Goal: Task Accomplishment & Management: Manage account settings

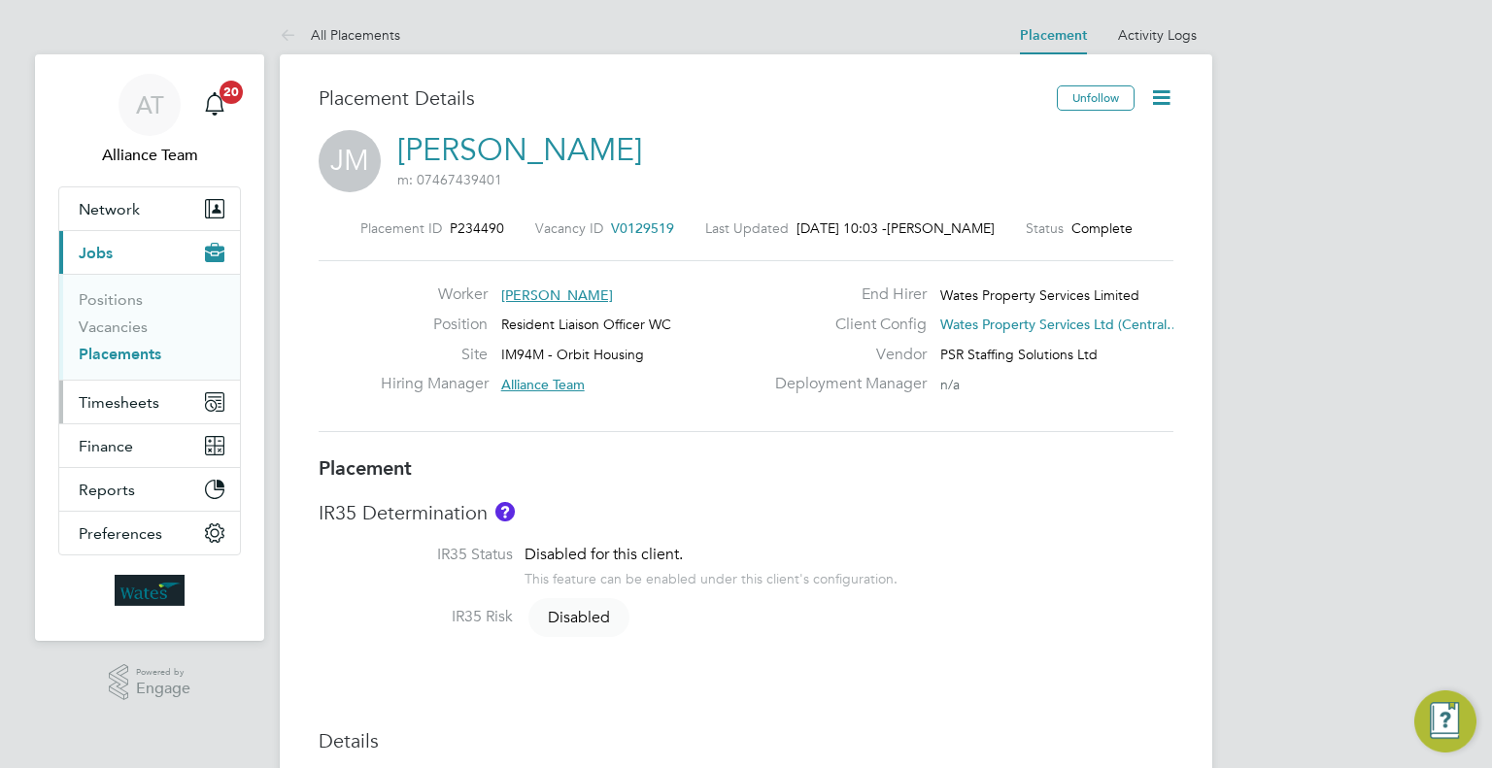
click at [136, 406] on span "Timesheets" at bounding box center [119, 402] width 81 height 18
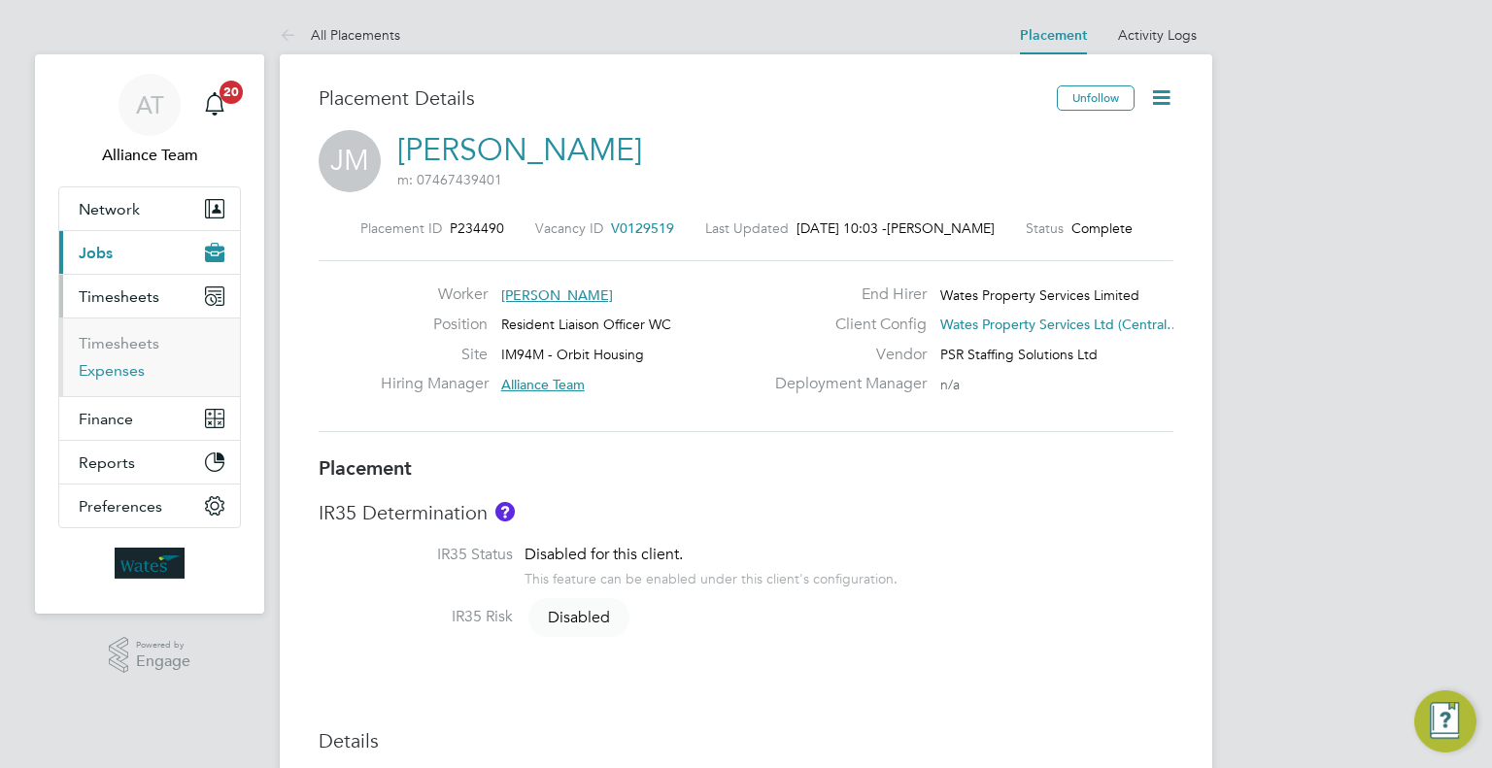
click at [132, 372] on link "Expenses" at bounding box center [112, 370] width 66 height 18
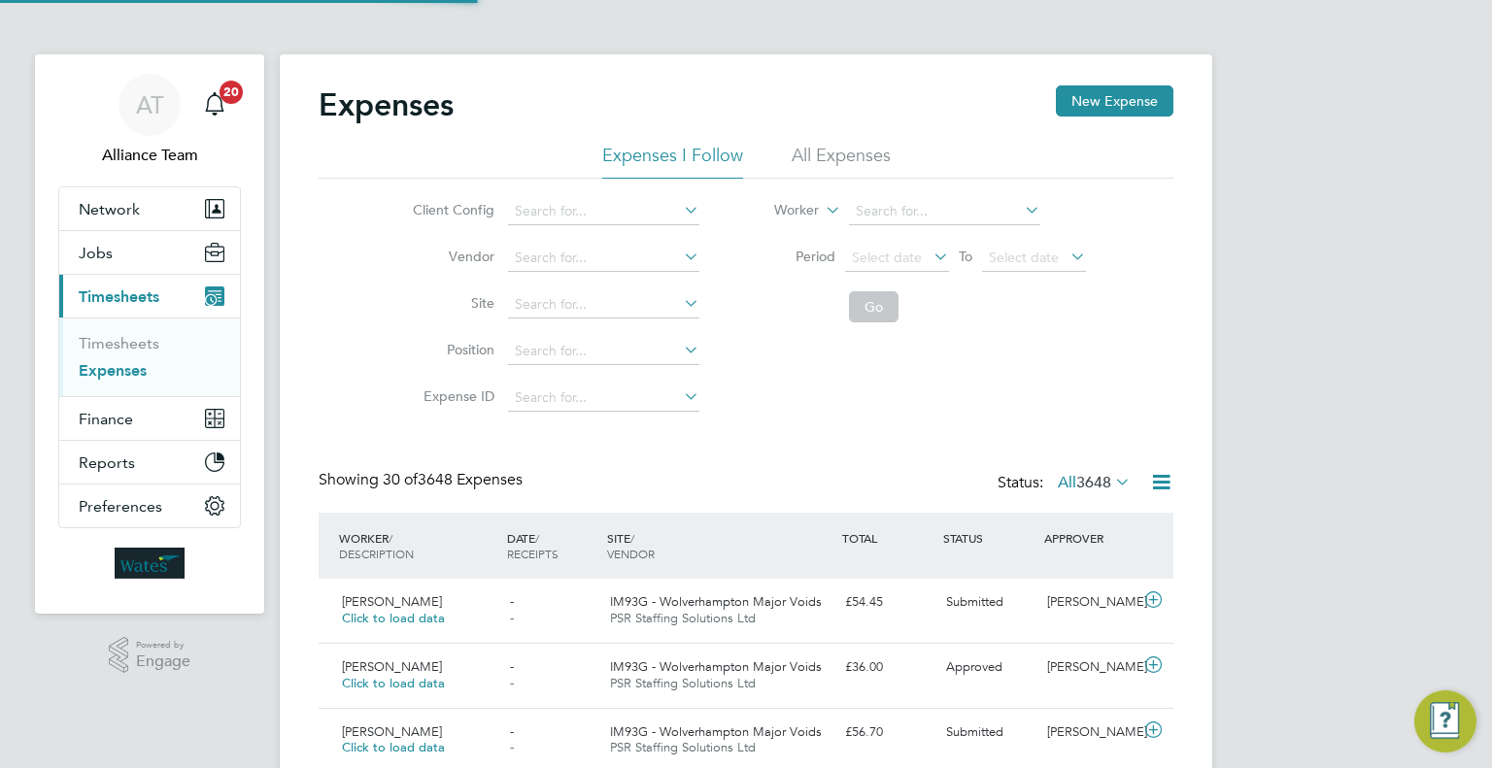
scroll to position [9, 10]
click at [917, 204] on input at bounding box center [944, 211] width 191 height 27
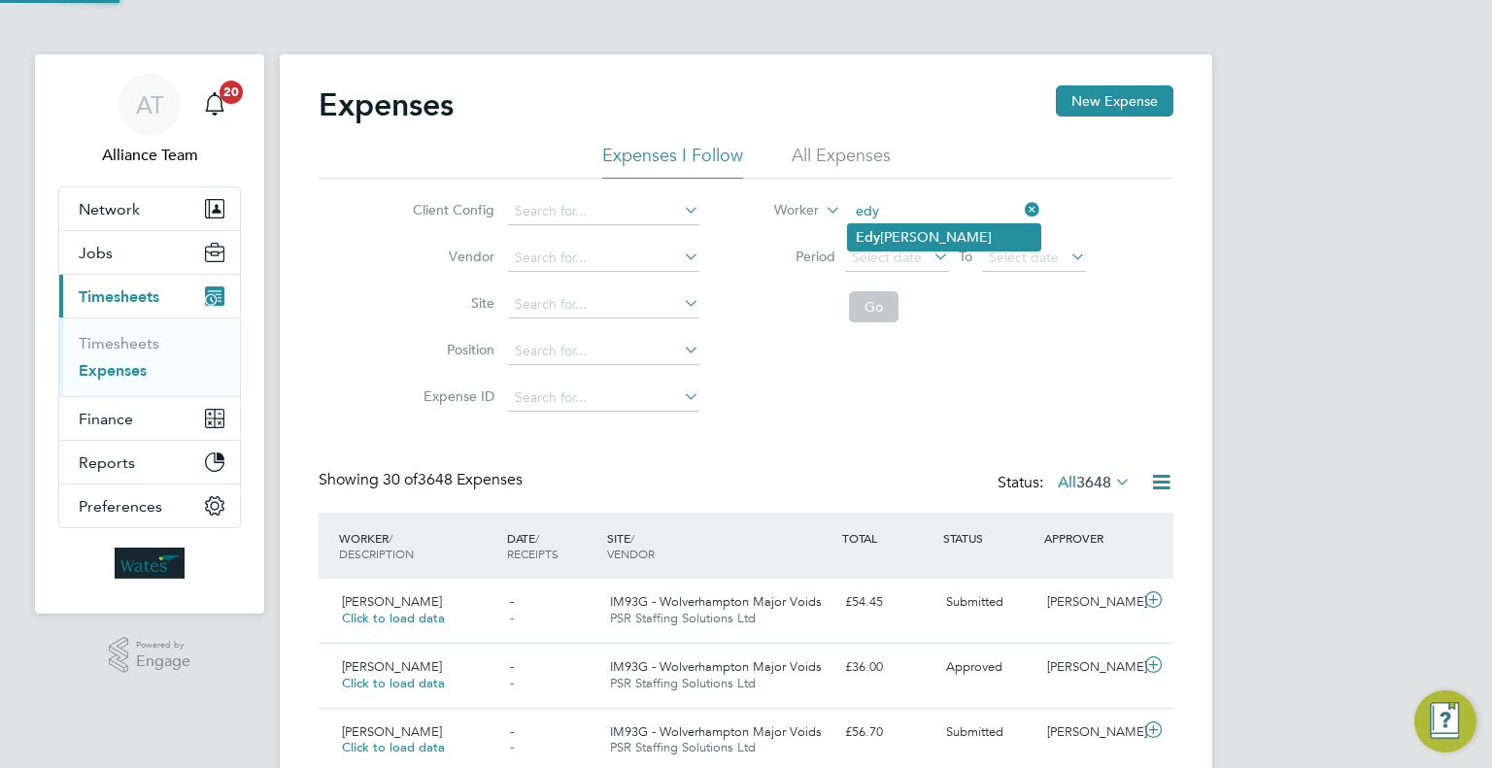
click at [913, 236] on li "Edy Mohammed" at bounding box center [944, 237] width 192 height 26
type input "Edy Mohammed"
click at [877, 316] on button "Go" at bounding box center [874, 306] width 50 height 31
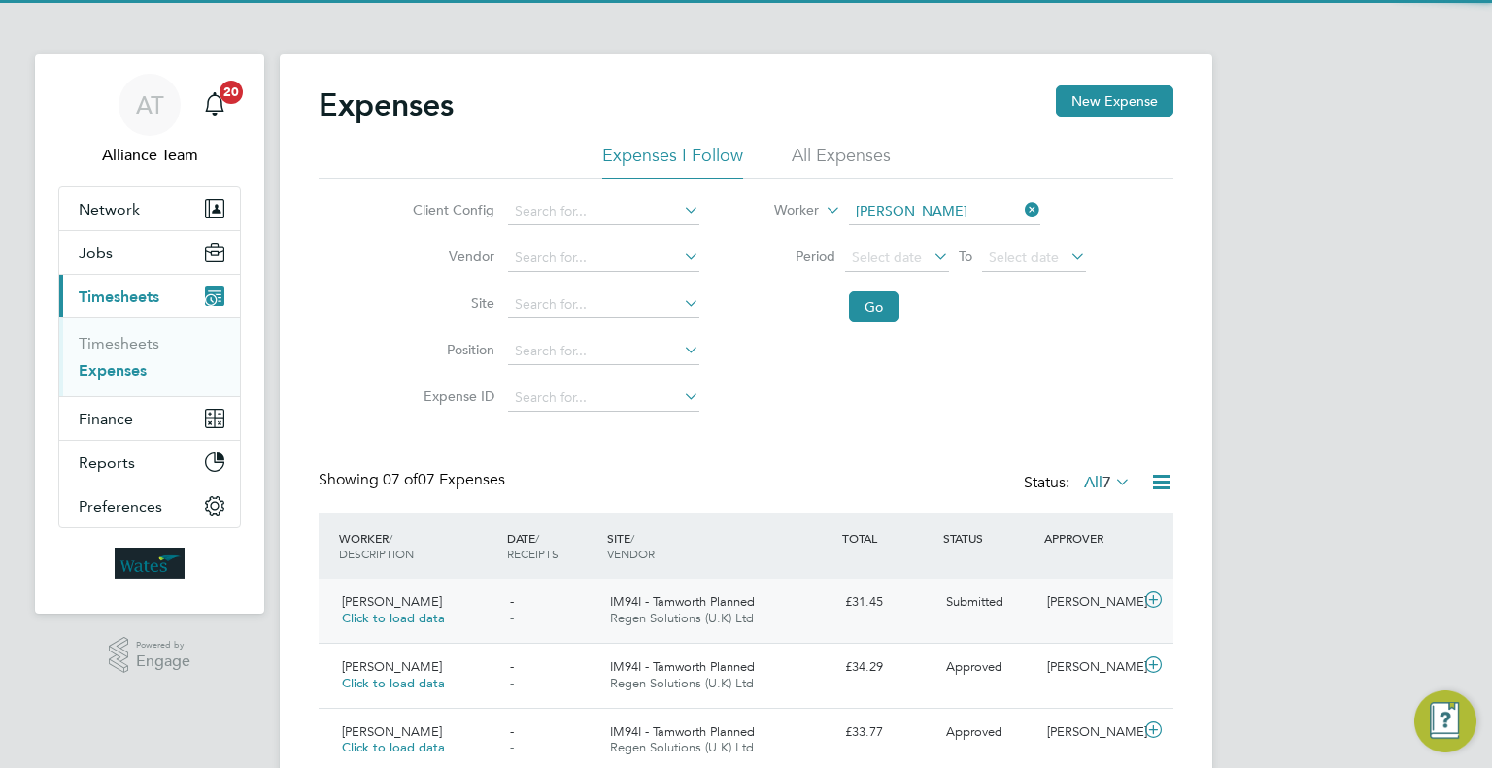
click at [1014, 625] on div "Edy Mohammed Click to load data - - IM94I - Tamworth Planned Regen Solutions (U…" at bounding box center [746, 611] width 855 height 64
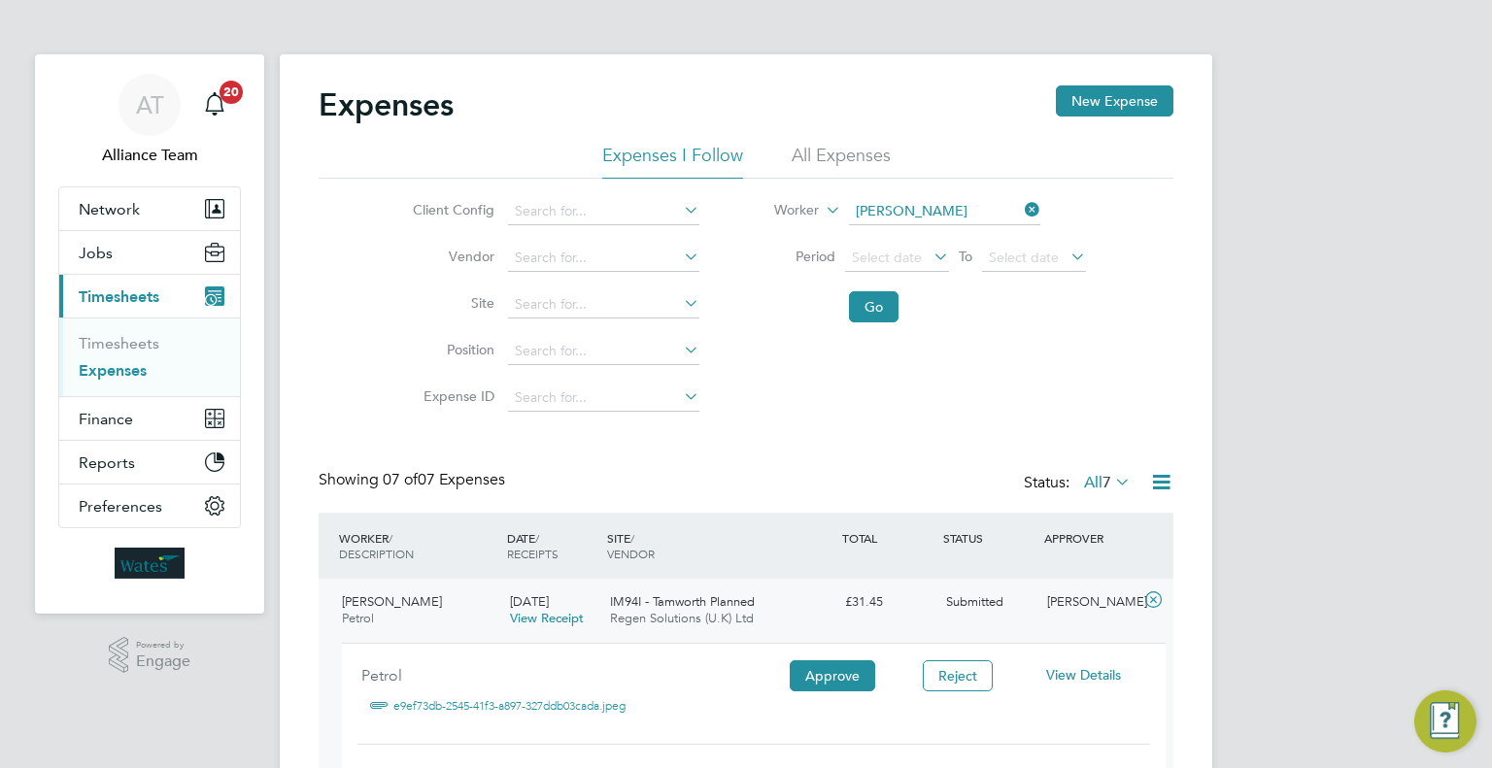
click at [1102, 679] on span "View Details" at bounding box center [1083, 674] width 75 height 17
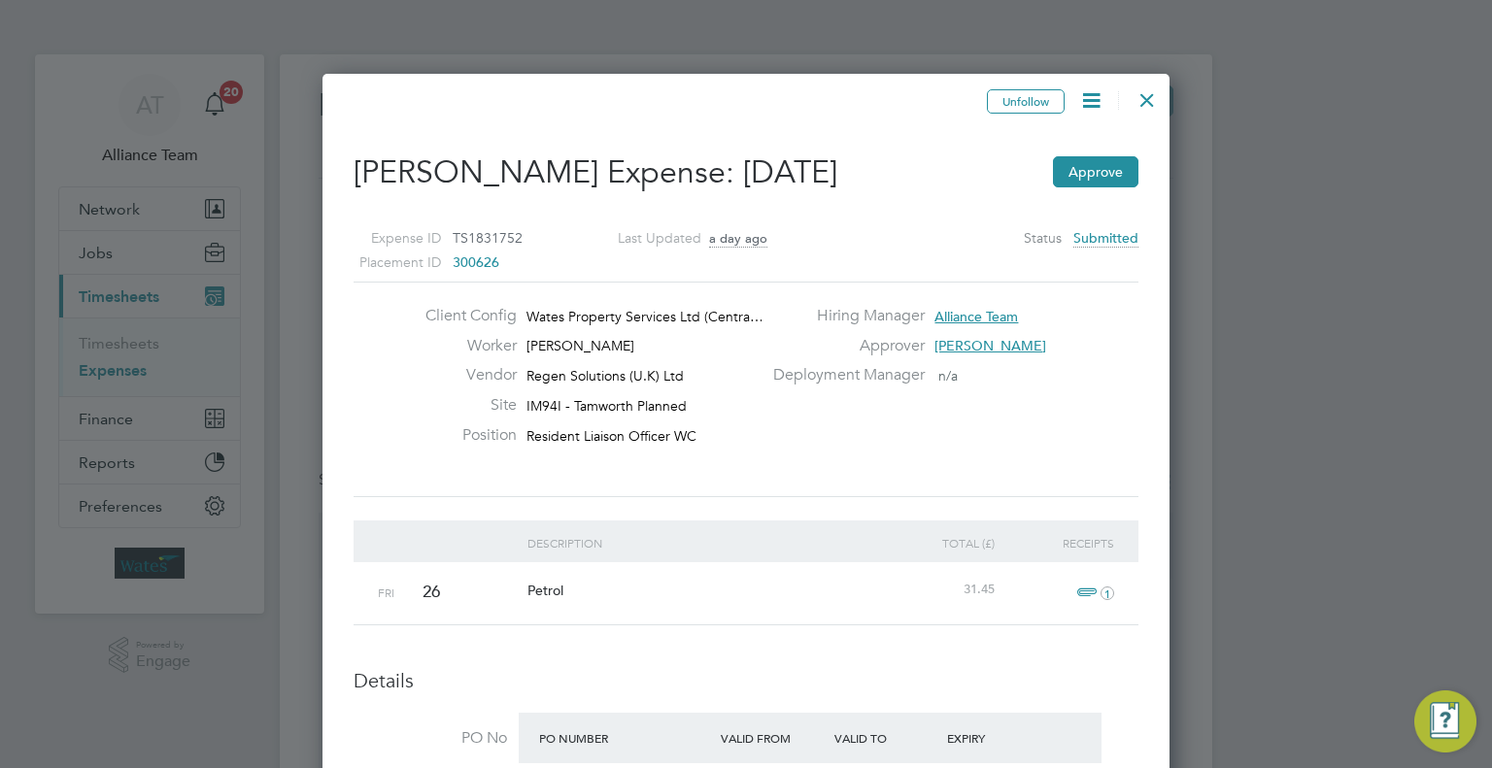
click at [1098, 112] on icon at bounding box center [1091, 100] width 24 height 24
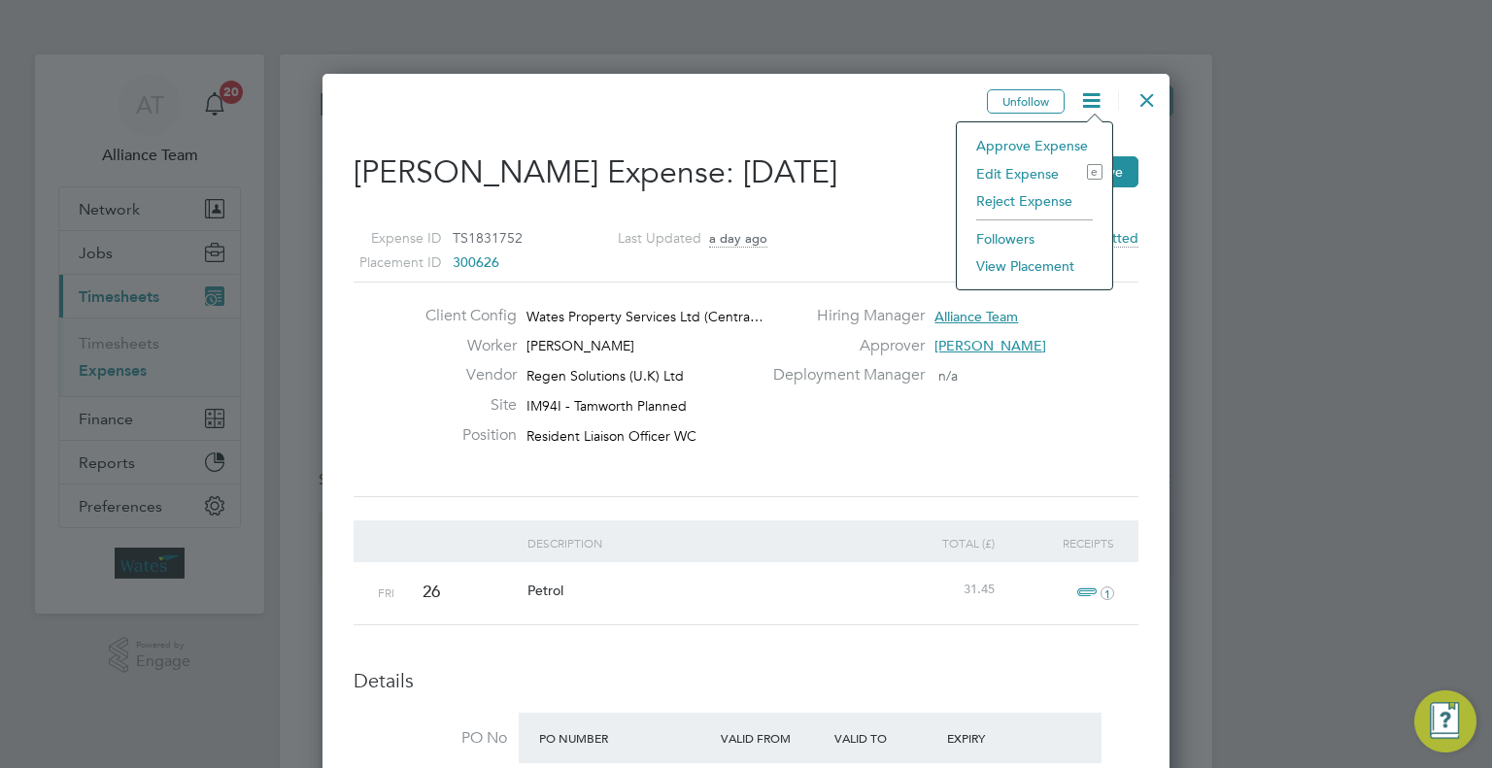
click at [1004, 169] on li "Edit Expense e" at bounding box center [1035, 173] width 136 height 27
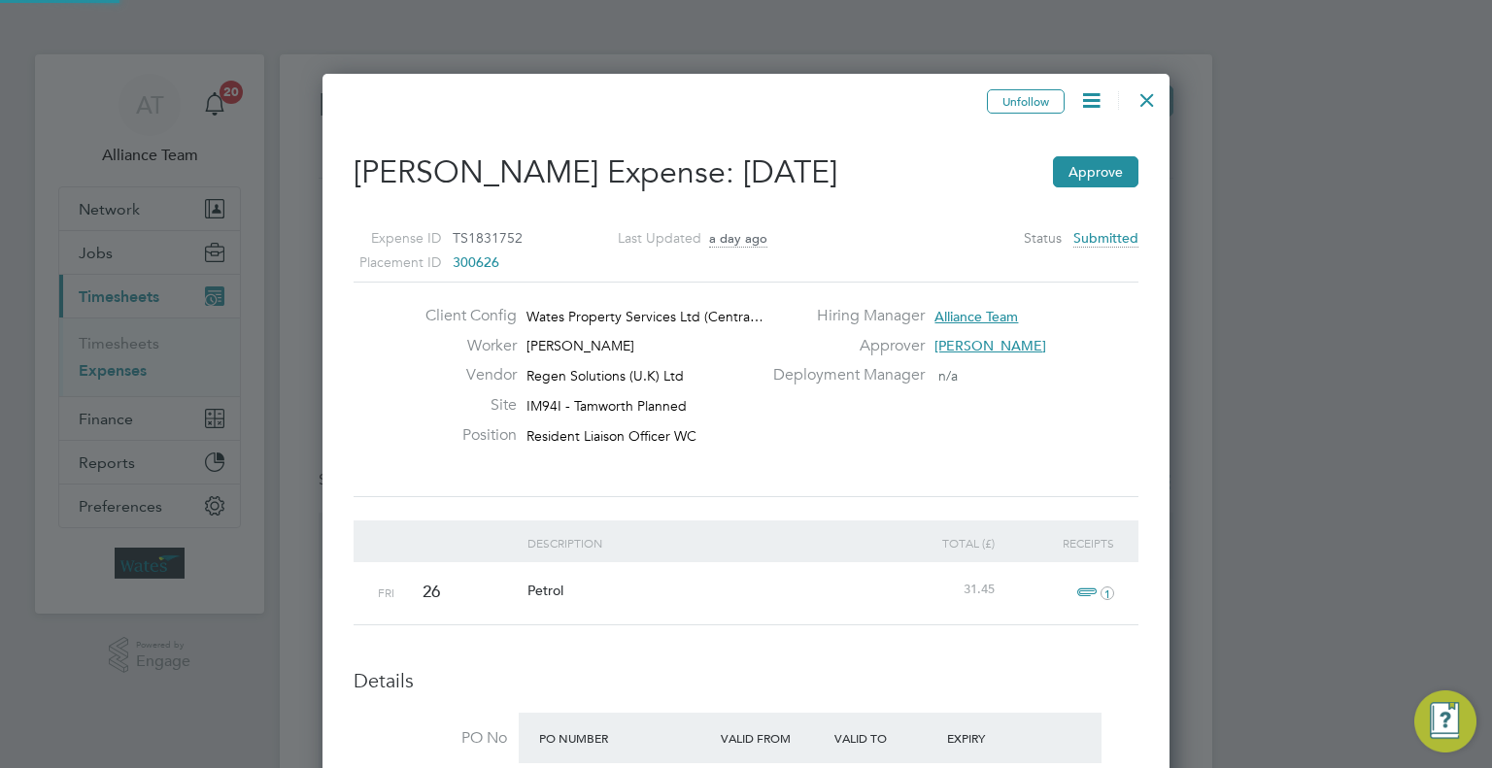
type input "Josh Handley"
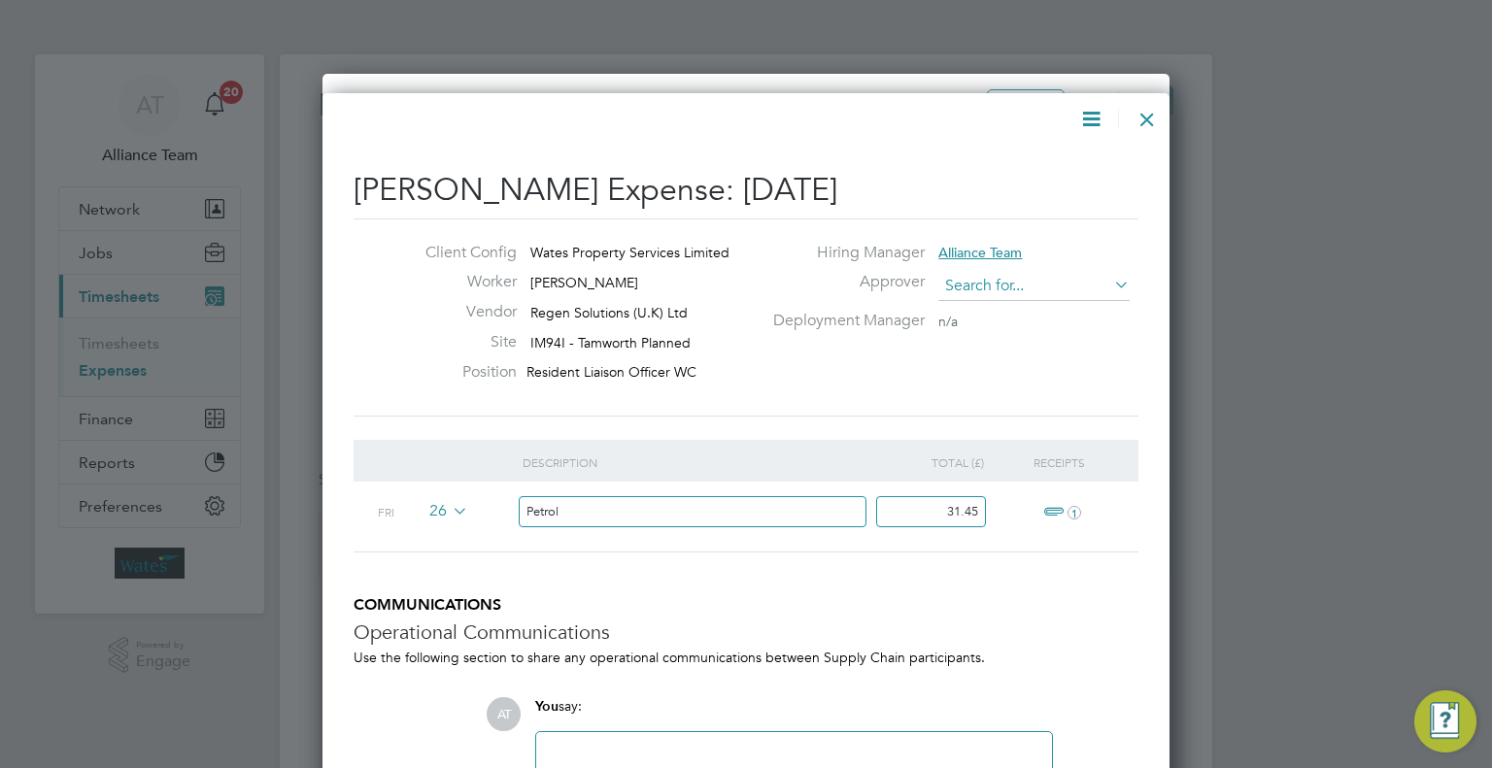
click at [998, 297] on input at bounding box center [1033, 286] width 191 height 29
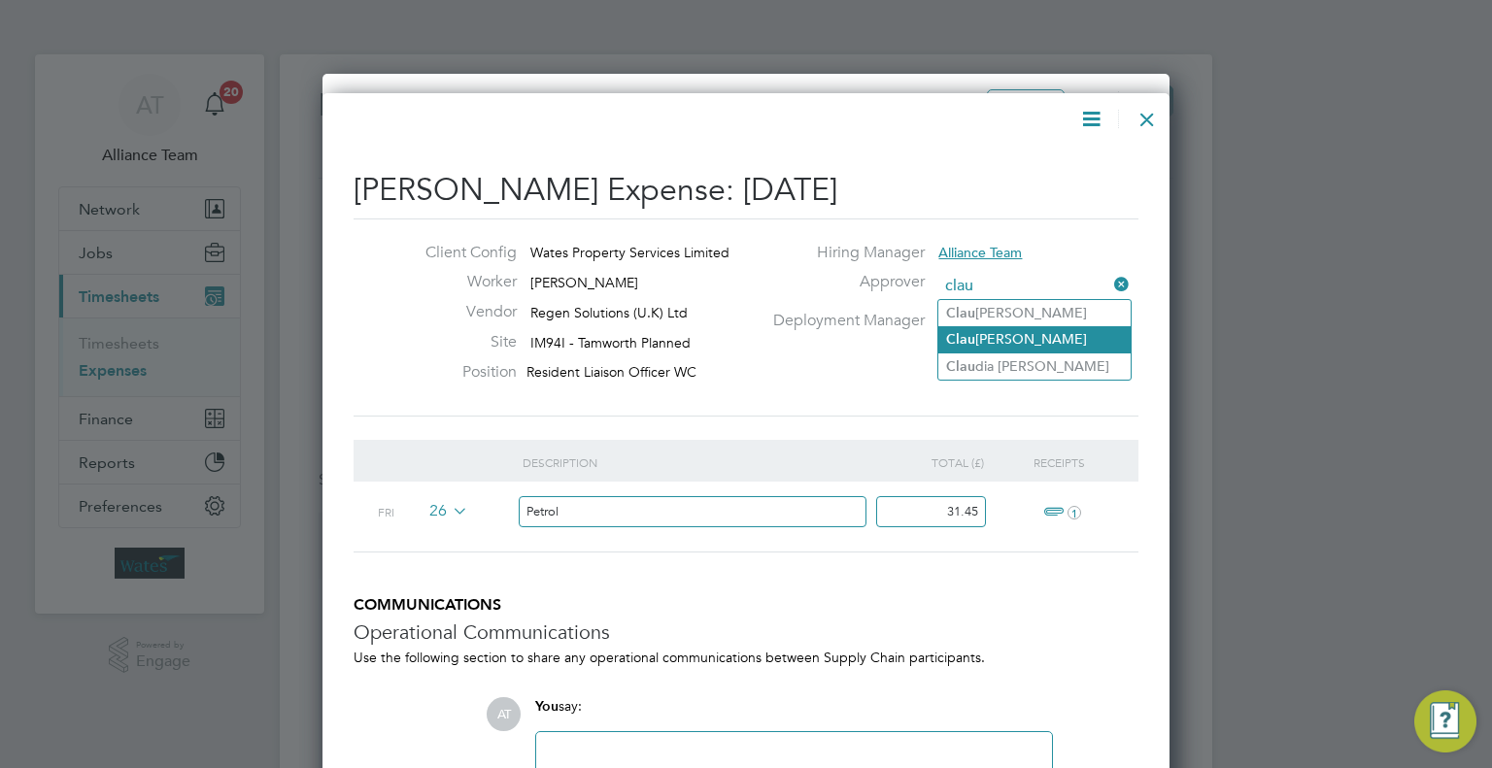
click at [1016, 345] on li "Clau dette Glave" at bounding box center [1034, 339] width 192 height 26
type input "Claudette Glave"
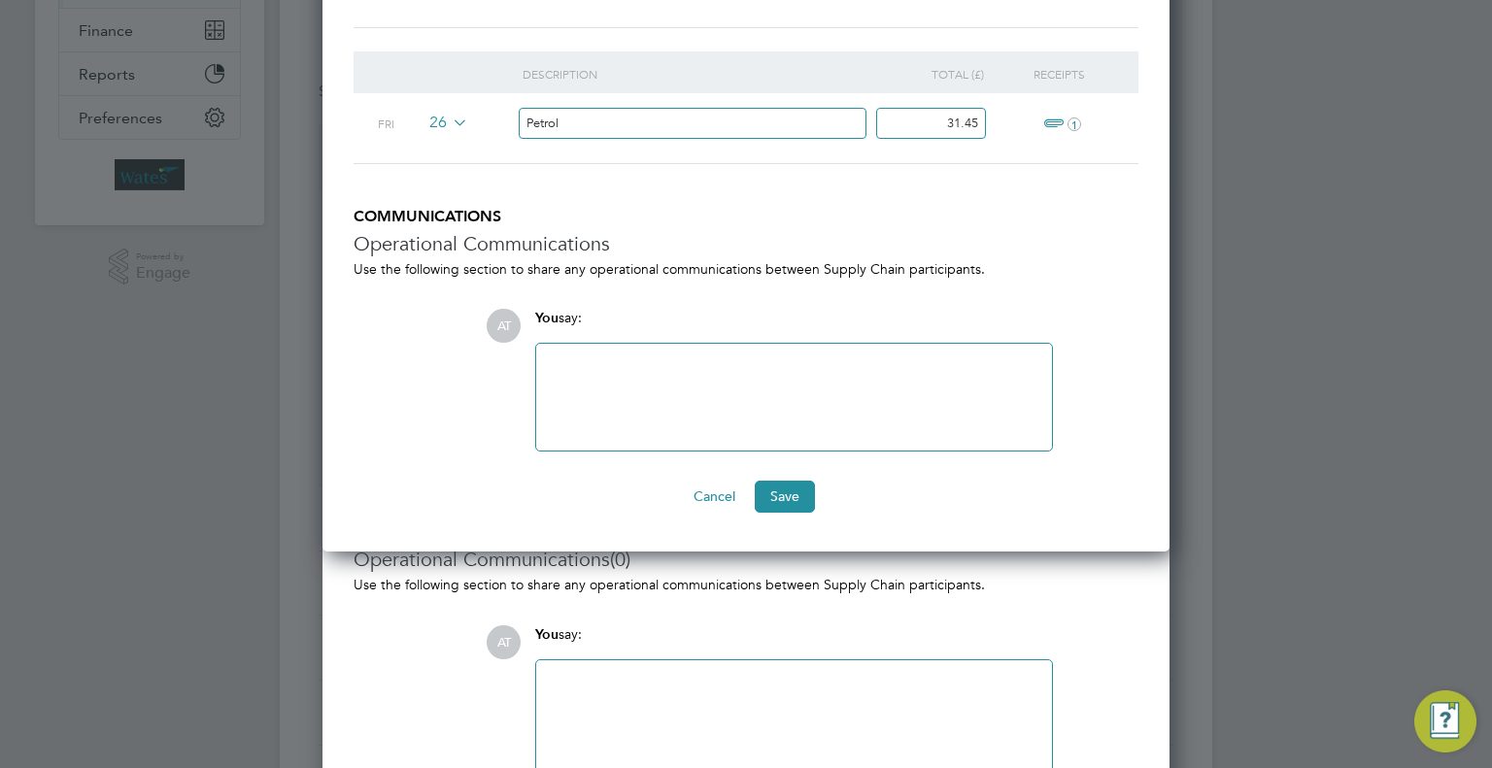
click at [757, 420] on div at bounding box center [794, 398] width 493 height 84
click at [769, 482] on ng-form "Description Total (£) Receipts Fri 26 Petrol 31.45 1 COMMUNICATIONS Operational…" at bounding box center [746, 281] width 785 height 461
click at [785, 485] on button "Save" at bounding box center [785, 496] width 60 height 31
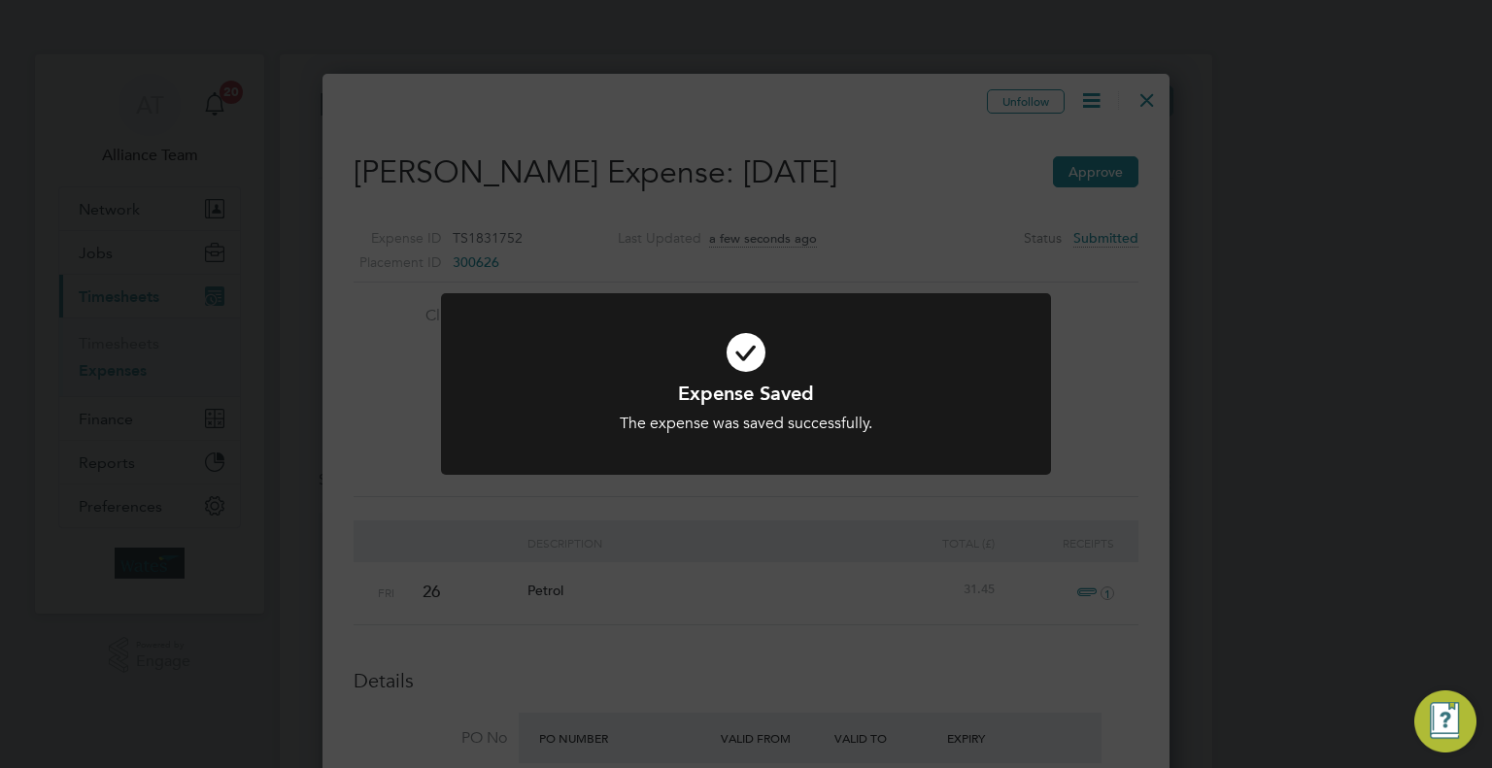
click at [1143, 302] on div "Expense Saved The expense was saved successfully. Cancel Okay" at bounding box center [746, 384] width 1492 height 768
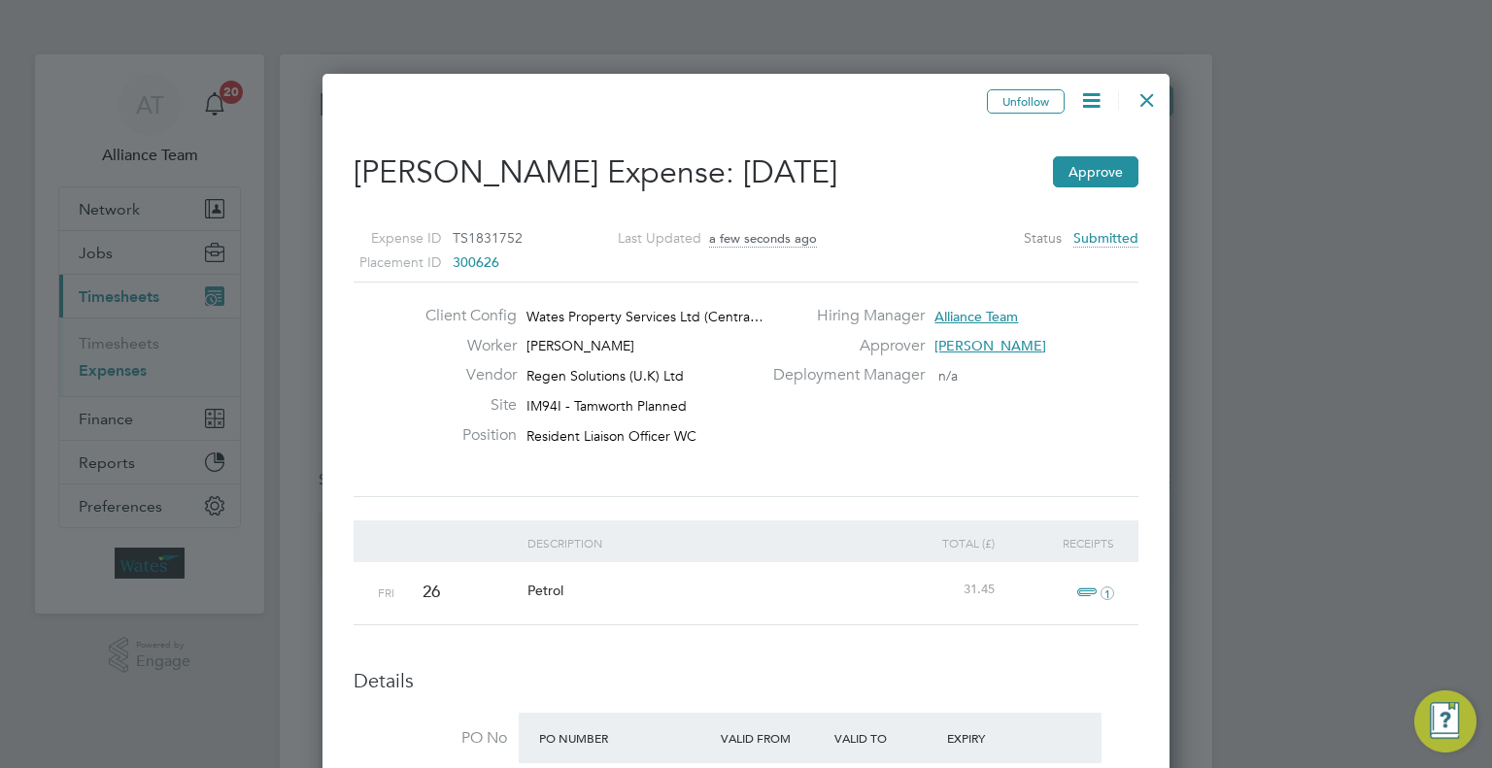
click at [1139, 112] on div at bounding box center [1147, 95] width 35 height 35
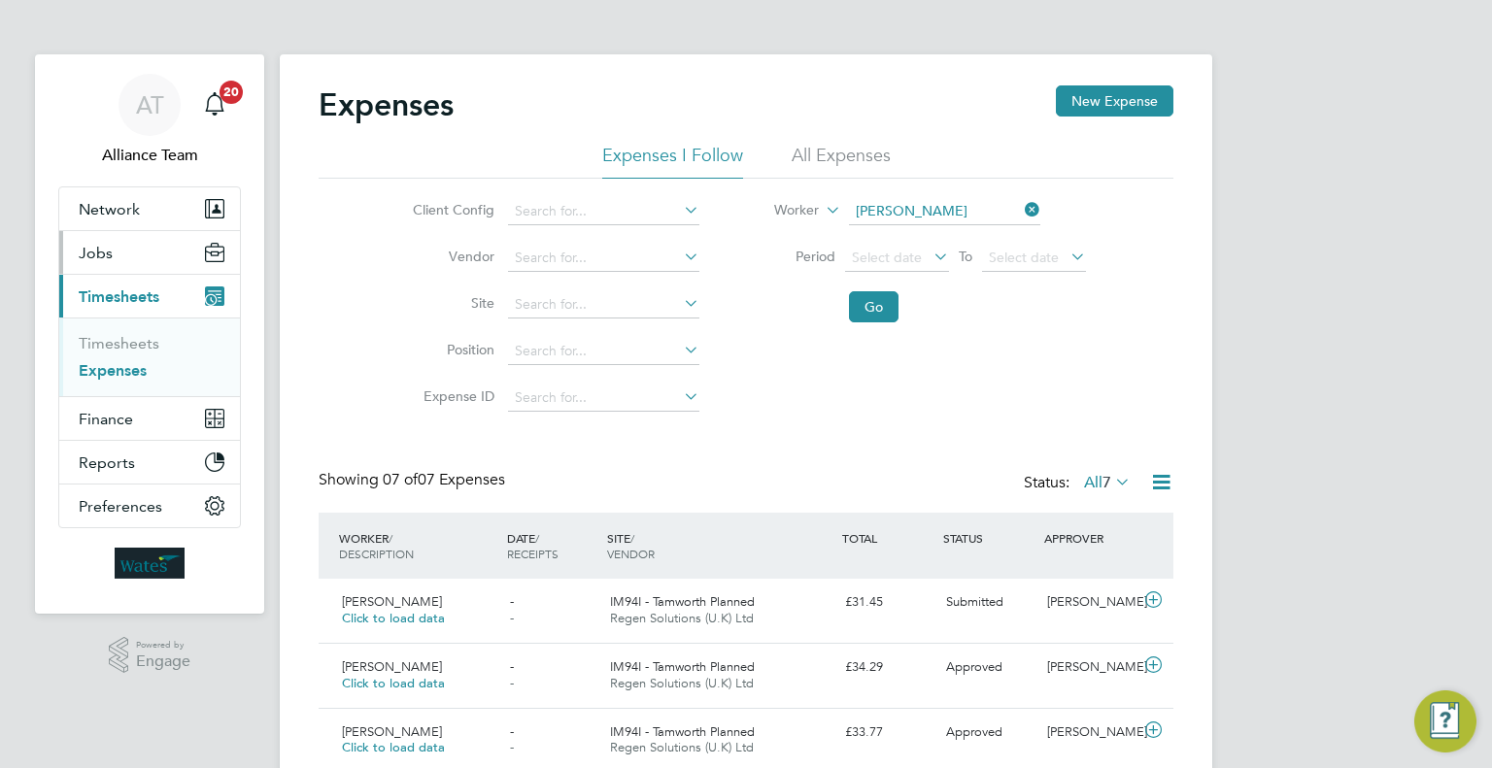
click at [117, 239] on button "Jobs" at bounding box center [149, 252] width 181 height 43
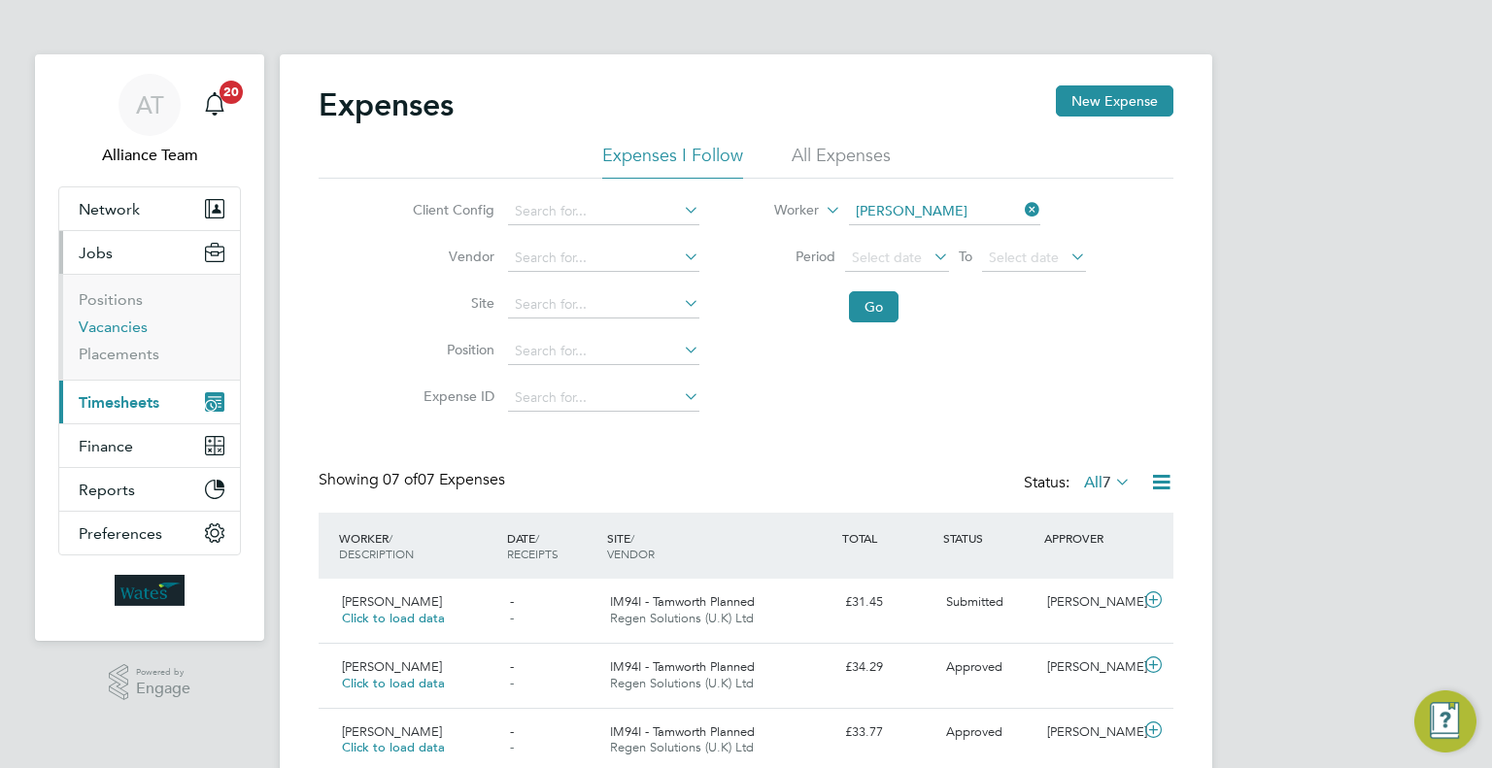
drag, startPoint x: 107, startPoint y: 322, endPoint x: 183, endPoint y: 308, distance: 77.0
click at [107, 322] on link "Vacancies" at bounding box center [113, 327] width 69 height 18
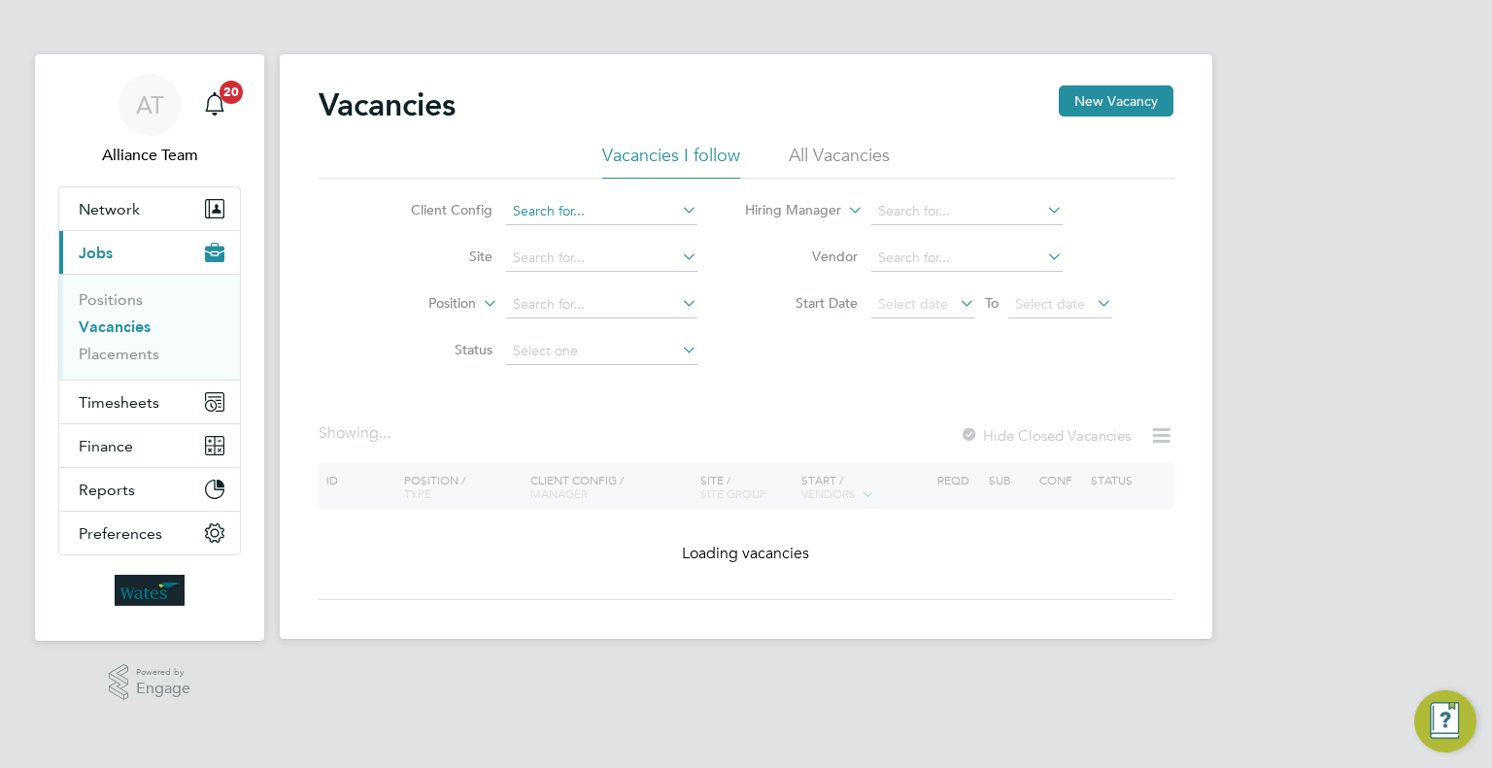
click at [551, 202] on input at bounding box center [601, 211] width 191 height 27
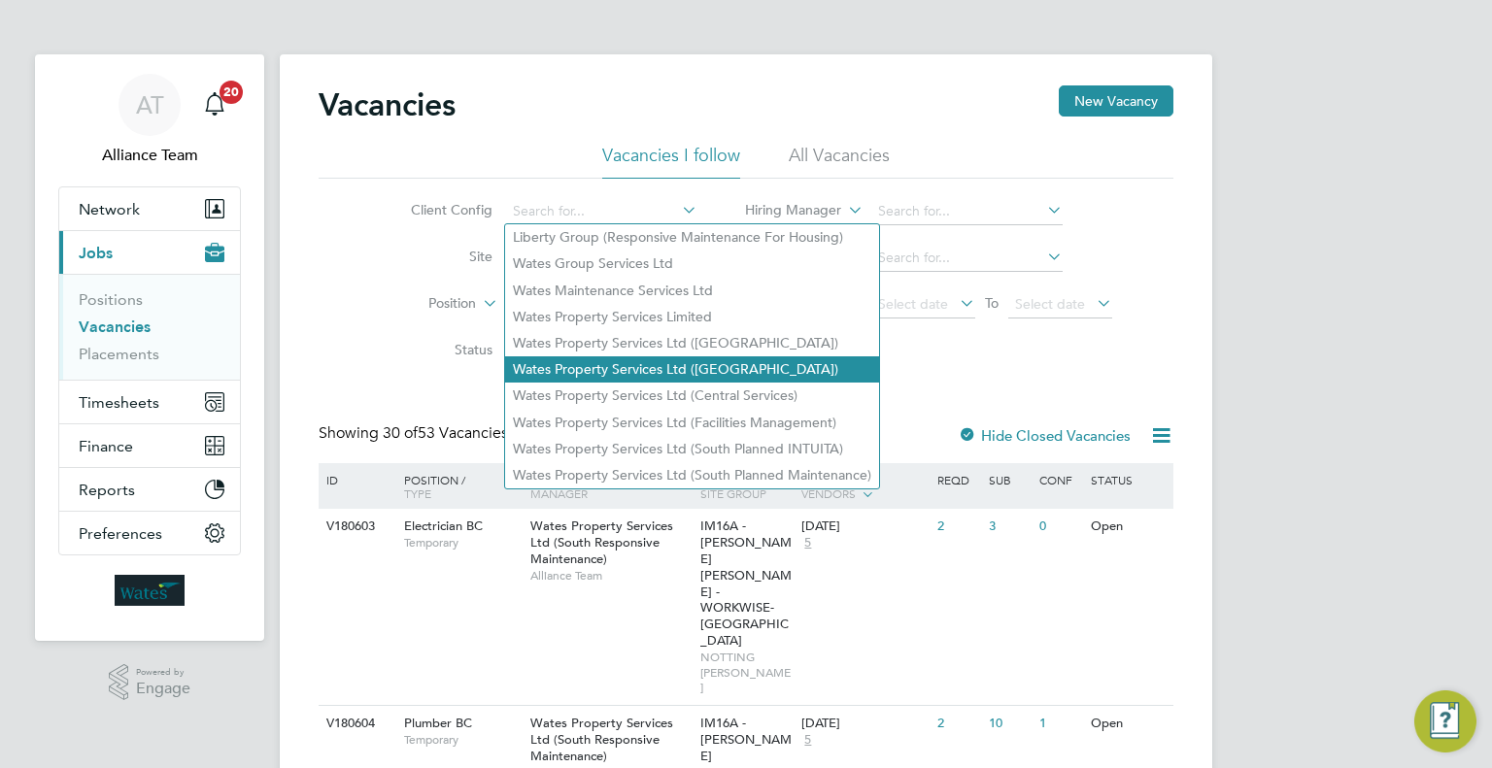
click at [775, 357] on li "Wates Property Services Ltd (Central & North)" at bounding box center [692, 370] width 374 height 26
type input "Wates Property Services Ltd ([GEOGRAPHIC_DATA])"
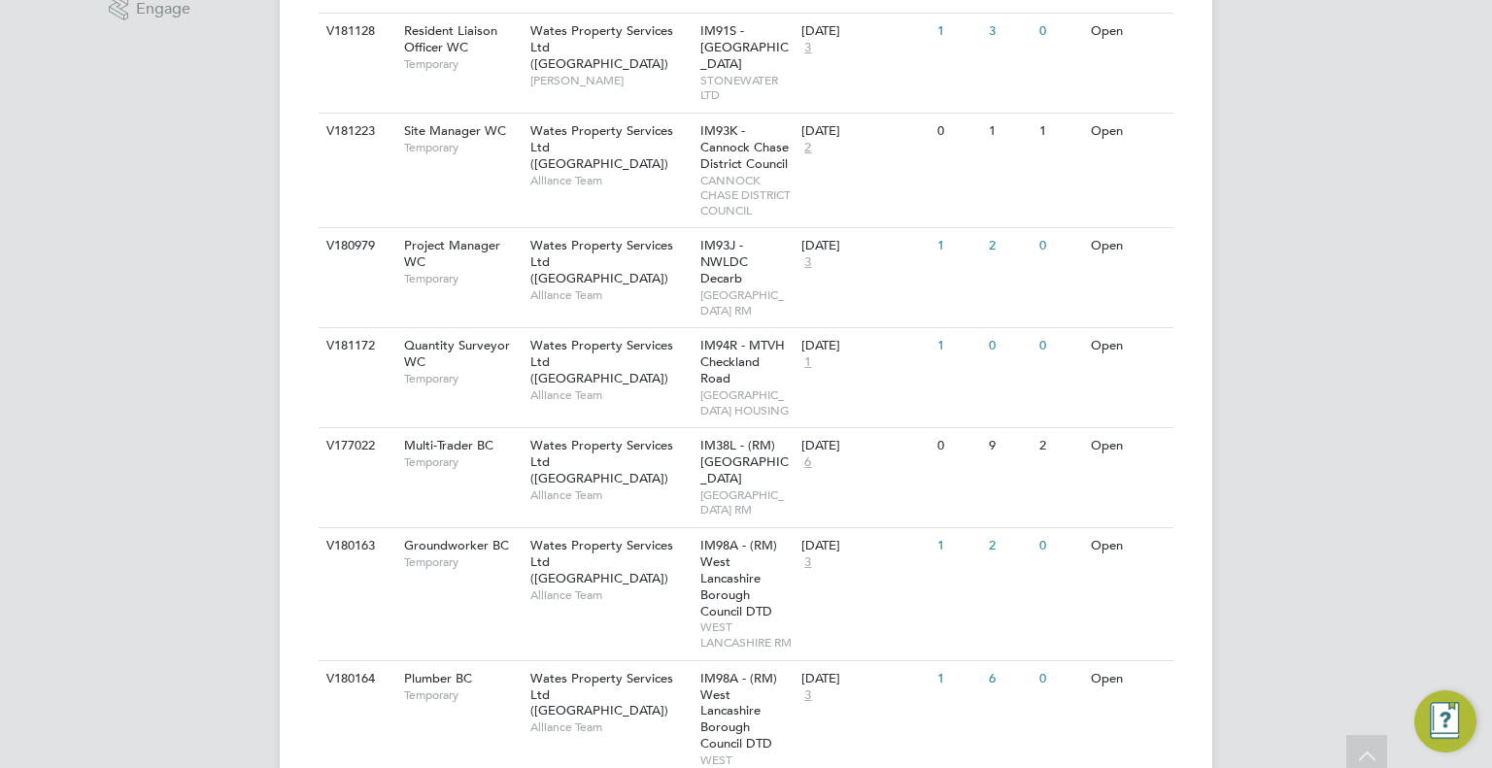
scroll to position [1361, 0]
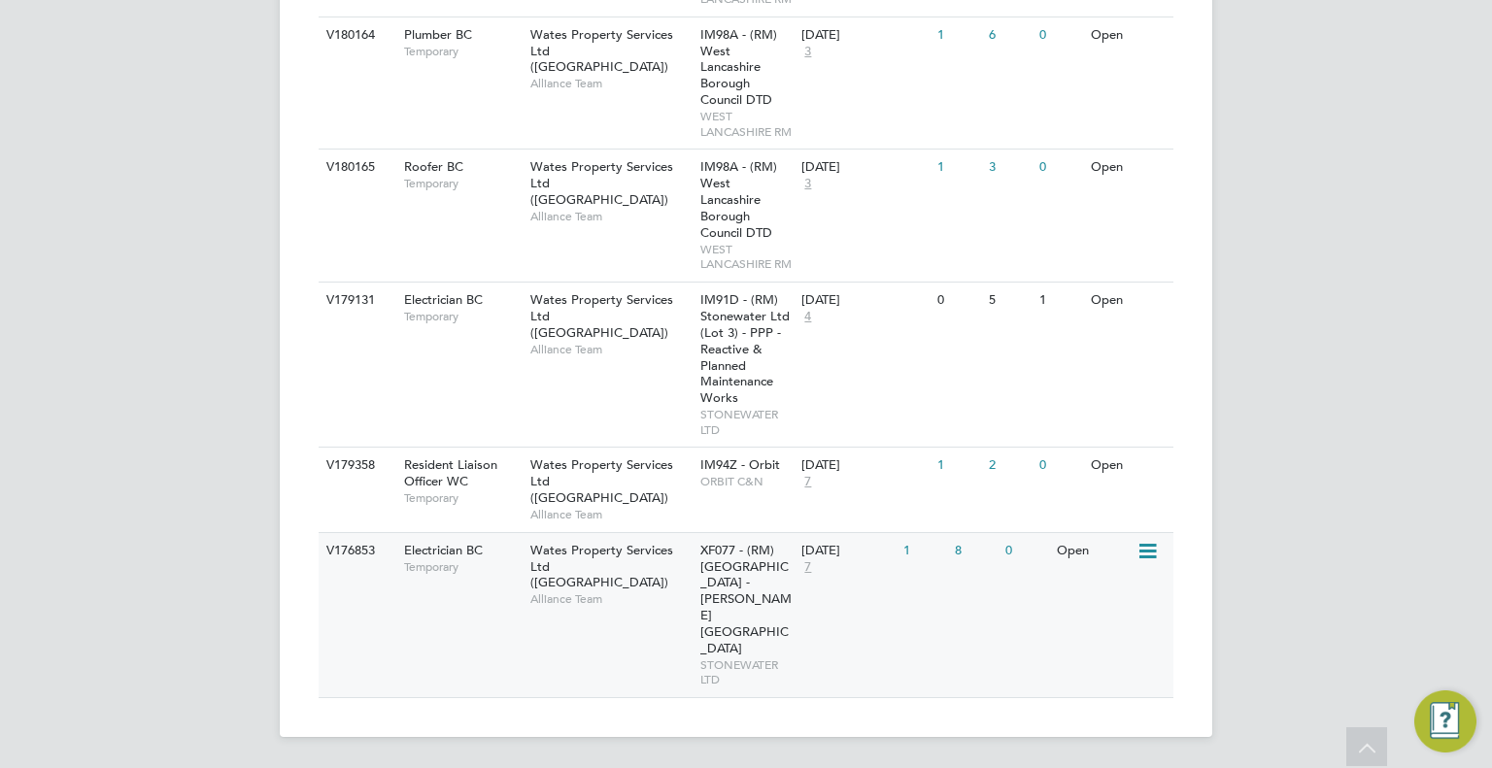
click at [838, 640] on div "V176853 Electrician BC Temporary Wates Property Services Ltd (Central & North) …" at bounding box center [746, 614] width 855 height 165
click at [901, 484] on div "1" at bounding box center [924, 466] width 51 height 36
click at [983, 416] on div "V179131 Electrician BC Temporary Wates Property Services Ltd (Central & North) …" at bounding box center [746, 364] width 855 height 165
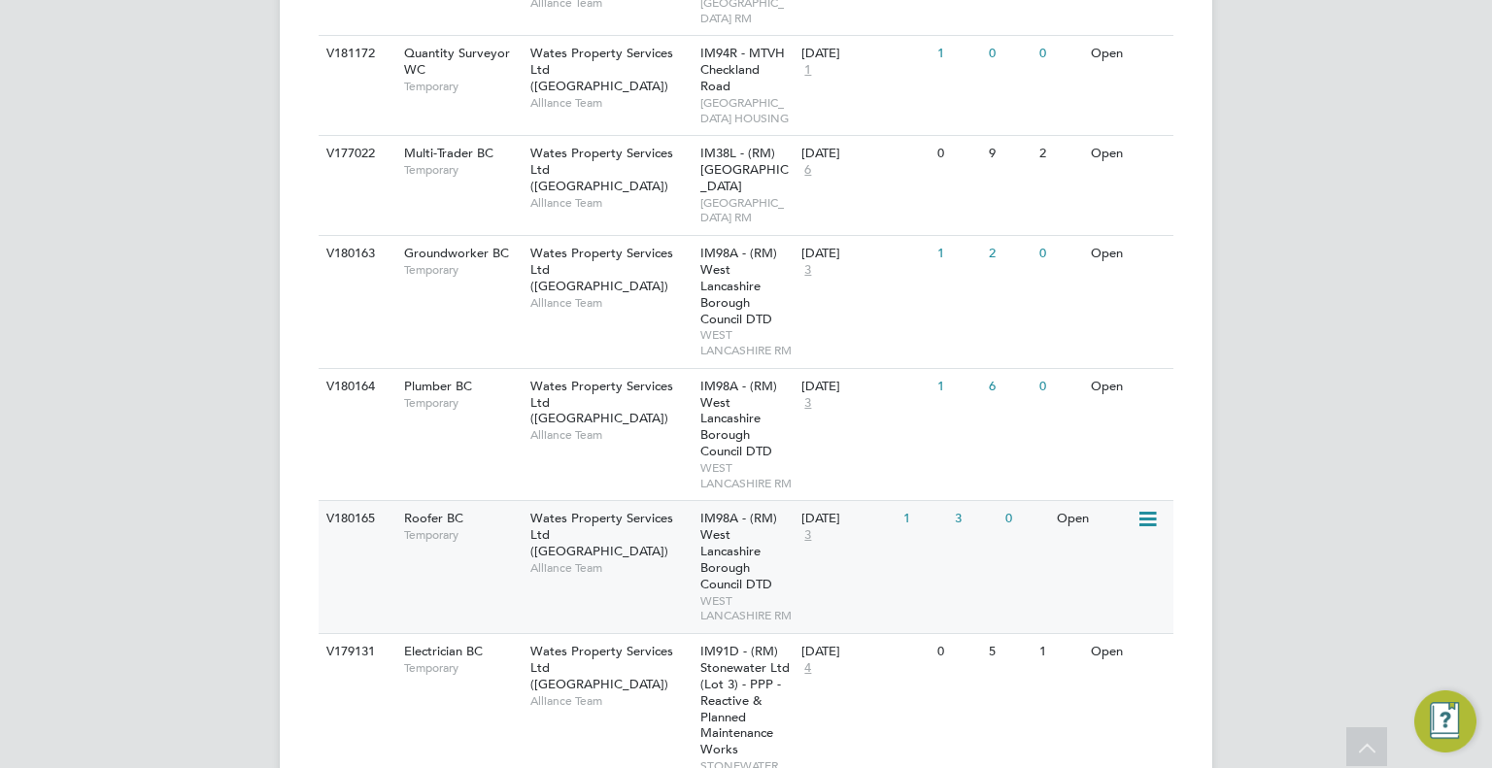
scroll to position [875, 0]
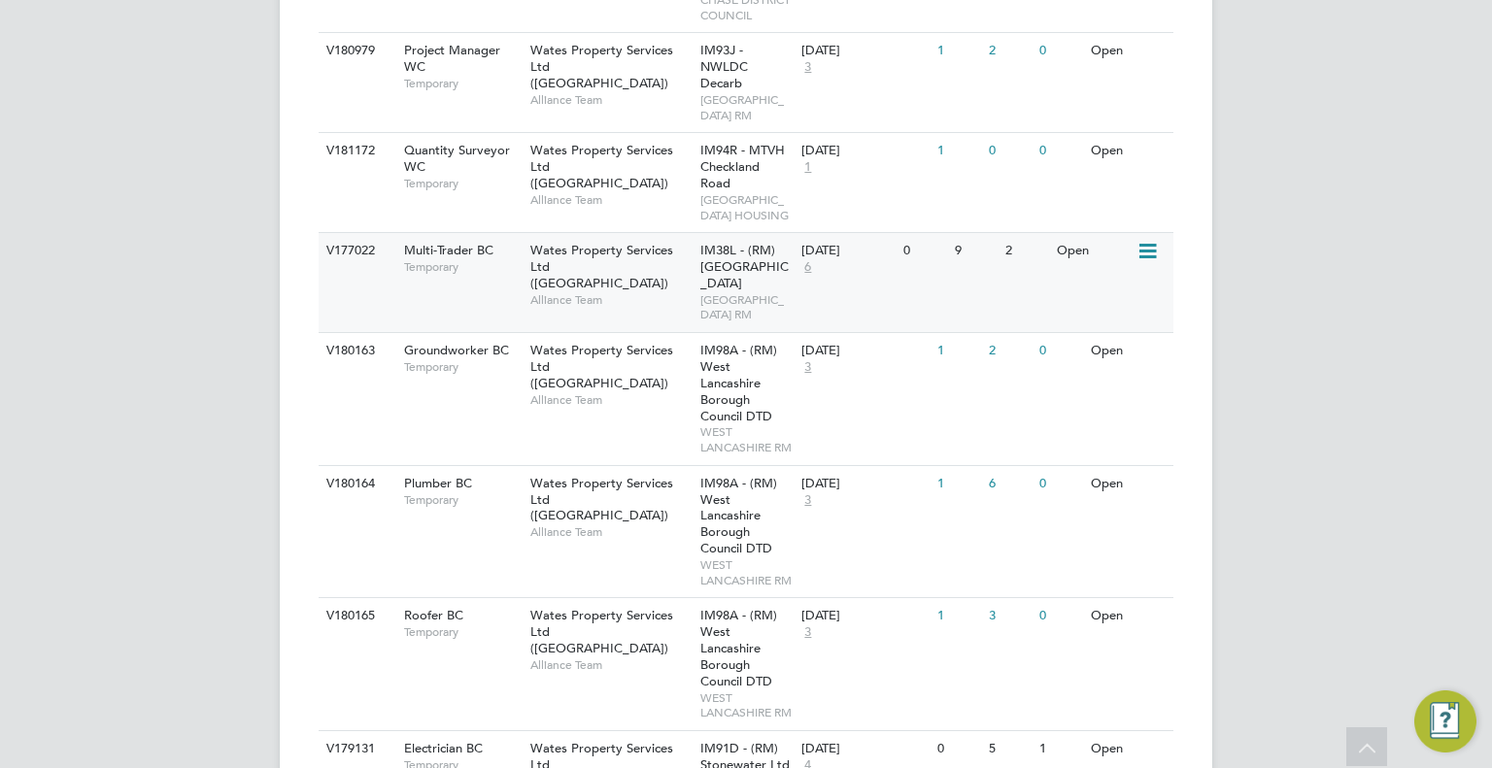
click at [956, 317] on div "V177022 Multi-Trader BC Temporary Wates Property Services Ltd (Central & North)…" at bounding box center [746, 282] width 855 height 100
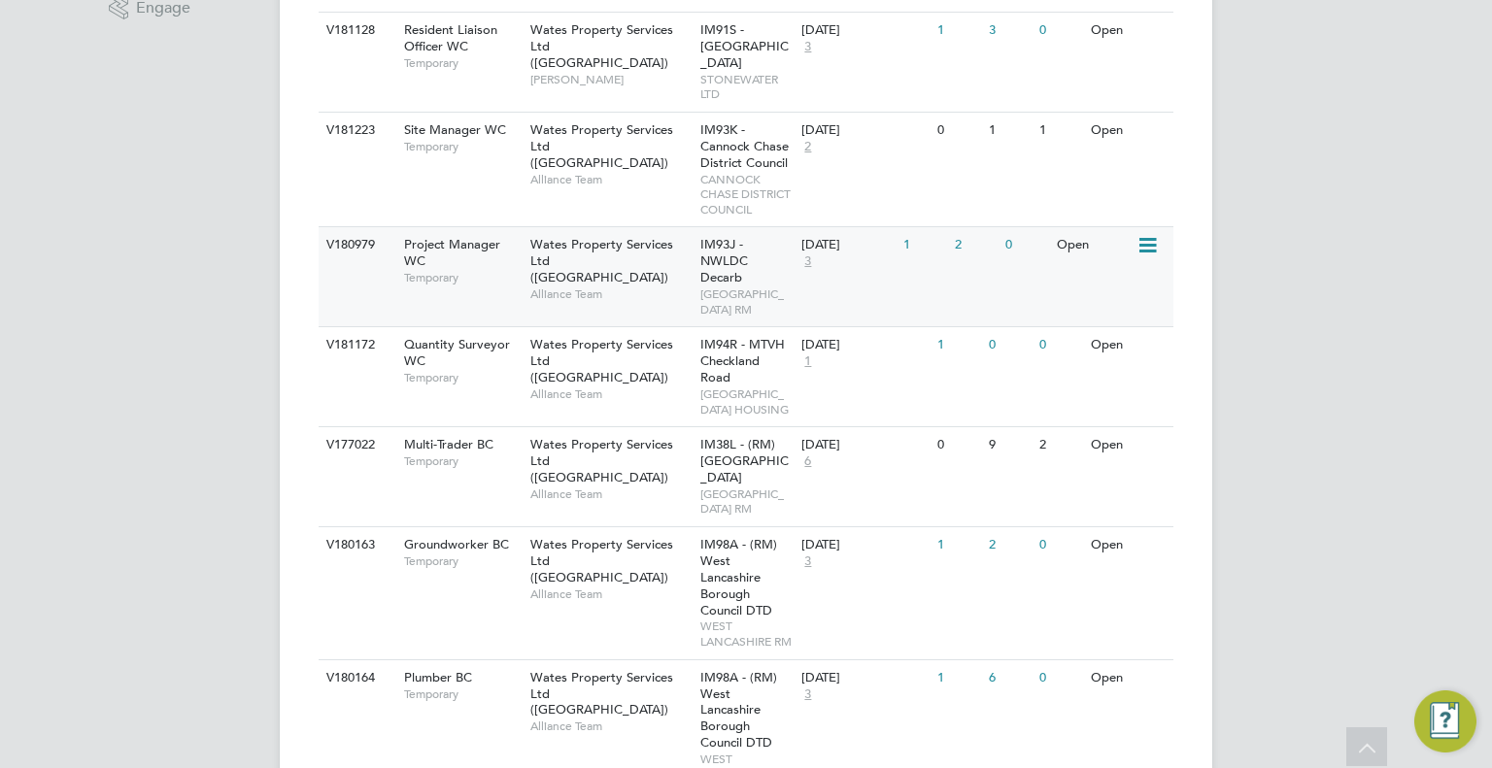
scroll to position [584, 0]
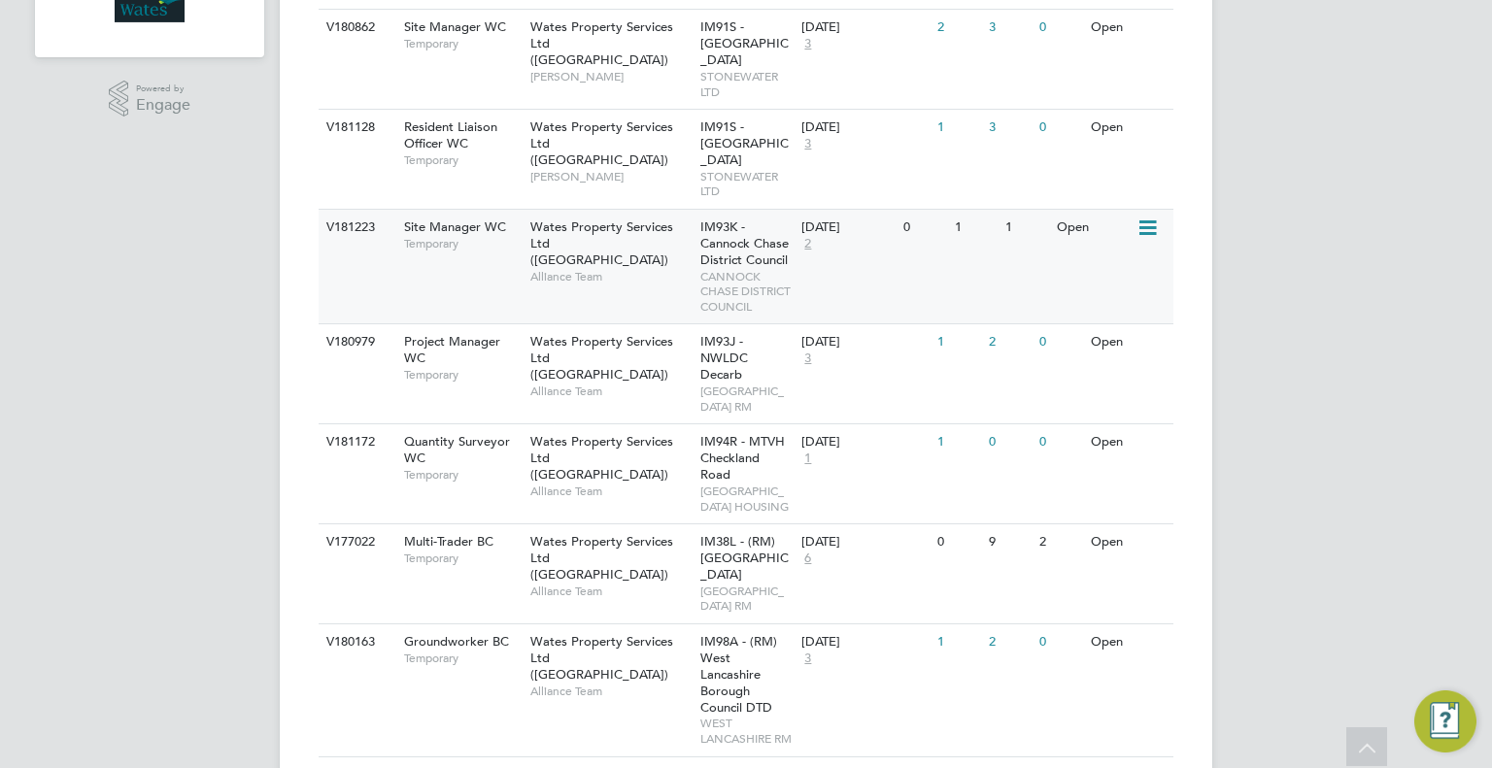
click at [1004, 250] on div "V181223 Site Manager WC Temporary Wates Property Services Ltd (Central & North)…" at bounding box center [746, 266] width 855 height 115
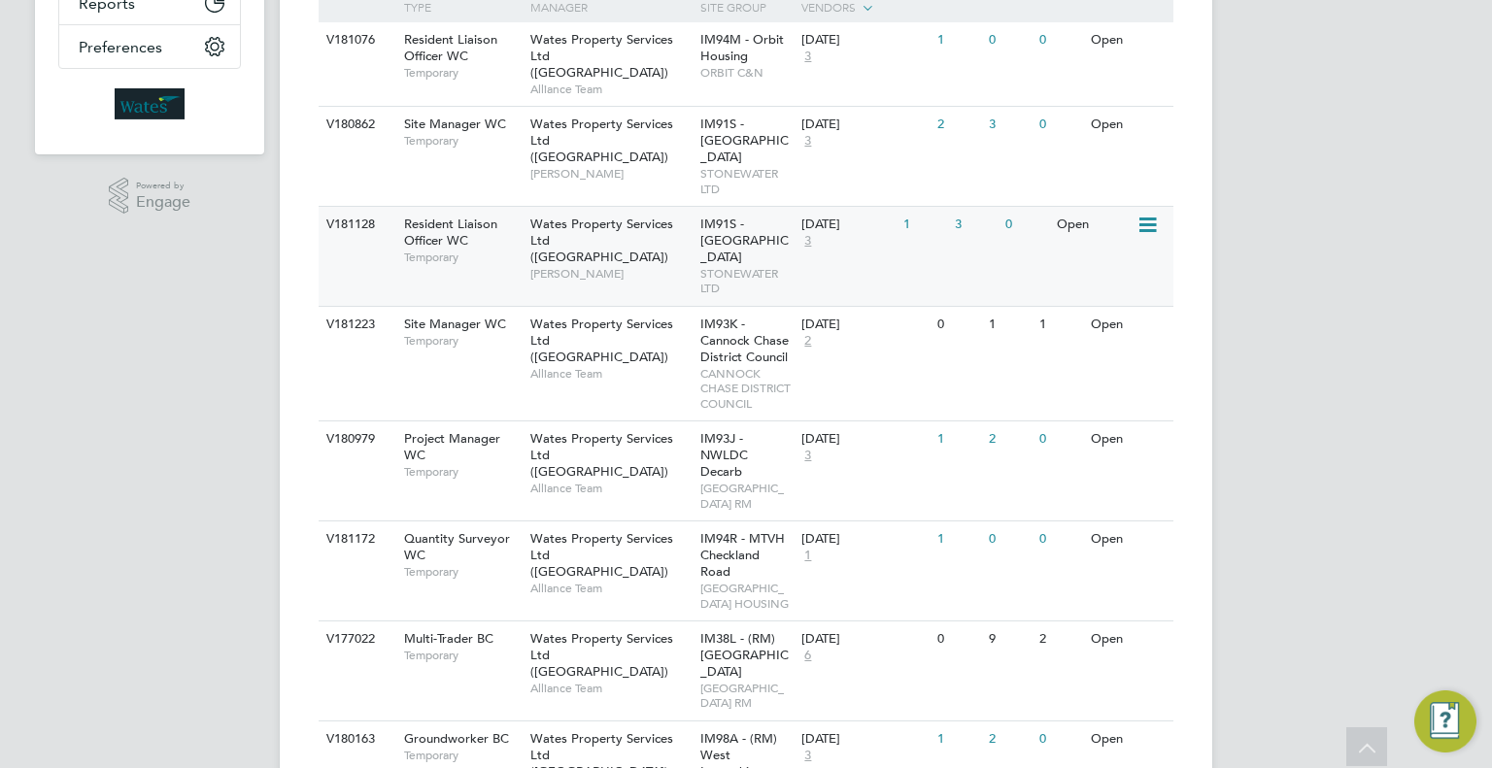
click at [1013, 218] on div "0" at bounding box center [1026, 225] width 51 height 36
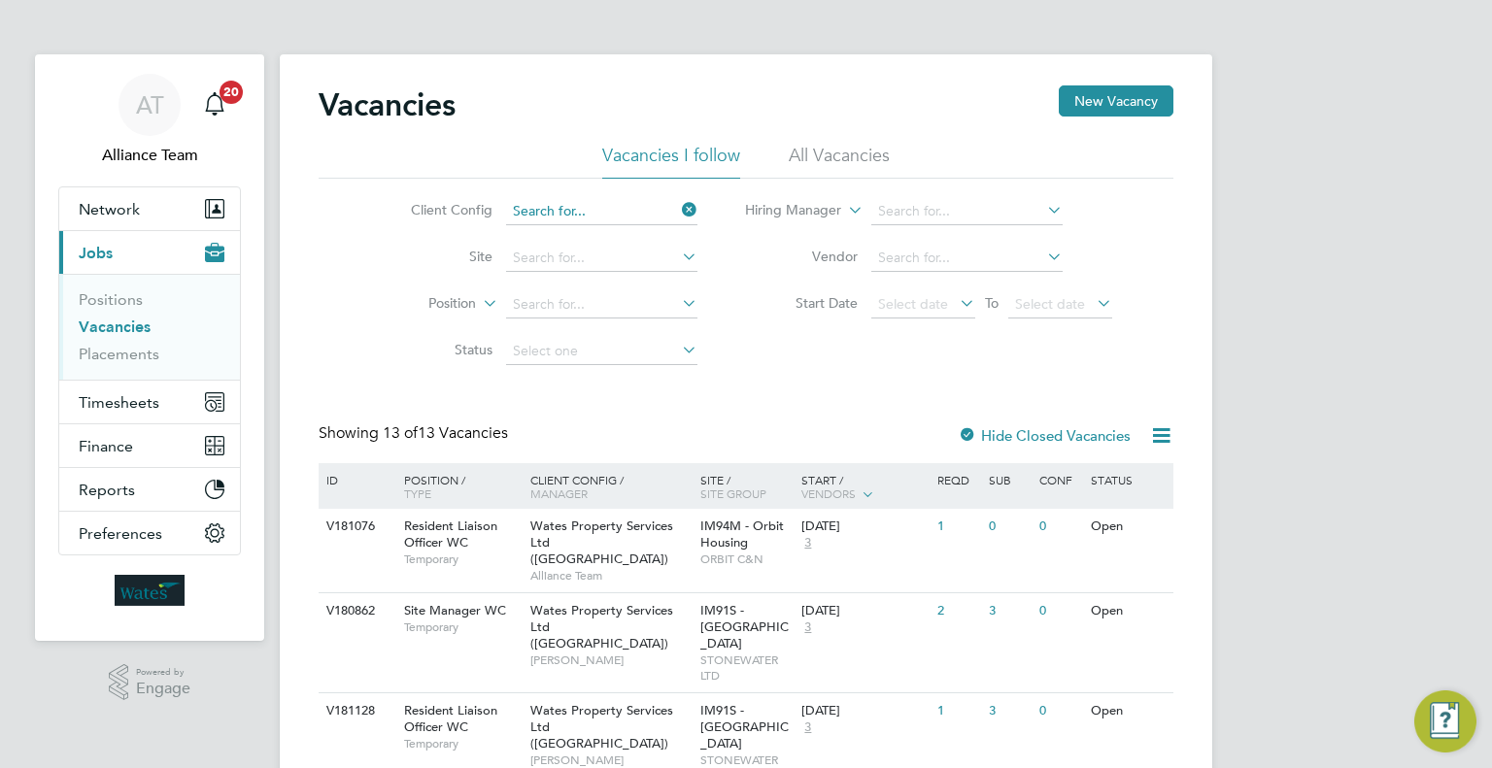
click at [649, 213] on input at bounding box center [601, 211] width 191 height 27
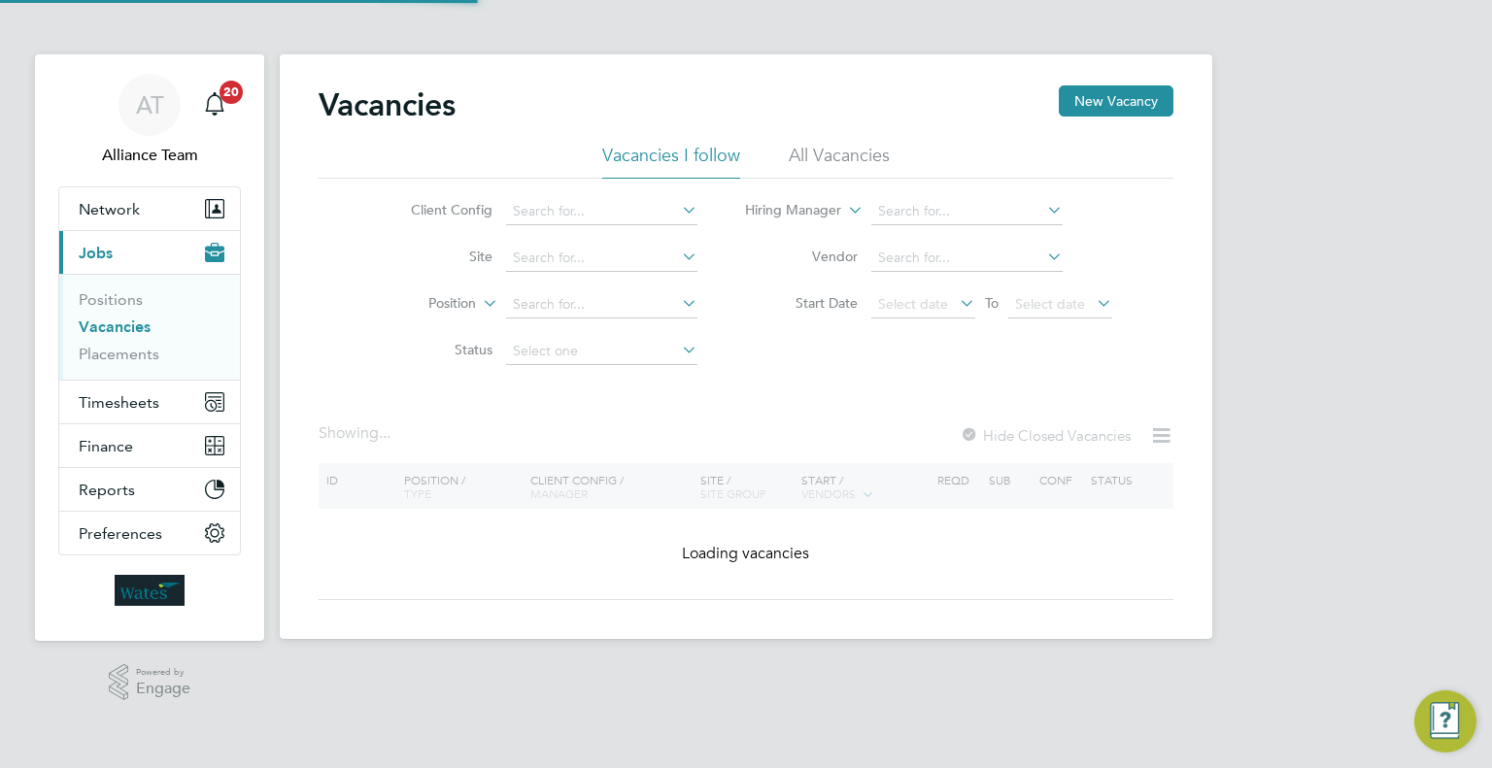
click at [806, 345] on li "Wates Property Services Ltd ([GEOGRAPHIC_DATA])" at bounding box center [692, 343] width 374 height 26
type input "Wates Property Services Ltd ([GEOGRAPHIC_DATA])"
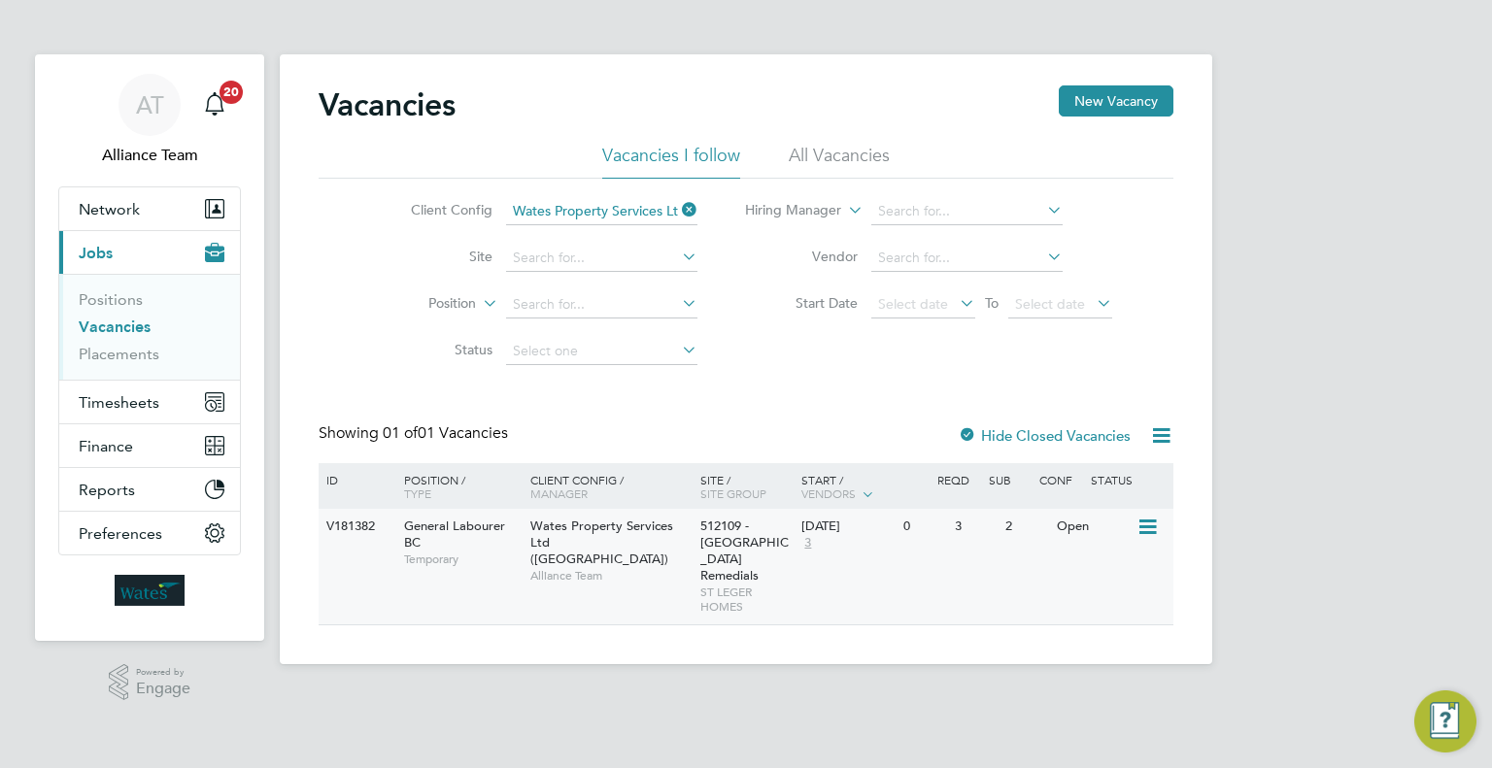
click at [824, 524] on div "[DATE]" at bounding box center [847, 527] width 92 height 17
drag, startPoint x: 692, startPoint y: 209, endPoint x: 664, endPoint y: 227, distance: 33.7
click at [678, 209] on icon at bounding box center [678, 209] width 0 height 27
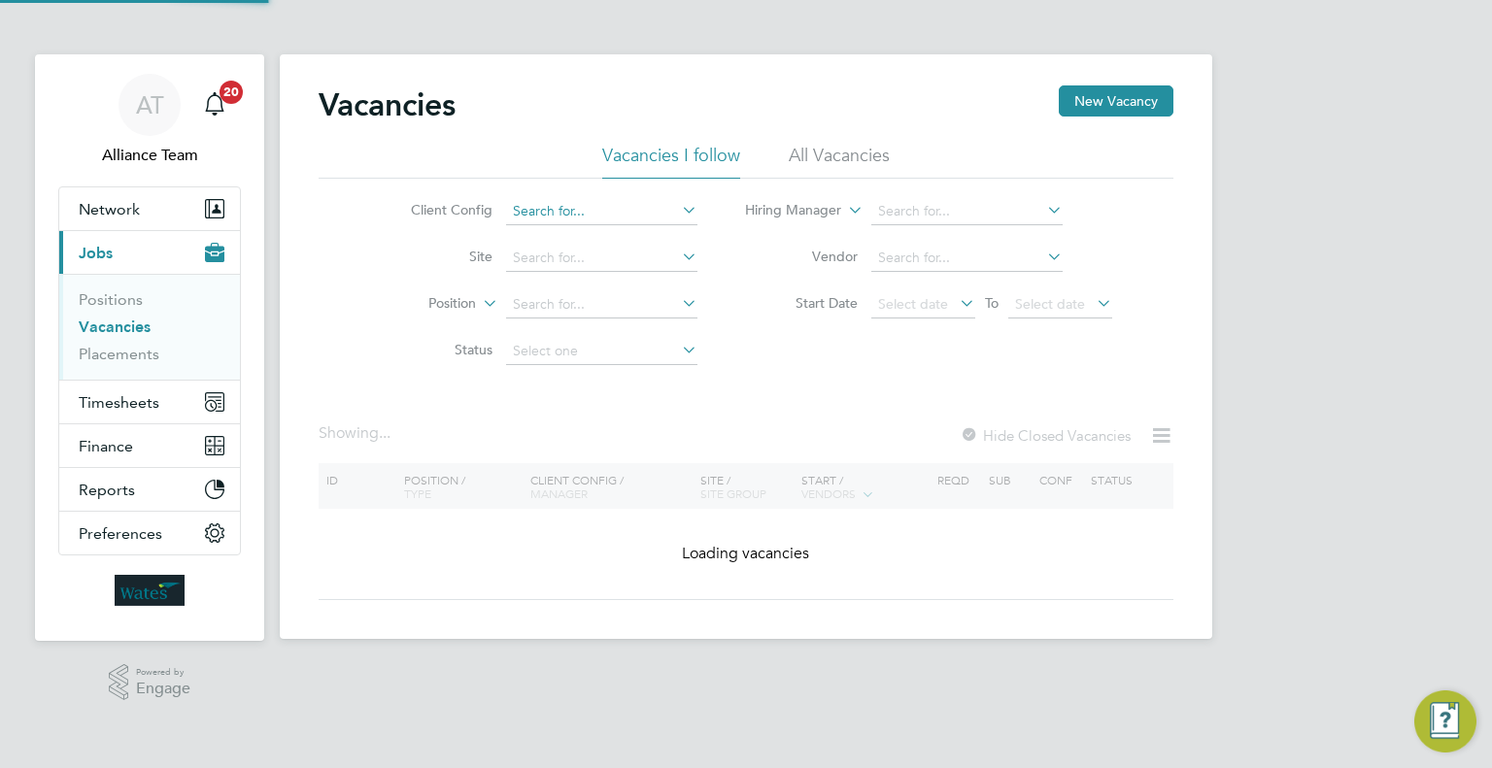
click at [553, 218] on input at bounding box center [601, 211] width 191 height 27
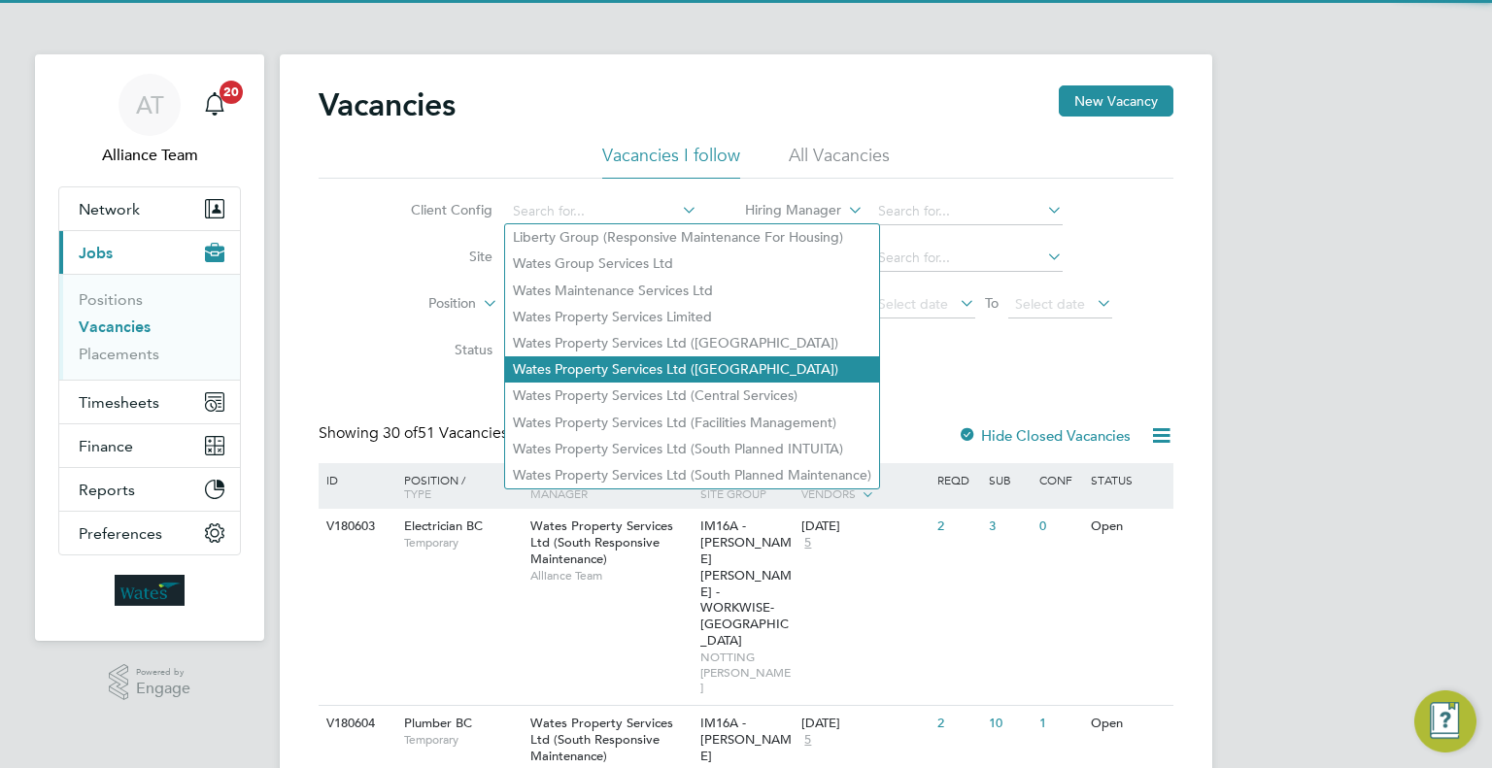
click at [598, 376] on li "Wates Property Services Ltd ([GEOGRAPHIC_DATA])" at bounding box center [692, 370] width 374 height 26
type input "Wates Property Services Ltd ([GEOGRAPHIC_DATA])"
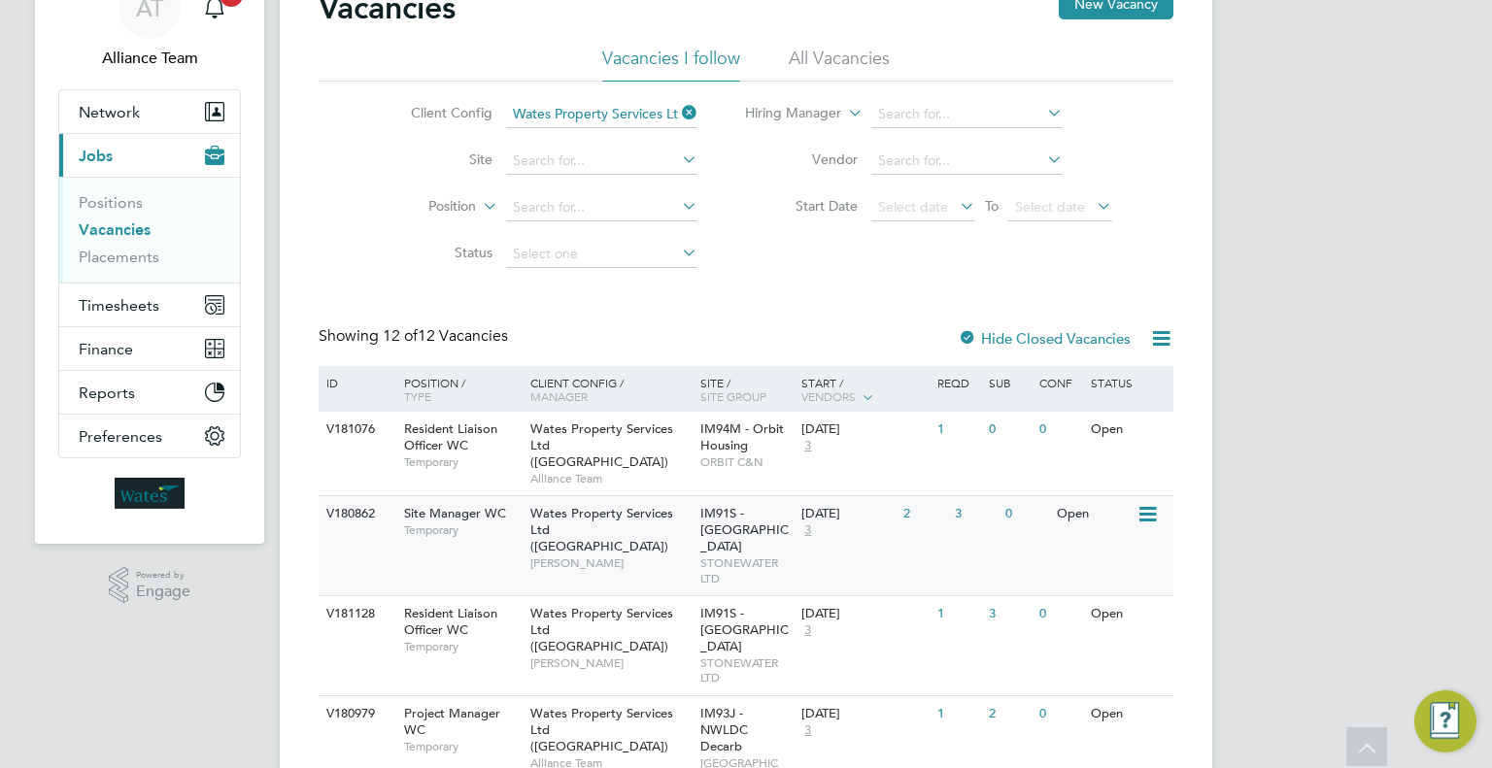
scroll to position [194, 0]
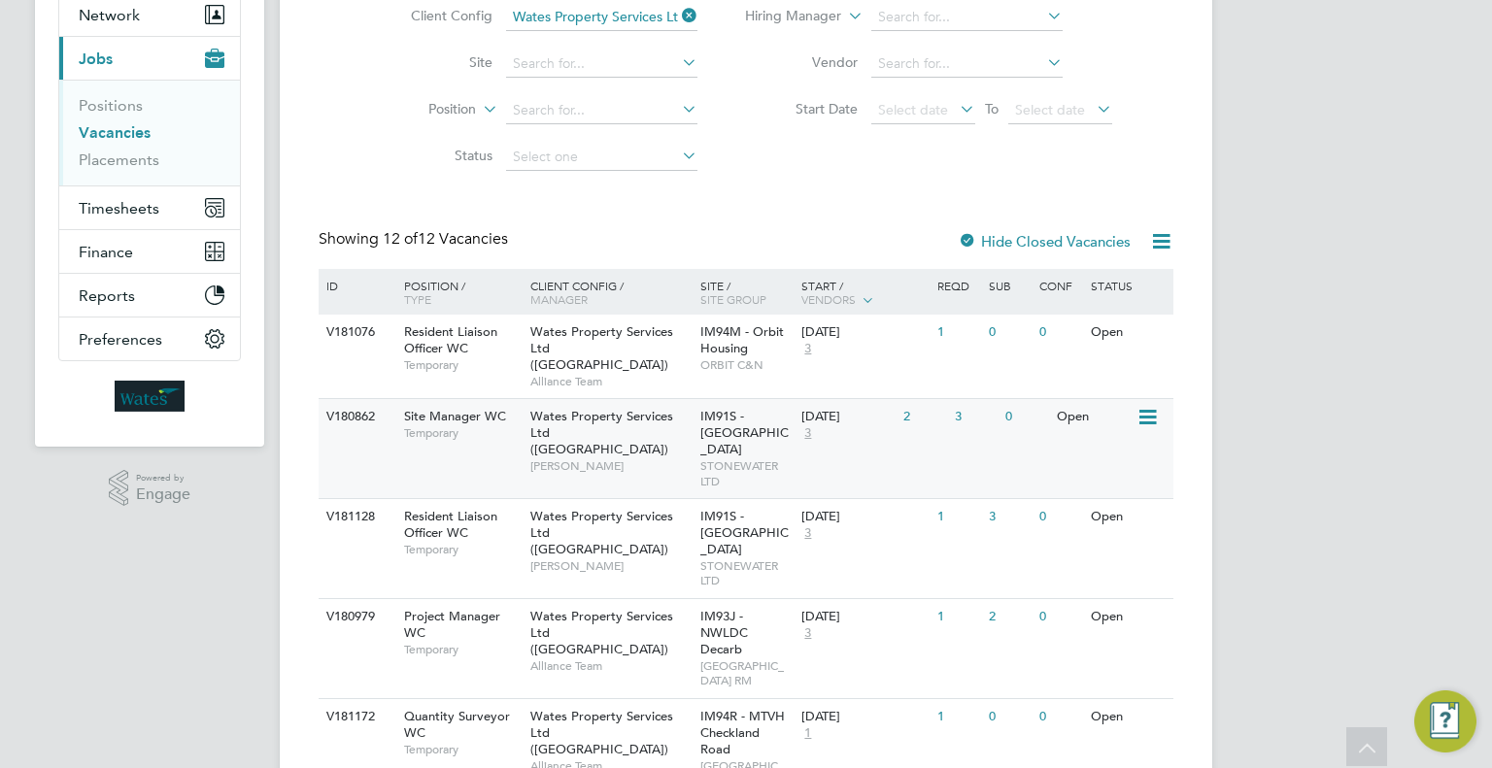
click at [931, 434] on div "V180862 Site Manager WC Temporary Wates Property Services Ltd (Central & North)…" at bounding box center [746, 448] width 855 height 100
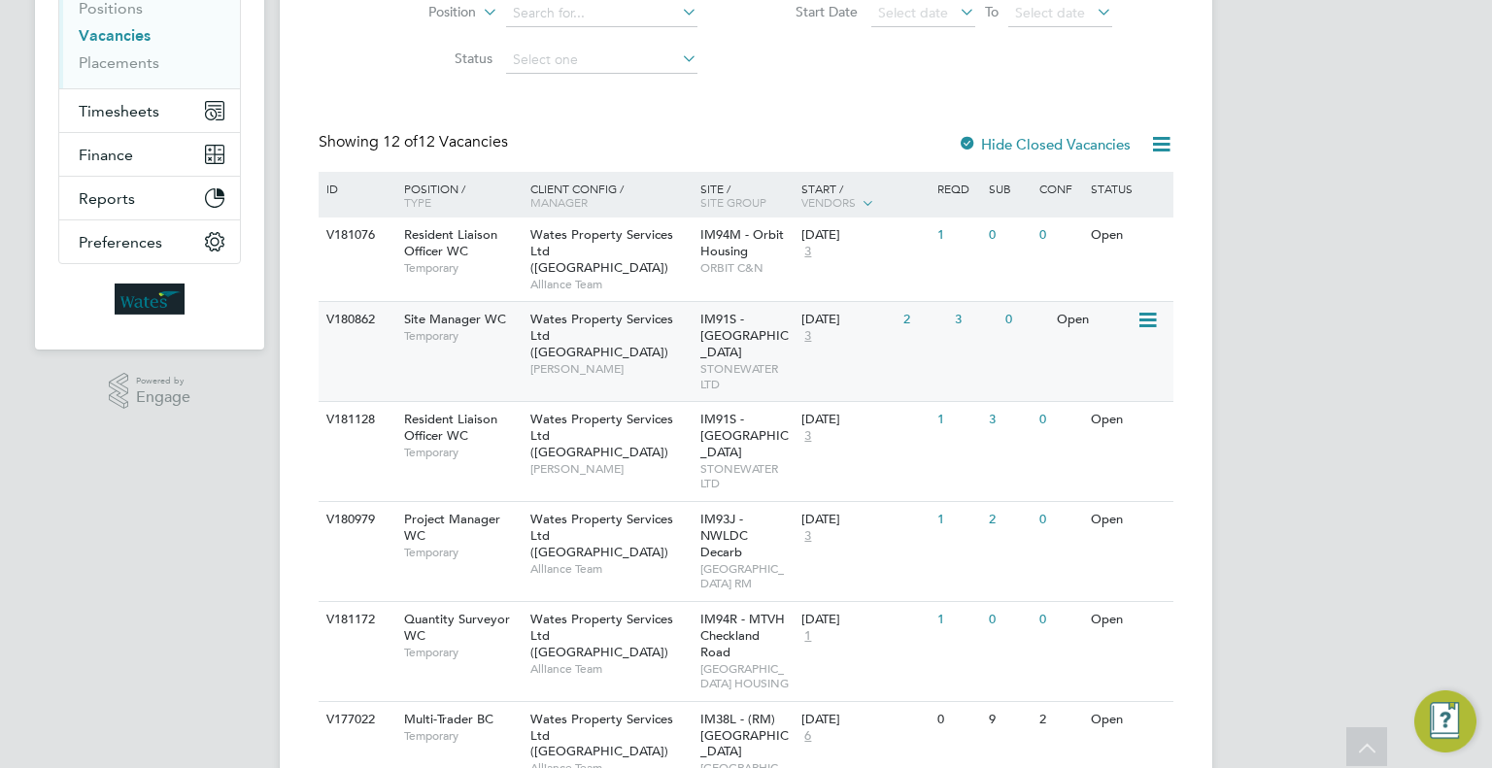
scroll to position [389, 0]
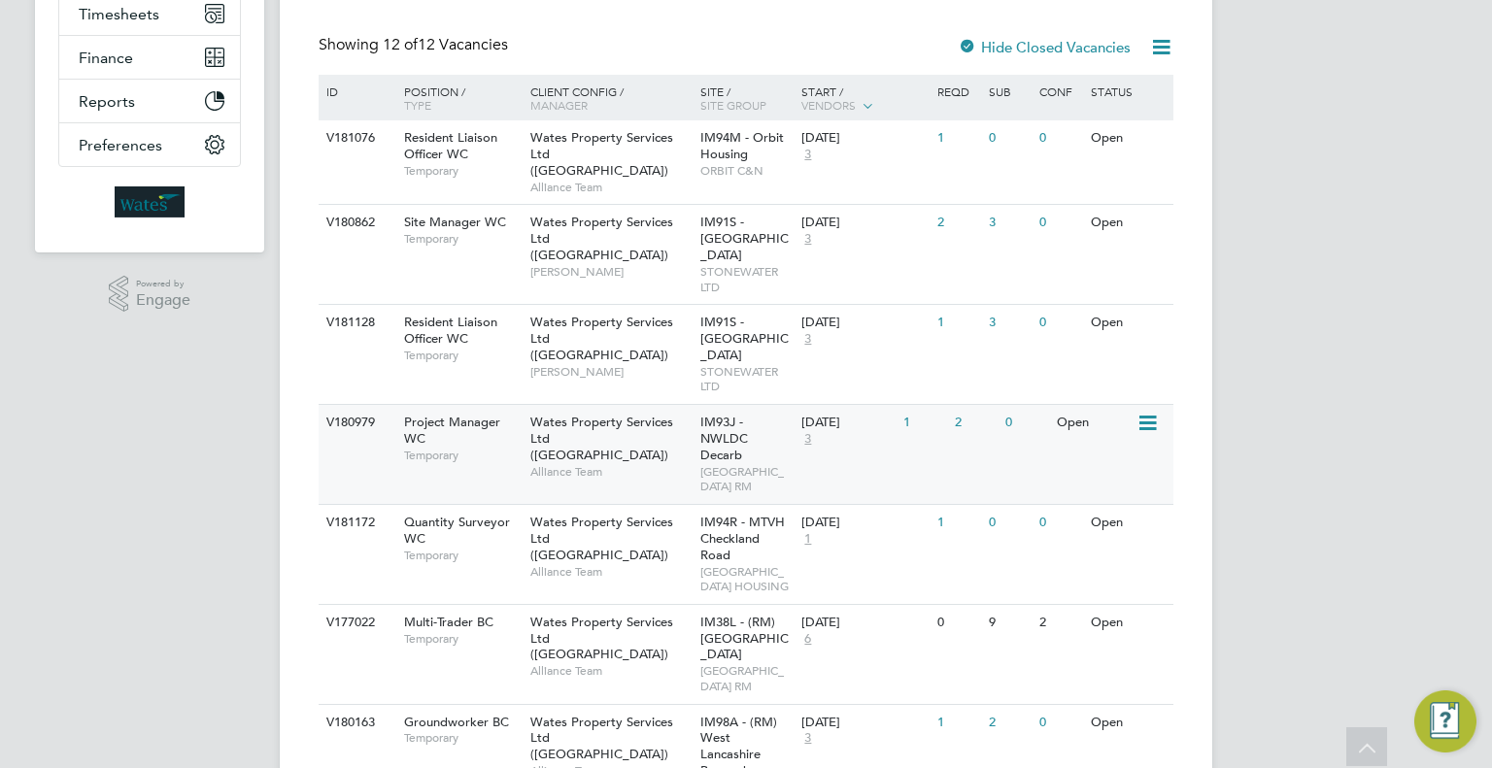
click at [812, 480] on div "V180979 Project Manager WC Temporary Wates Property Services Ltd (Central & Nor…" at bounding box center [746, 454] width 855 height 100
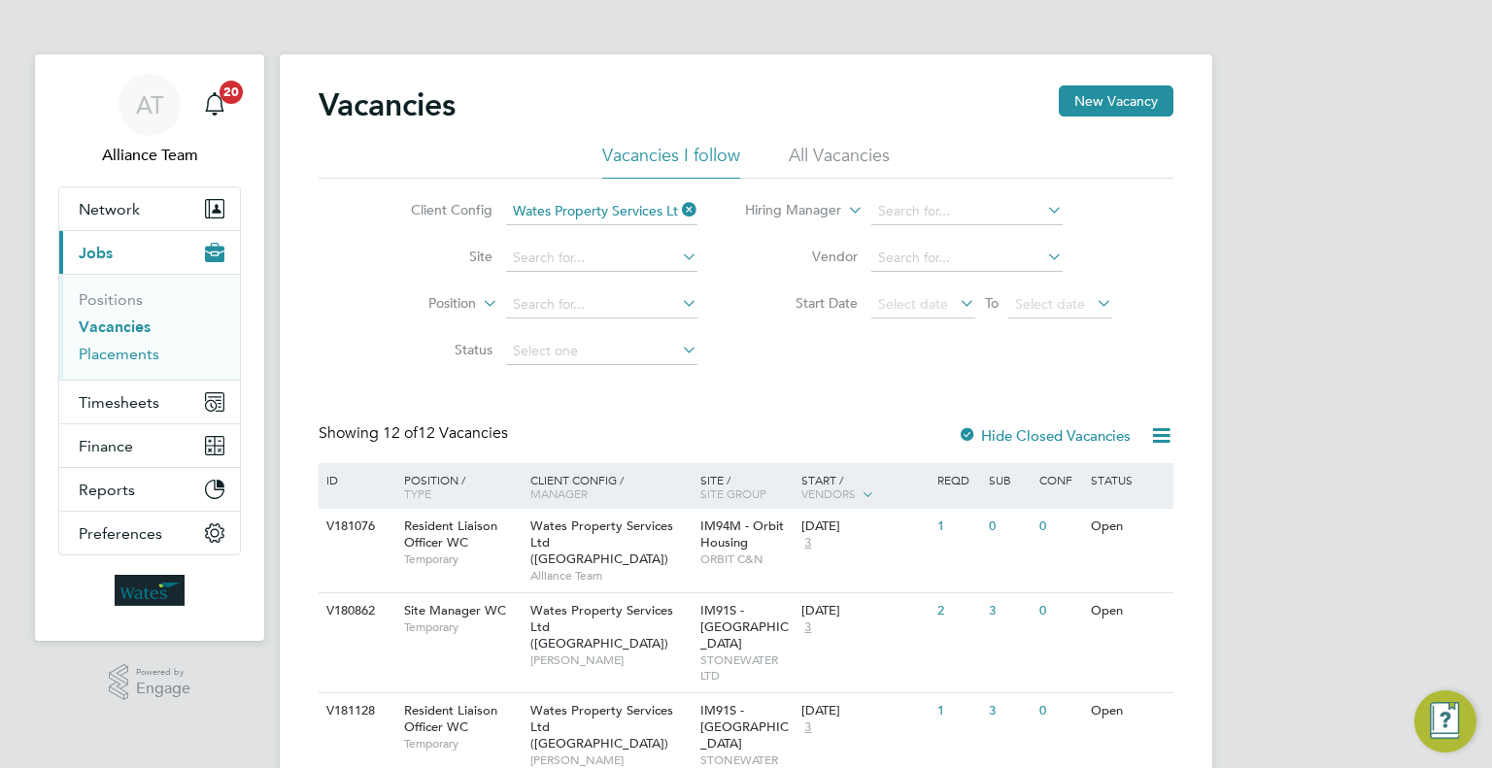
click at [124, 346] on link "Placements" at bounding box center [119, 354] width 81 height 18
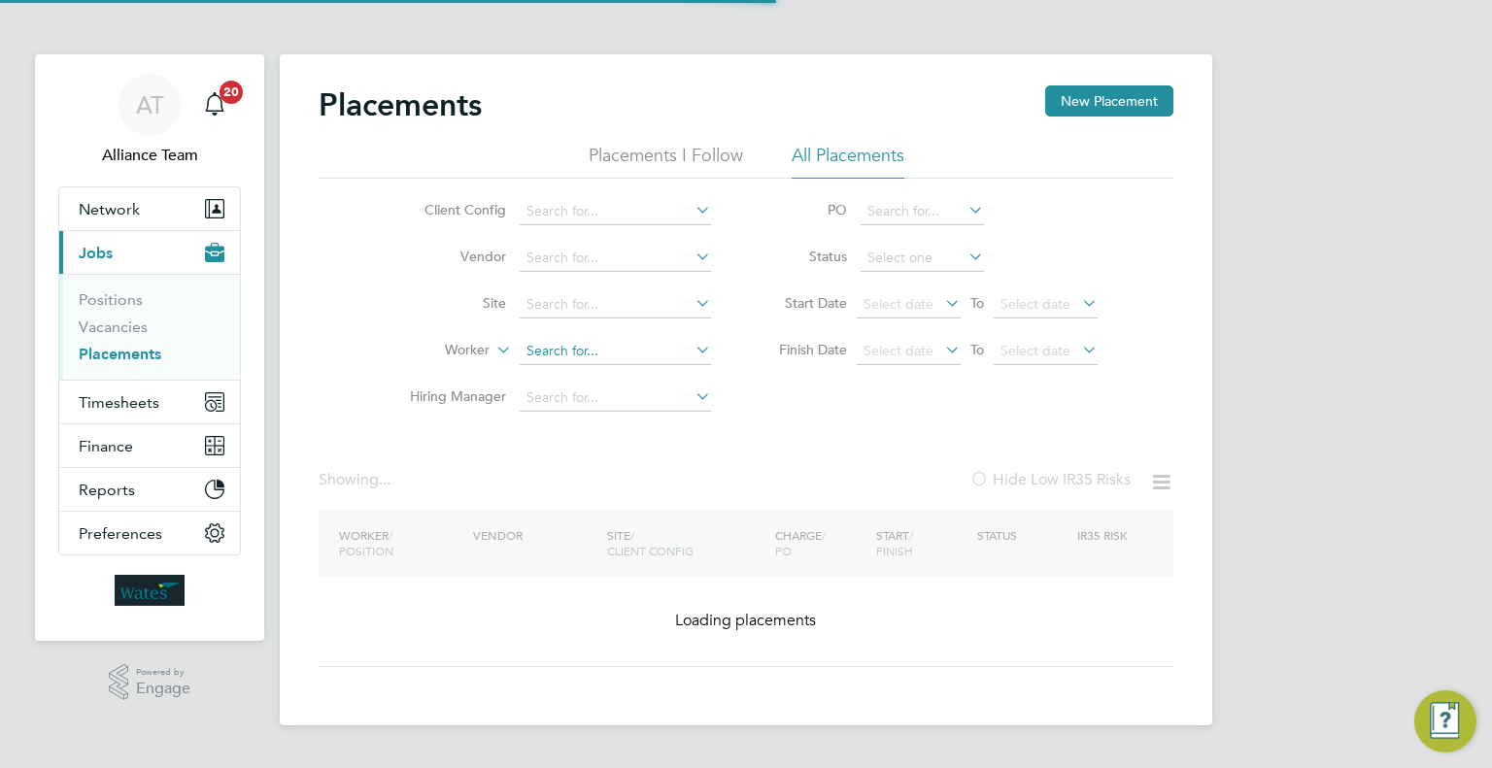
click at [591, 342] on input at bounding box center [615, 351] width 191 height 27
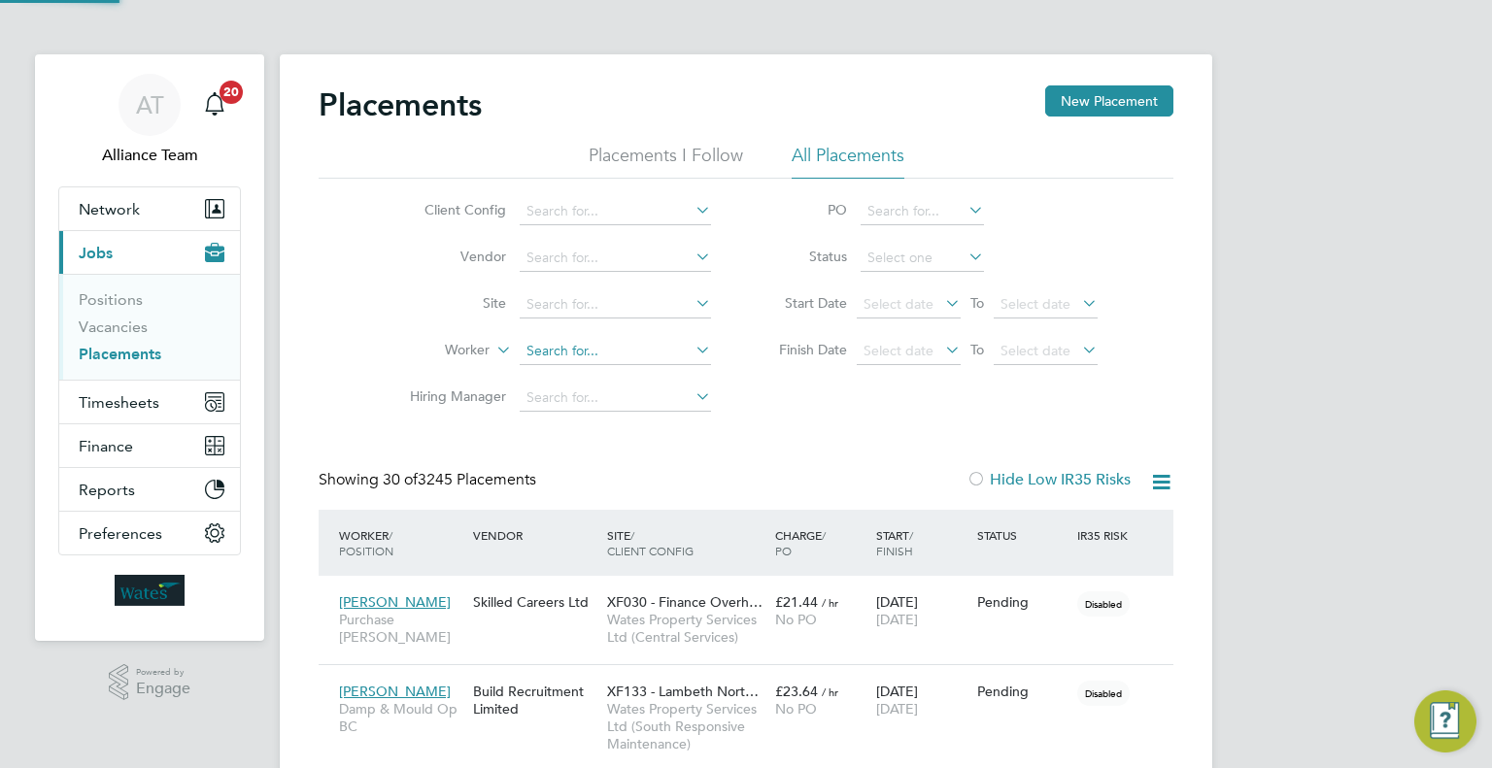
scroll to position [55, 135]
click at [655, 384] on li "Imo gen Edwards" at bounding box center [616, 377] width 192 height 26
type input "Imogen Edwards"
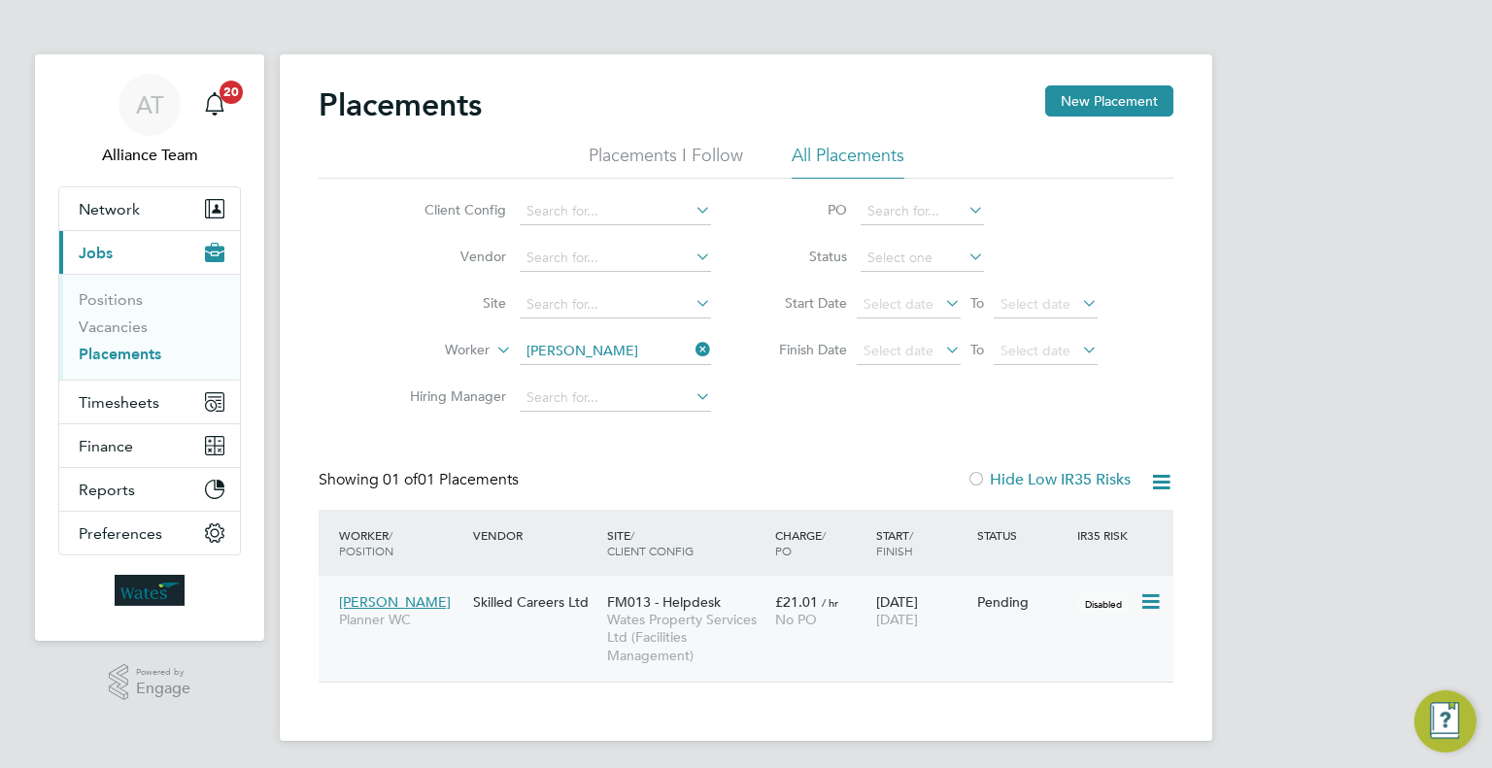
click at [766, 640] on div "FM013 - Helpdesk Wates Property Services Ltd (Facilities Management)" at bounding box center [686, 629] width 168 height 90
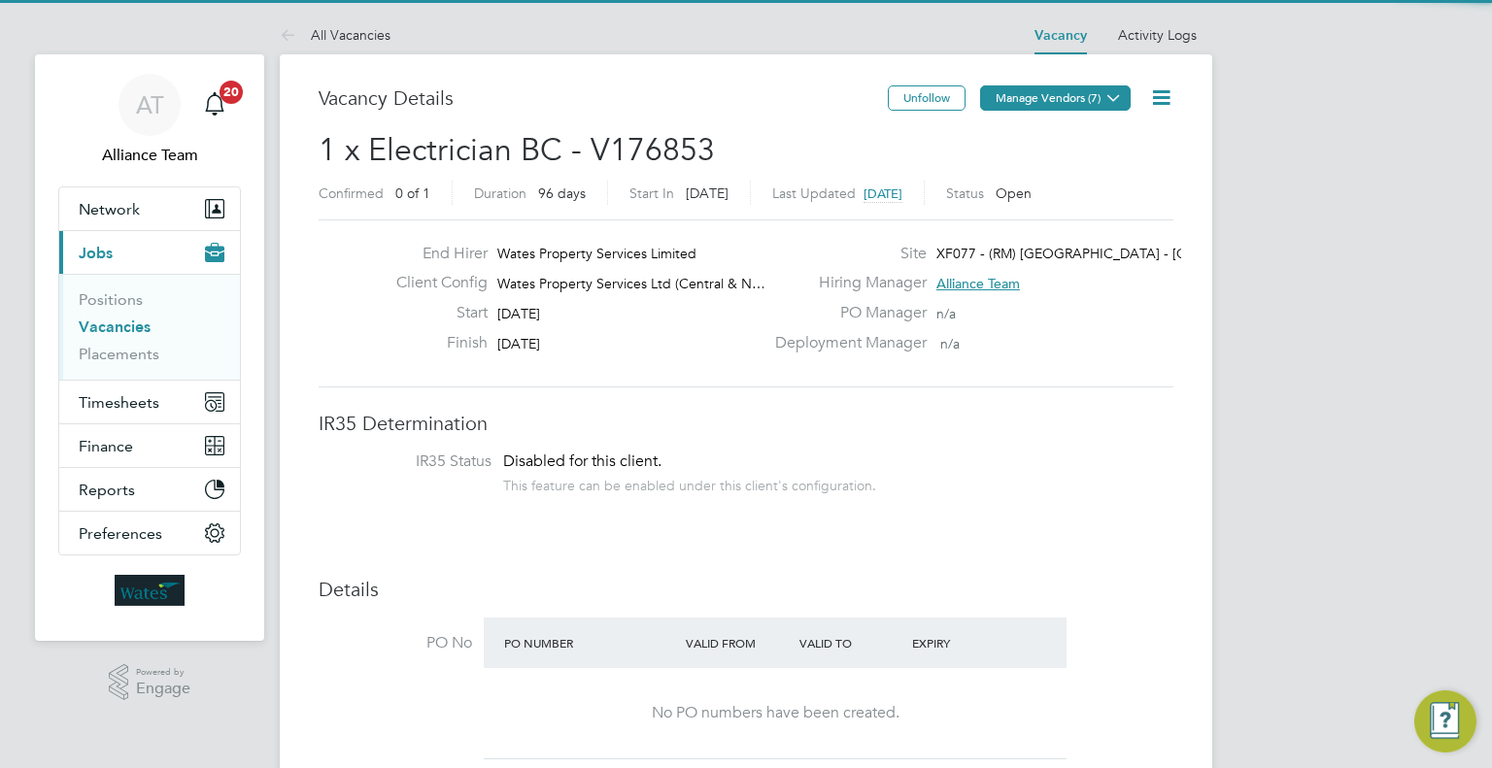
click at [1072, 102] on button "Manage Vendors (7)" at bounding box center [1055, 97] width 151 height 25
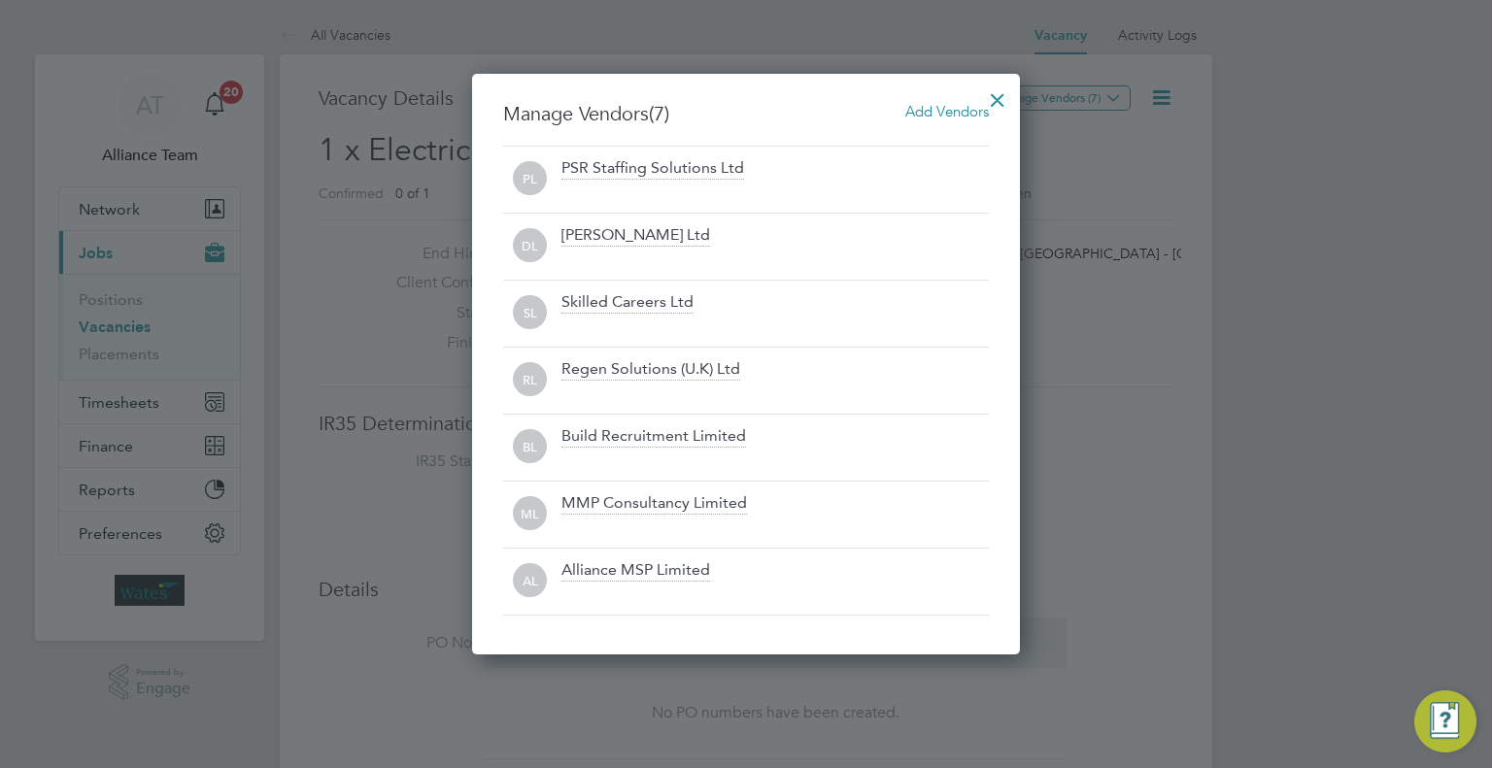
click at [1002, 100] on div at bounding box center [997, 95] width 35 height 35
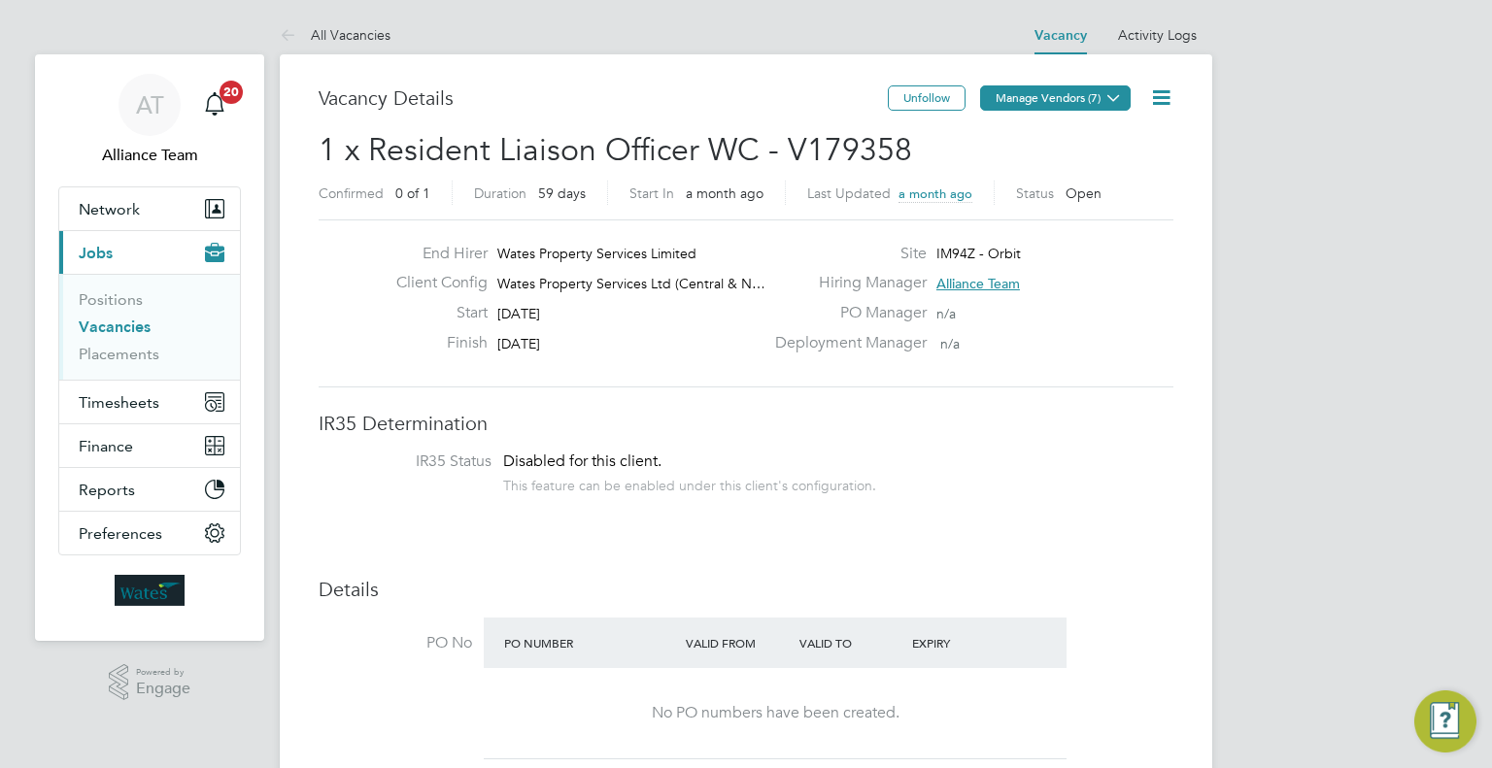
click at [1100, 96] on button "Manage Vendors (7)" at bounding box center [1055, 97] width 151 height 25
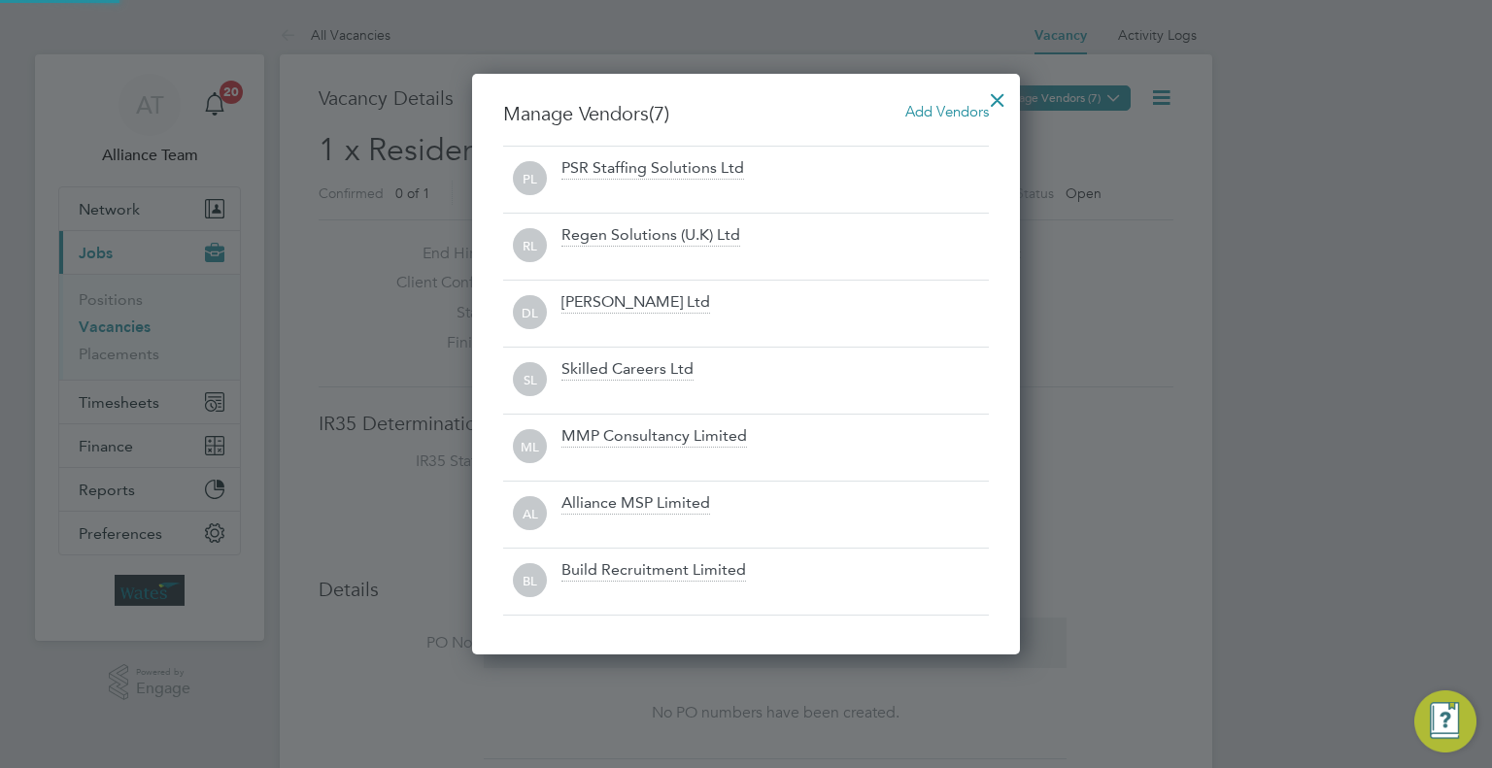
scroll to position [580, 549]
click at [1006, 98] on div at bounding box center [997, 95] width 35 height 35
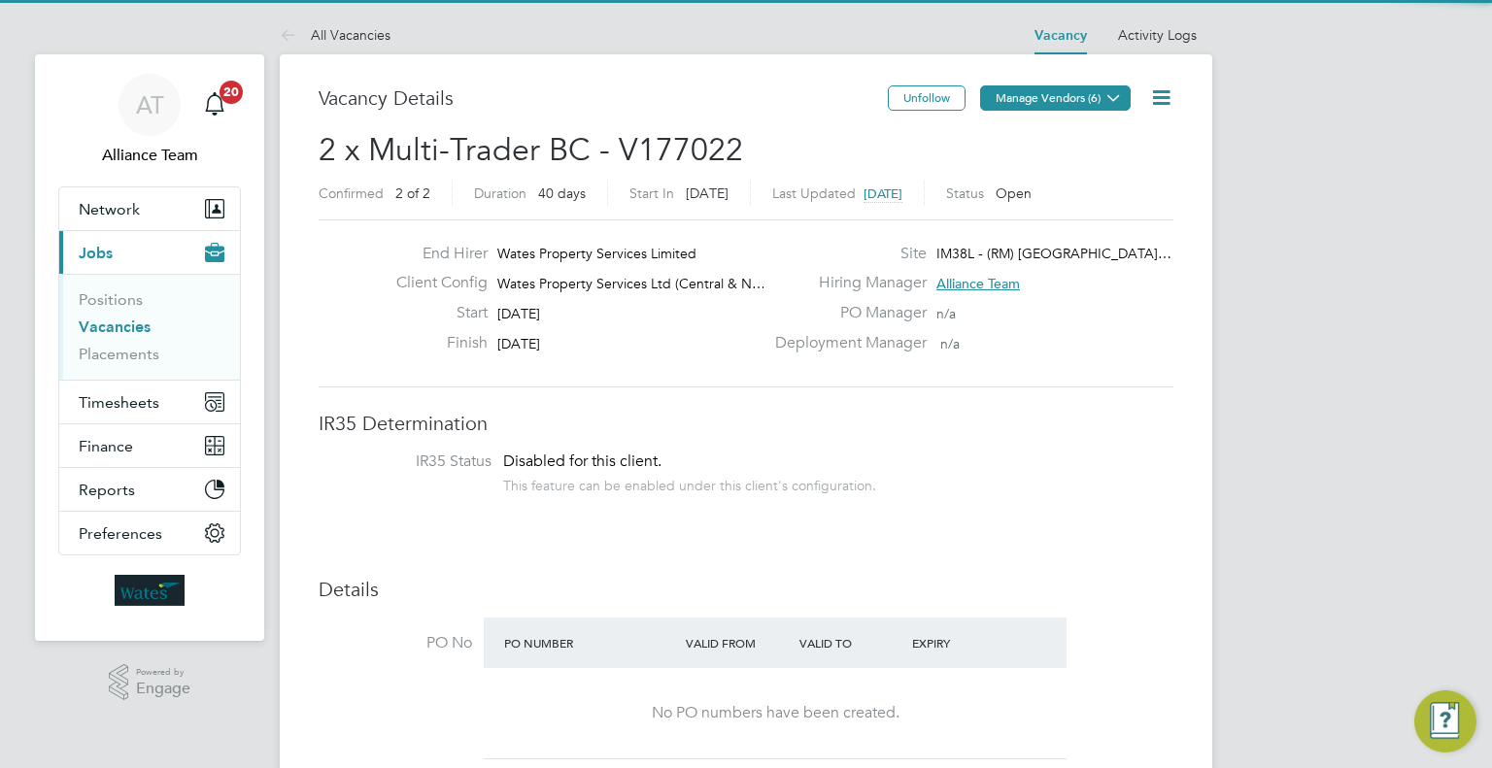
click at [1082, 88] on button "Manage Vendors (6)" at bounding box center [1055, 97] width 151 height 25
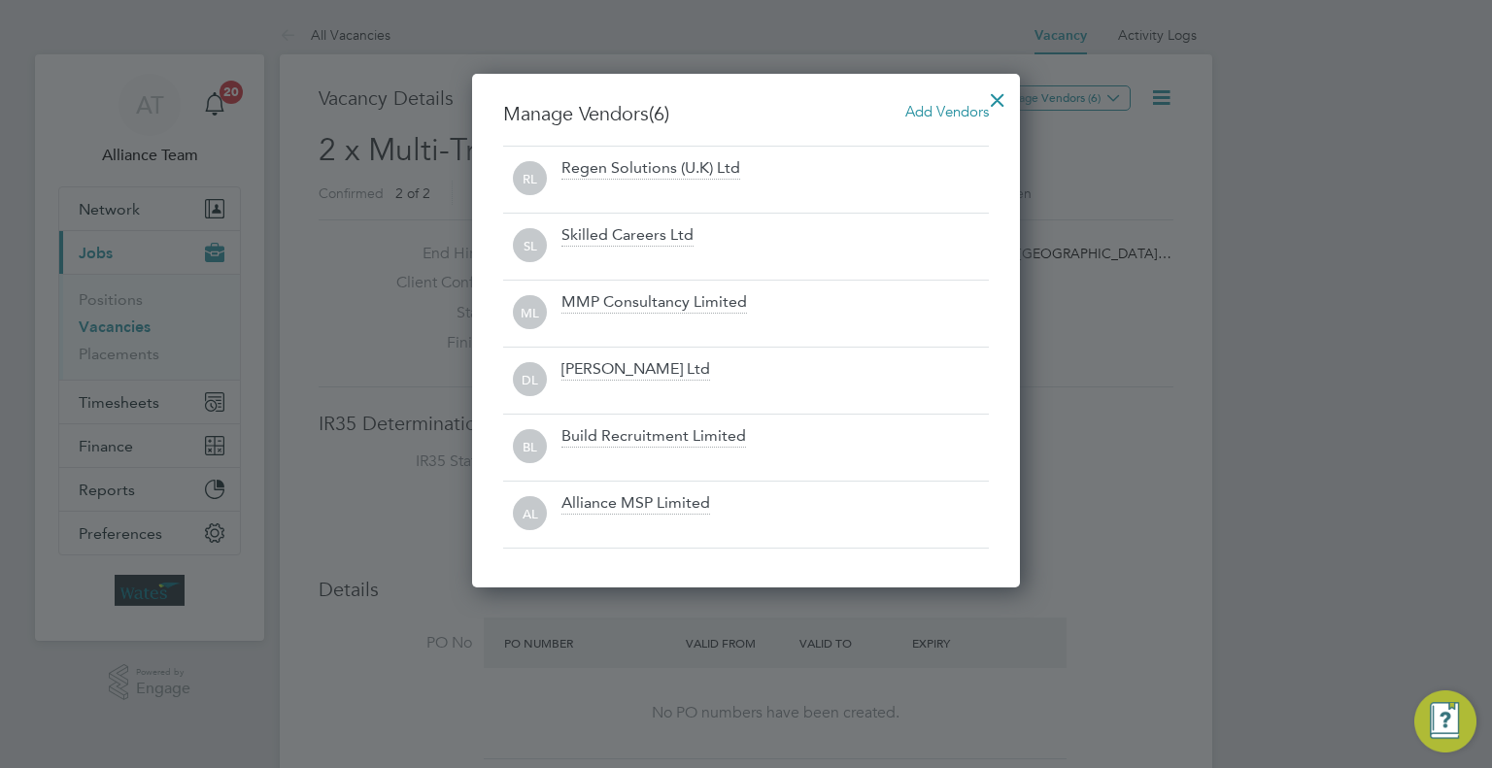
click at [1005, 102] on div at bounding box center [997, 95] width 35 height 35
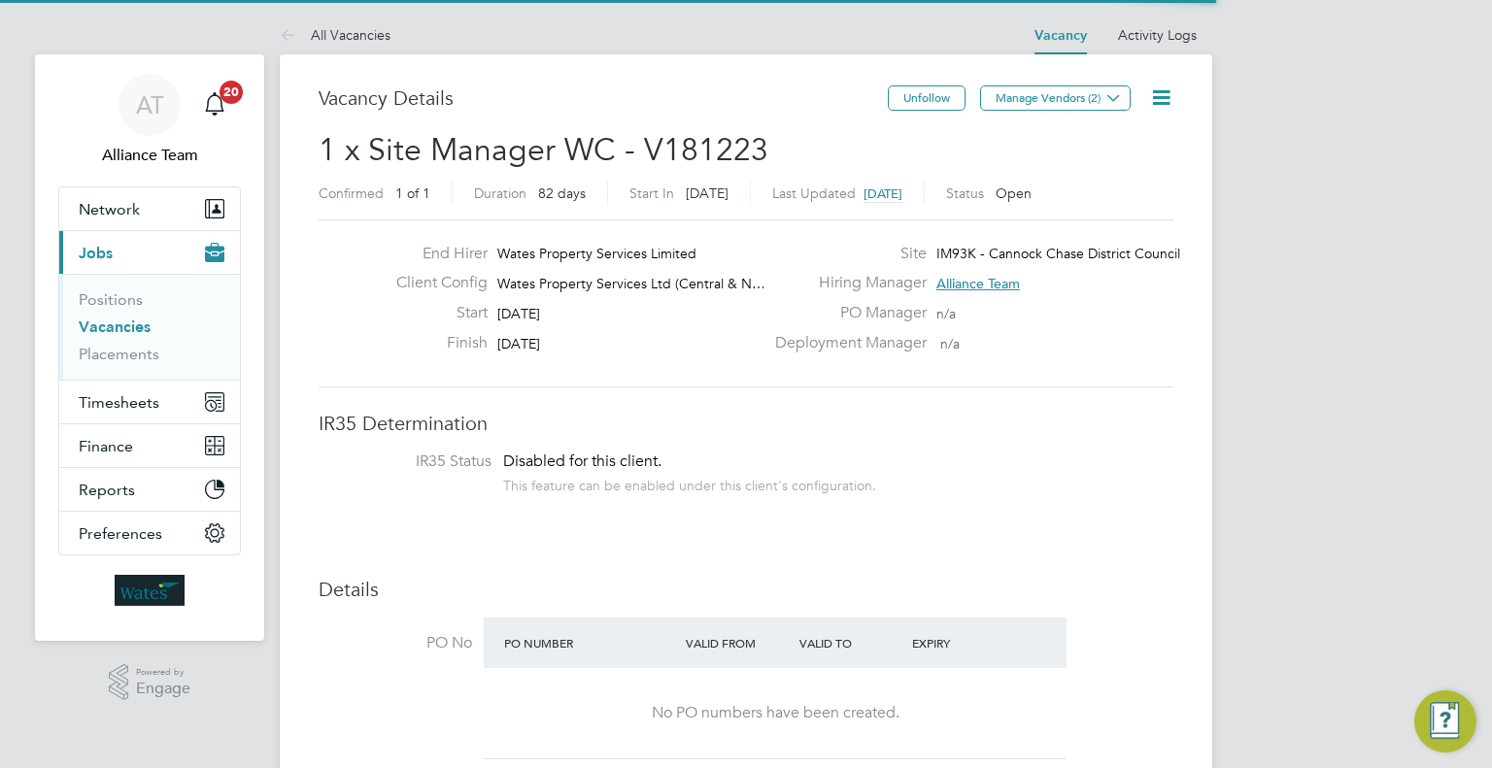
drag, startPoint x: 1166, startPoint y: 83, endPoint x: 1164, endPoint y: 92, distance: 9.9
click at [1166, 85] on icon at bounding box center [1161, 97] width 24 height 24
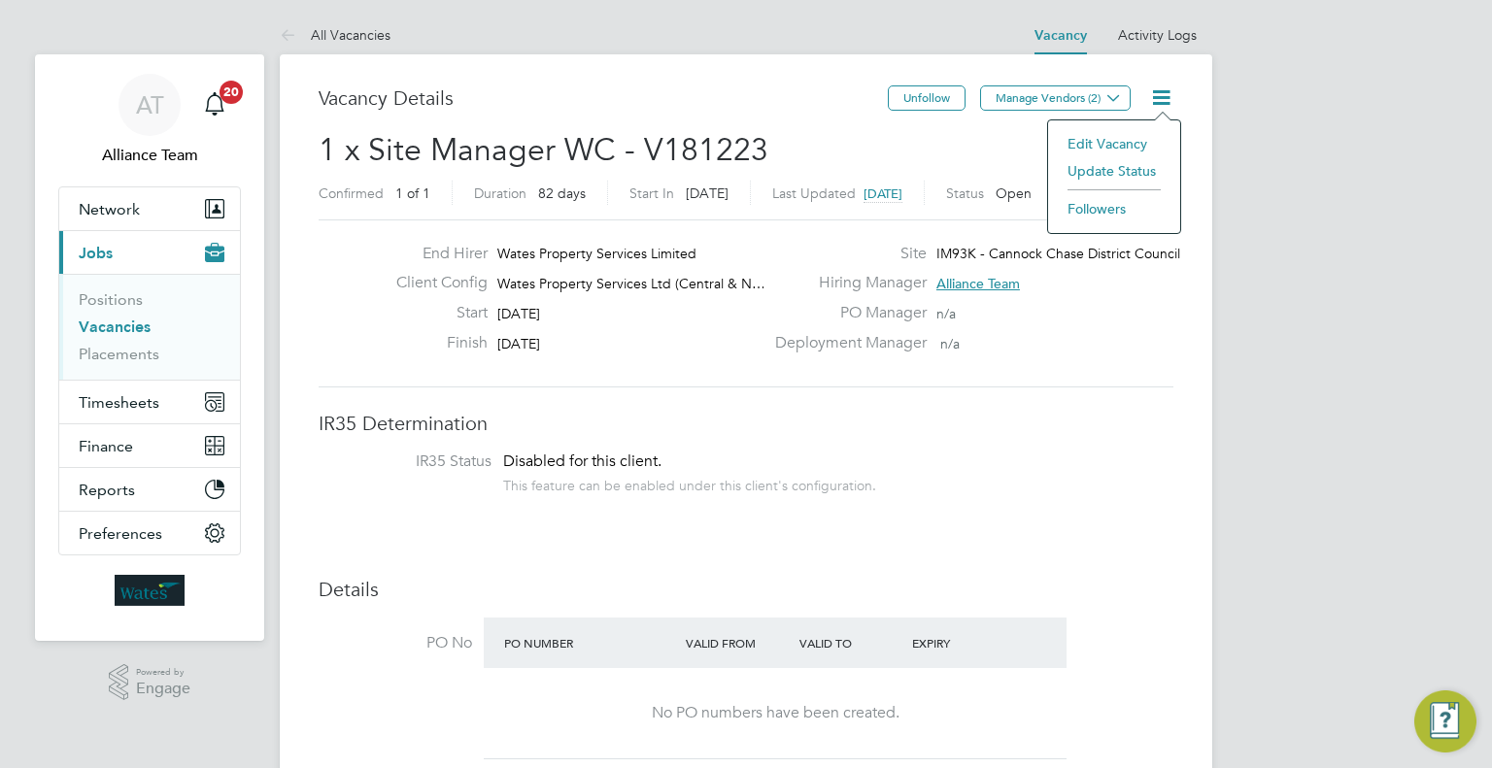
click at [1114, 177] on li "Update Status" at bounding box center [1114, 170] width 113 height 27
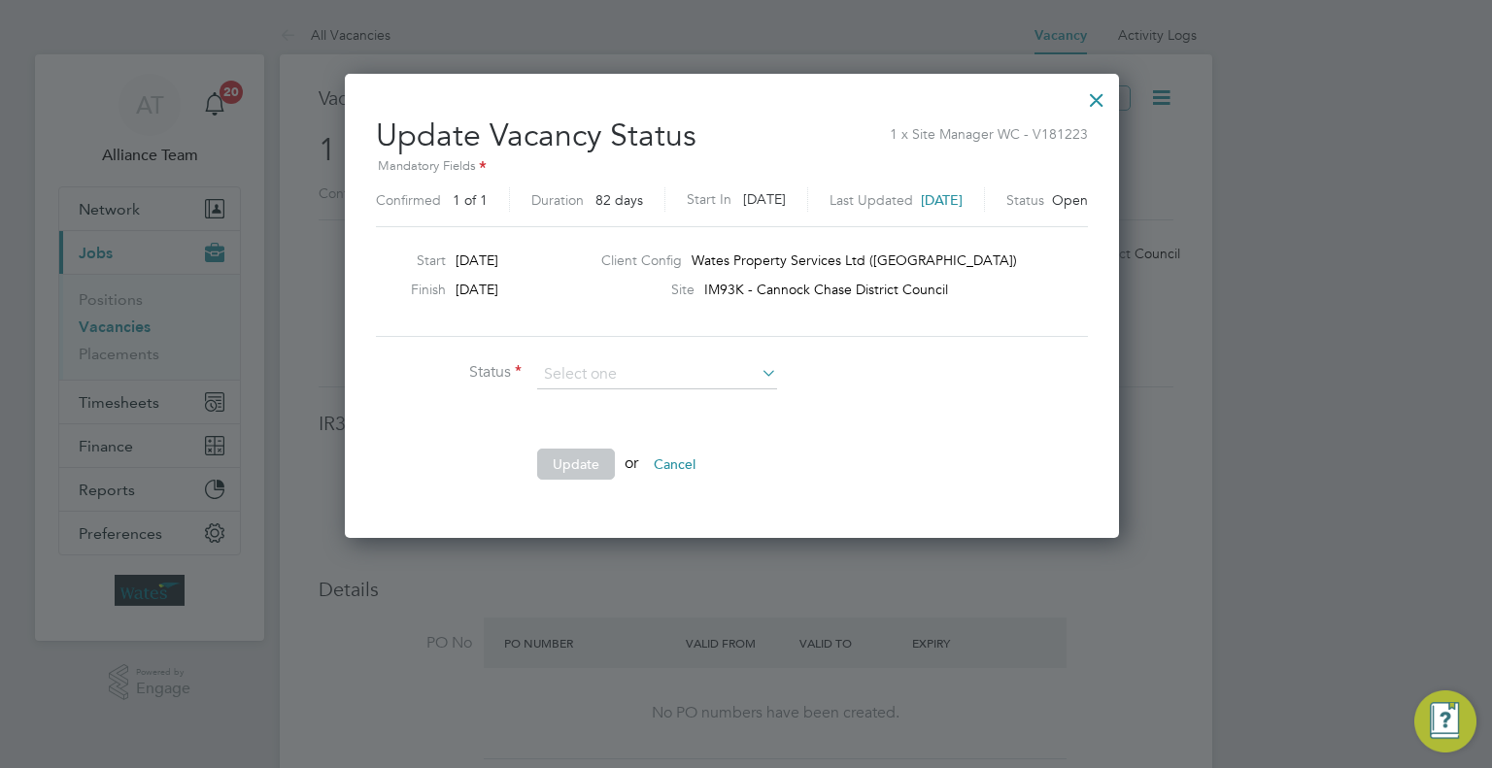
scroll to position [461, 802]
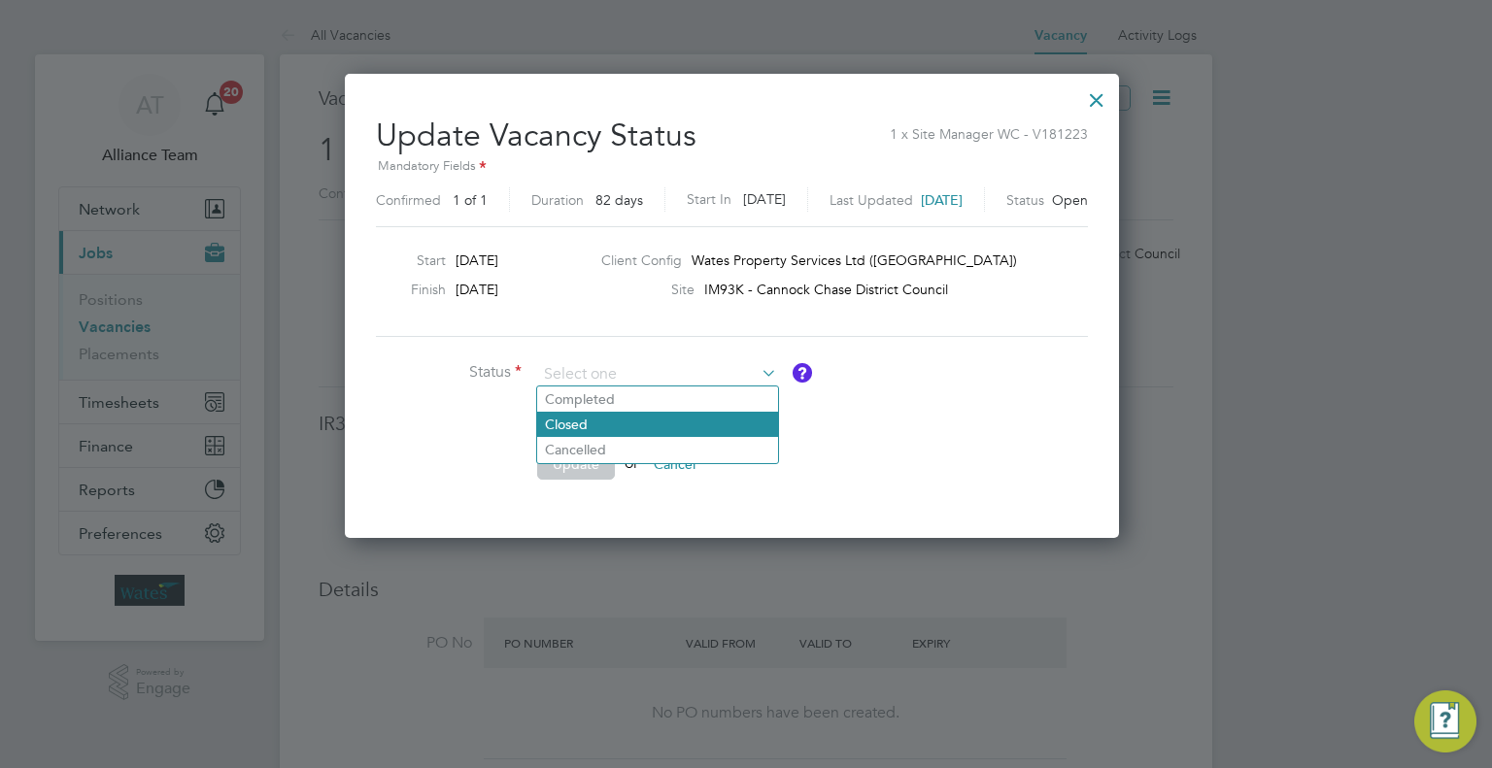
drag, startPoint x: 648, startPoint y: 400, endPoint x: 633, endPoint y: 424, distance: 27.5
click at [648, 401] on li "Completed" at bounding box center [657, 399] width 241 height 25
type input "Completed"
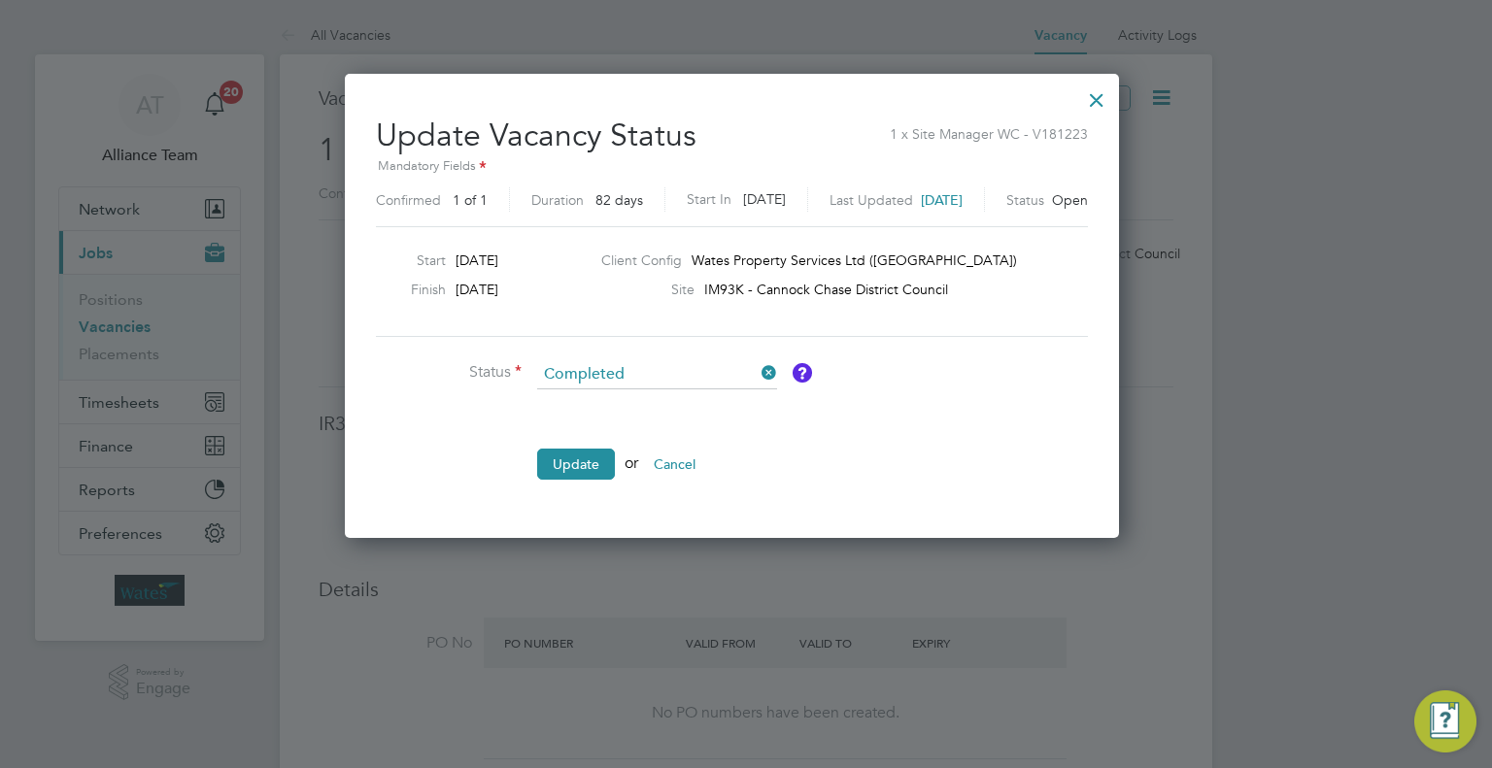
click at [587, 468] on button "Update" at bounding box center [576, 464] width 78 height 31
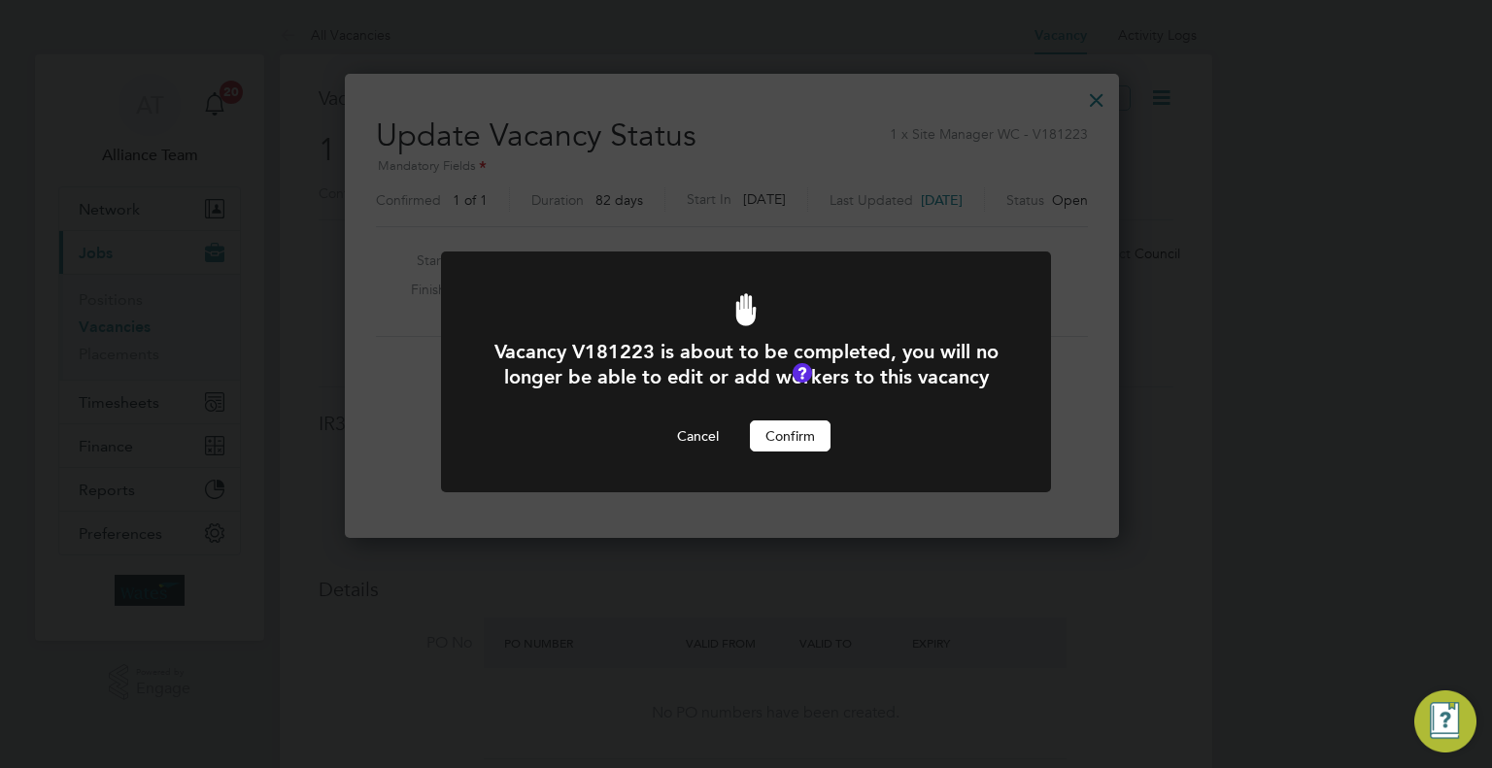
click at [773, 452] on button "Confirm" at bounding box center [790, 436] width 81 height 31
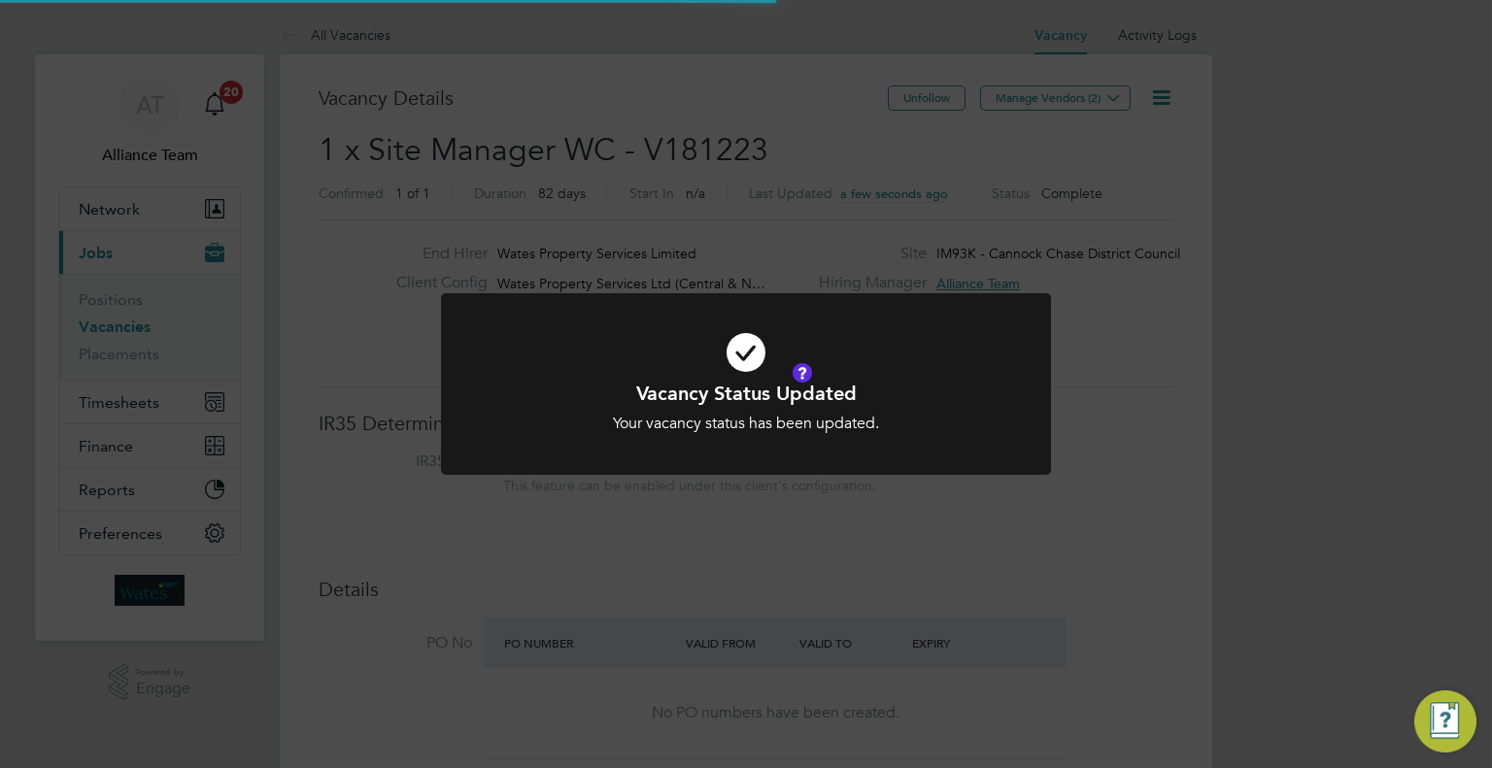
scroll to position [34, 303]
click at [938, 423] on div "Your vacancy status has been updated." at bounding box center [746, 424] width 505 height 20
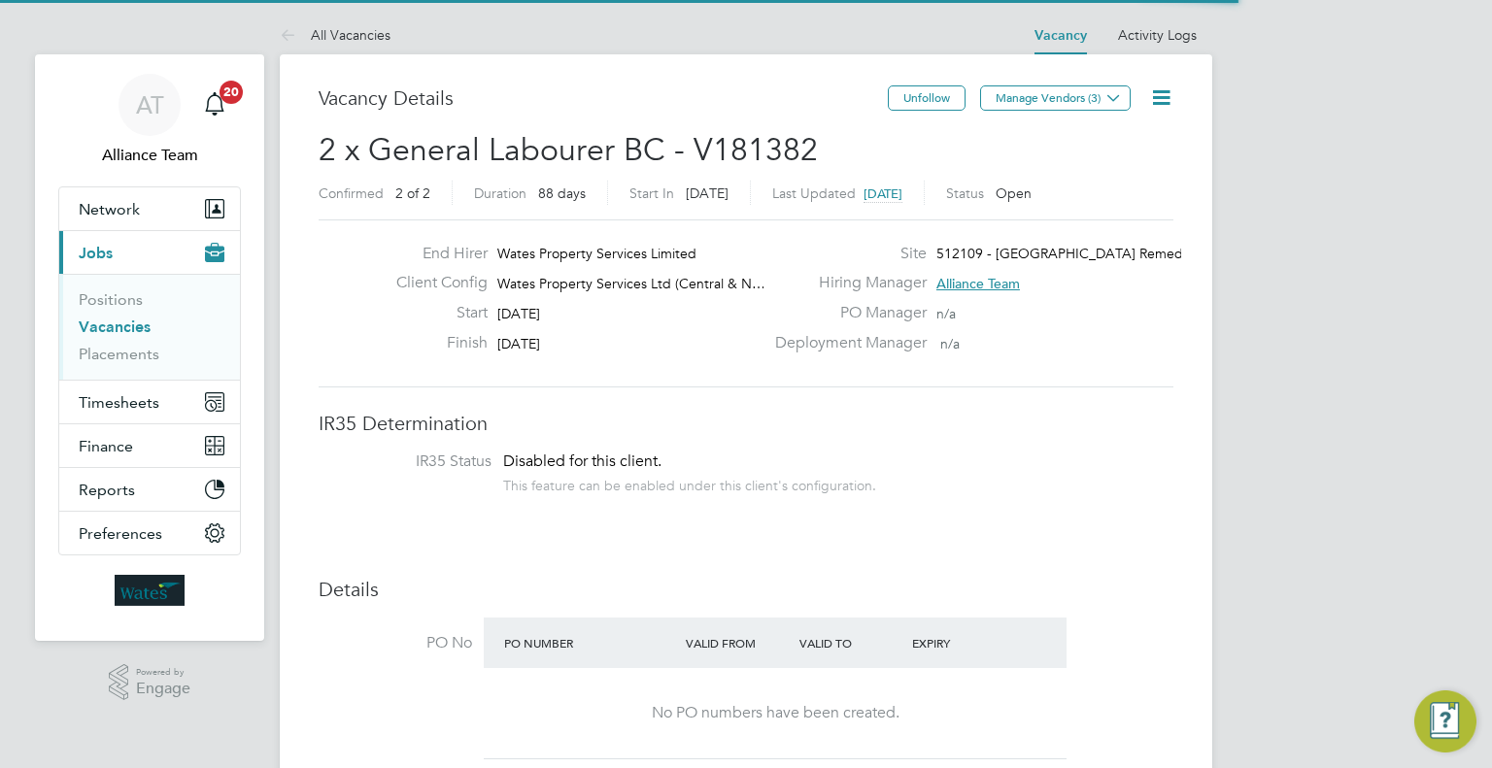
click at [1170, 105] on icon at bounding box center [1161, 97] width 24 height 24
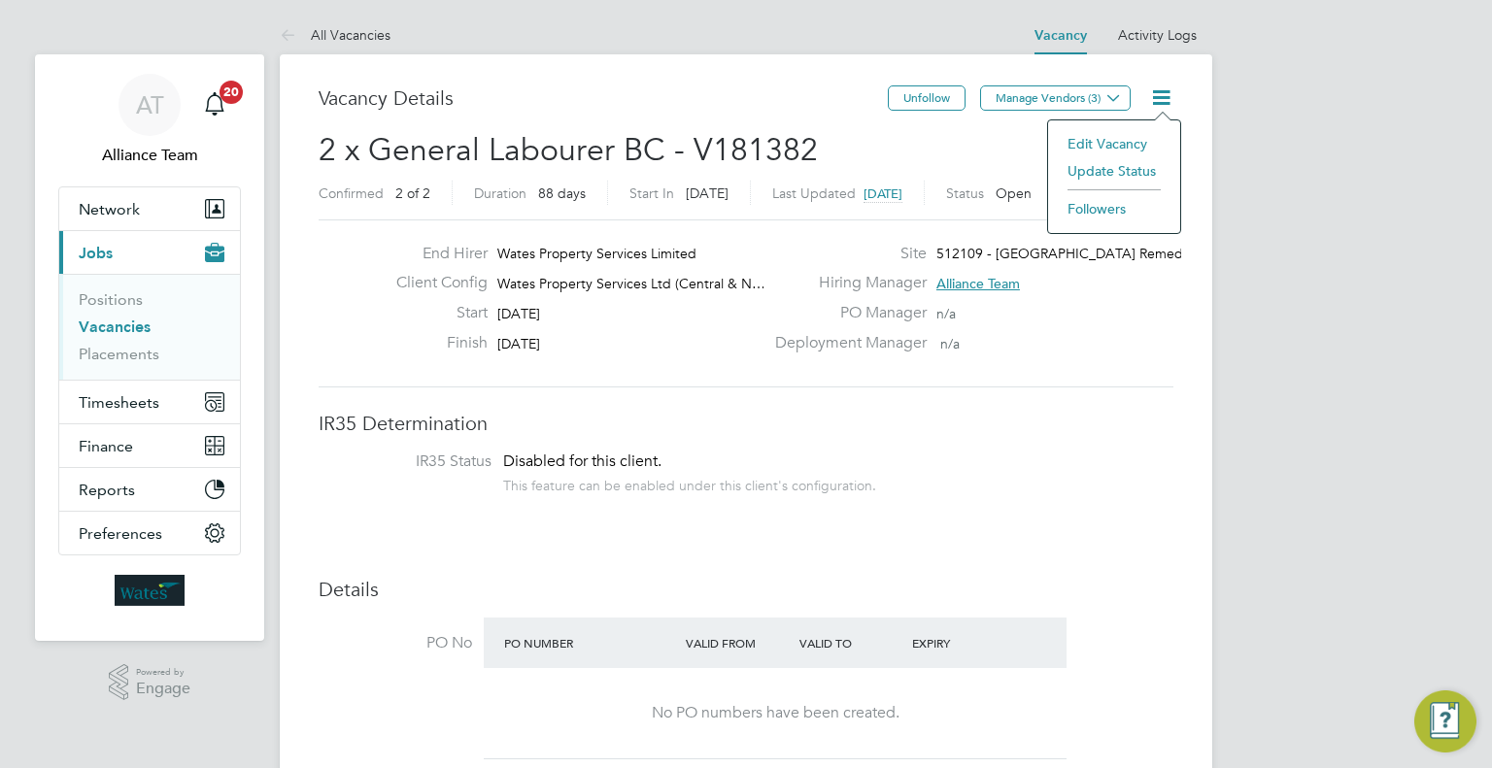
click at [1087, 176] on li "Update Status" at bounding box center [1114, 170] width 113 height 27
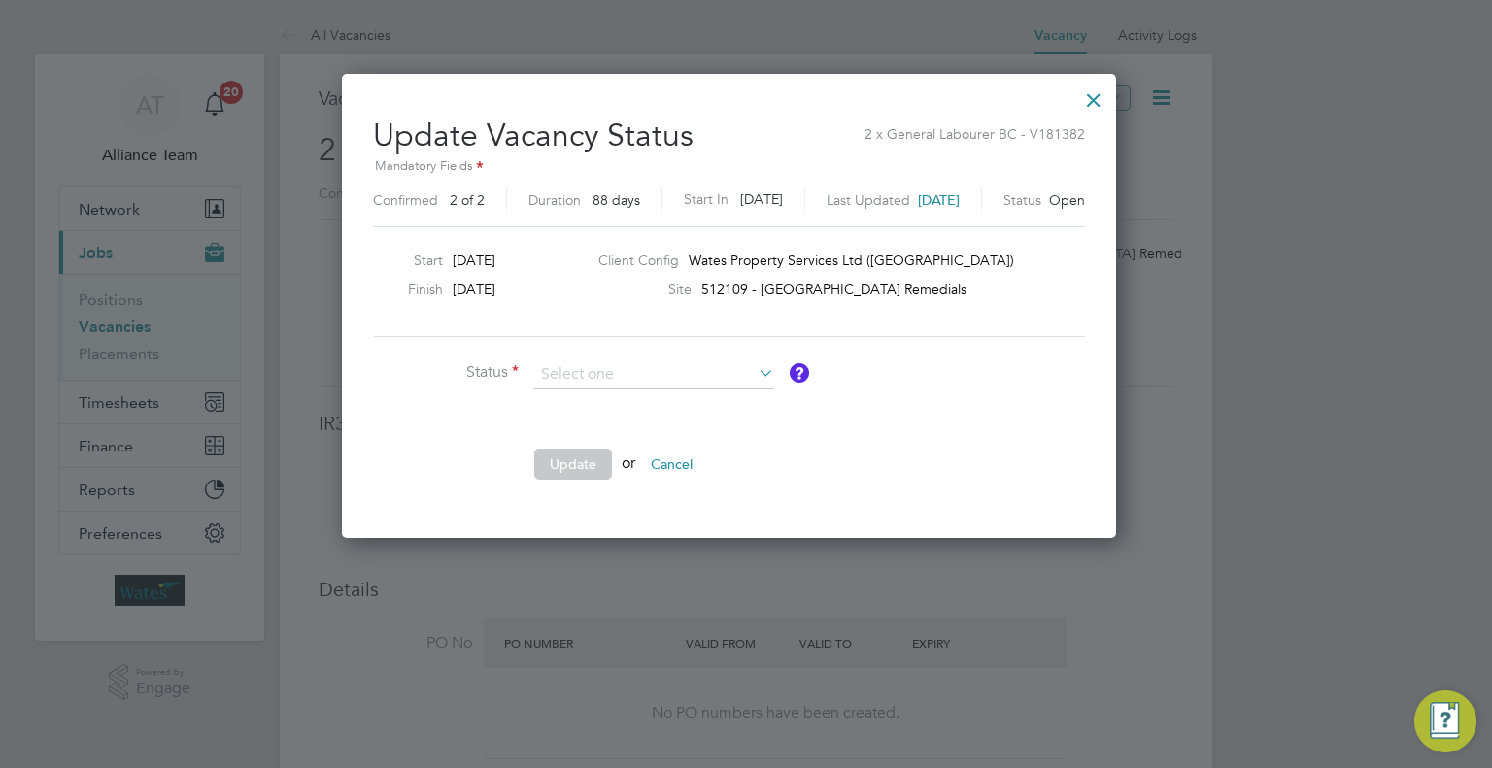
click at [719, 405] on li "Completed" at bounding box center [654, 399] width 241 height 25
type input "Completed"
click at [581, 463] on button "Update" at bounding box center [573, 464] width 78 height 31
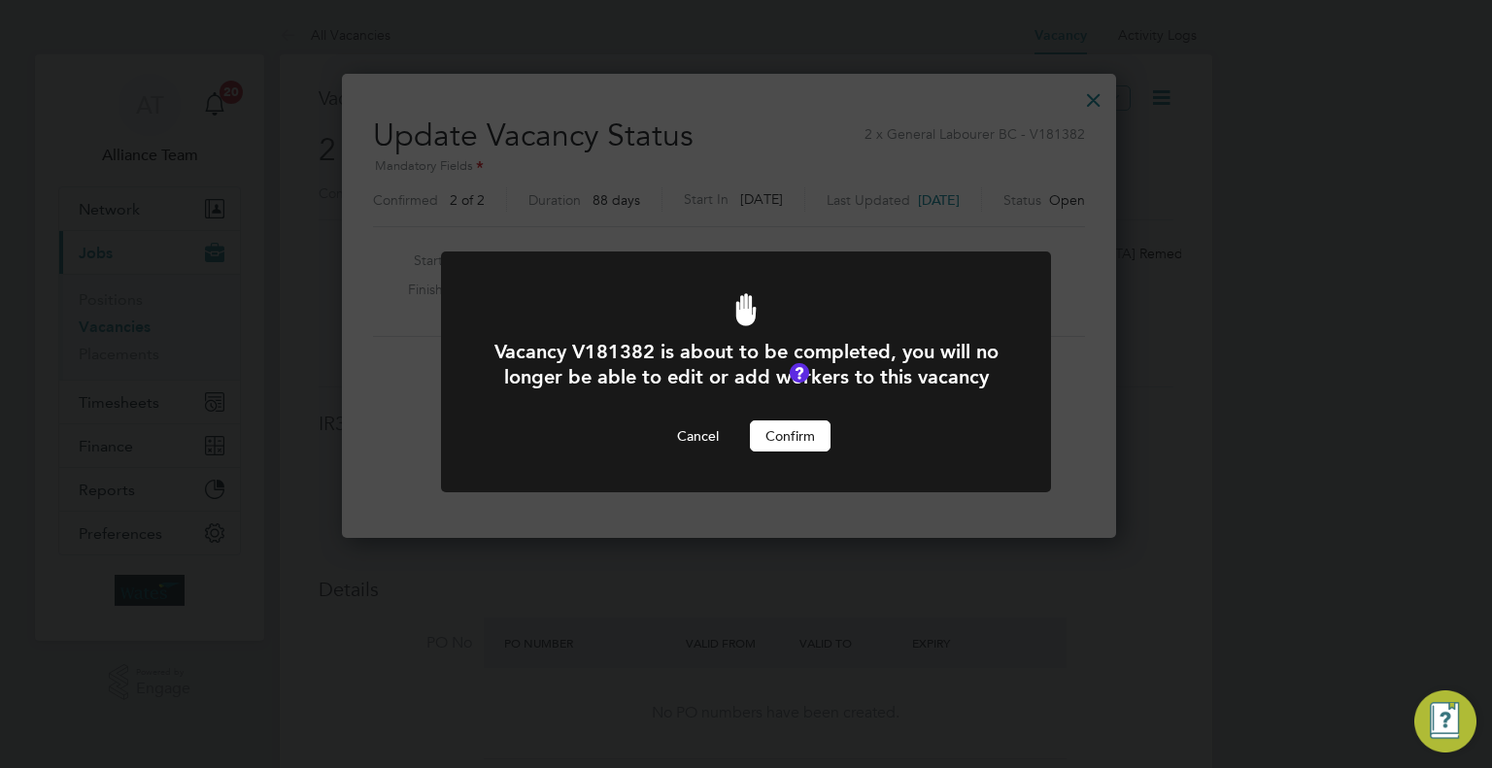
click at [767, 452] on button "Confirm" at bounding box center [790, 436] width 81 height 31
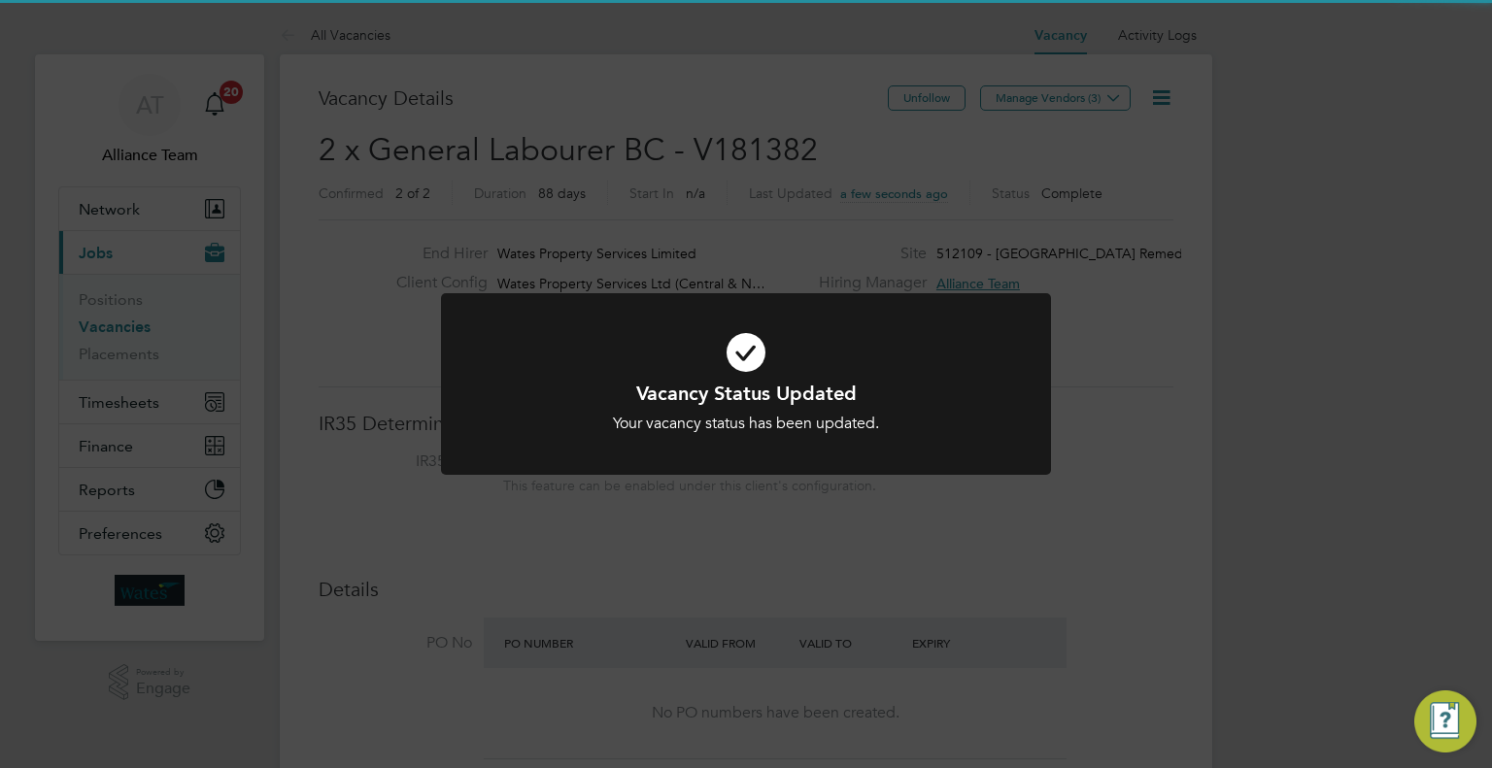
click at [1021, 521] on div "Vacancy Status Updated Your vacancy status has been updated. Cancel Okay" at bounding box center [746, 384] width 1492 height 768
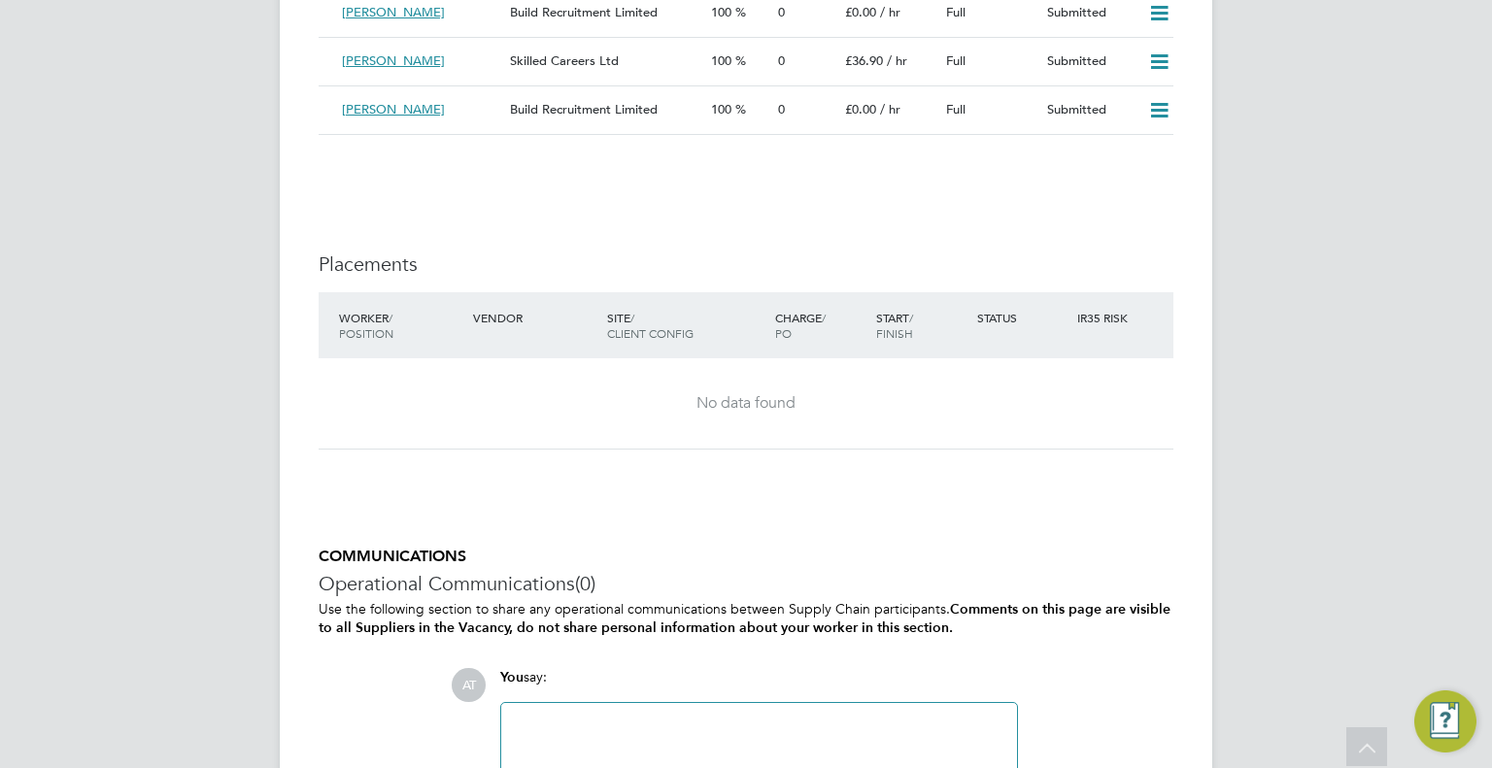
scroll to position [1360, 0]
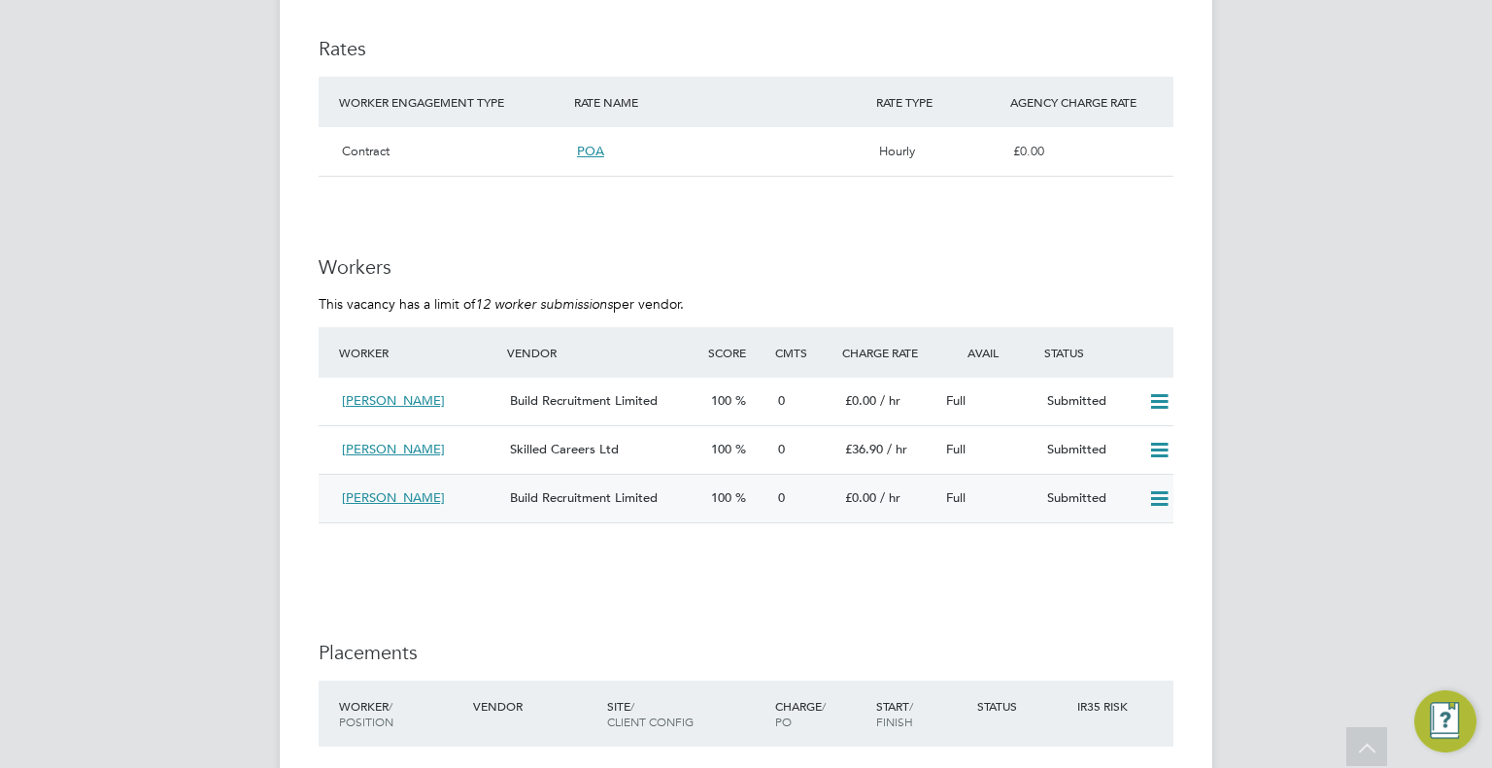
click at [1166, 500] on icon at bounding box center [1159, 500] width 24 height 16
click at [1123, 535] on li "Offer" at bounding box center [1135, 540] width 68 height 27
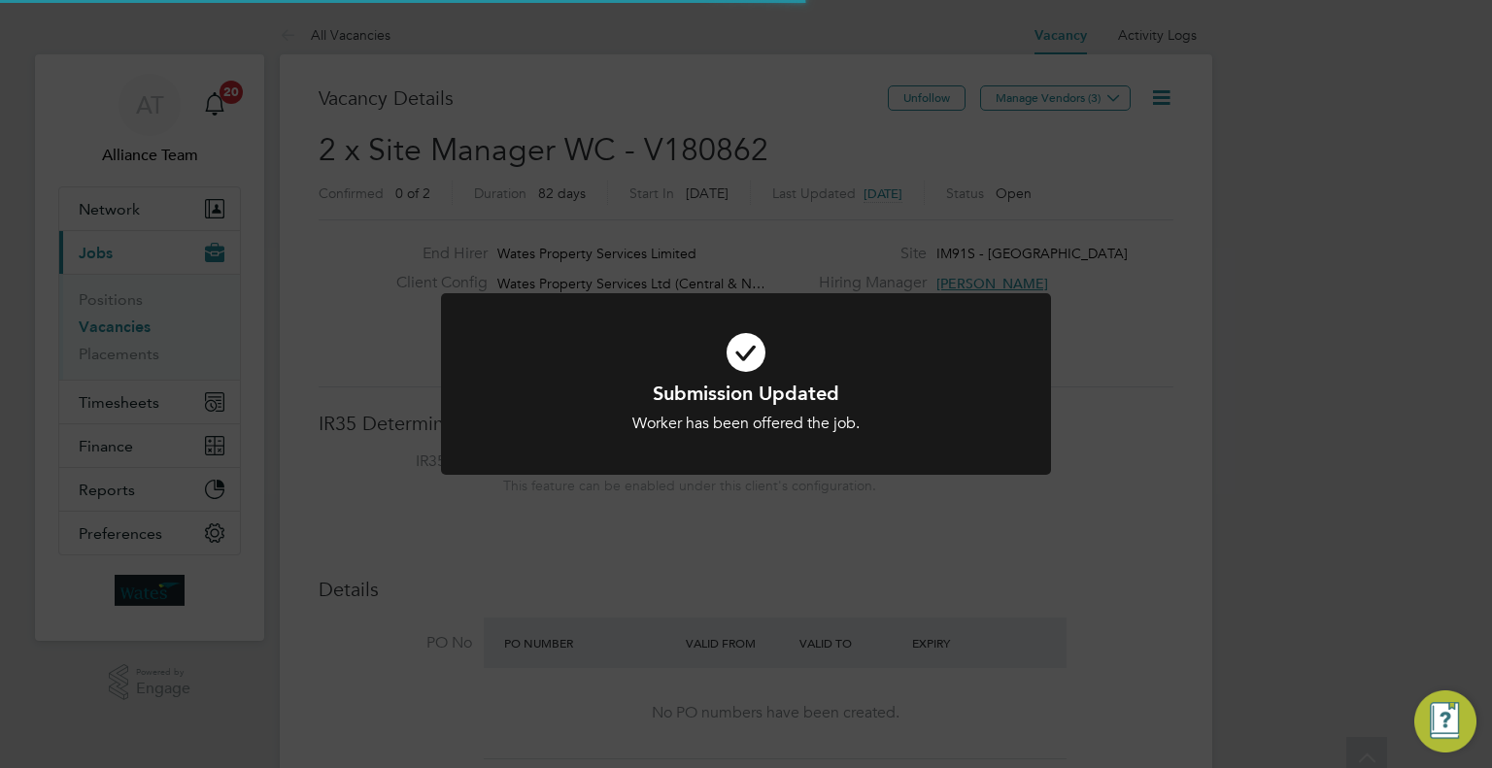
scroll to position [34, 303]
click at [1272, 512] on div "Submission Updated Worker has been offered the job. Cancel Okay" at bounding box center [746, 384] width 1492 height 768
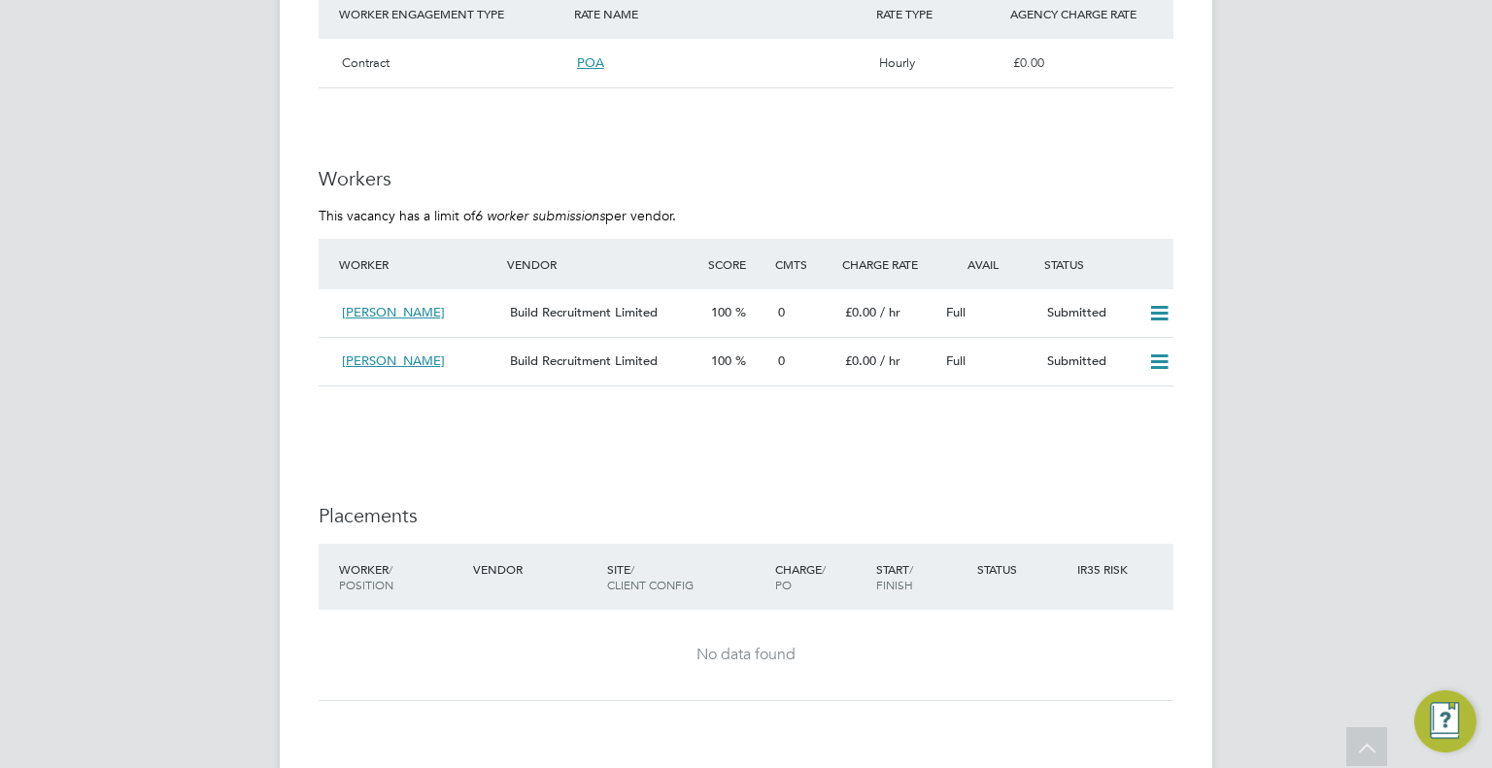
scroll to position [1749, 0]
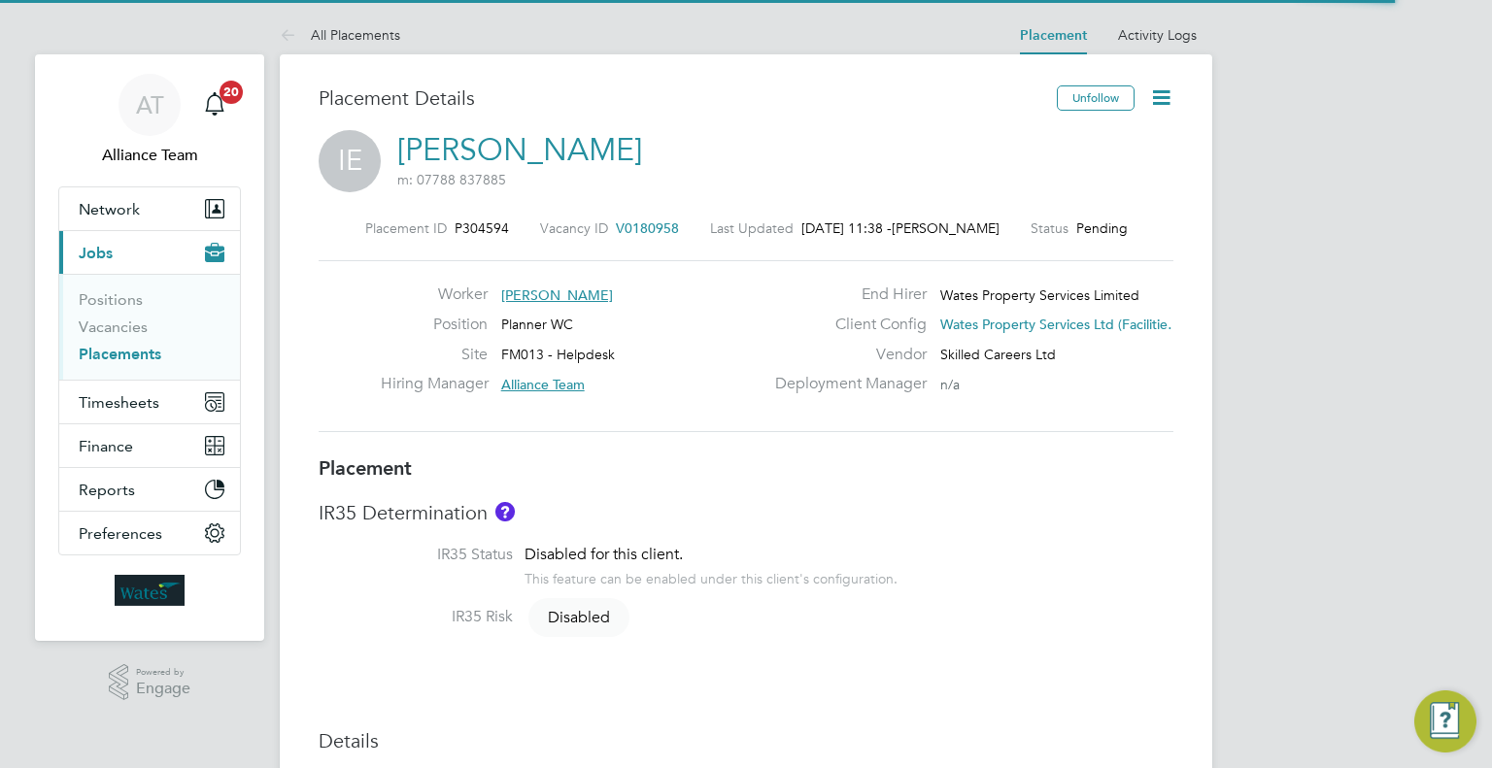
click at [630, 224] on span "V0180958" at bounding box center [647, 228] width 63 height 17
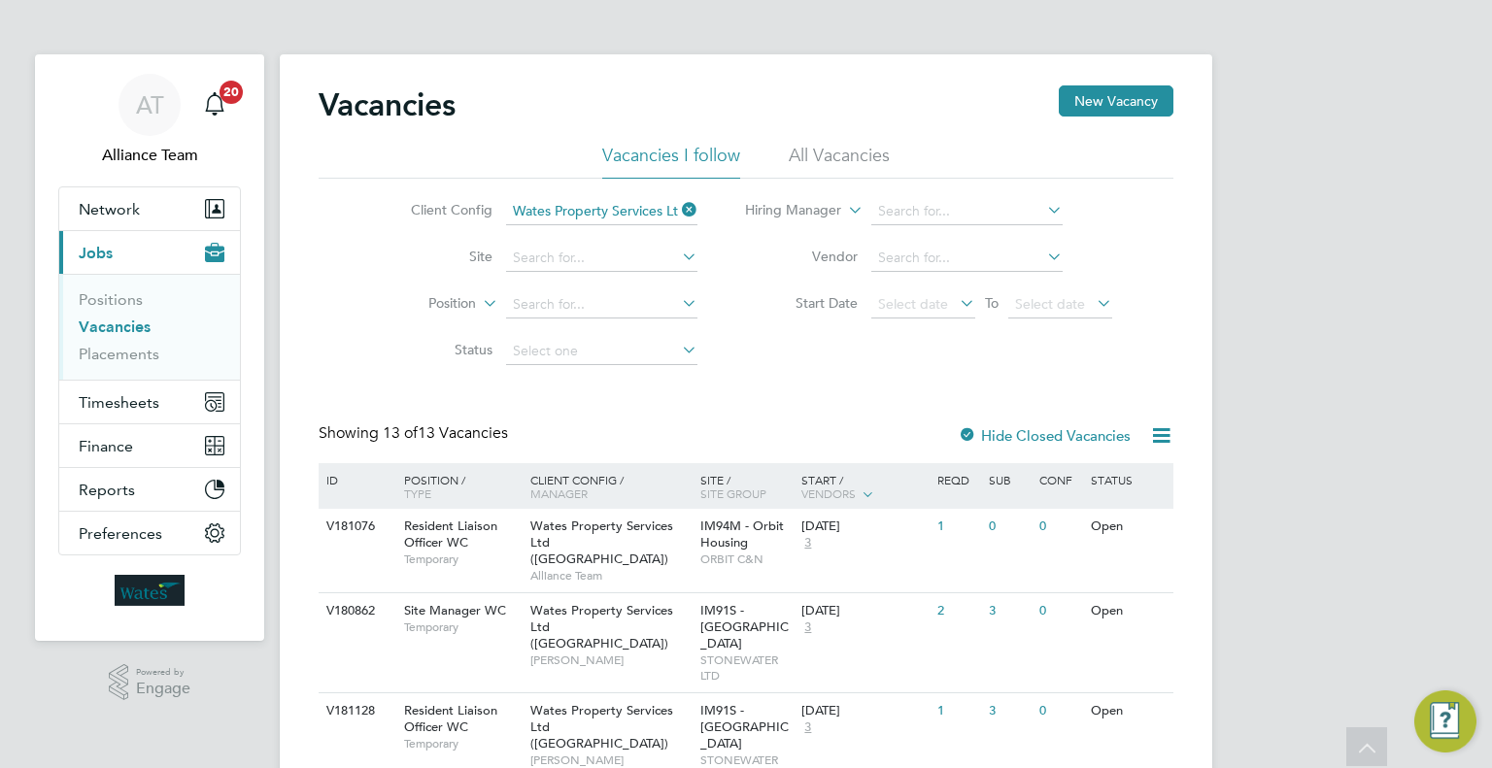
scroll to position [194, 0]
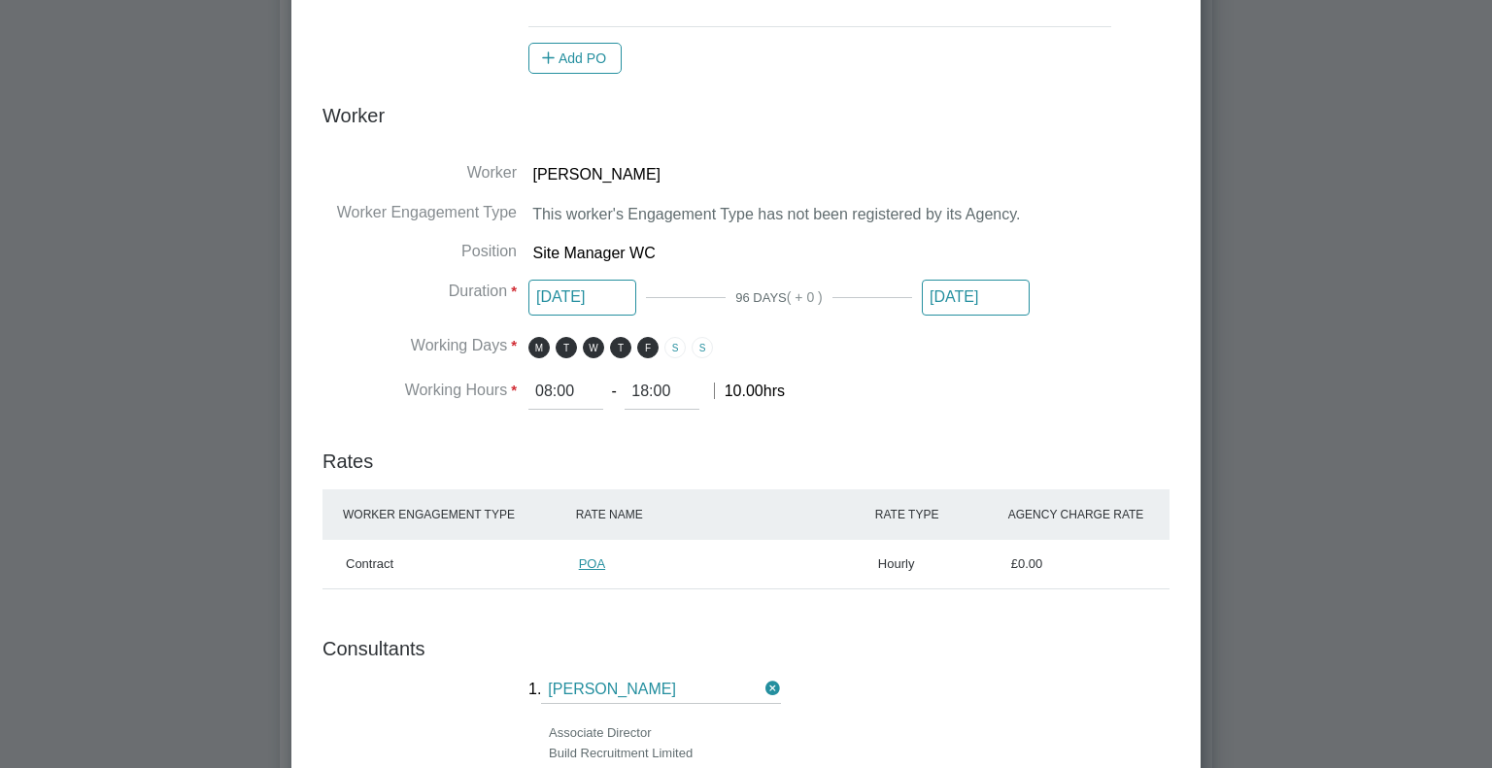
click at [587, 294] on input "[DATE]" at bounding box center [583, 298] width 108 height 36
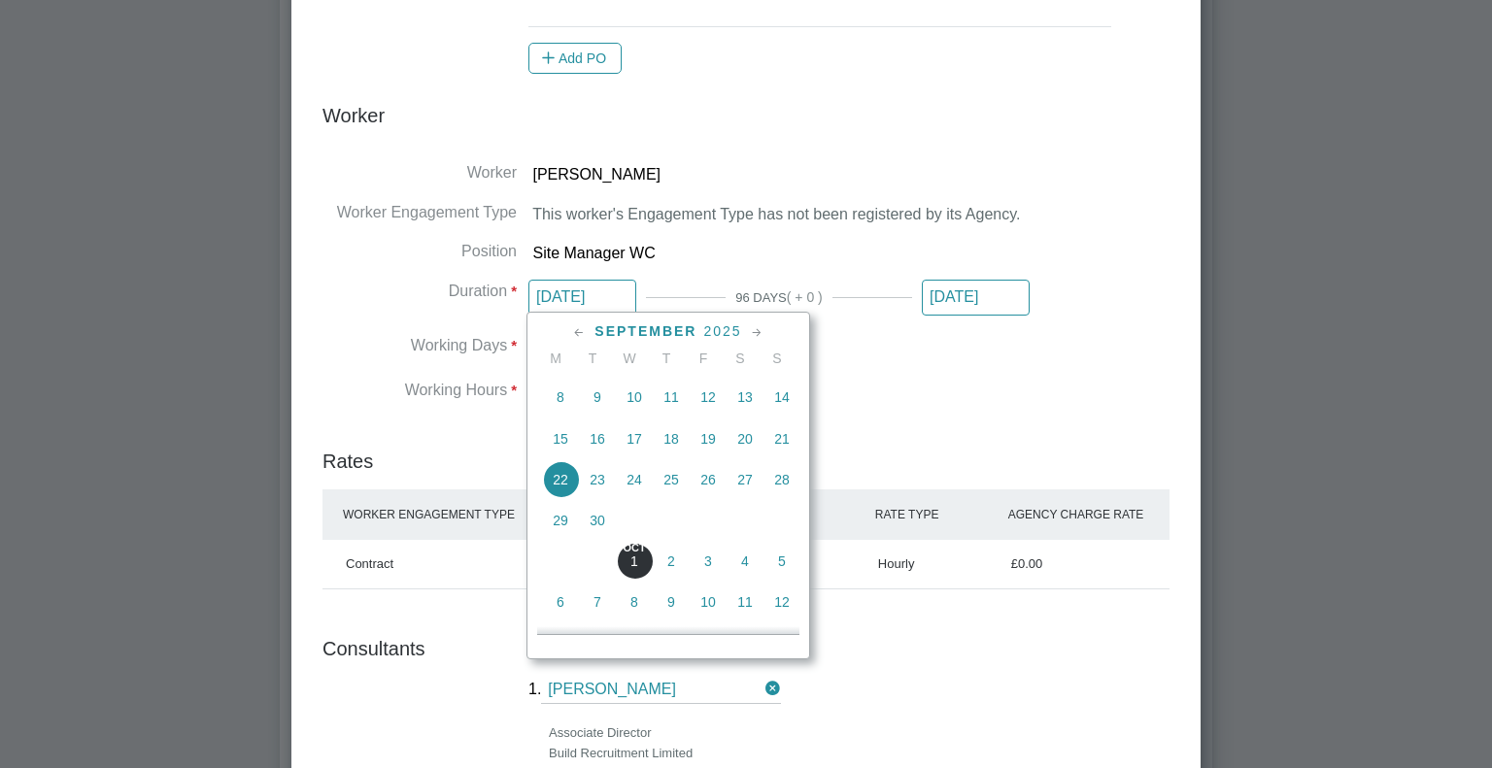
click at [668, 572] on span "2" at bounding box center [671, 561] width 37 height 37
type input "[DATE]"
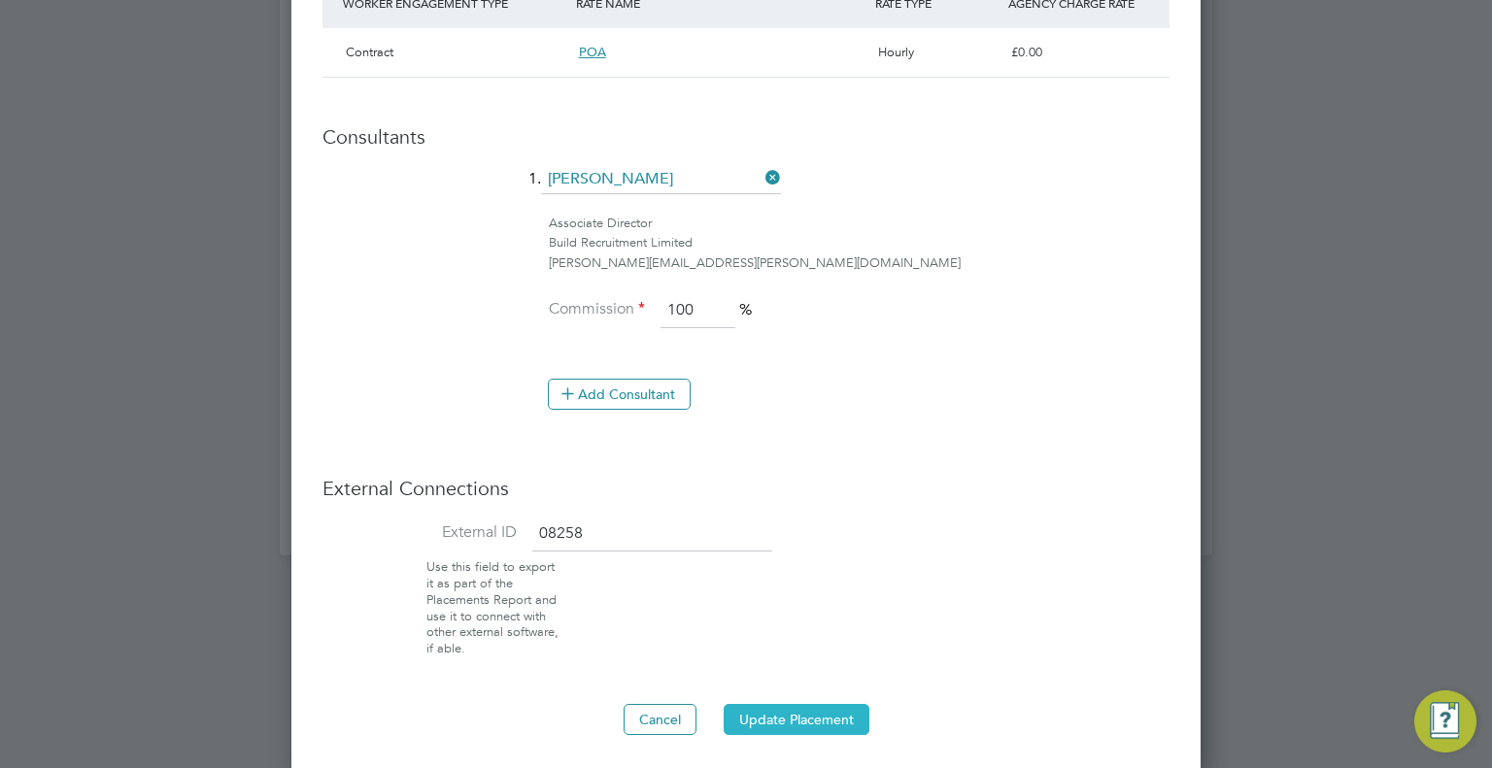
click at [810, 723] on button "Update Placement" at bounding box center [797, 719] width 146 height 31
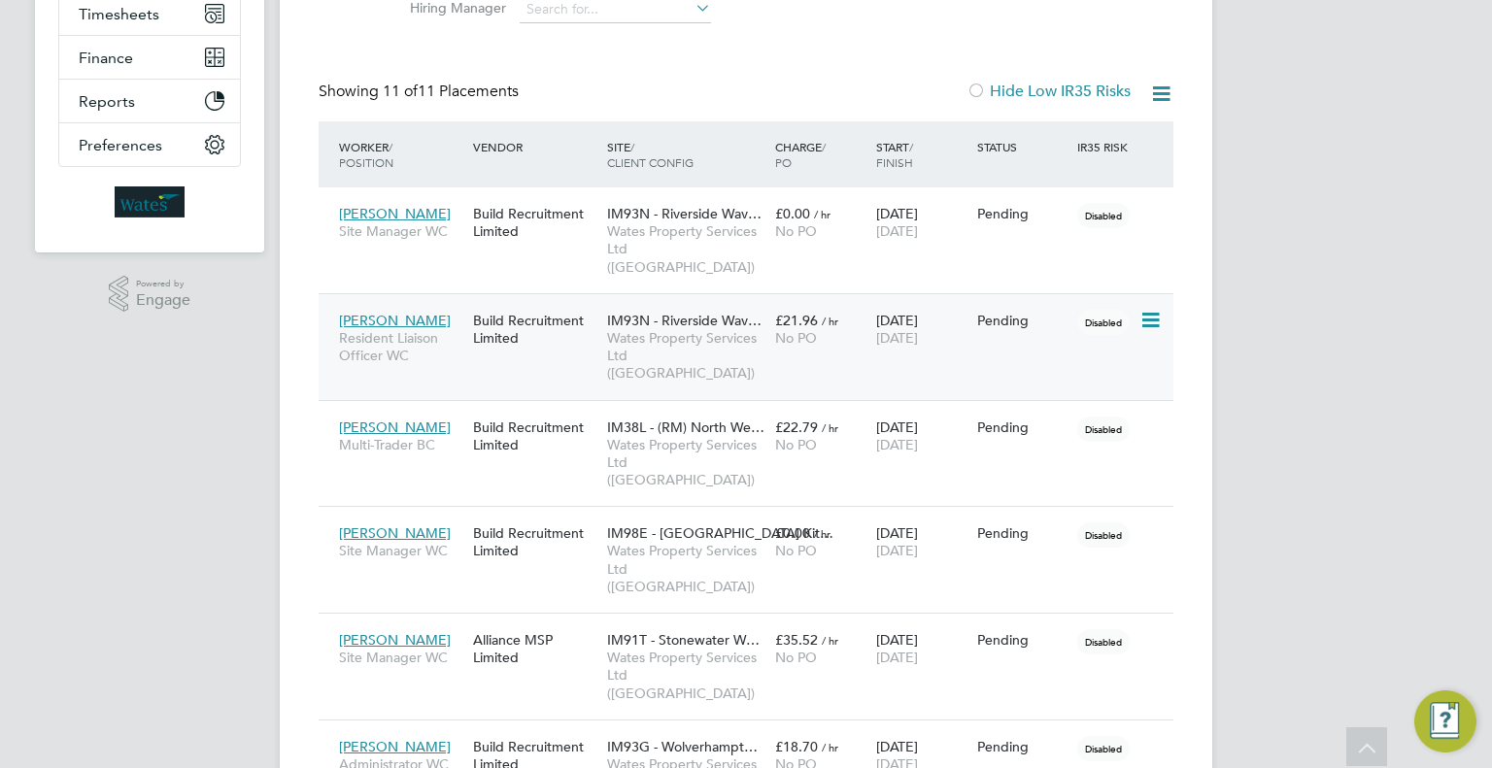
click at [972, 319] on div "Pending" at bounding box center [1022, 320] width 101 height 37
click at [937, 419] on div "[DATE] [DATE]" at bounding box center [921, 436] width 101 height 54
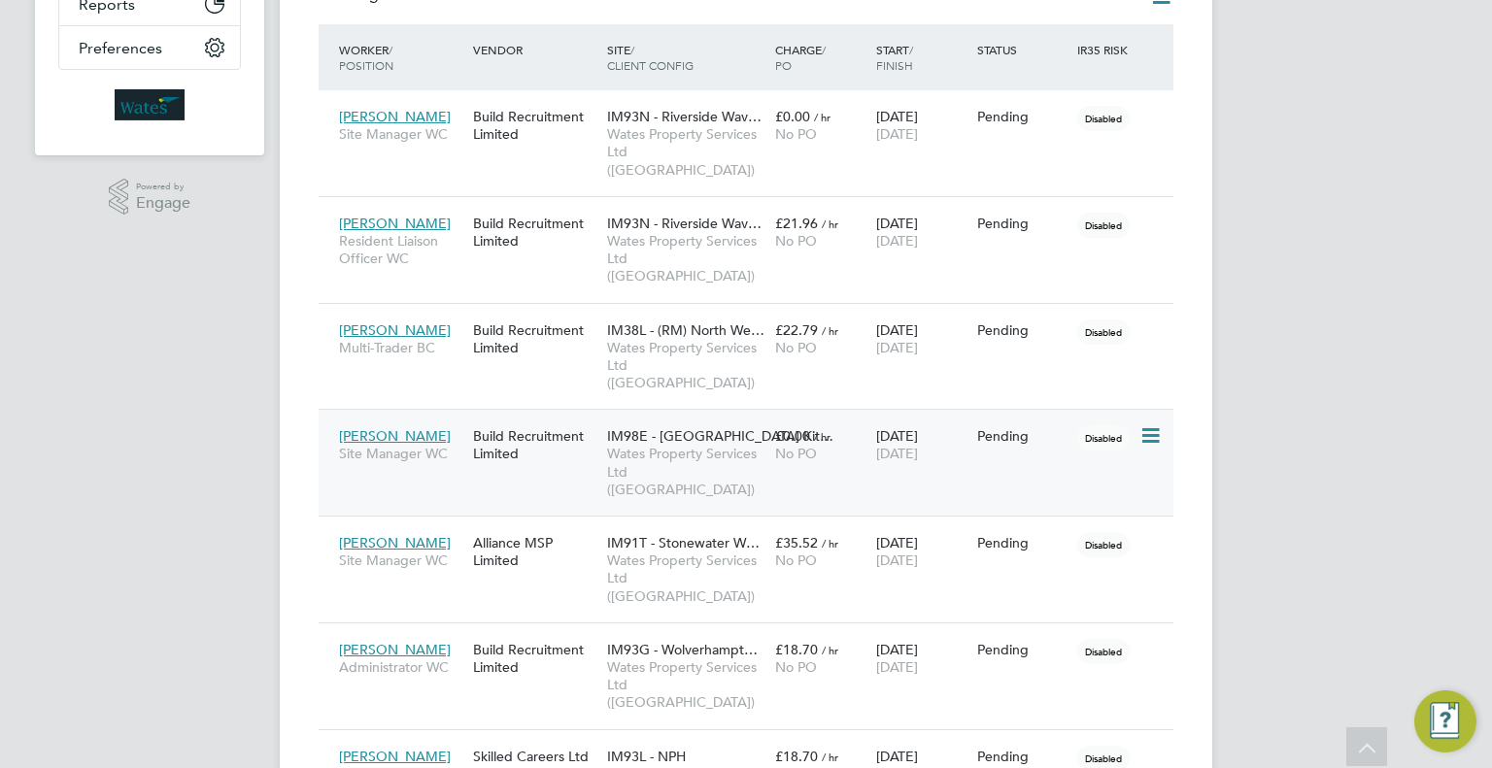
click at [1150, 425] on icon at bounding box center [1149, 436] width 19 height 23
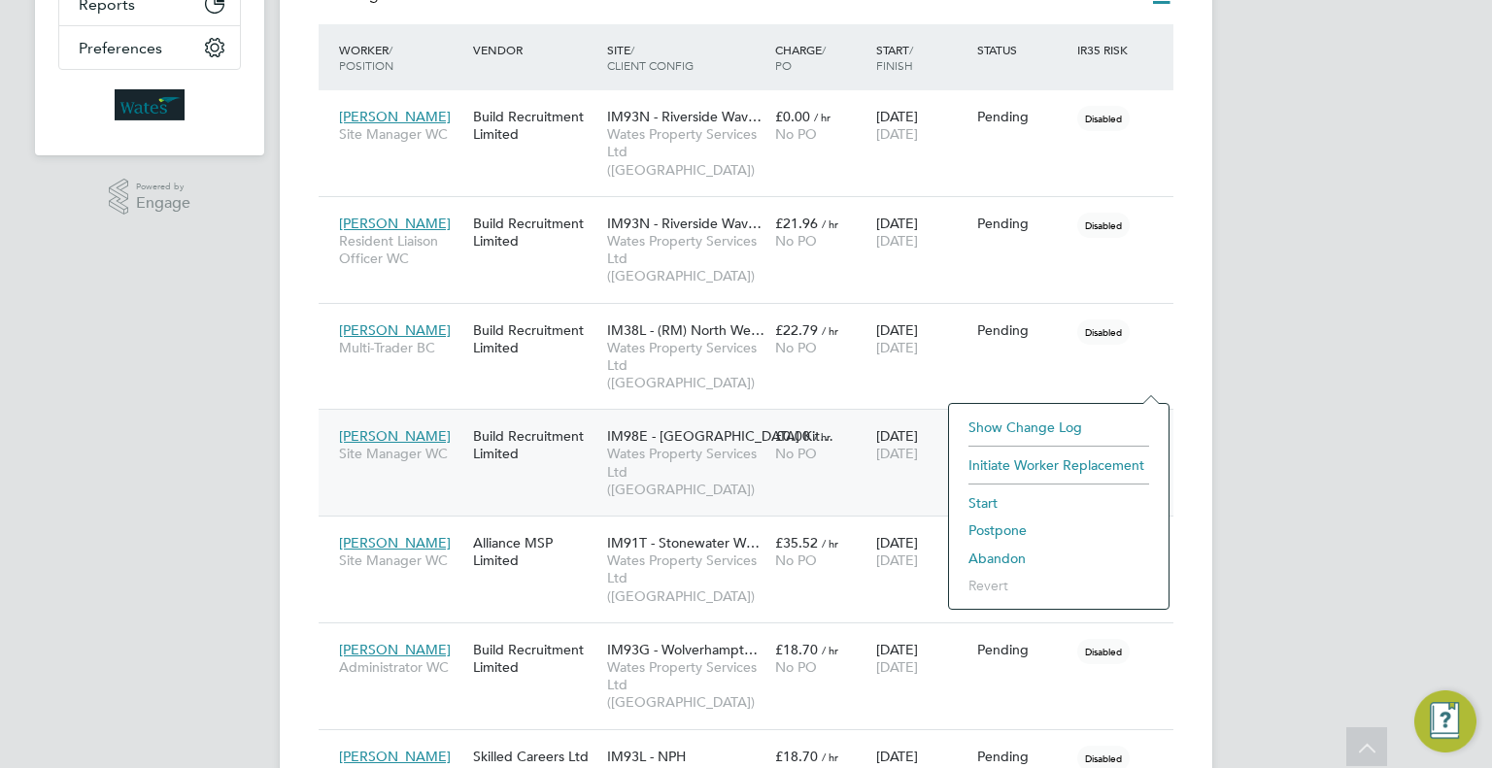
click at [975, 496] on li "Start" at bounding box center [1059, 503] width 200 height 27
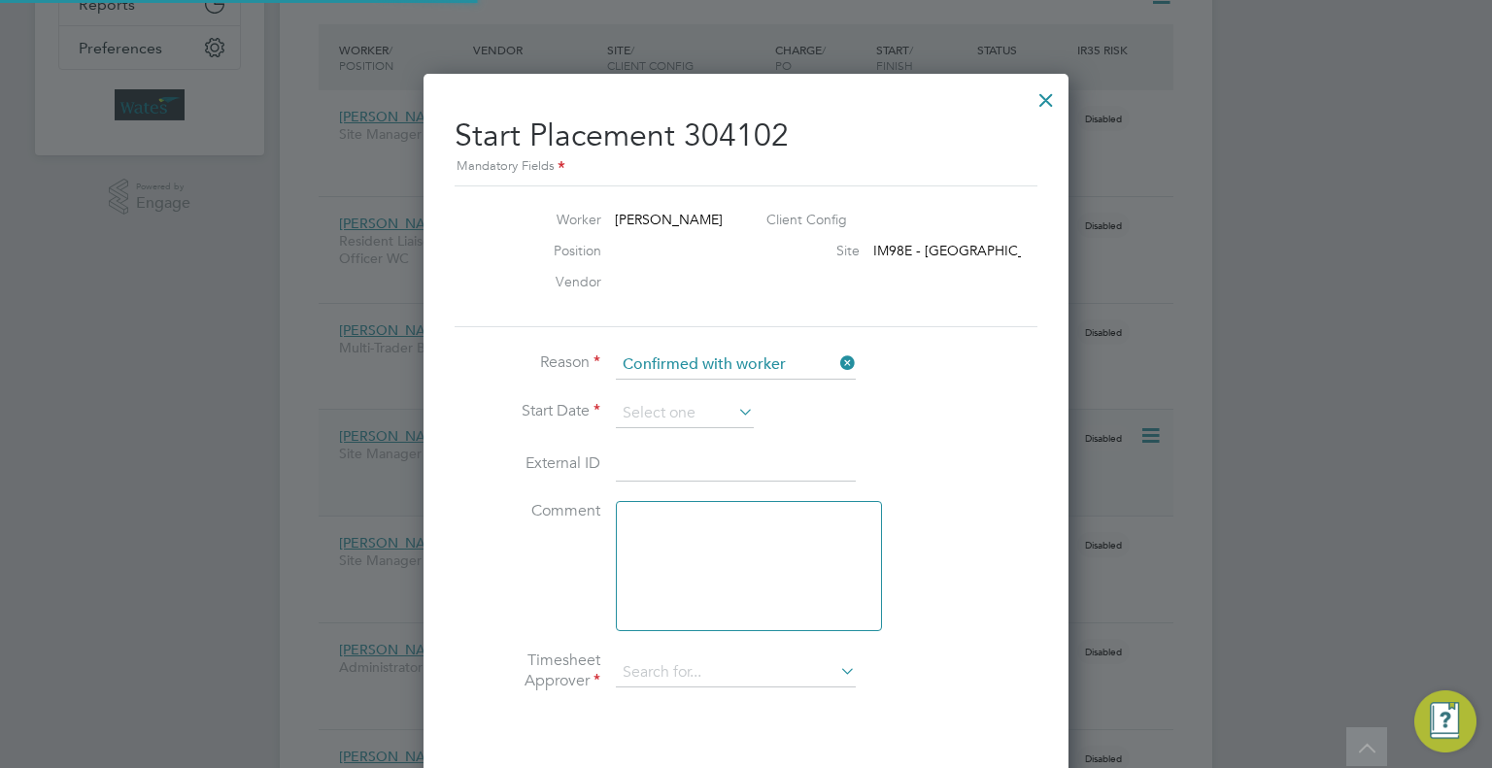
scroll to position [18, 241]
type input "[PERSON_NAME]"
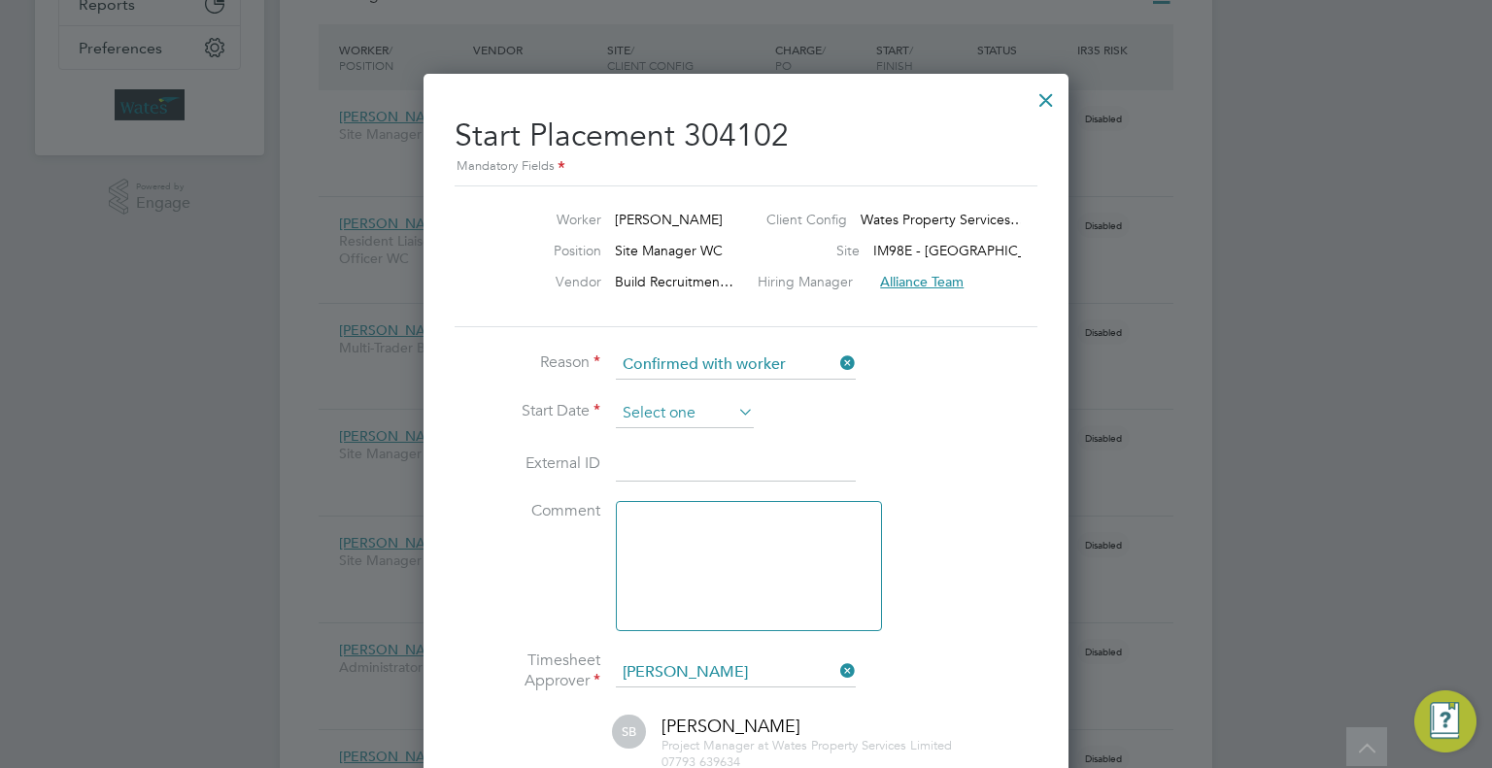
click at [696, 415] on input at bounding box center [685, 413] width 138 height 29
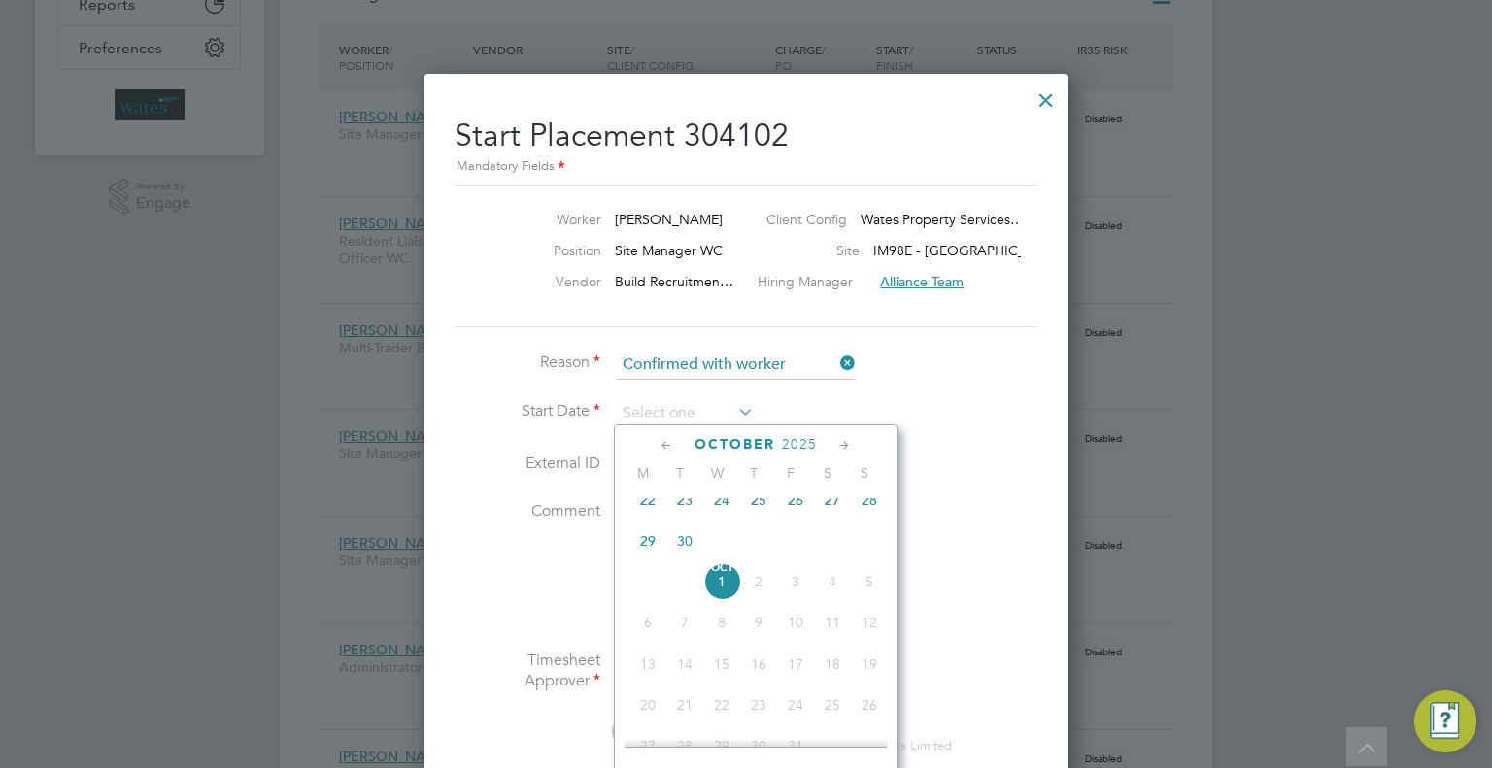
click at [645, 508] on span "22" at bounding box center [648, 500] width 37 height 37
type input "[DATE]"
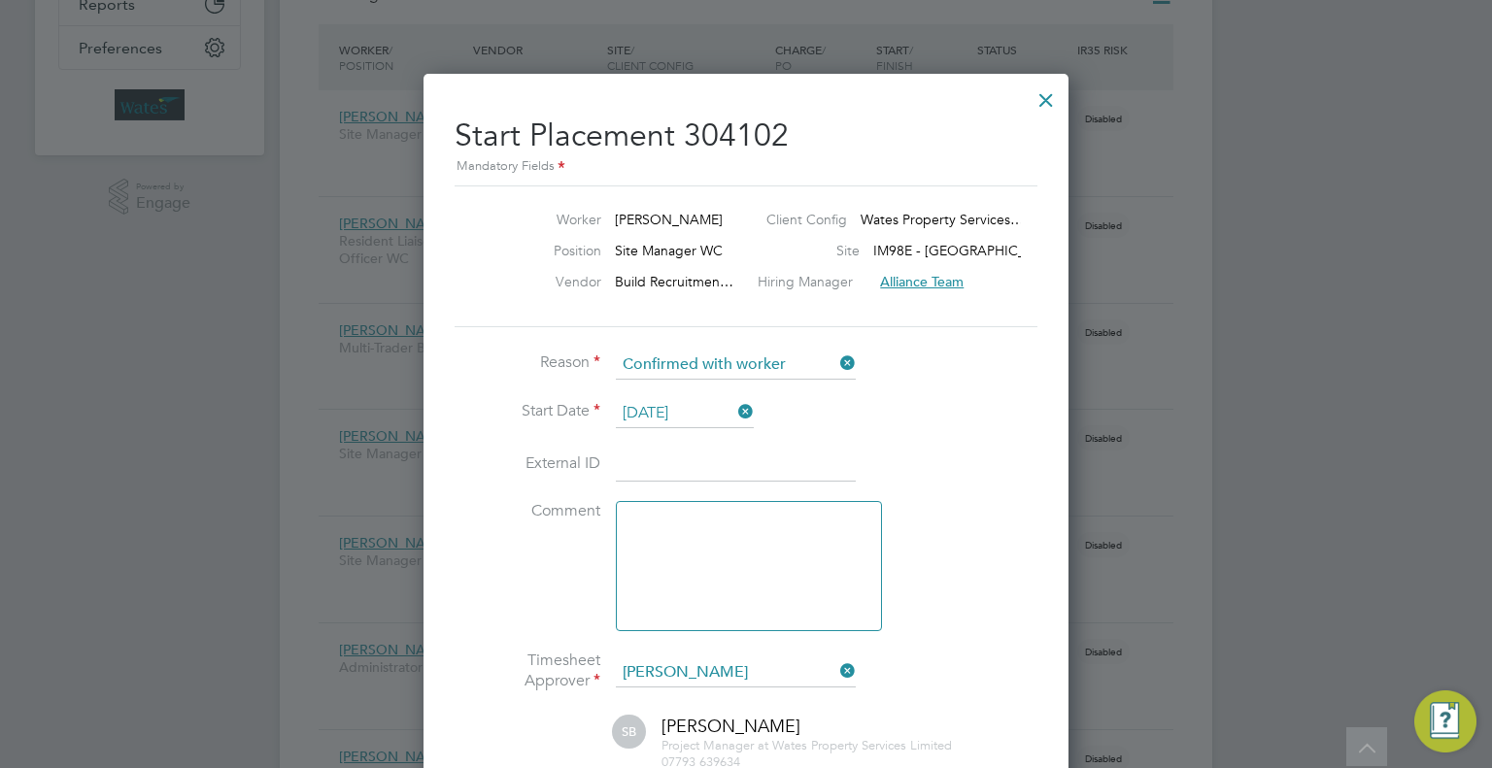
click at [689, 467] on input at bounding box center [736, 465] width 240 height 35
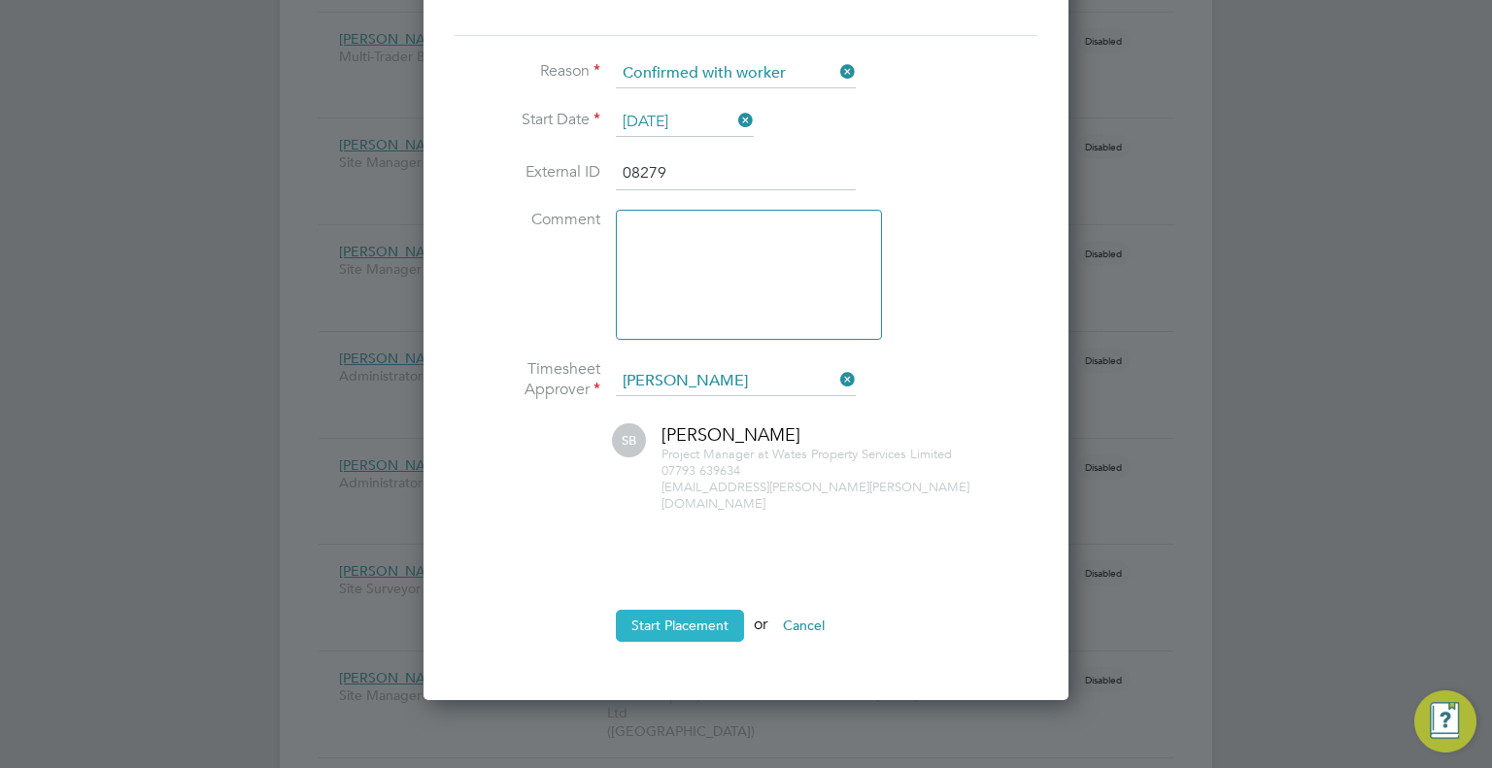
type input "08279"
click at [690, 620] on button "Start Placement" at bounding box center [680, 625] width 128 height 31
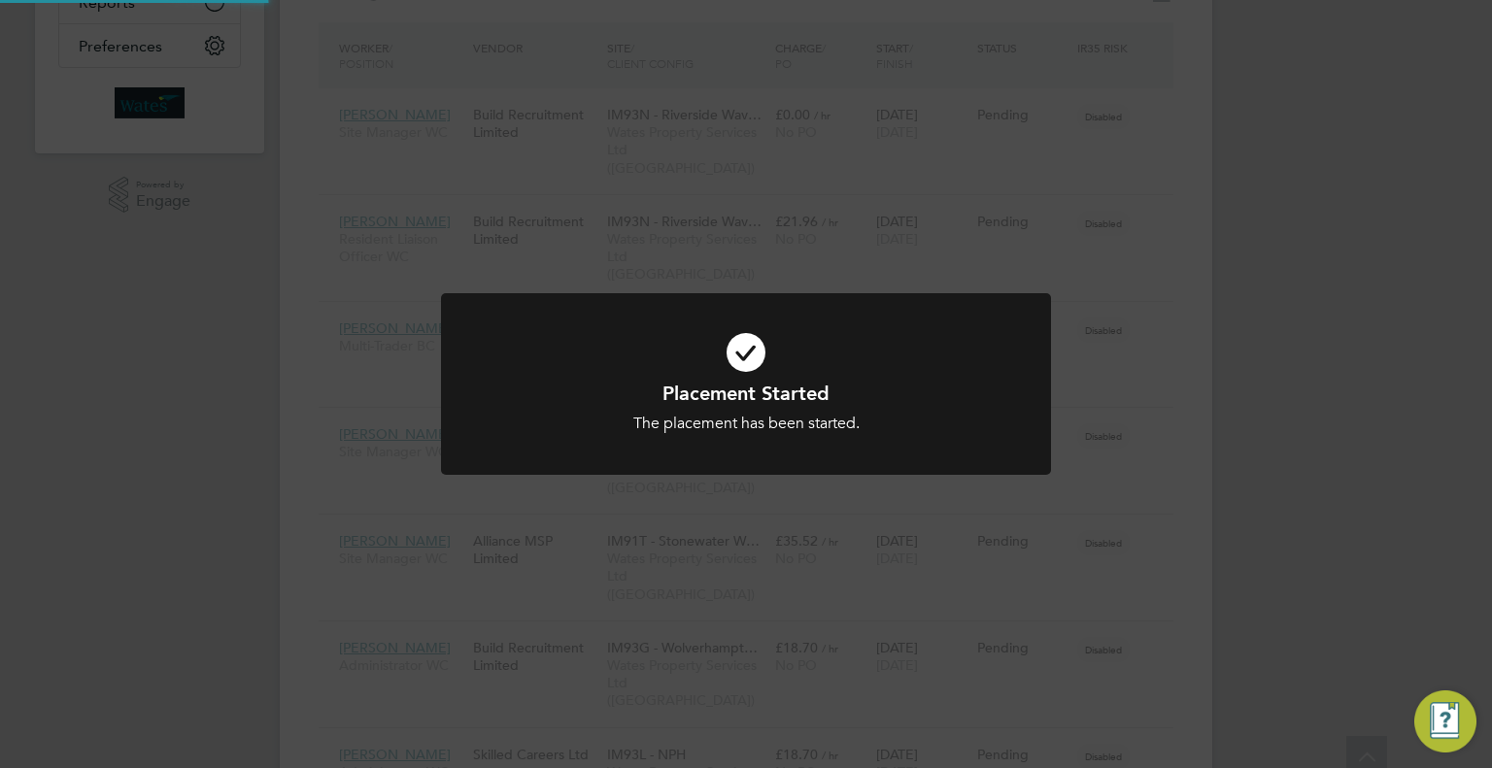
scroll to position [486, 0]
click at [1229, 339] on div "Placement Started The placement has been started. Cancel Okay" at bounding box center [746, 384] width 1492 height 768
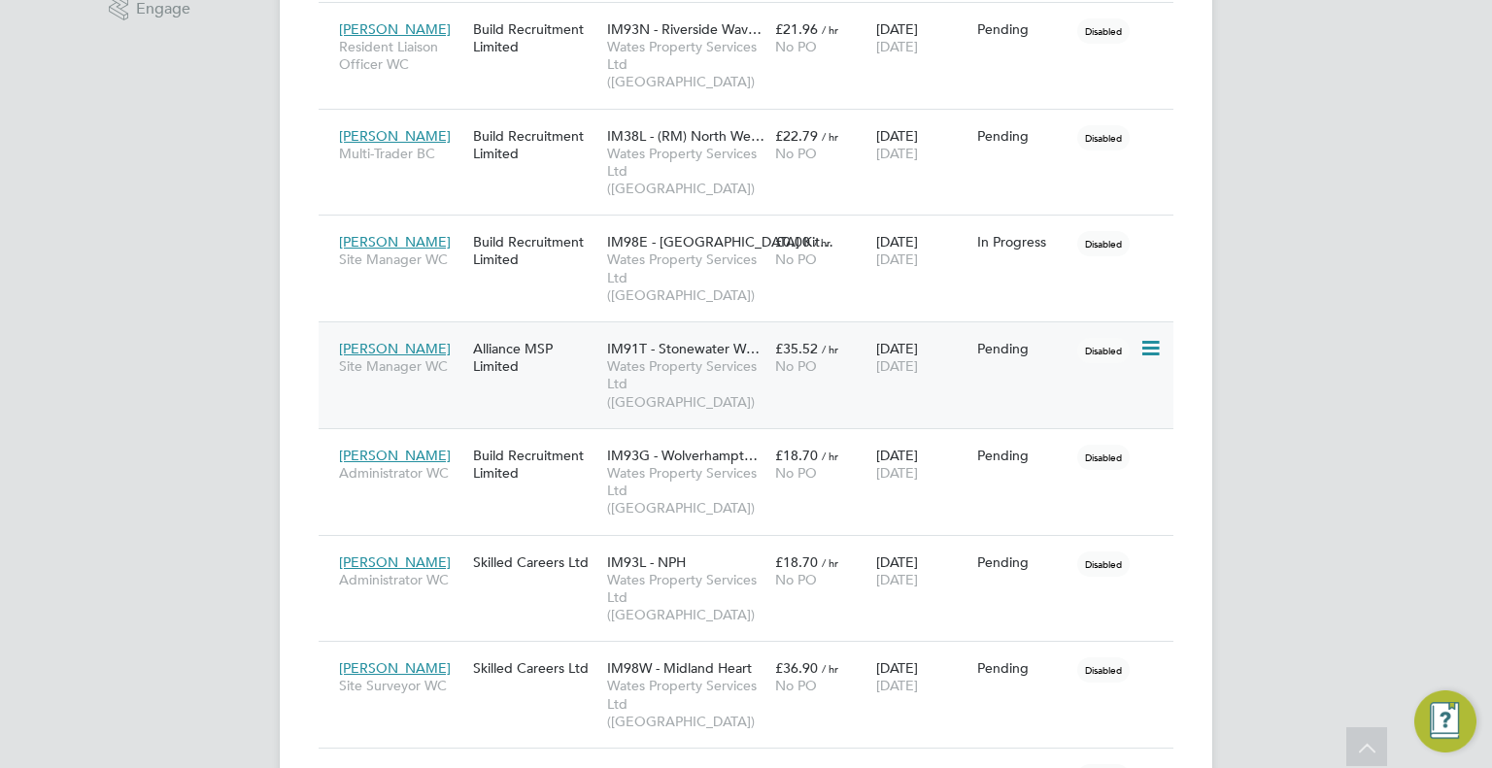
scroll to position [777, 0]
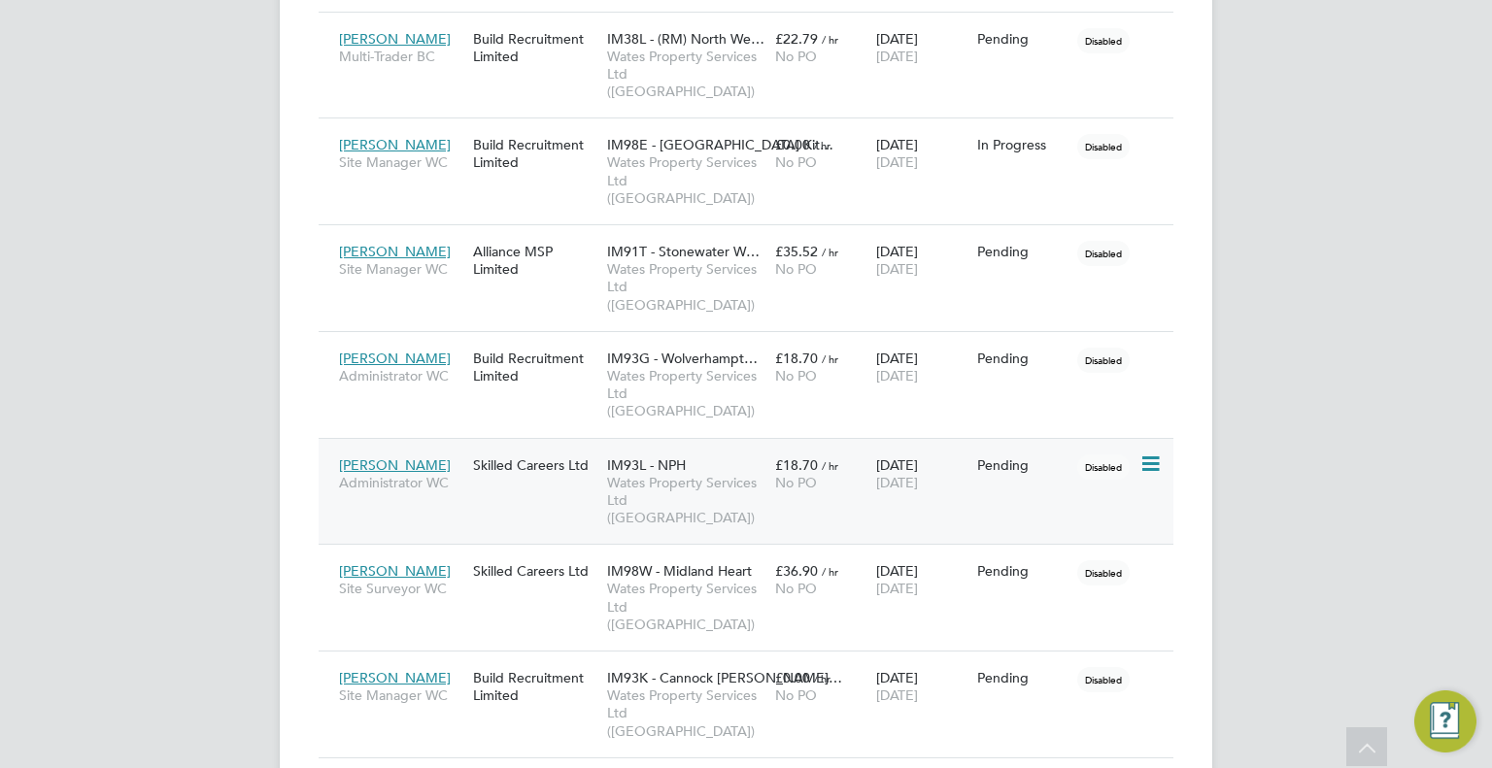
click at [1159, 453] on icon at bounding box center [1149, 464] width 19 height 23
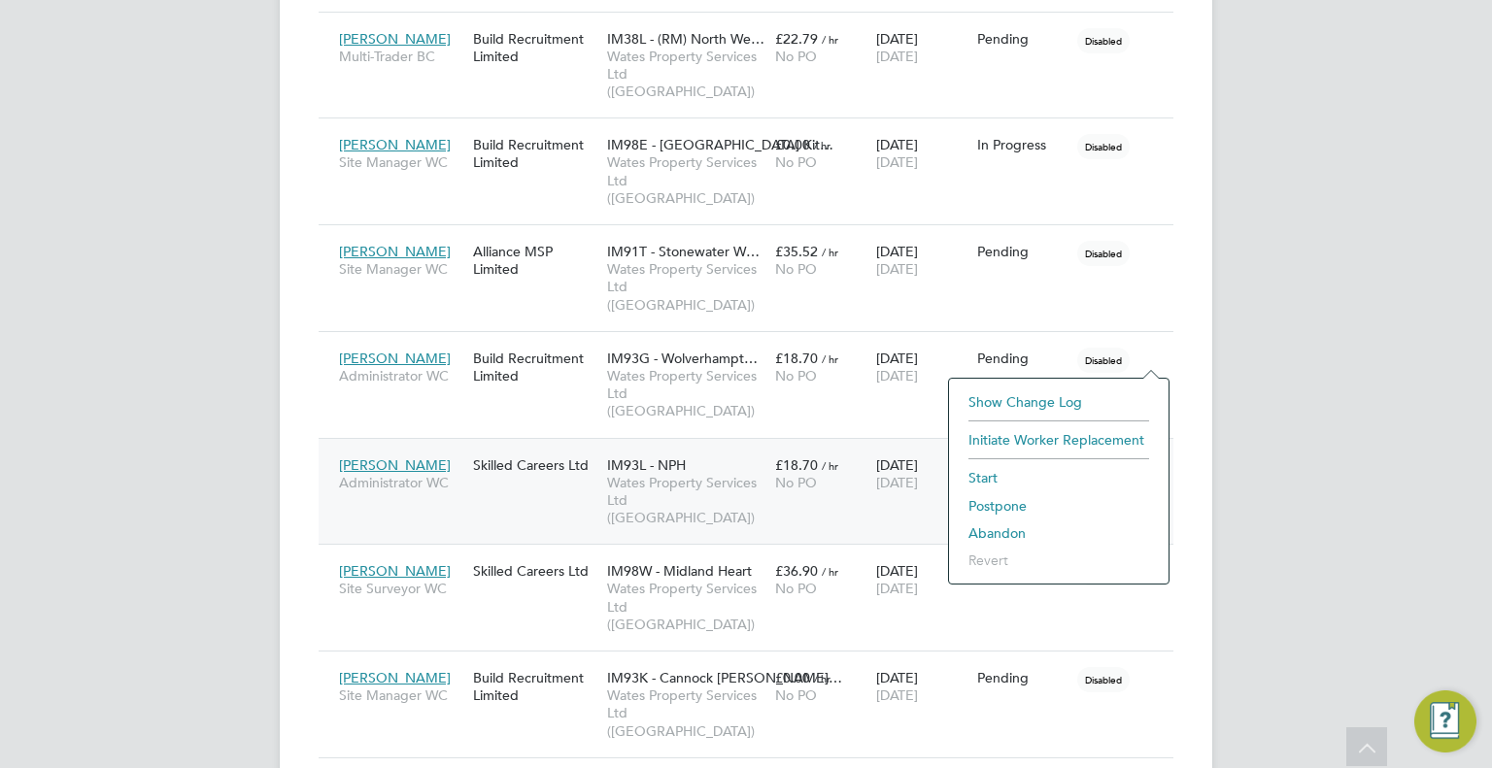
click at [990, 476] on li "Start" at bounding box center [1059, 477] width 200 height 27
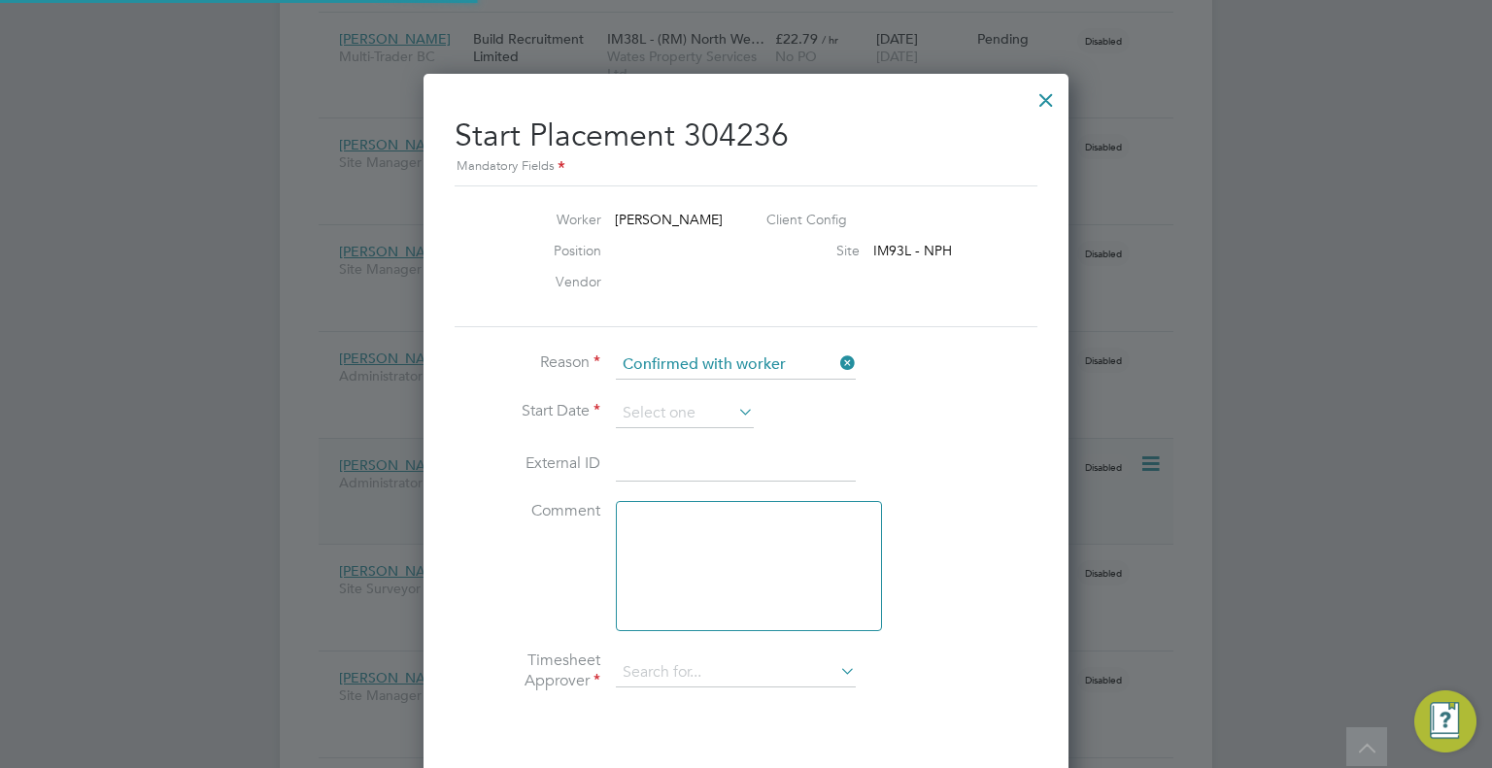
scroll to position [18, 241]
type input "08285"
type input "Lisa Hughes"
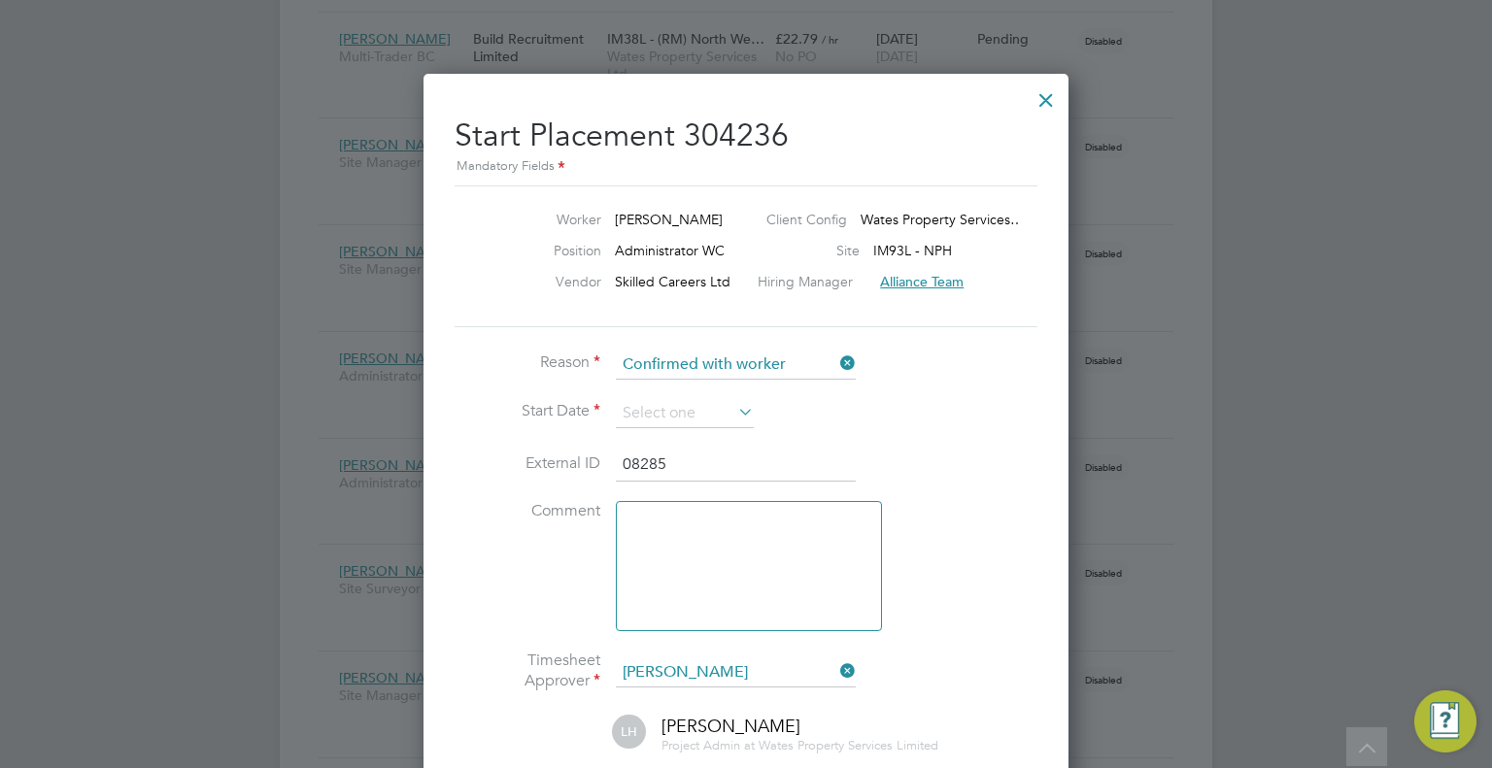
click at [734, 414] on icon at bounding box center [734, 411] width 0 height 27
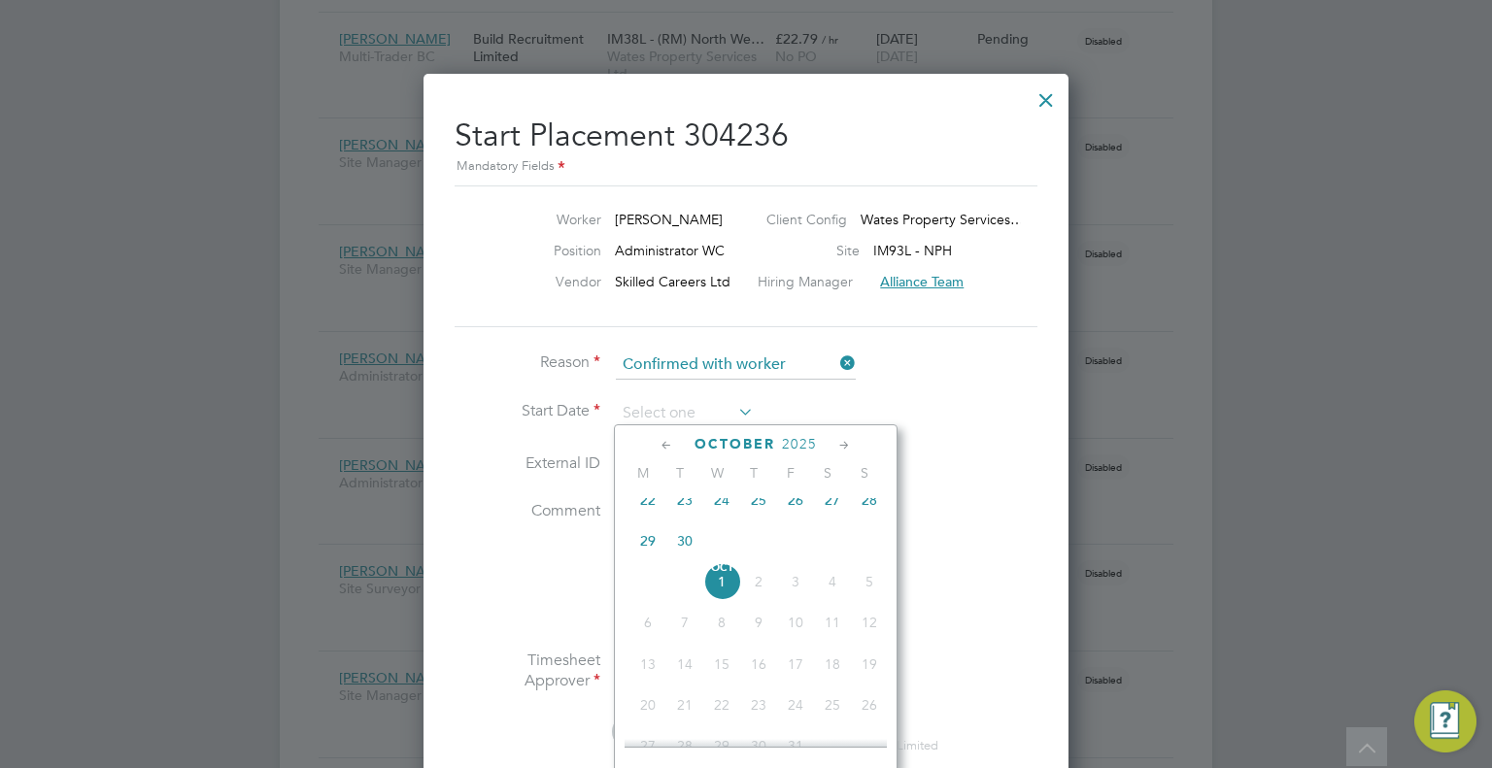
click at [649, 519] on span "22" at bounding box center [648, 500] width 37 height 37
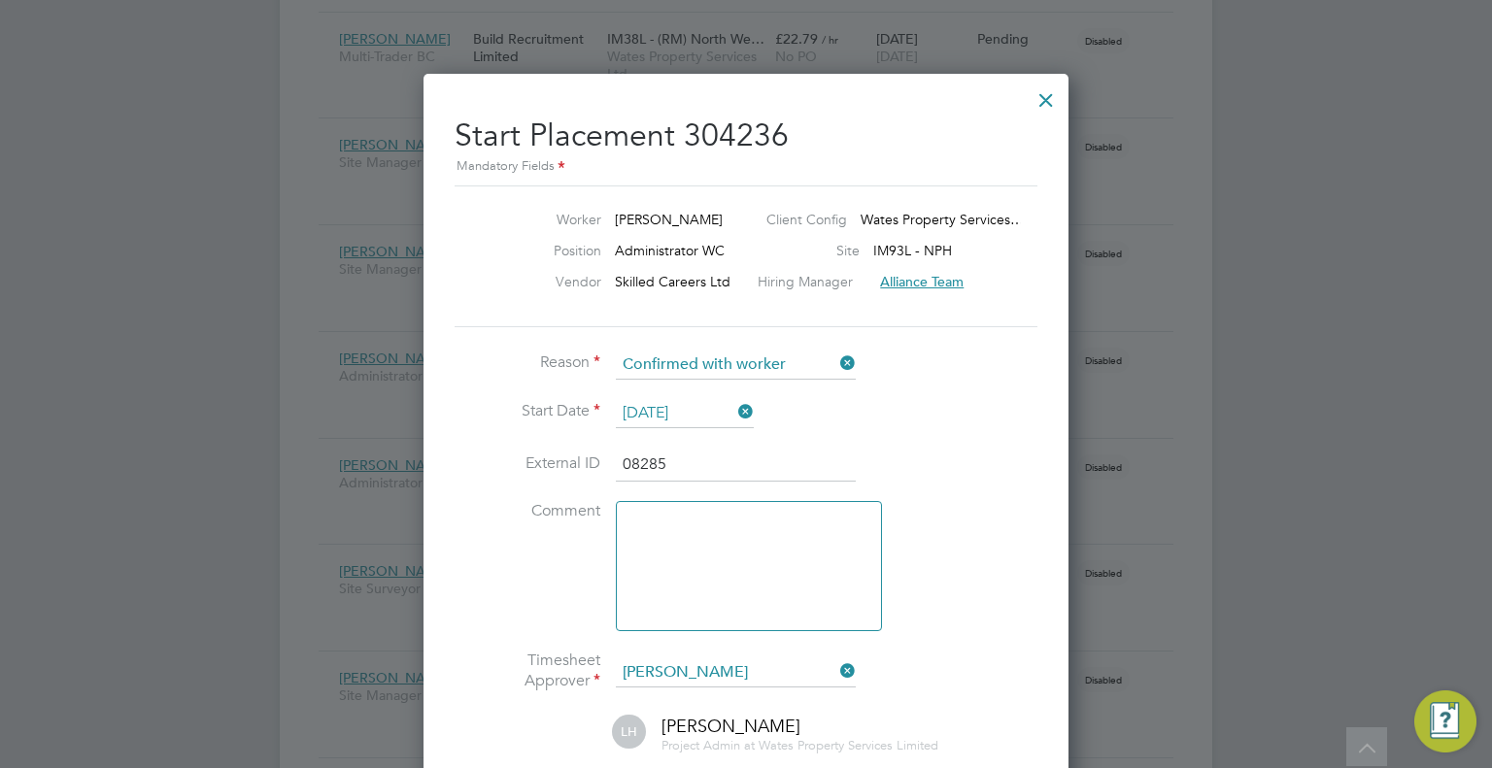
click at [658, 417] on input "22 Sep 2025" at bounding box center [685, 413] width 138 height 29
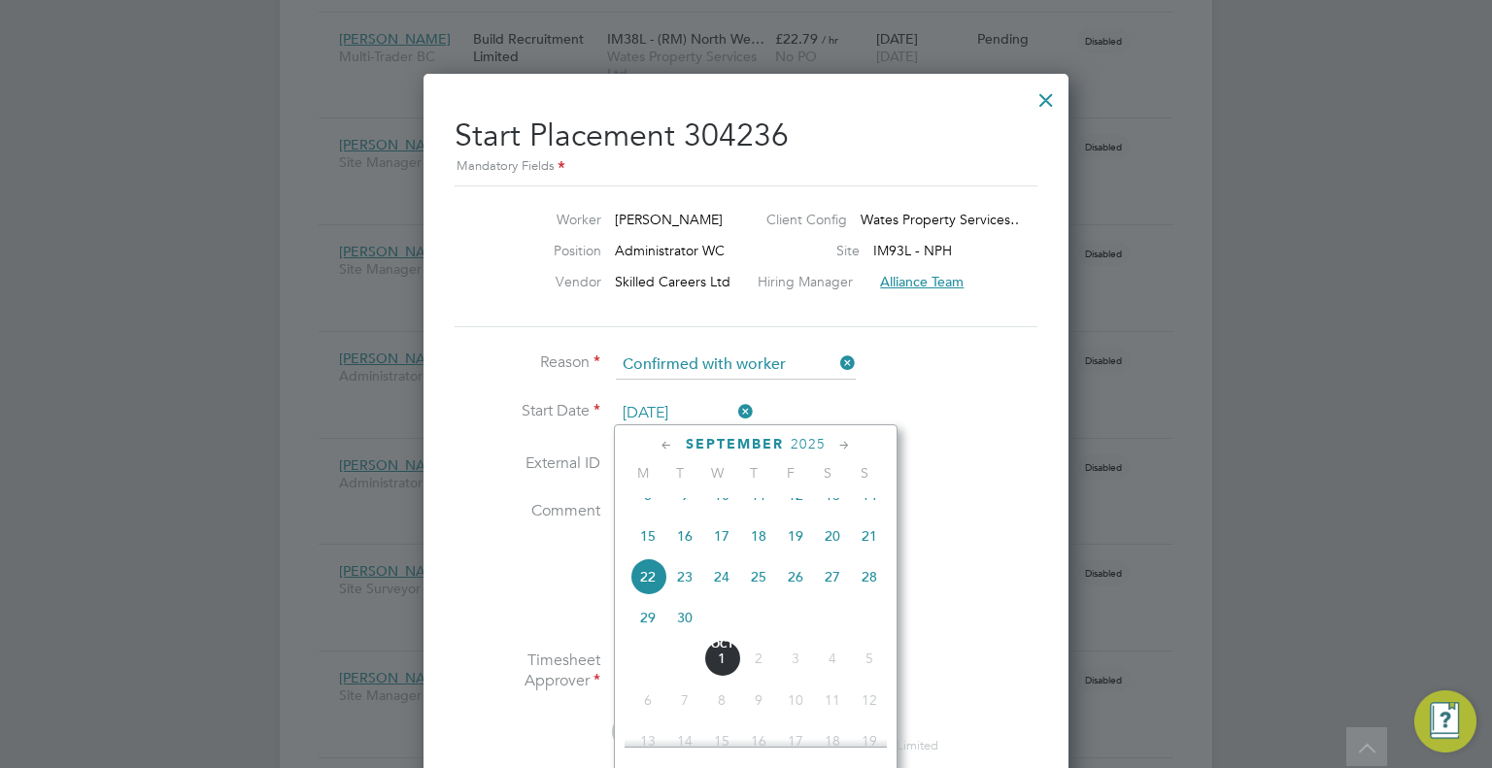
click at [643, 632] on span "29" at bounding box center [648, 617] width 37 height 37
type input "[DATE]"
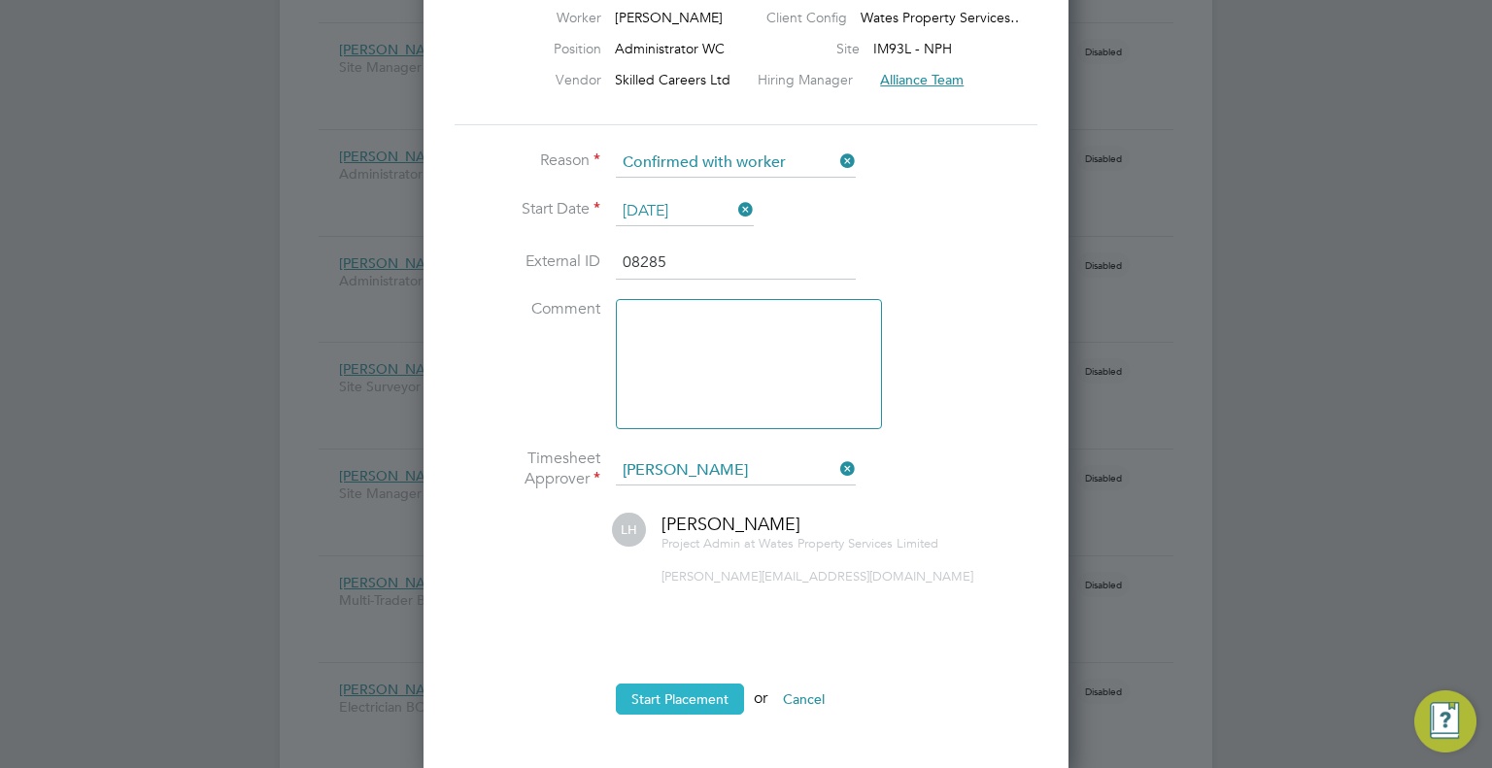
click at [703, 690] on button "Start Placement" at bounding box center [680, 699] width 128 height 31
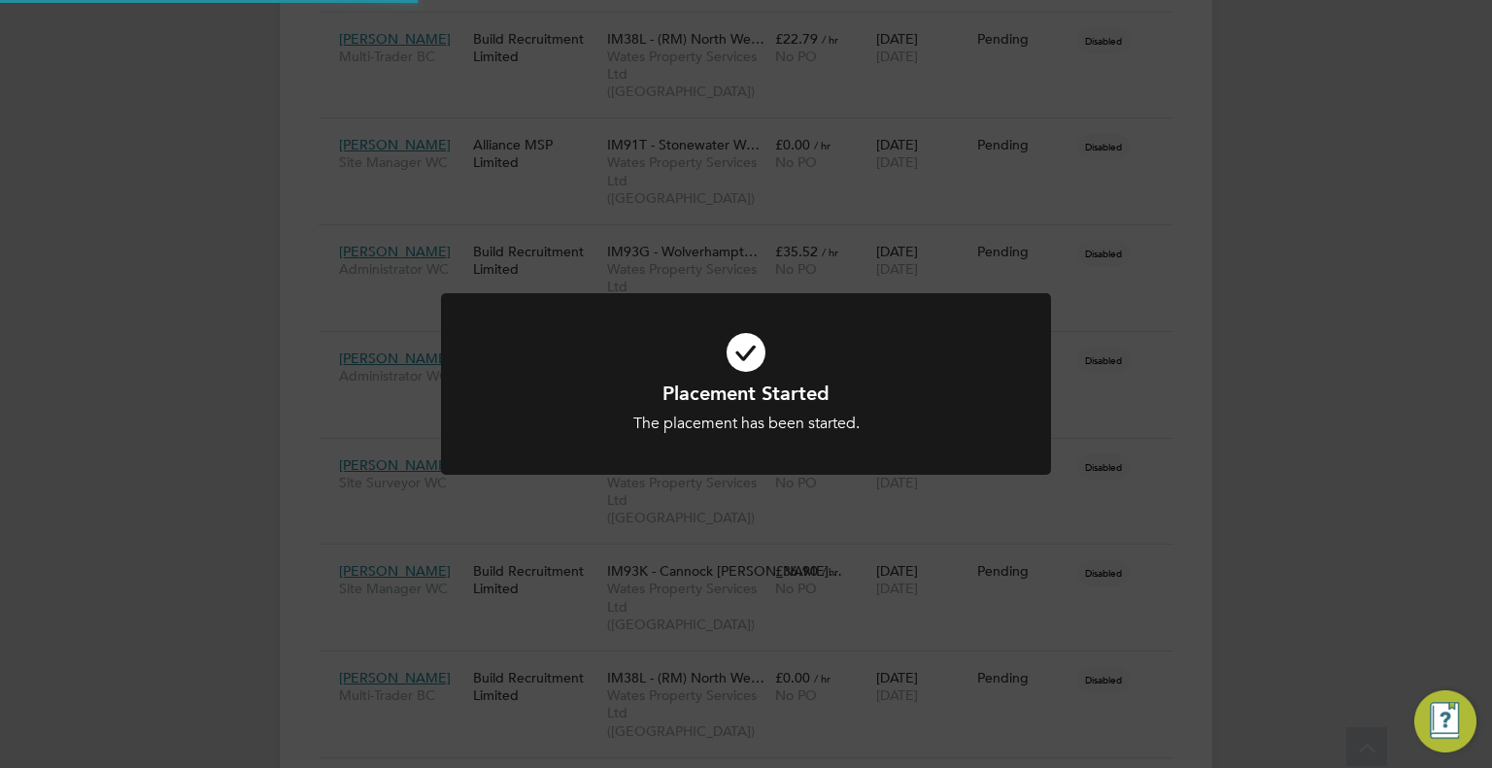
click at [1294, 353] on div "Placement Started The placement has been started. Cancel Okay" at bounding box center [746, 384] width 1492 height 768
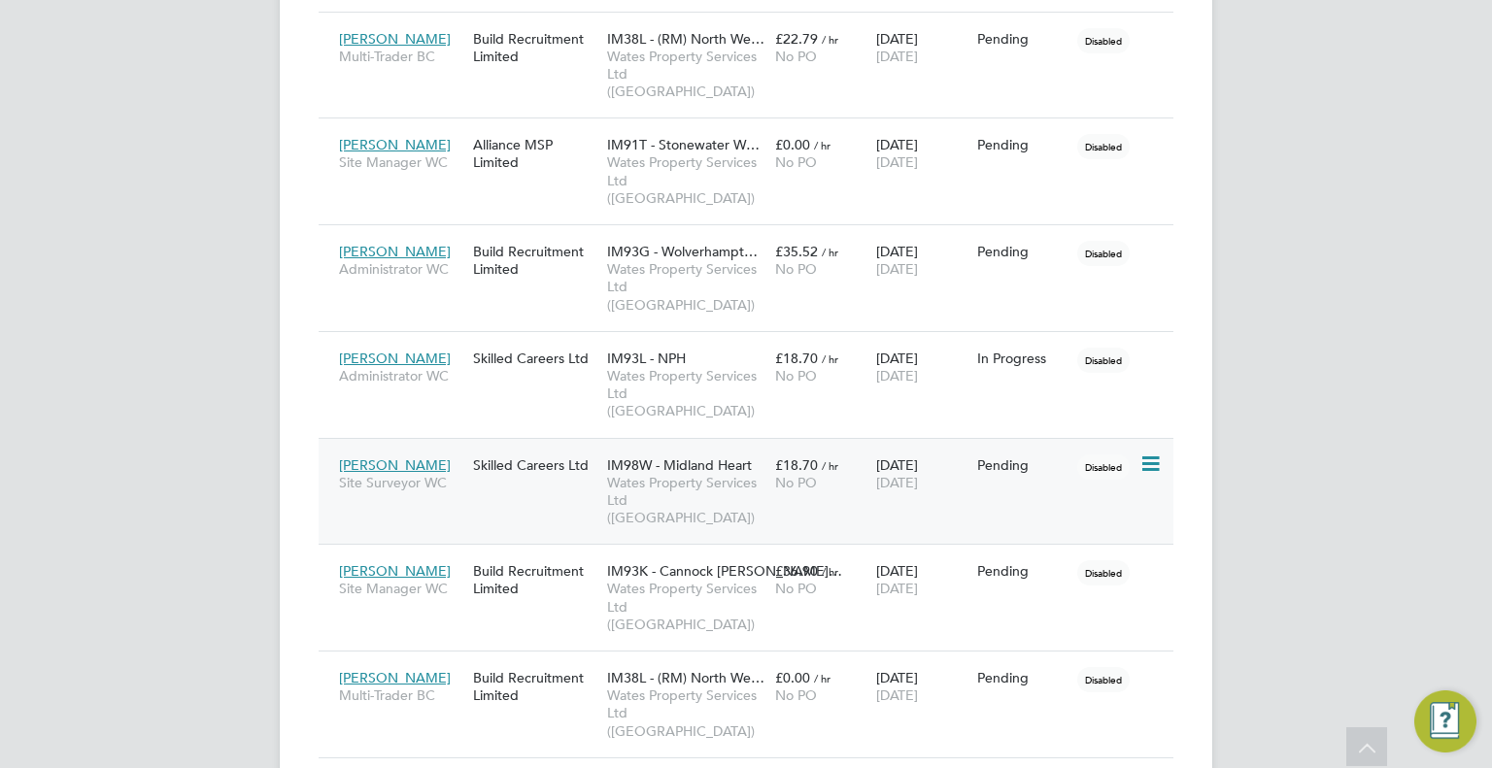
click at [1150, 453] on icon at bounding box center [1149, 464] width 19 height 23
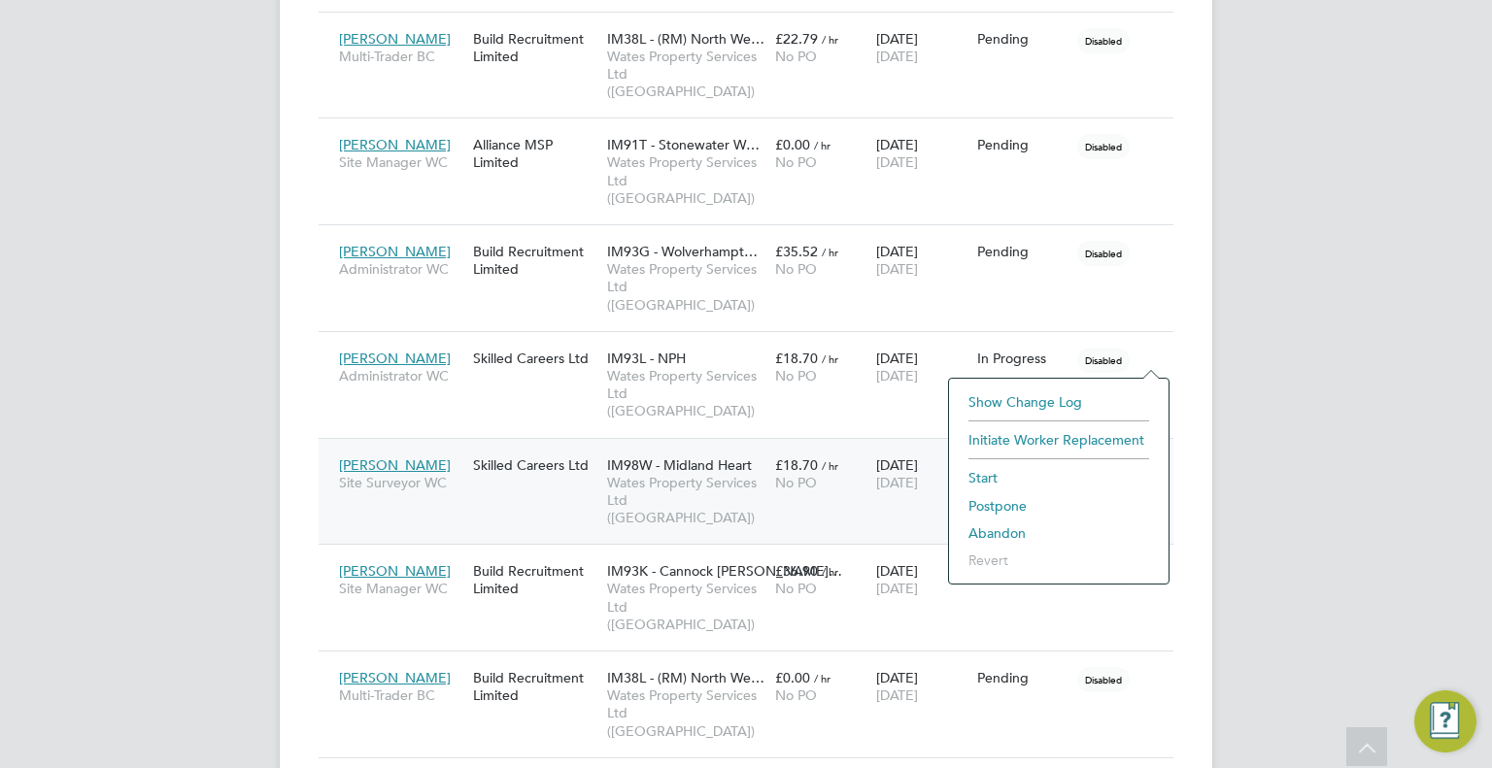
click at [993, 477] on li "Start" at bounding box center [1059, 477] width 200 height 27
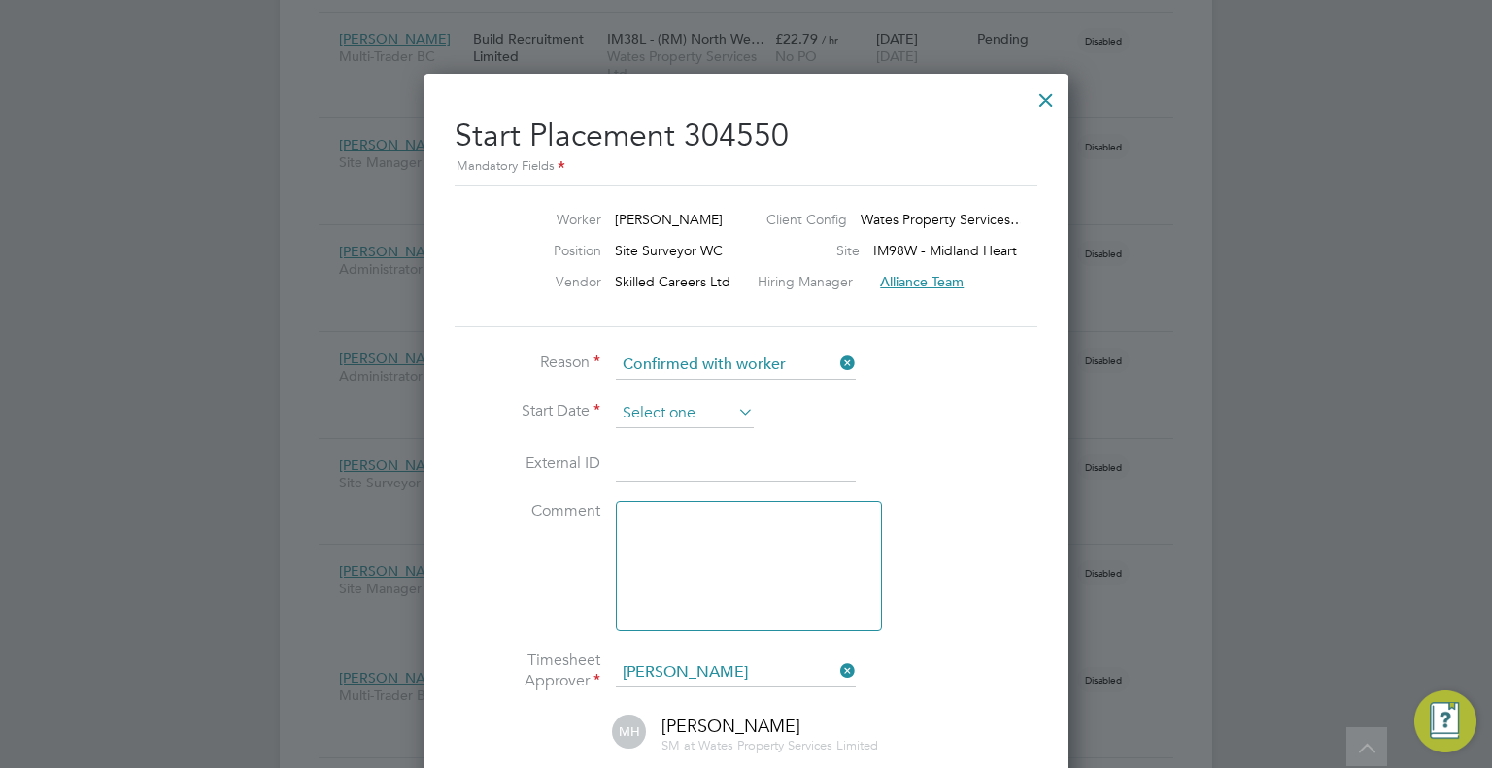
click at [651, 411] on input at bounding box center [685, 413] width 138 height 29
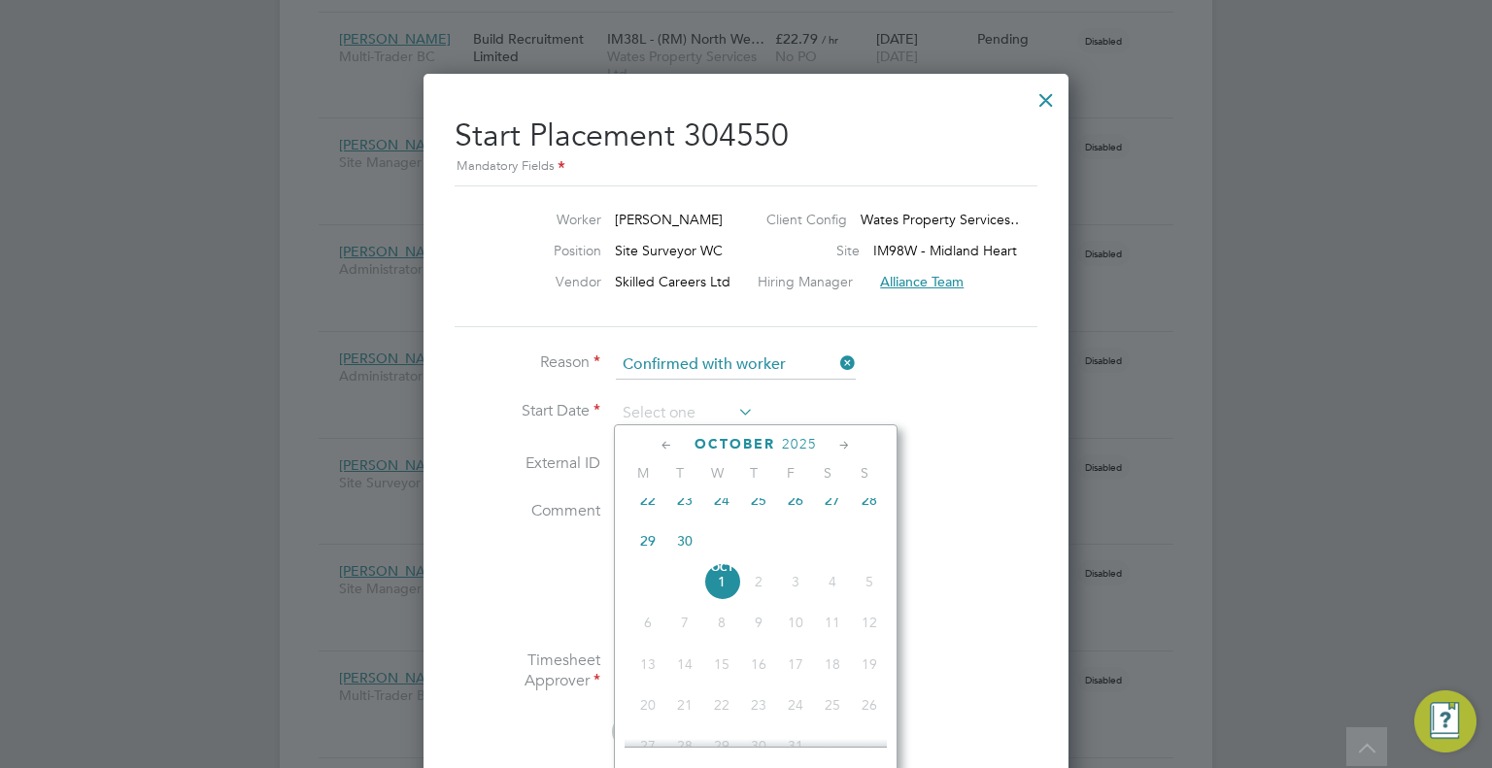
click at [645, 557] on span "29" at bounding box center [648, 541] width 37 height 37
type input "29 Sep 2025"
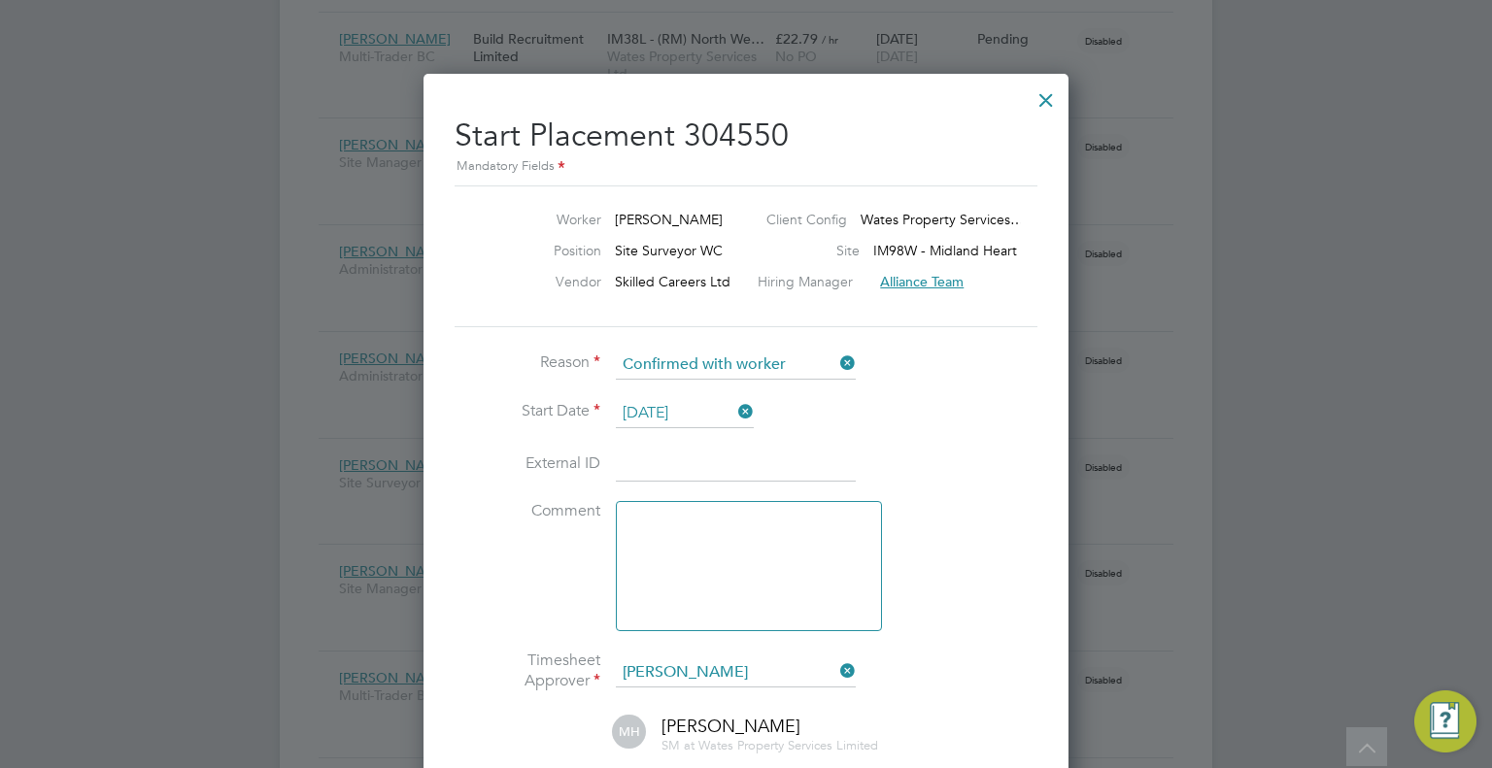
click at [651, 460] on input at bounding box center [736, 465] width 240 height 35
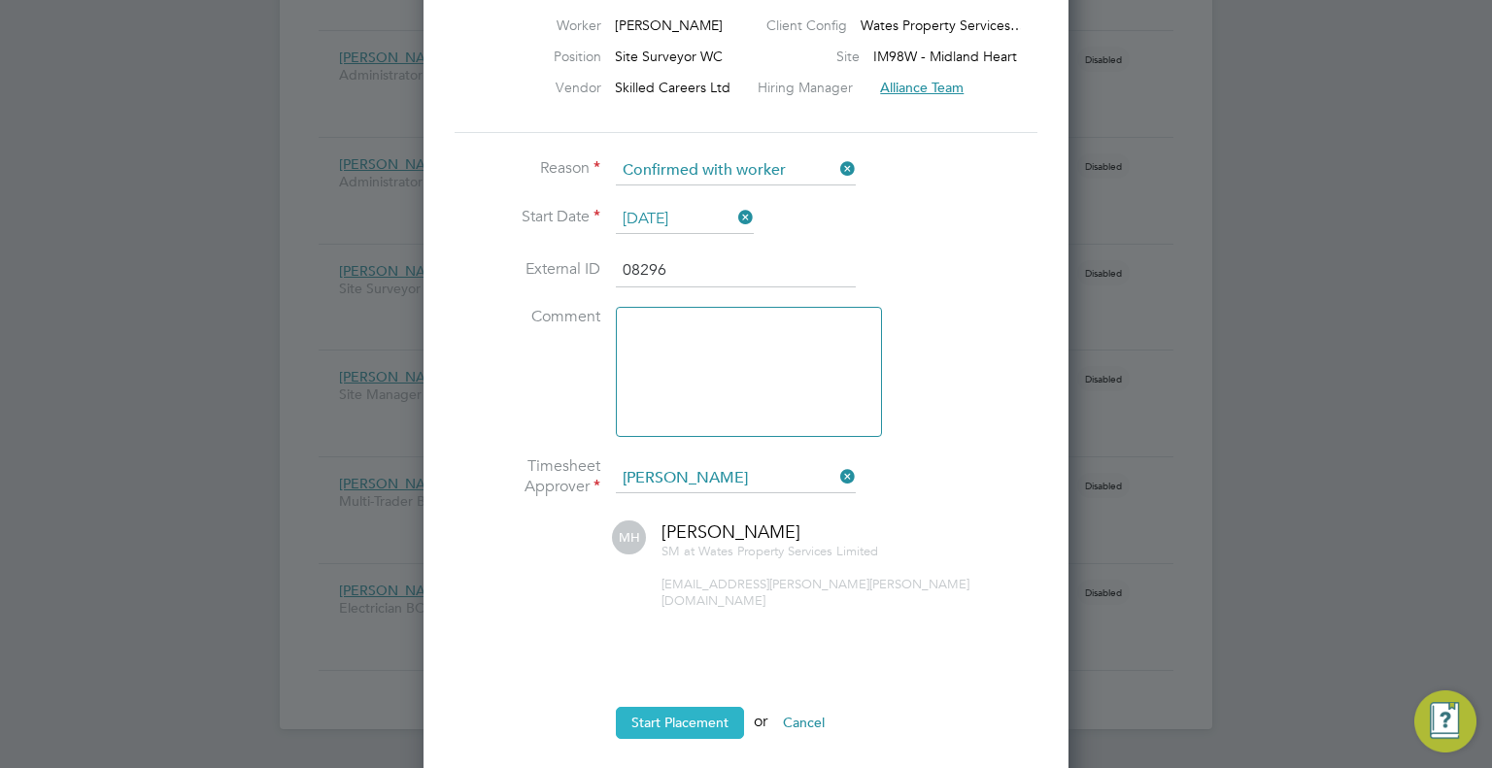
type input "08296"
click at [712, 707] on button "Start Placement" at bounding box center [680, 722] width 128 height 31
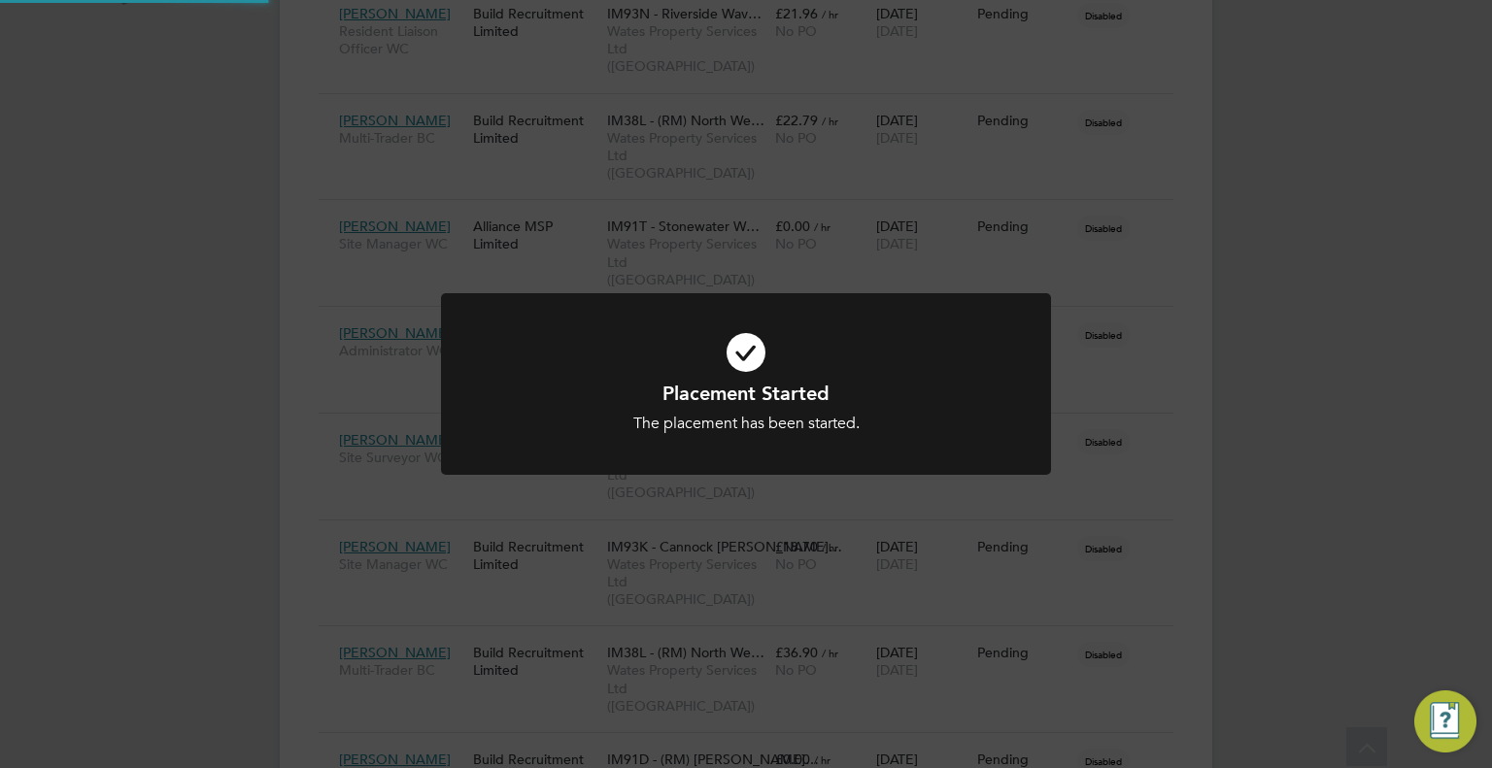
click at [1461, 403] on div "Placement Started The placement has been started. Cancel Okay" at bounding box center [746, 384] width 1492 height 768
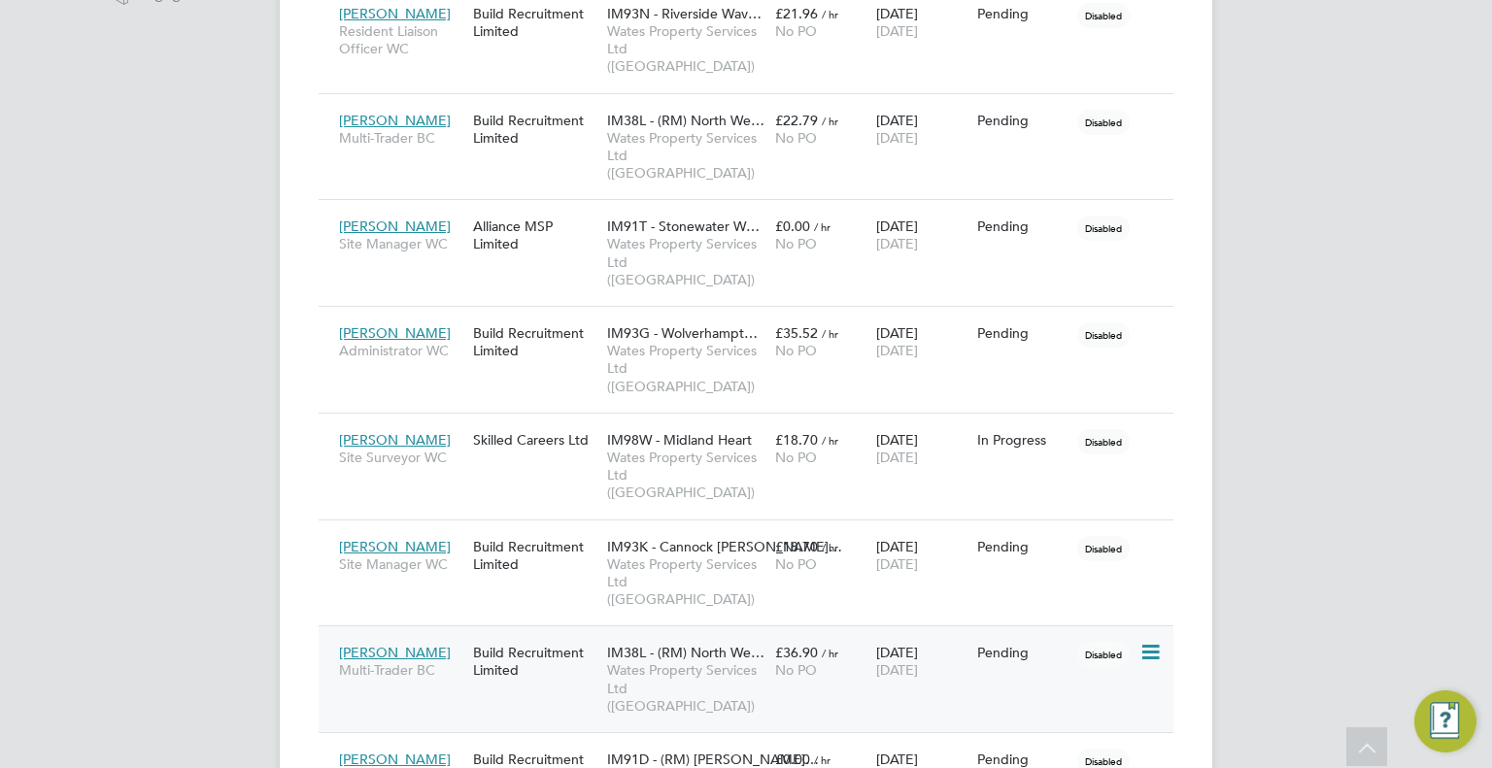
click at [983, 644] on div "Pending" at bounding box center [1022, 652] width 91 height 17
click at [894, 767] on span "[DATE]" at bounding box center [897, 776] width 42 height 17
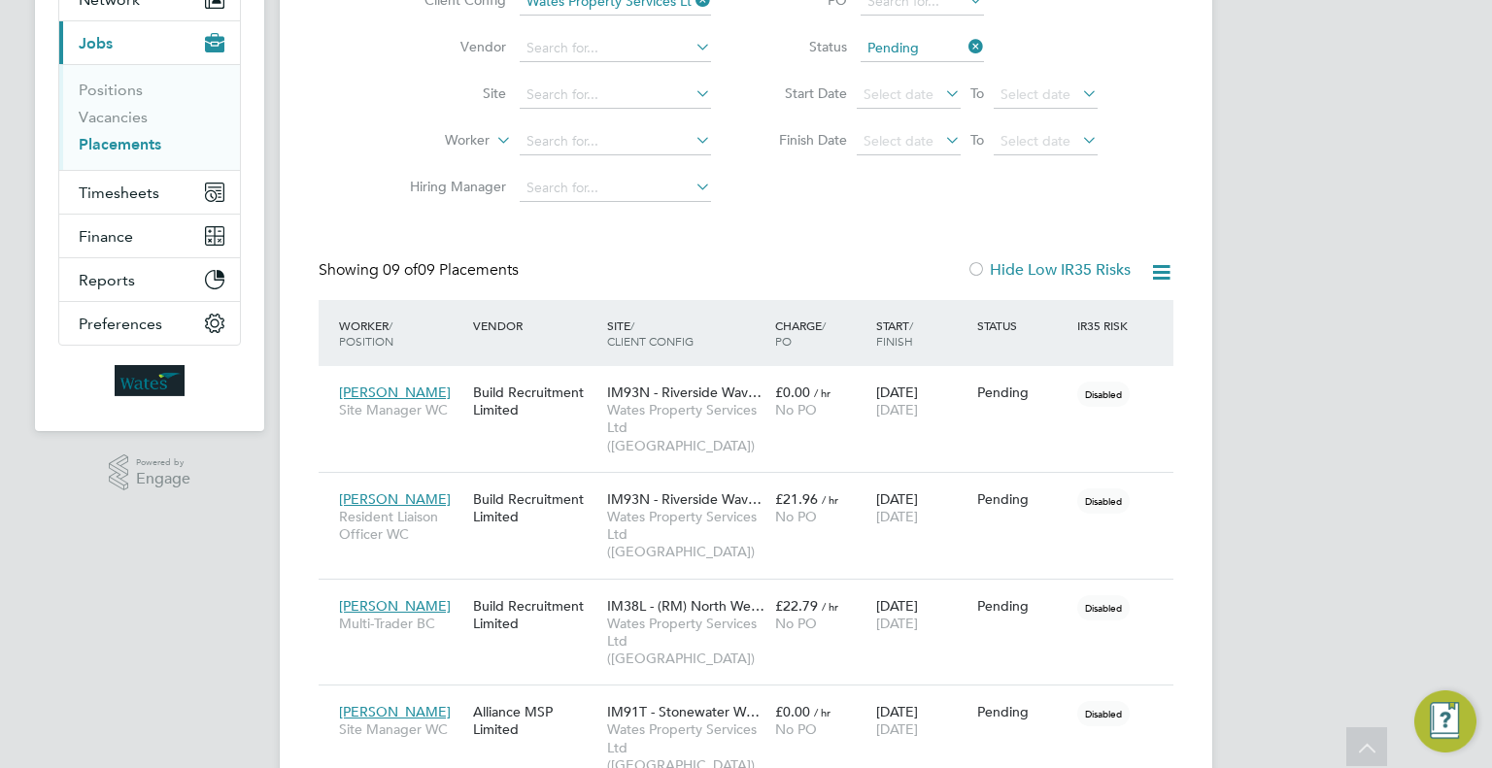
scroll to position [0, 0]
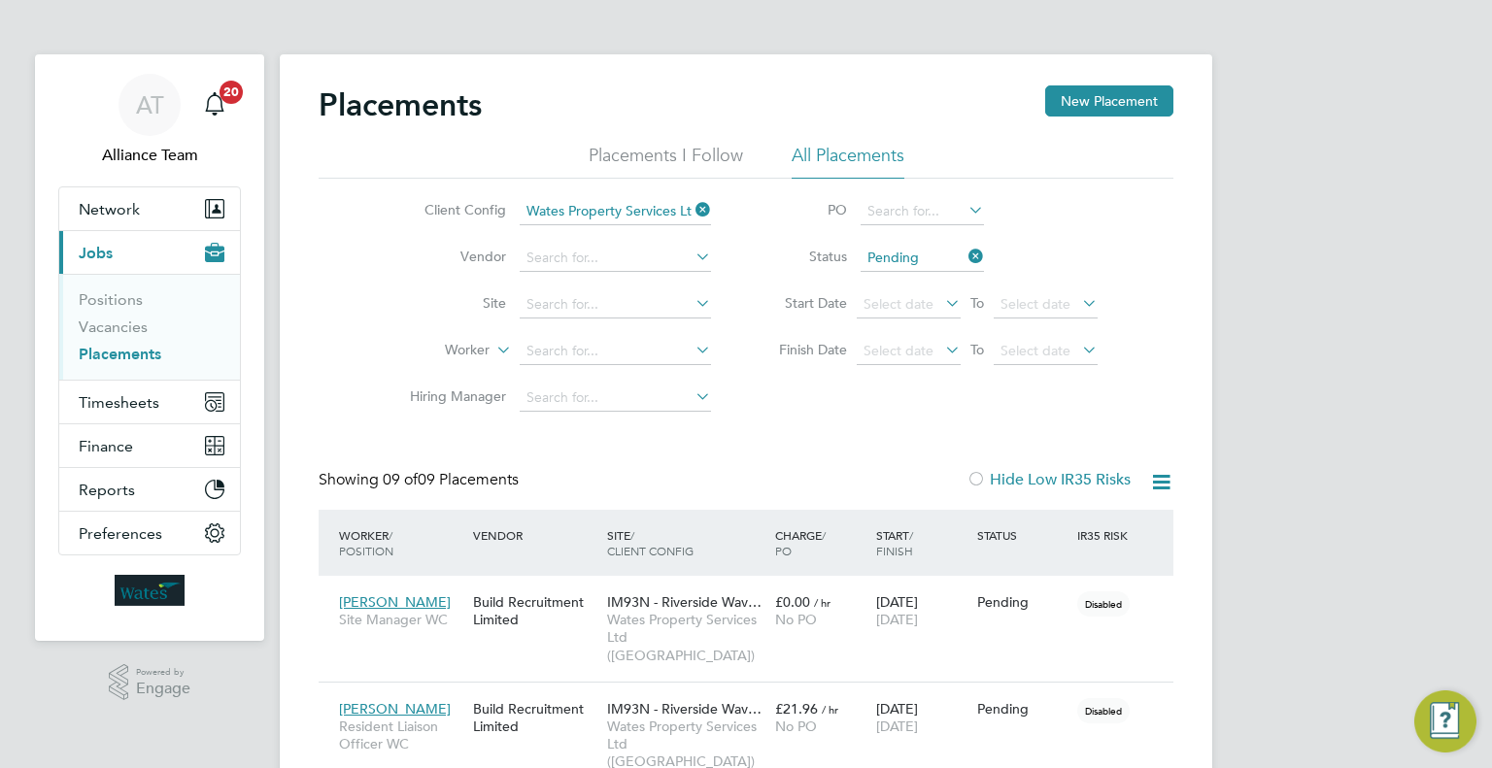
click at [692, 206] on icon at bounding box center [692, 209] width 0 height 27
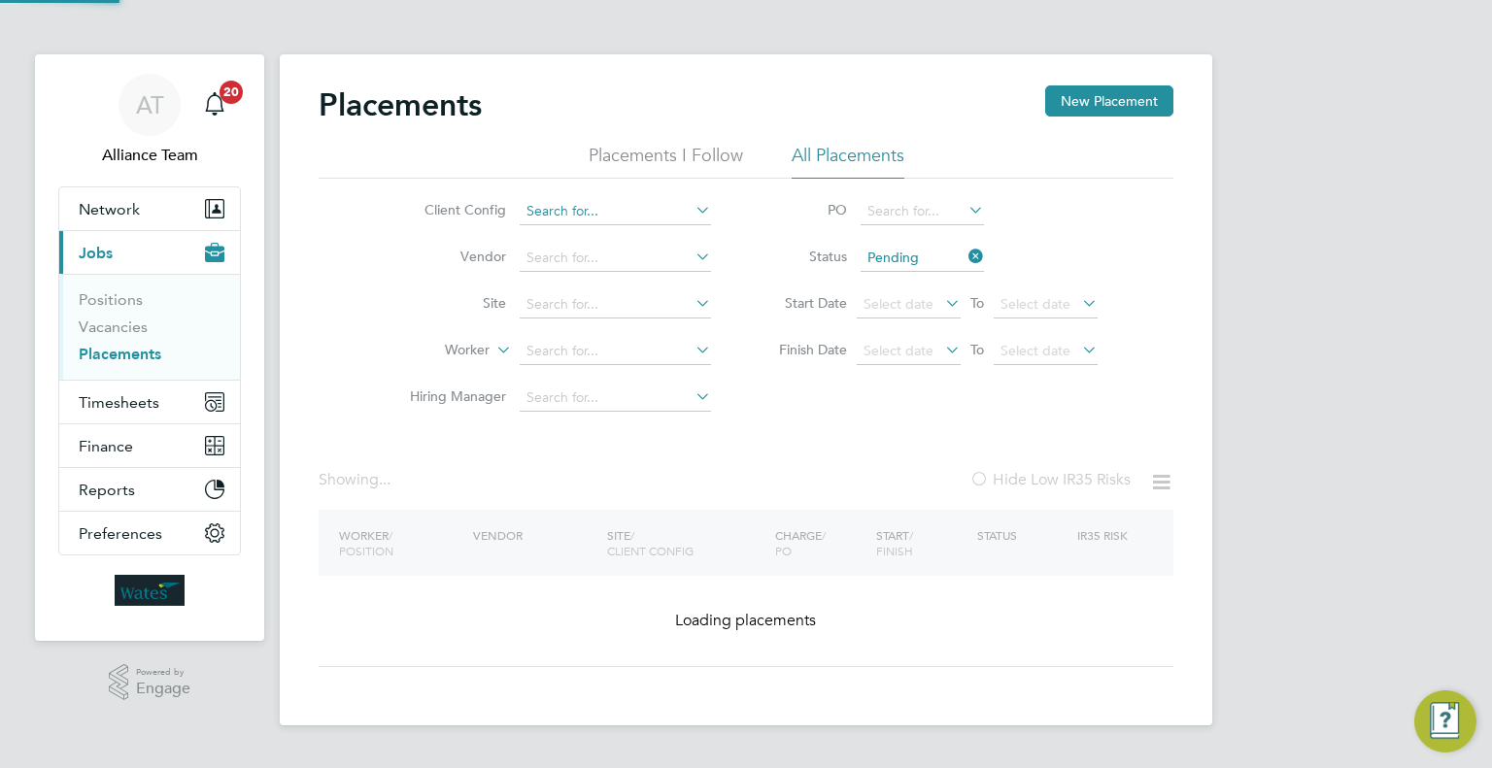
click at [623, 209] on input at bounding box center [615, 211] width 191 height 27
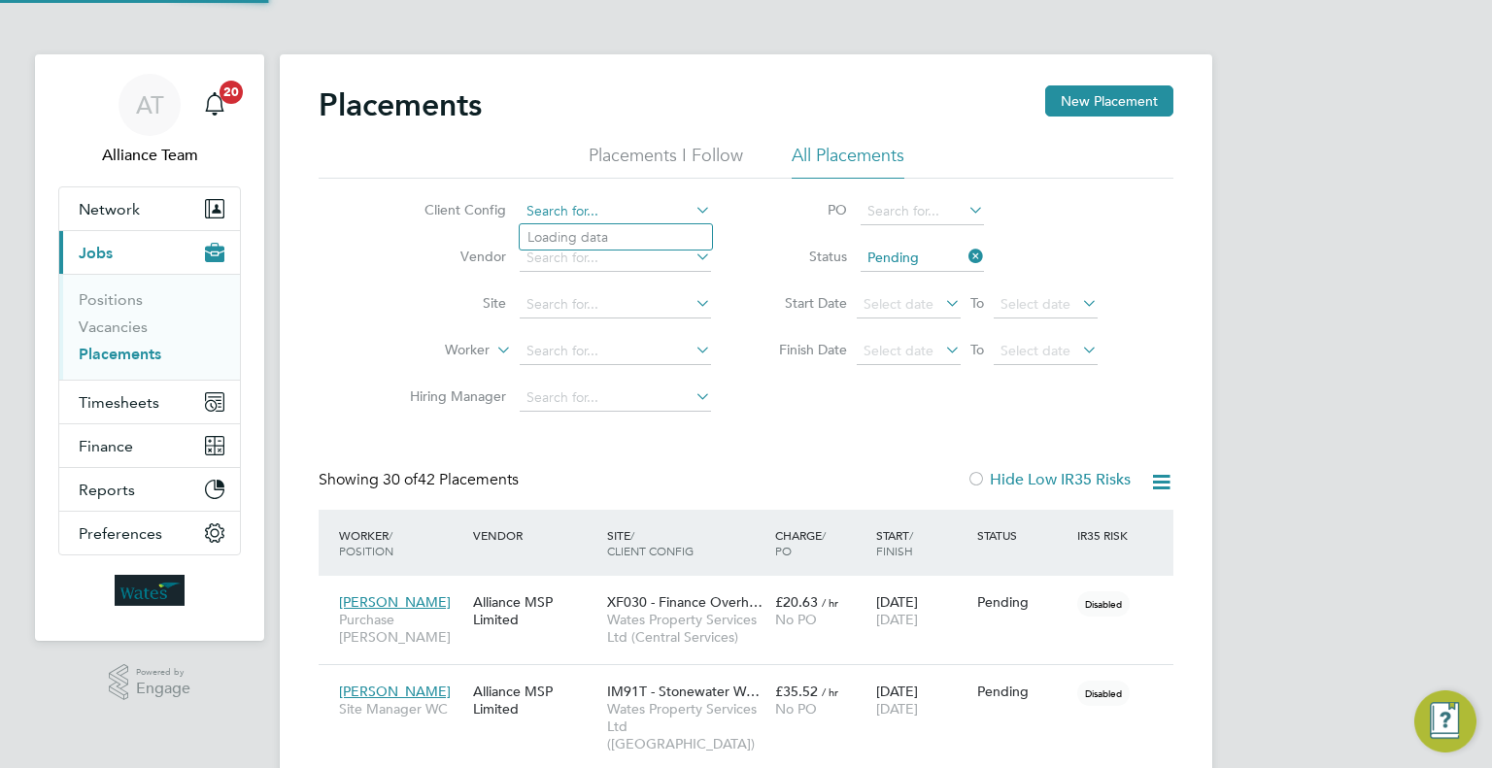
scroll to position [55, 135]
click at [763, 349] on li "Wates Property Services Ltd (Central & North INTUITA)" at bounding box center [707, 343] width 374 height 26
type input "Wates Property Services Ltd (Central & North INTUITA)"
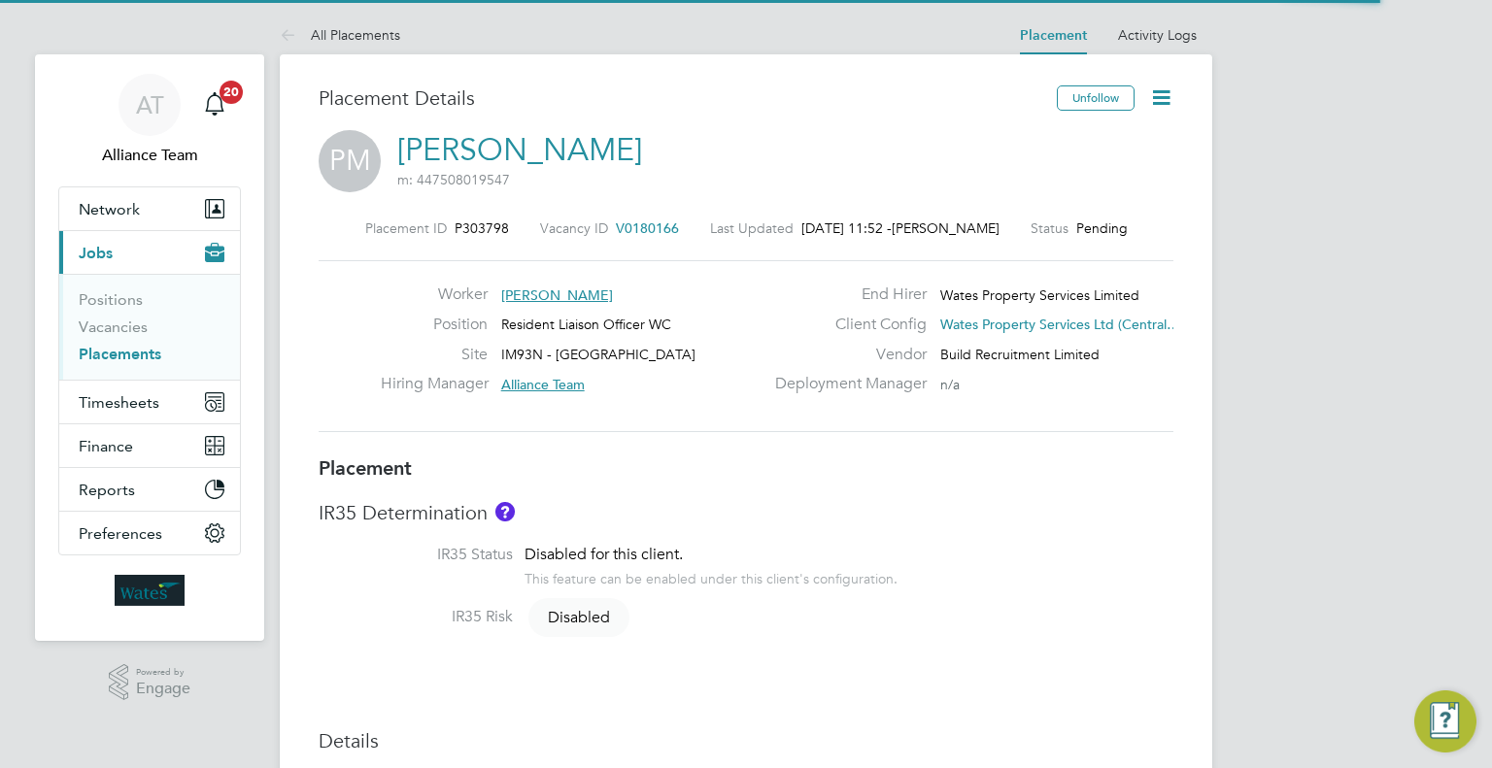
click at [1169, 94] on icon at bounding box center [1161, 97] width 24 height 24
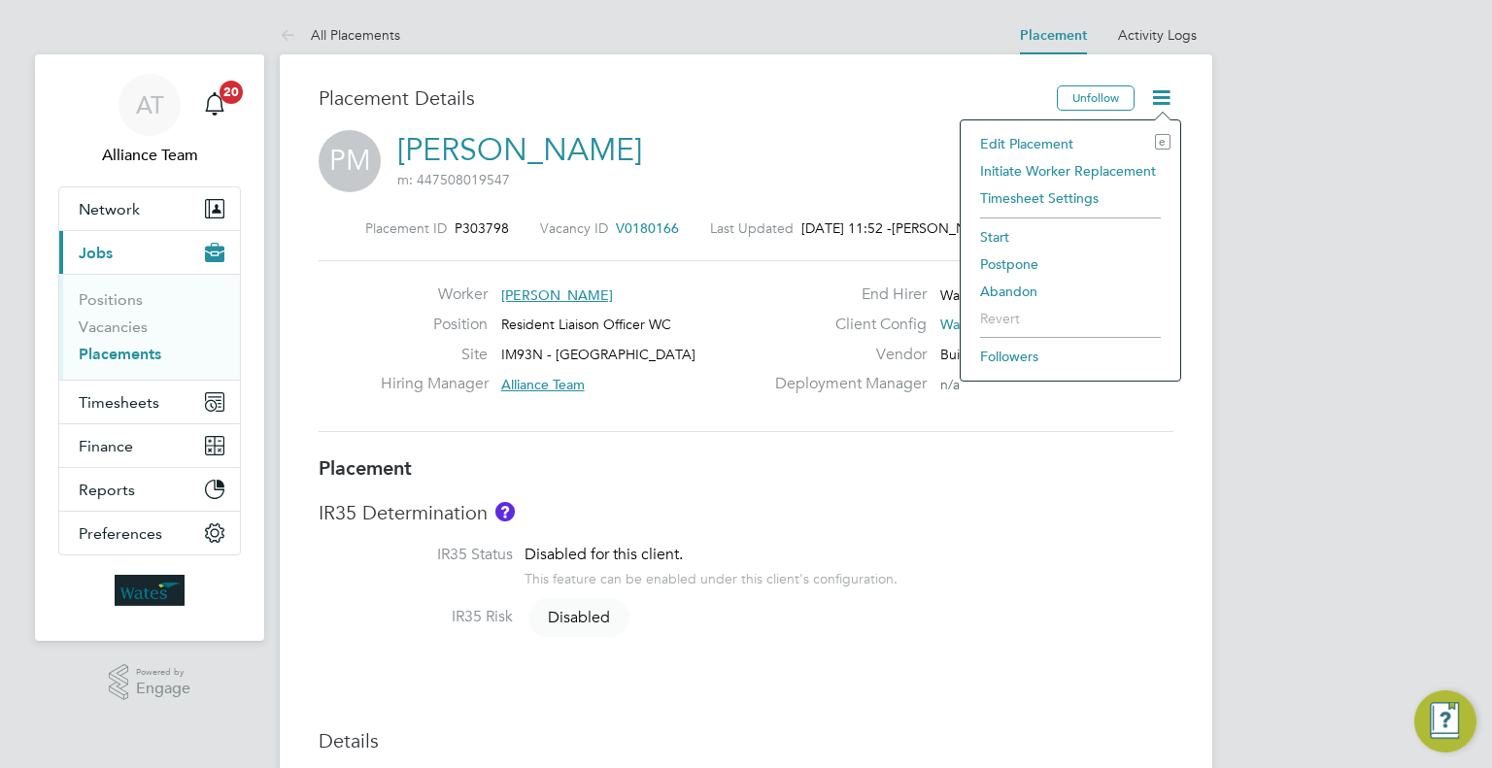
click at [1034, 131] on li "Edit Placement e" at bounding box center [1071, 143] width 200 height 27
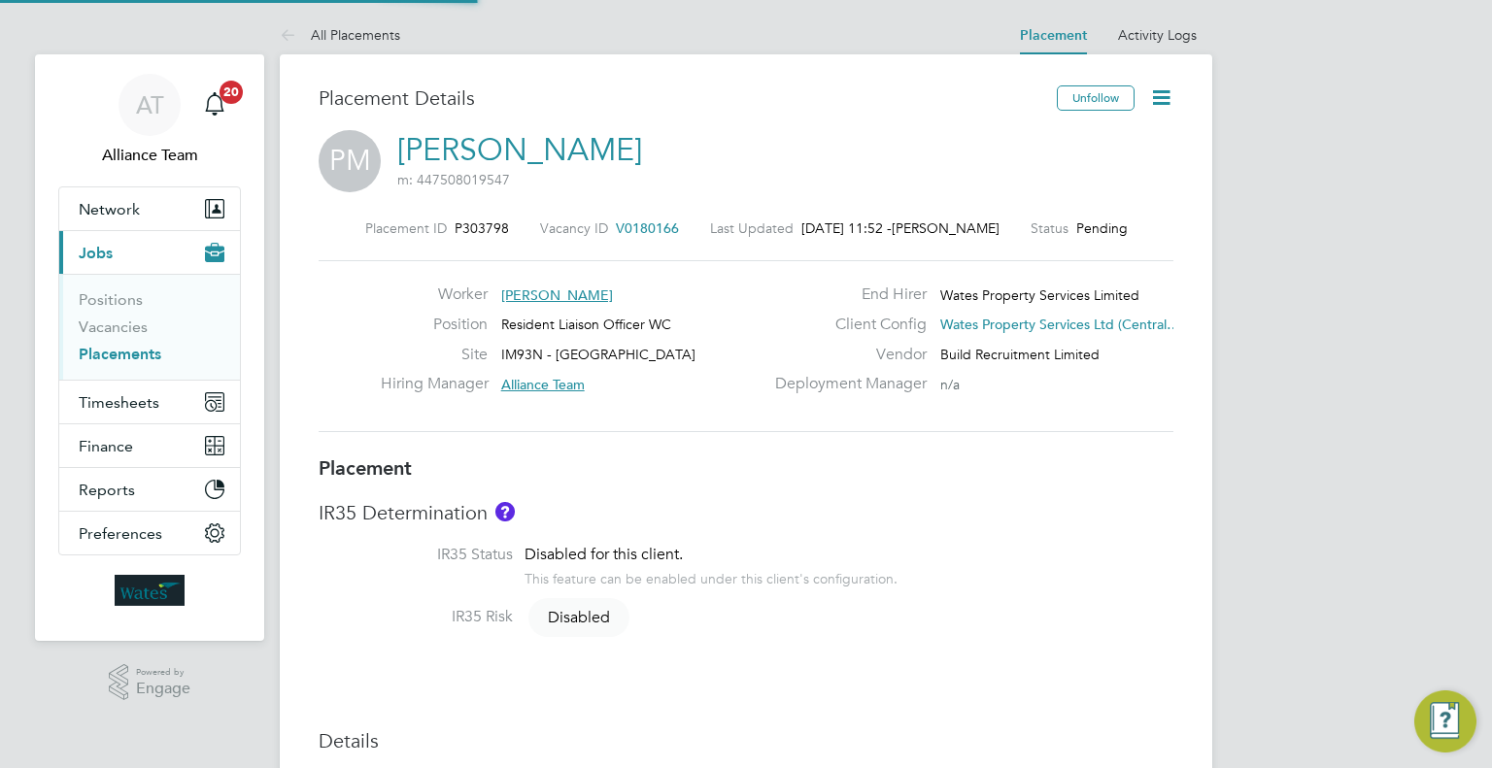
type input "Alliance Team"
type input "[PERSON_NAME]"
type input "[DATE]"
type input "08:00"
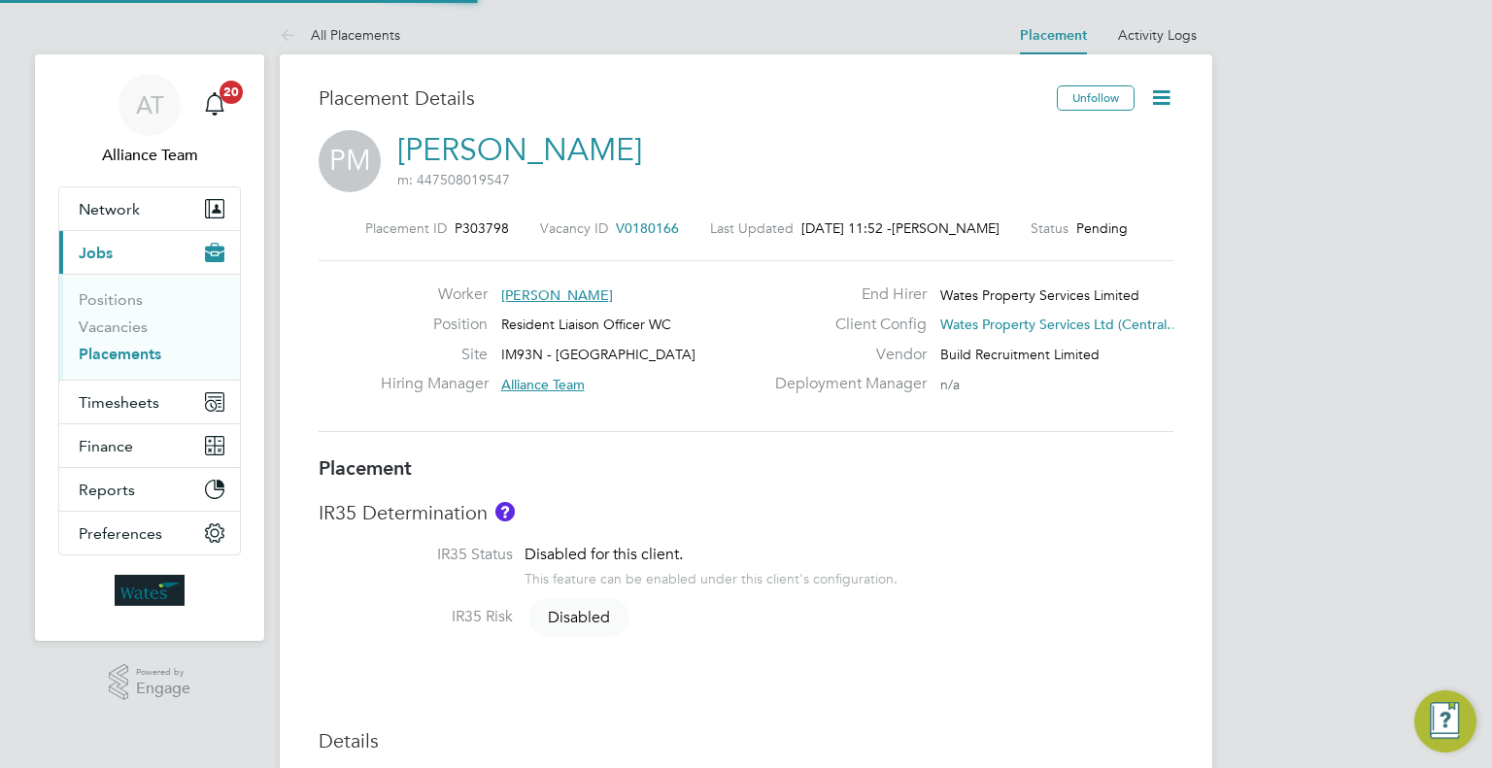
type input "18:00"
type input "08261"
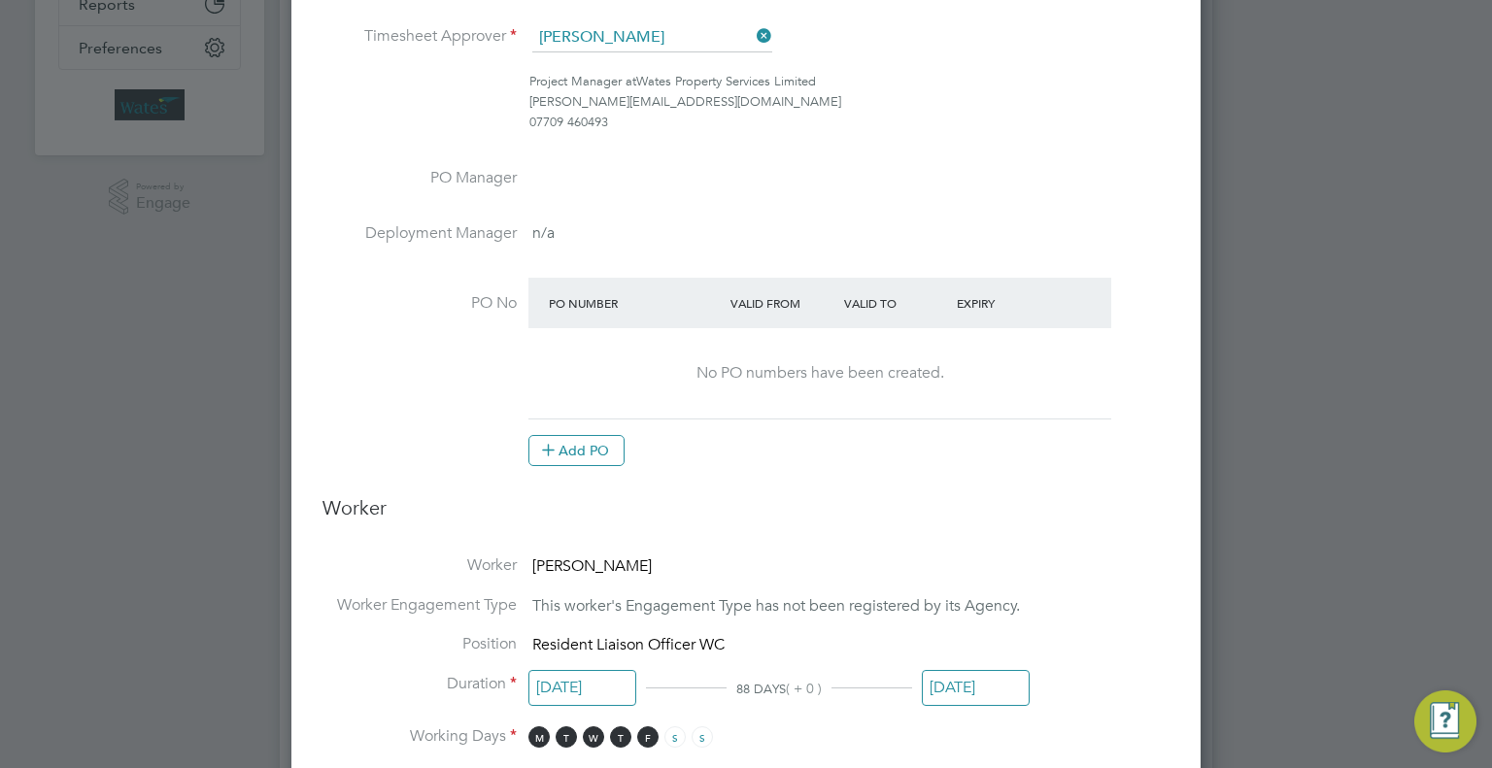
click at [581, 677] on input "[DATE]" at bounding box center [583, 688] width 108 height 36
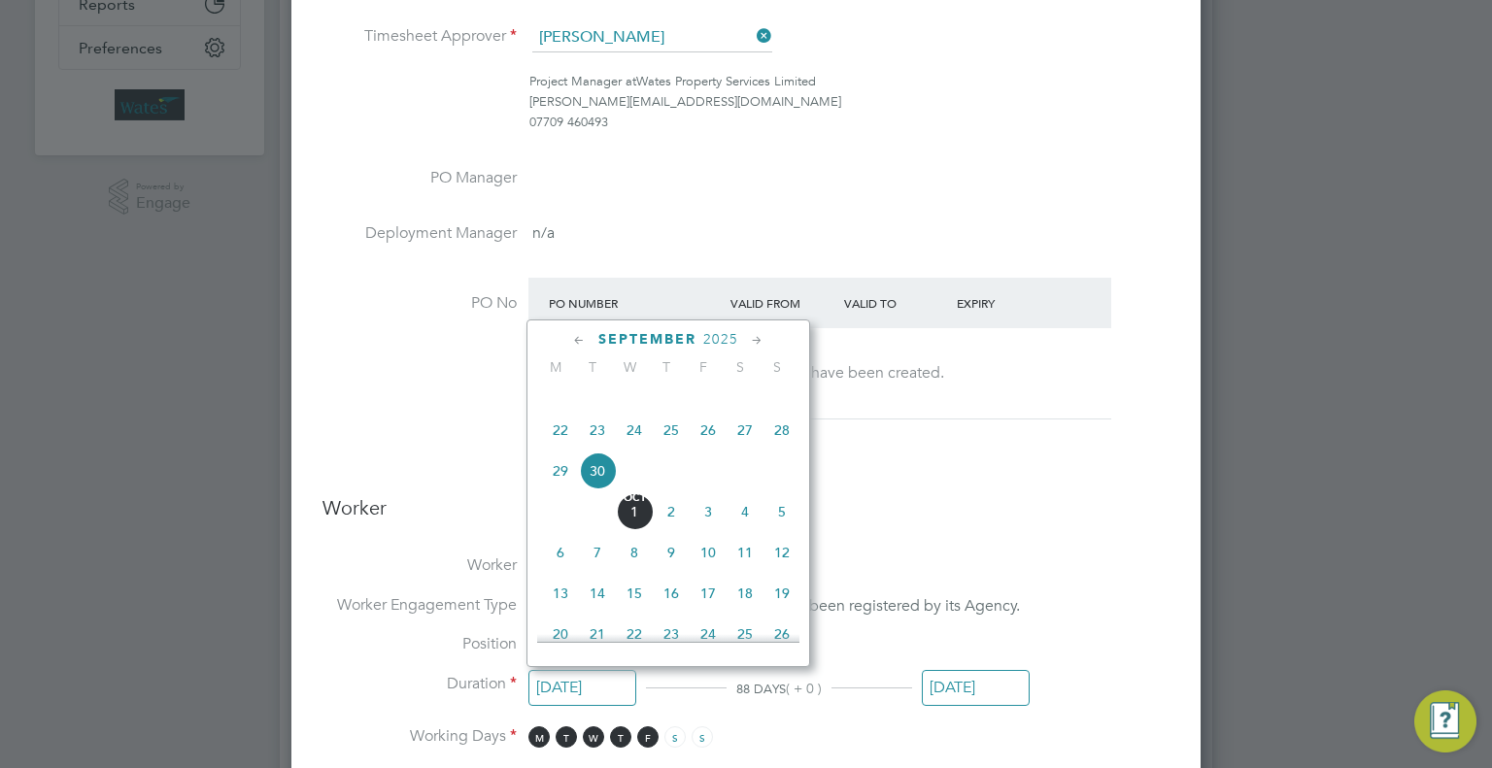
click at [671, 530] on span "2" at bounding box center [671, 512] width 37 height 37
type input "[DATE]"
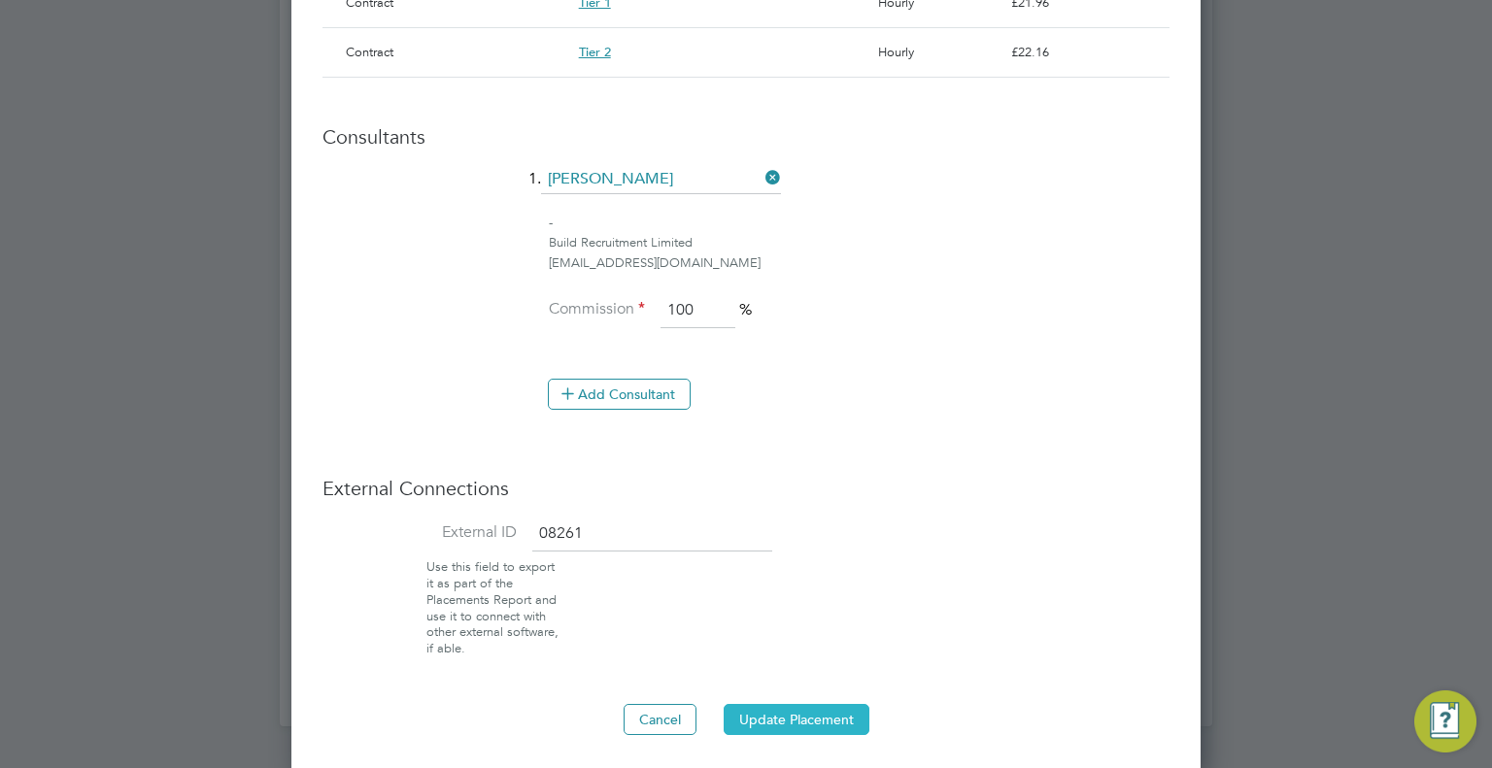
click at [824, 704] on button "Update Placement" at bounding box center [797, 719] width 146 height 31
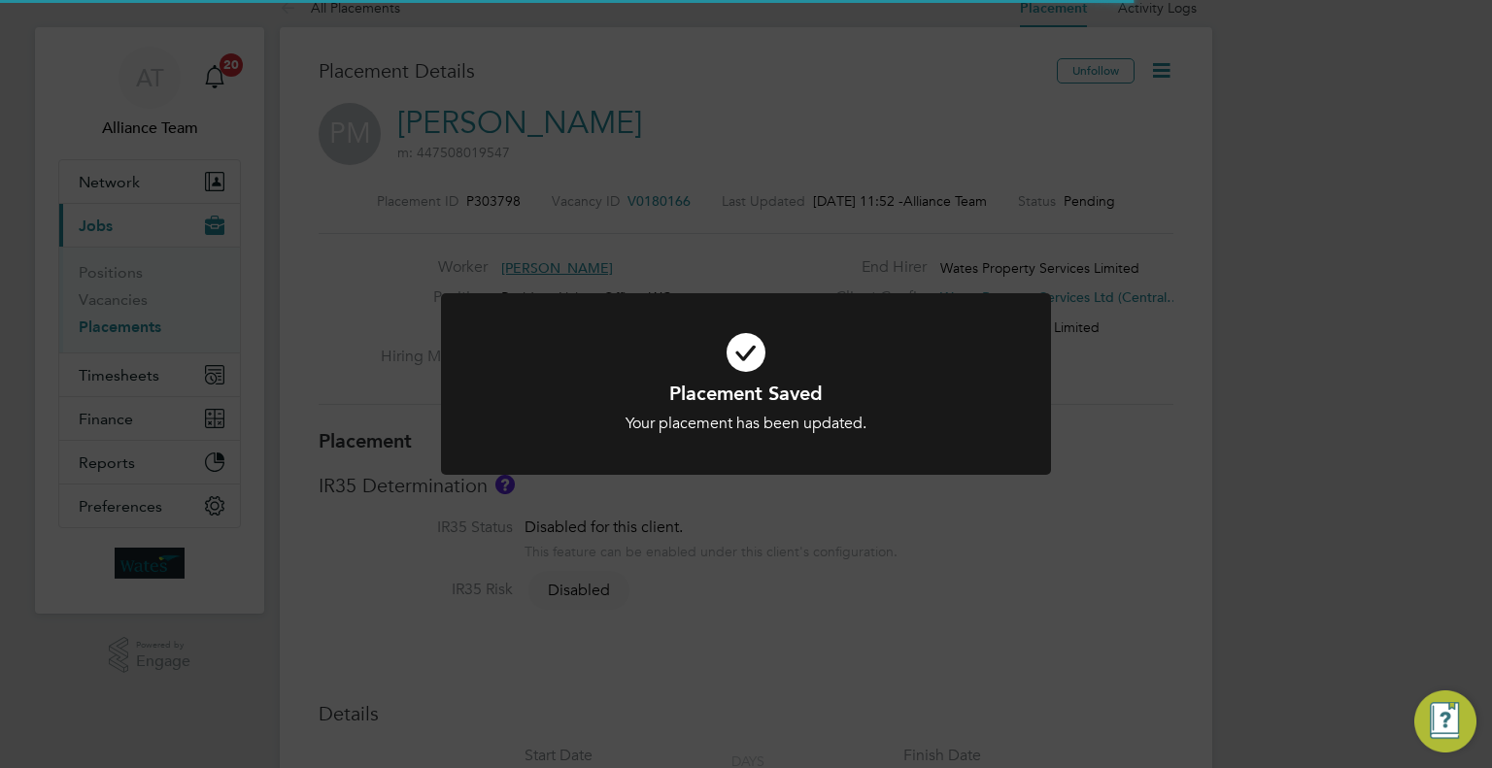
click at [1276, 503] on div "Placement Saved Your placement has been updated. Cancel Okay" at bounding box center [746, 384] width 1492 height 768
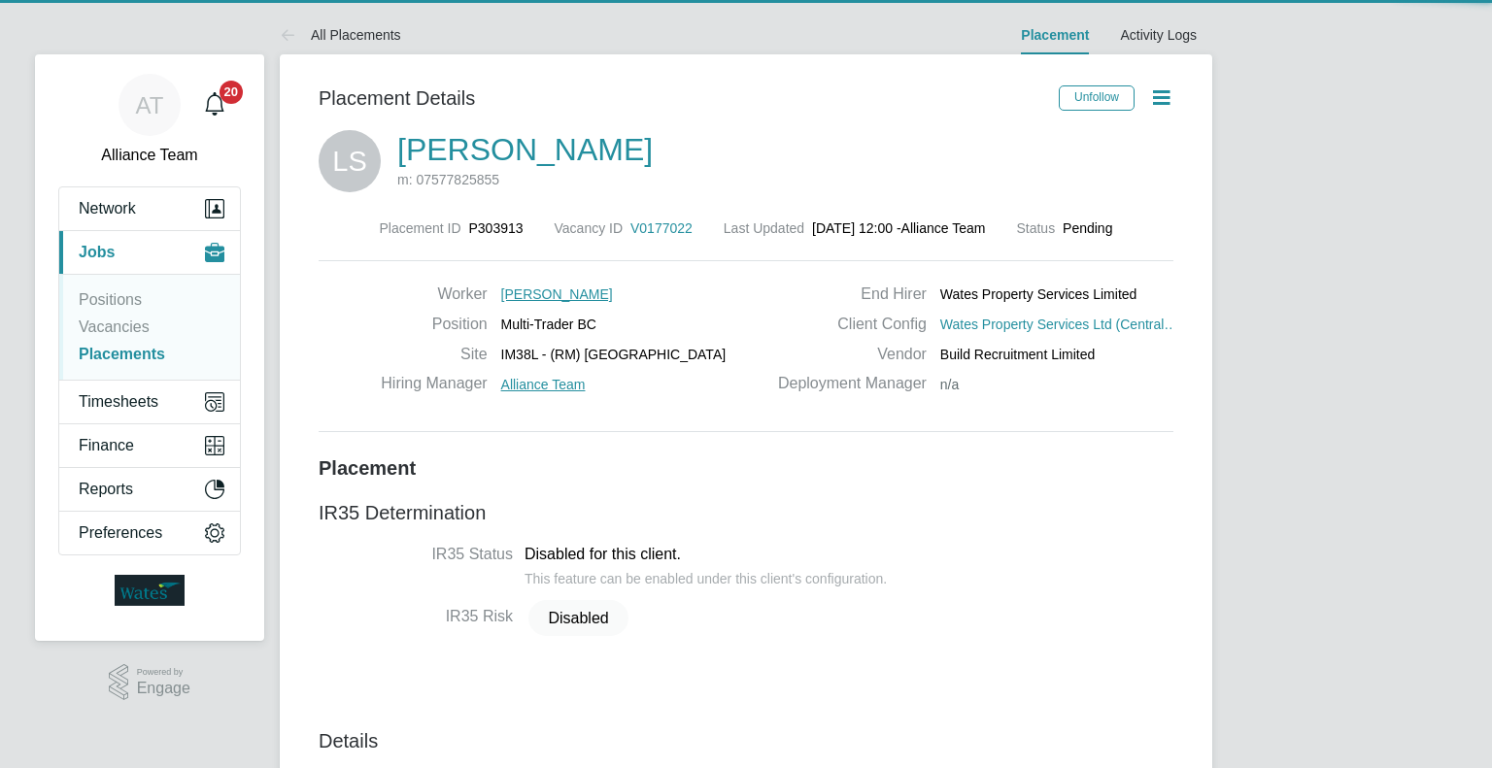
click at [1157, 95] on icon at bounding box center [1161, 97] width 24 height 24
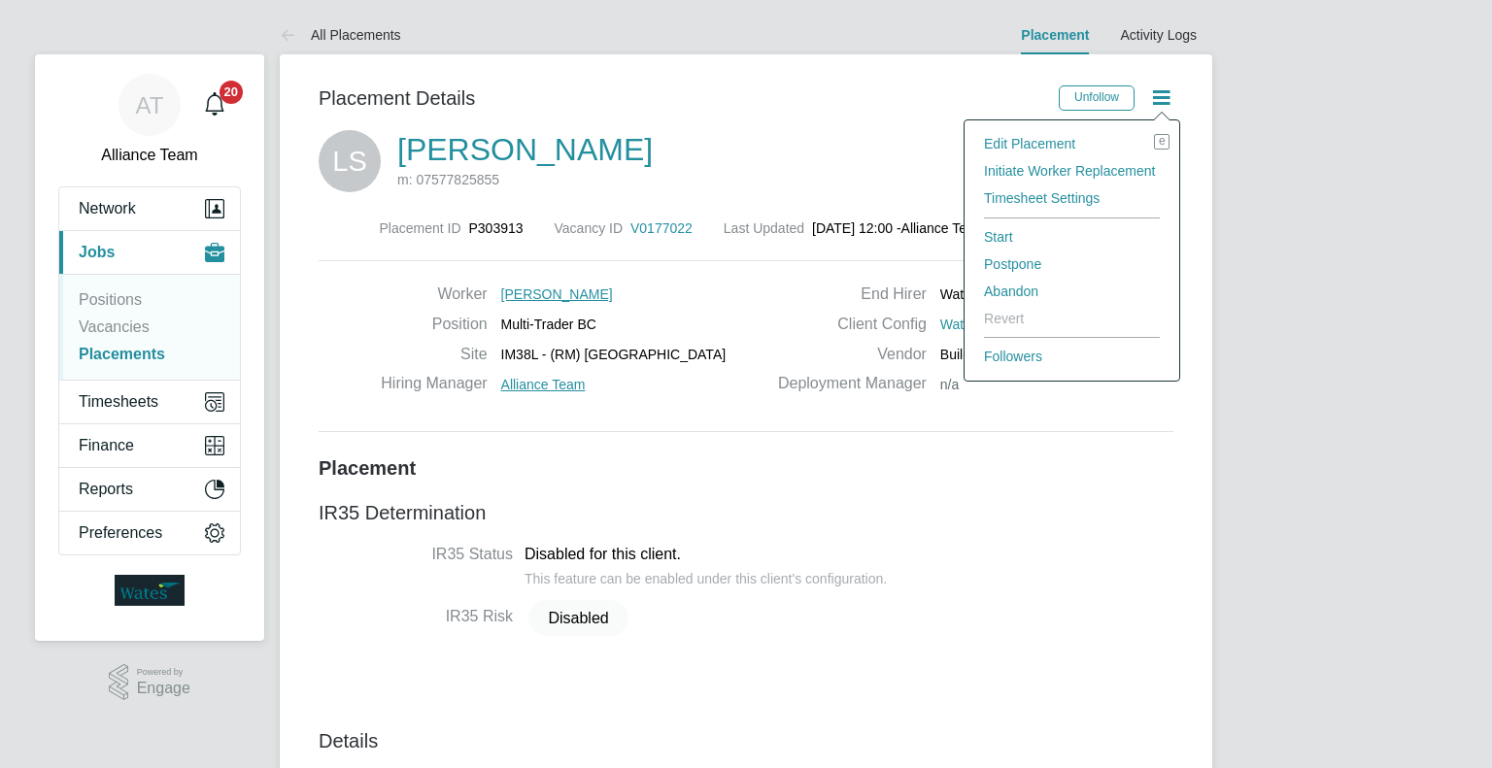
click at [1008, 145] on li "Edit Placement e" at bounding box center [1071, 143] width 195 height 27
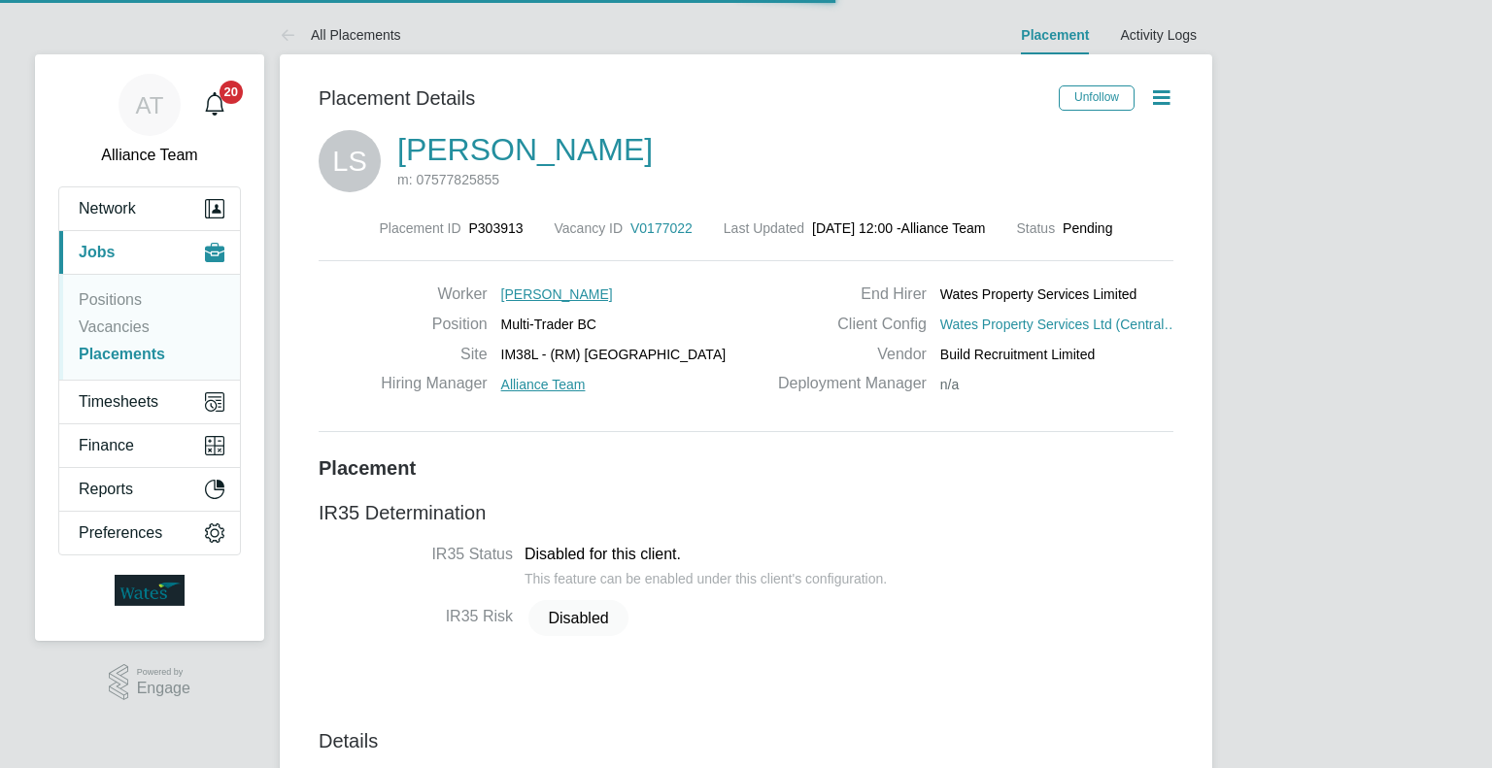
scroll to position [10, 10]
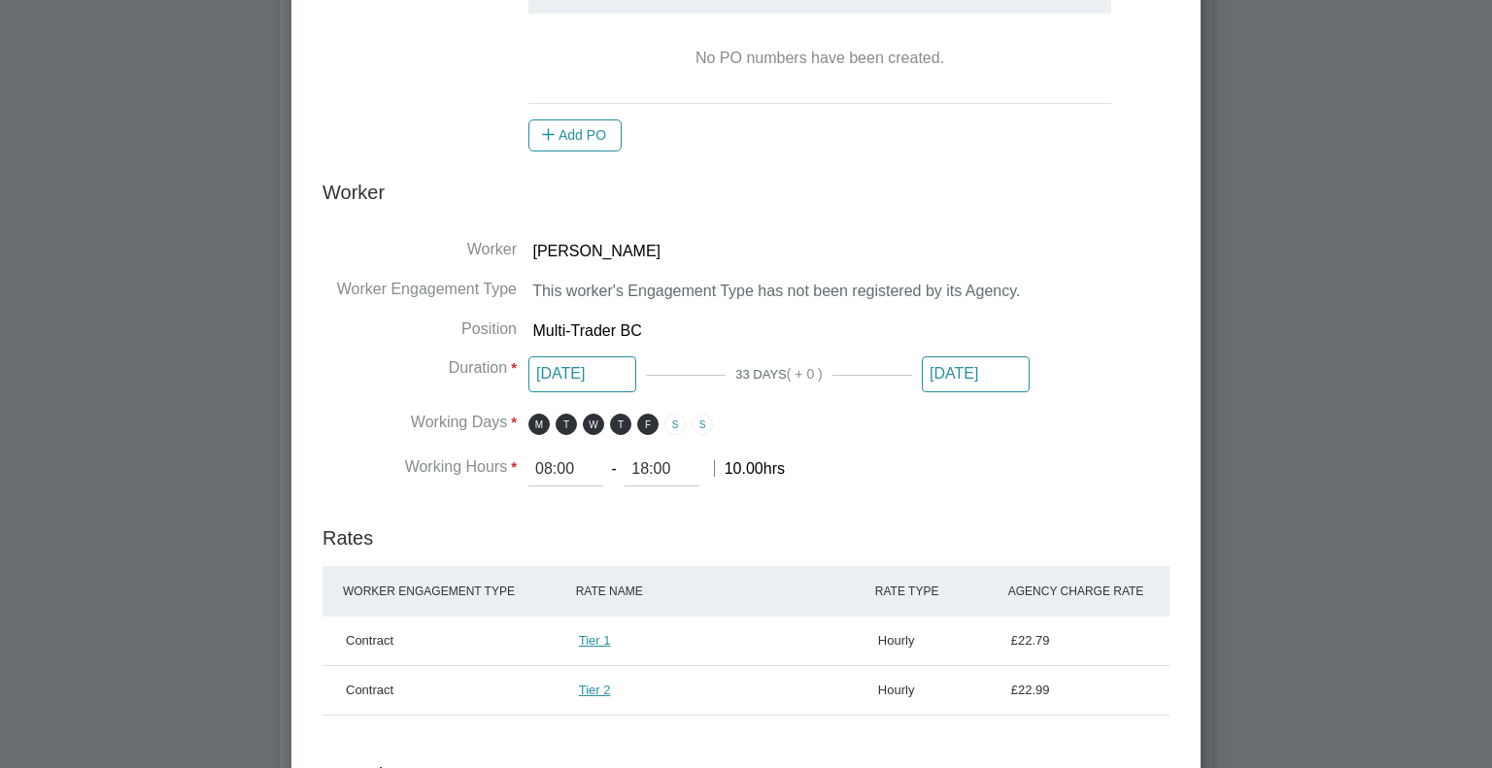
click at [565, 359] on input "[DATE]" at bounding box center [583, 375] width 108 height 36
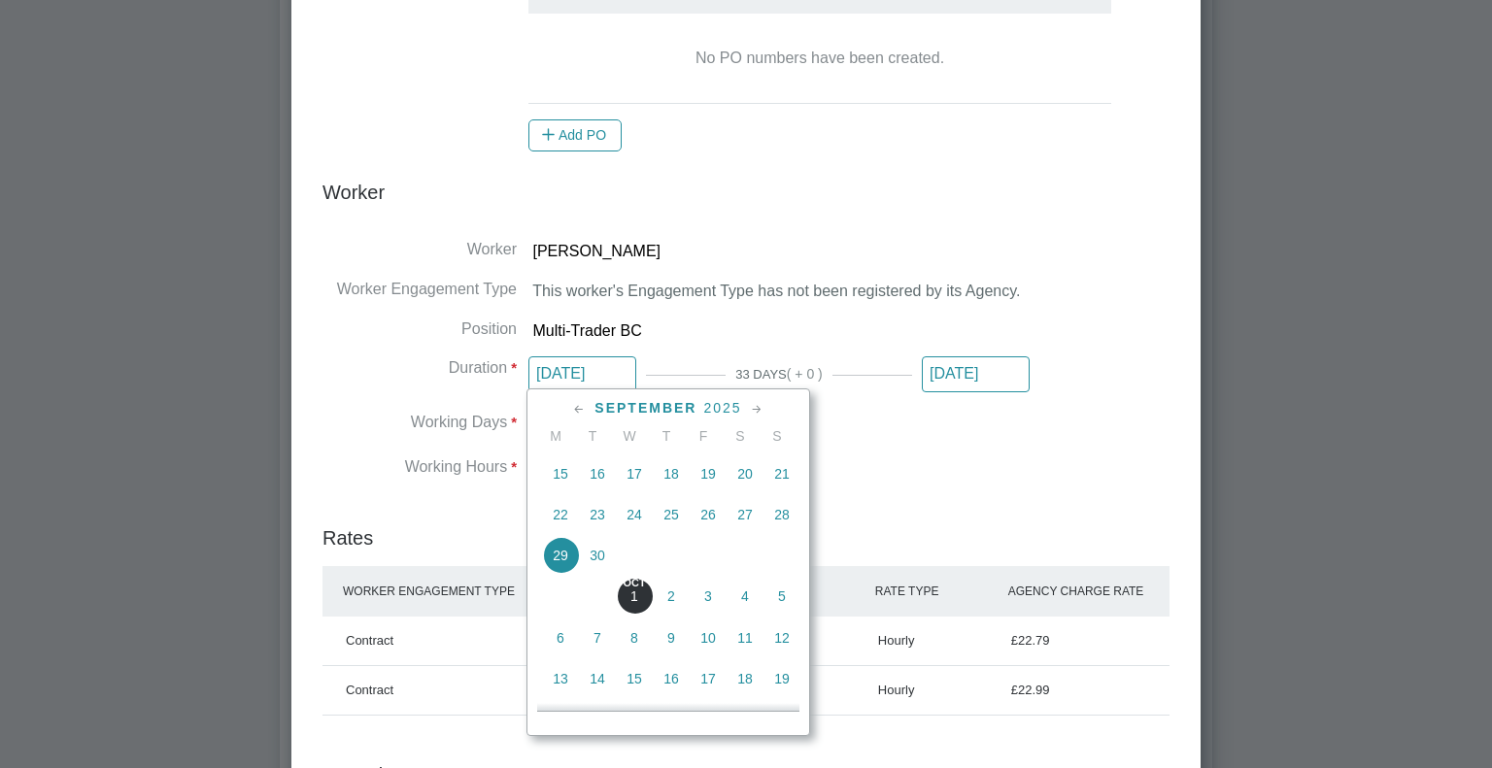
click at [559, 643] on span "6" at bounding box center [560, 638] width 37 height 37
type input "[DATE]"
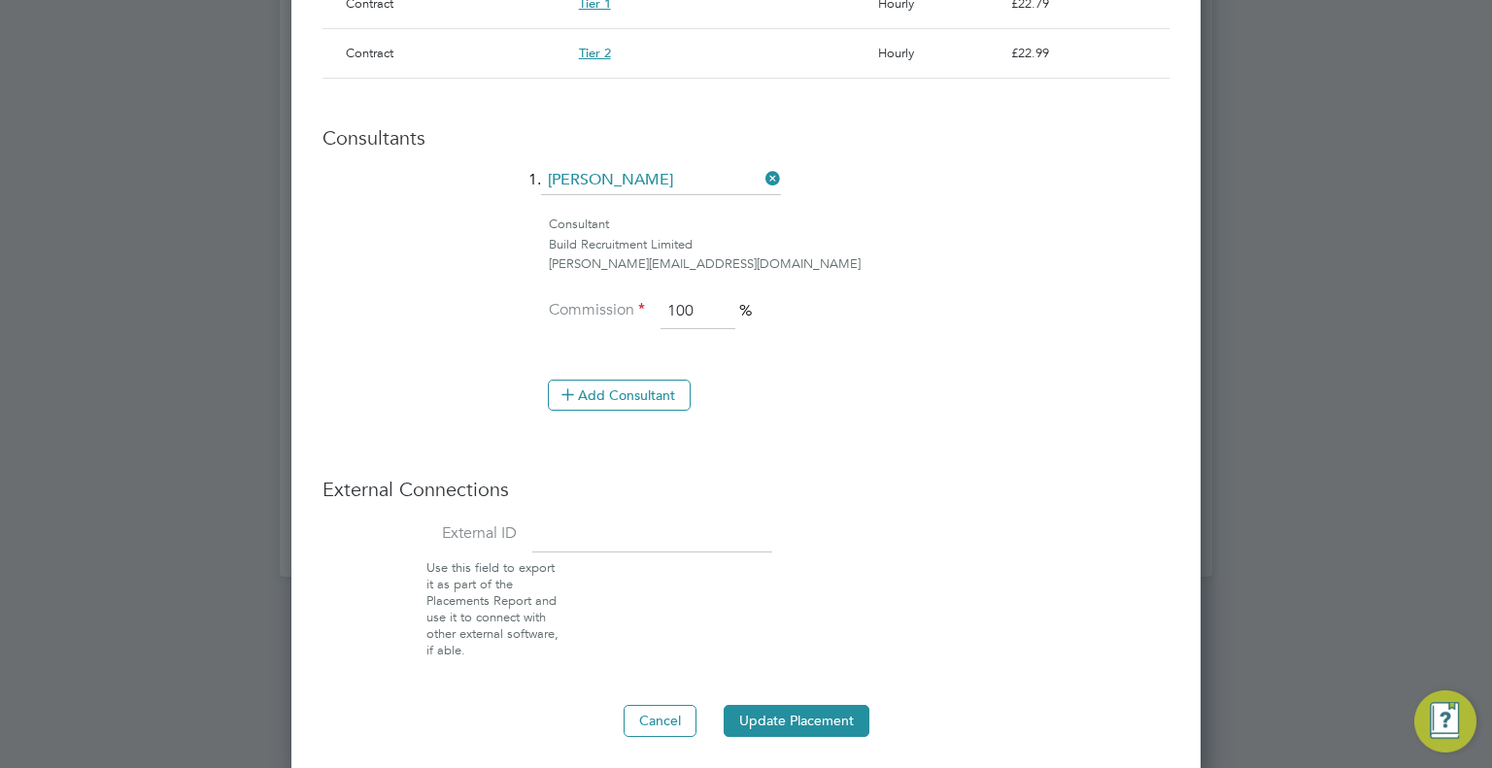
click at [657, 518] on input at bounding box center [652, 535] width 240 height 35
type input "08267"
click at [789, 710] on button "Update Placement" at bounding box center [797, 720] width 146 height 31
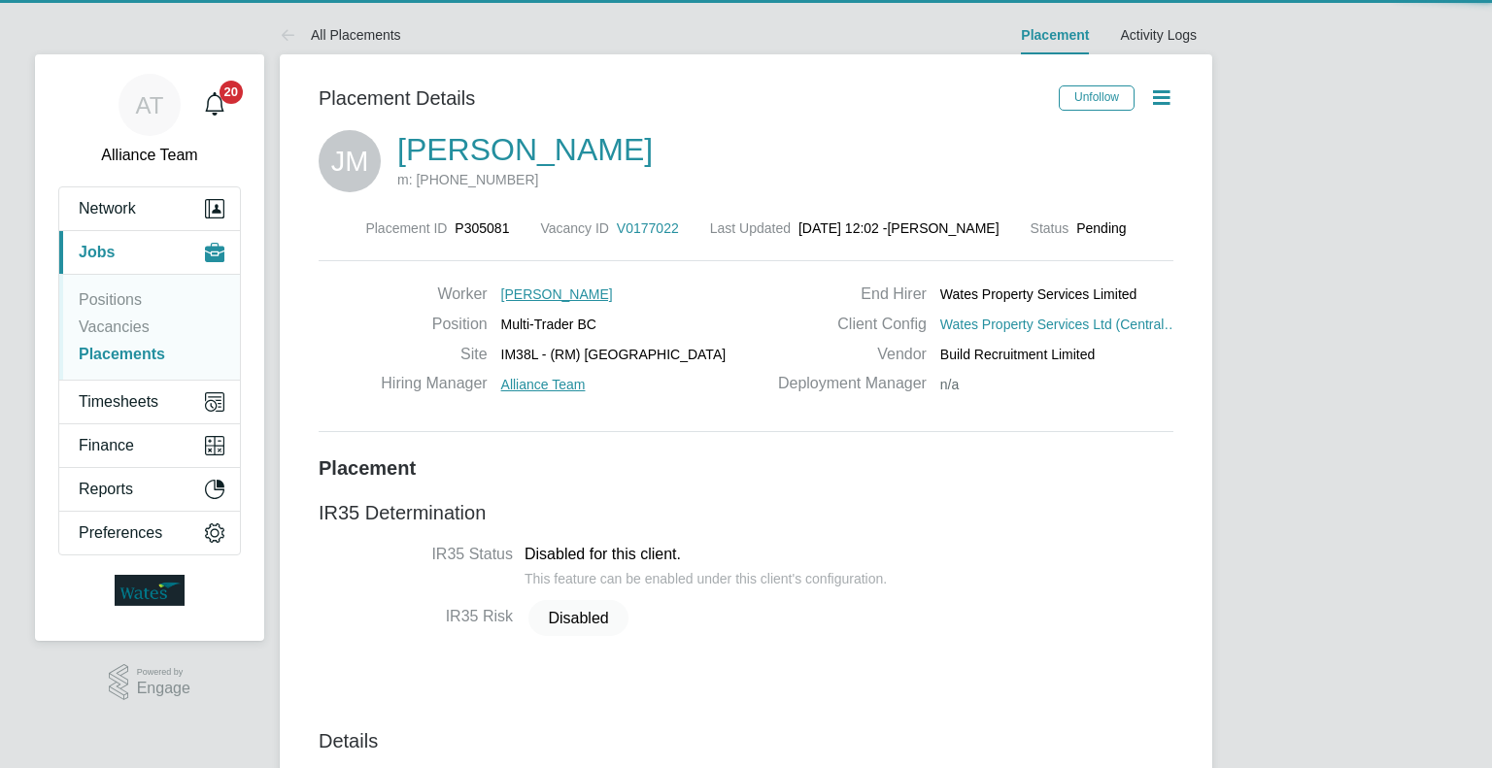
click at [1158, 104] on icon at bounding box center [1161, 97] width 24 height 24
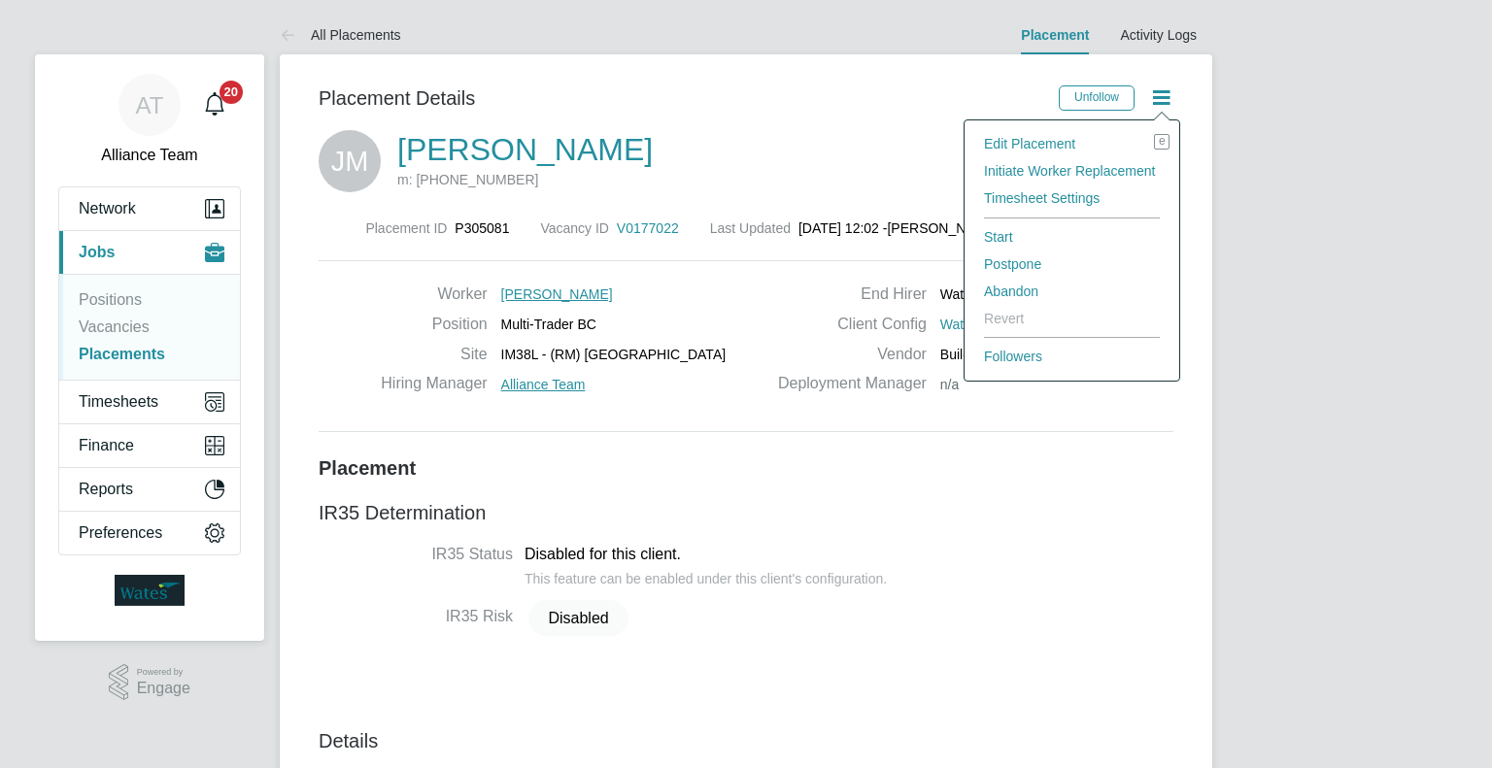
click at [1031, 146] on li "Edit Placement e" at bounding box center [1071, 143] width 195 height 27
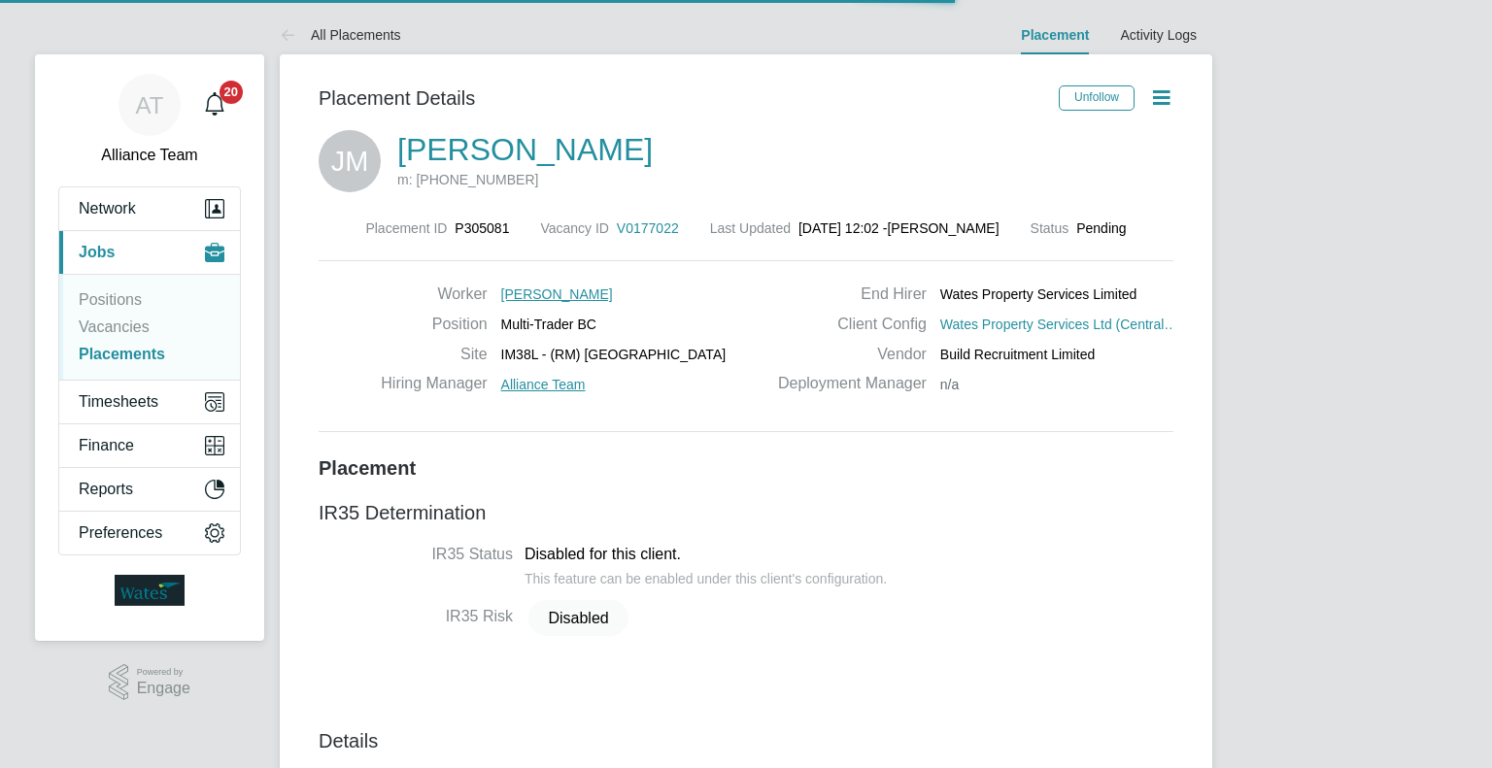
scroll to position [10, 10]
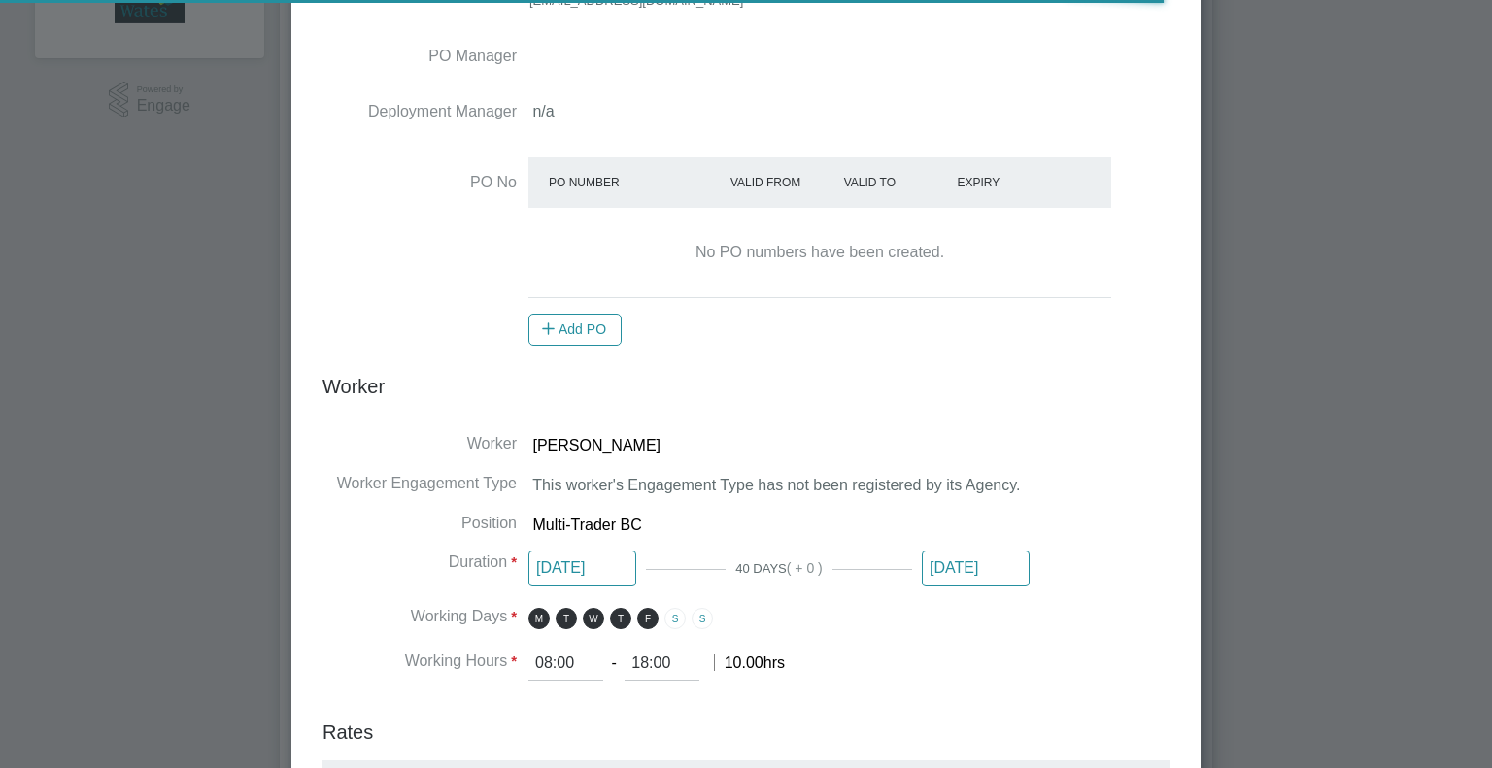
click at [603, 556] on input "22 Sep 2025" at bounding box center [583, 569] width 108 height 36
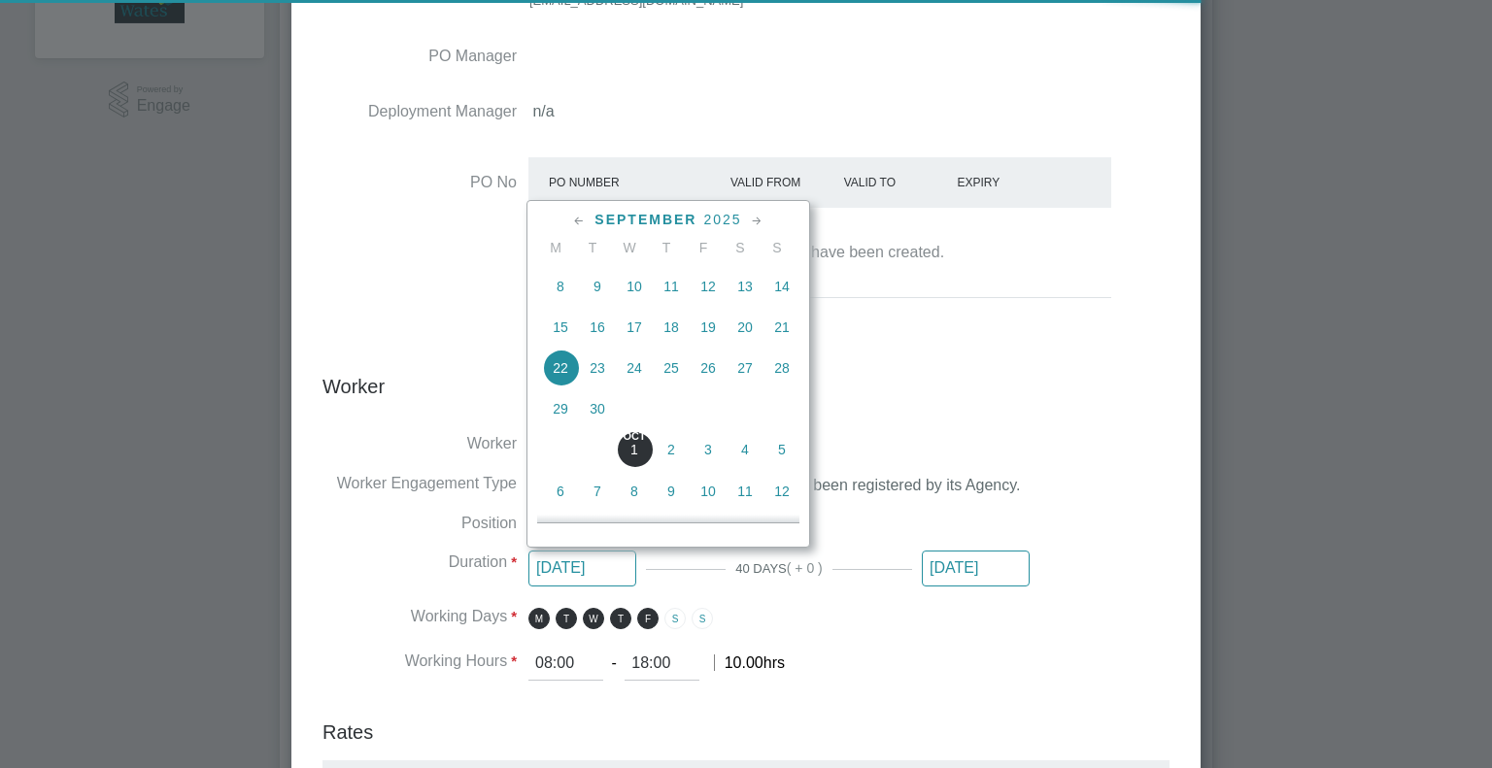
click at [553, 493] on span "6" at bounding box center [560, 491] width 37 height 37
type input "[DATE]"
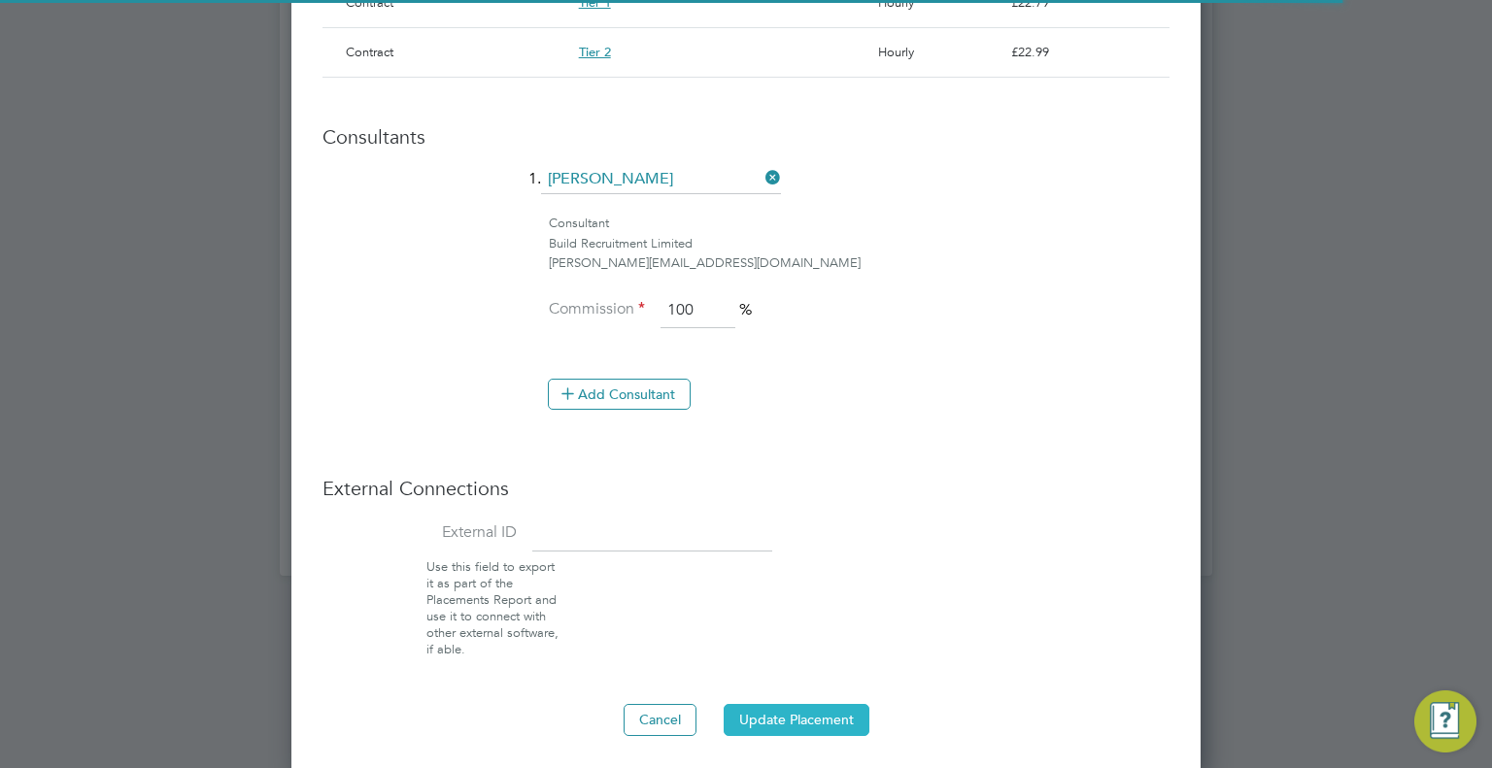
click at [840, 704] on button "Update Placement" at bounding box center [797, 719] width 146 height 31
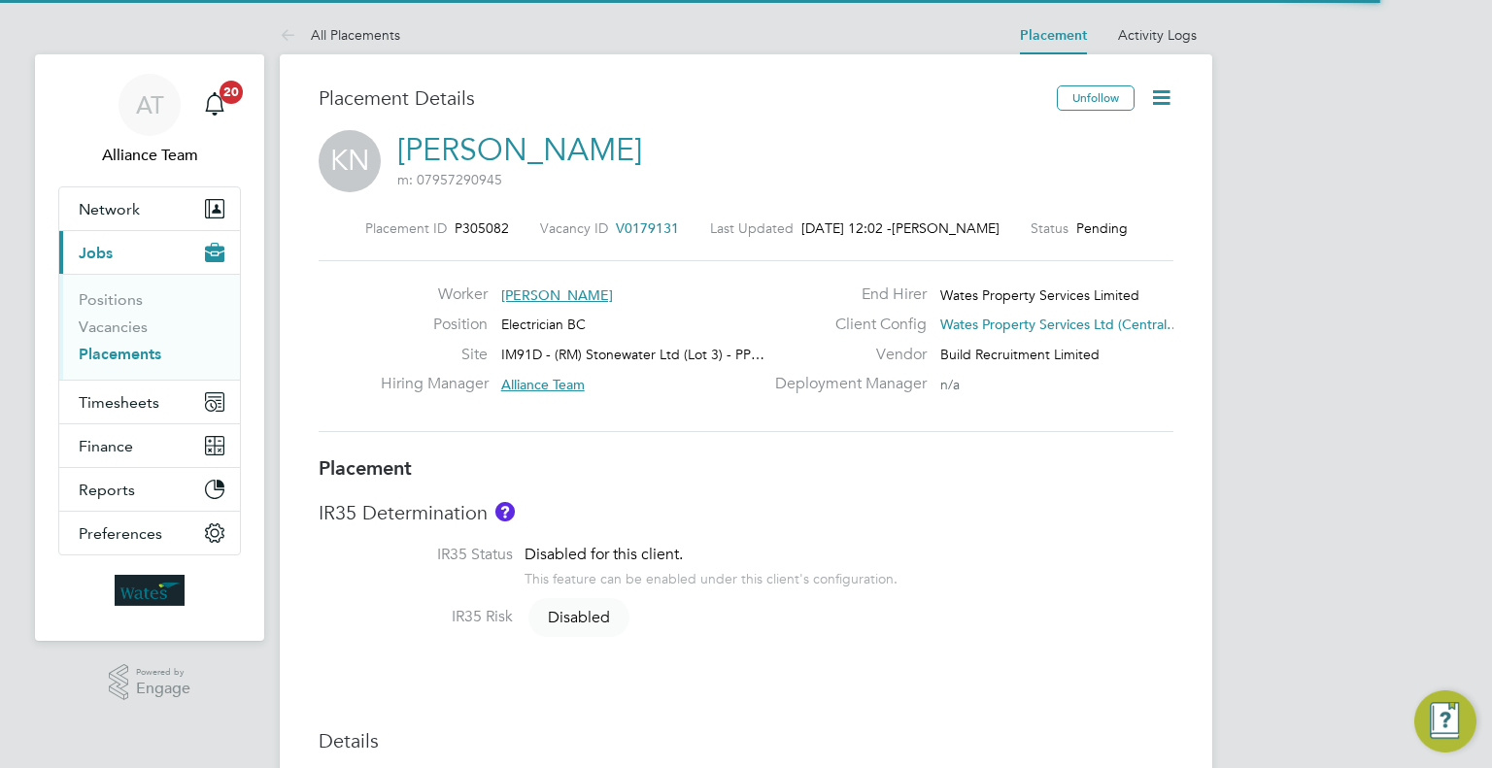
drag, startPoint x: 1156, startPoint y: 97, endPoint x: 1152, endPoint y: 109, distance: 12.3
click at [1157, 97] on icon at bounding box center [1161, 97] width 24 height 24
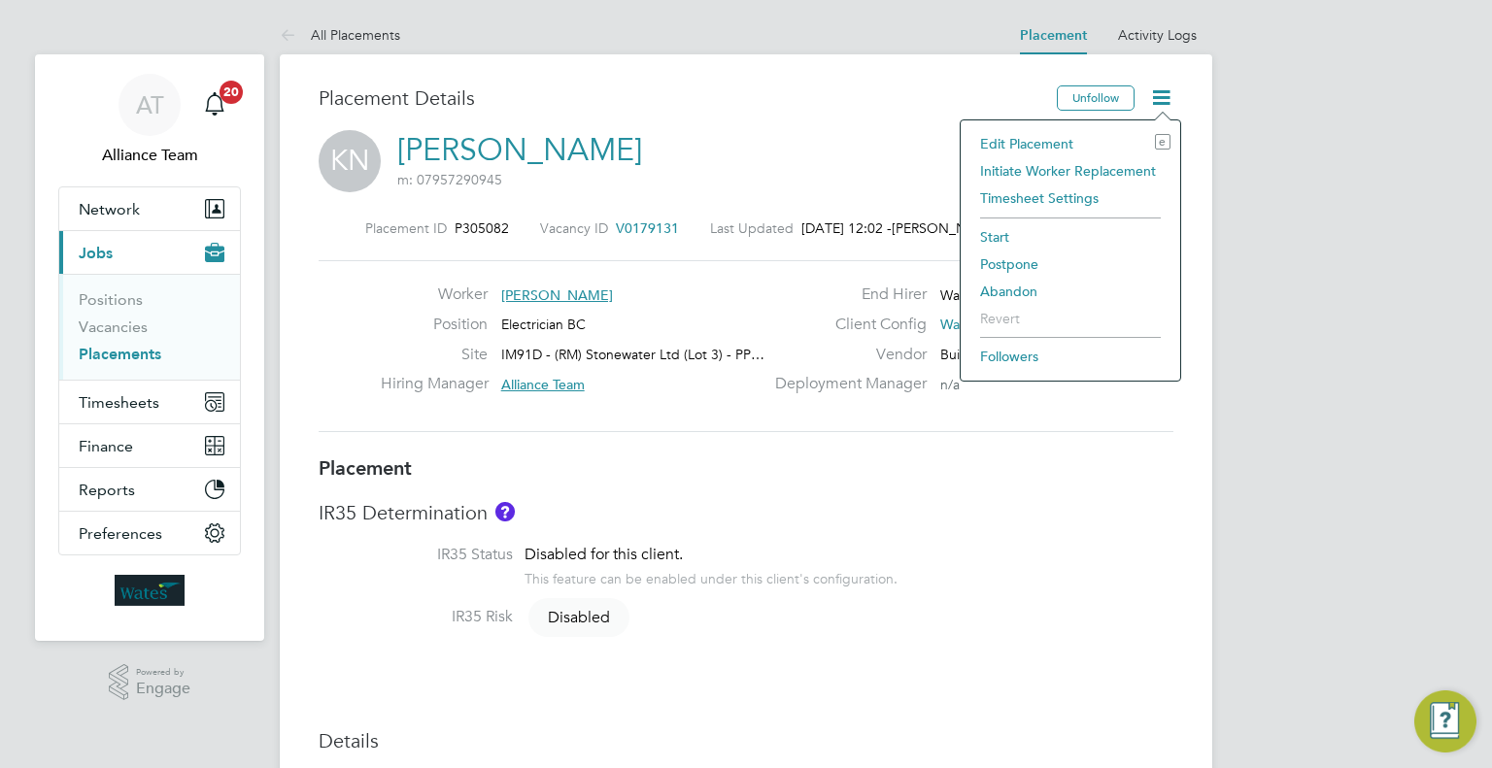
click at [1042, 144] on li "Edit Placement e" at bounding box center [1071, 143] width 200 height 27
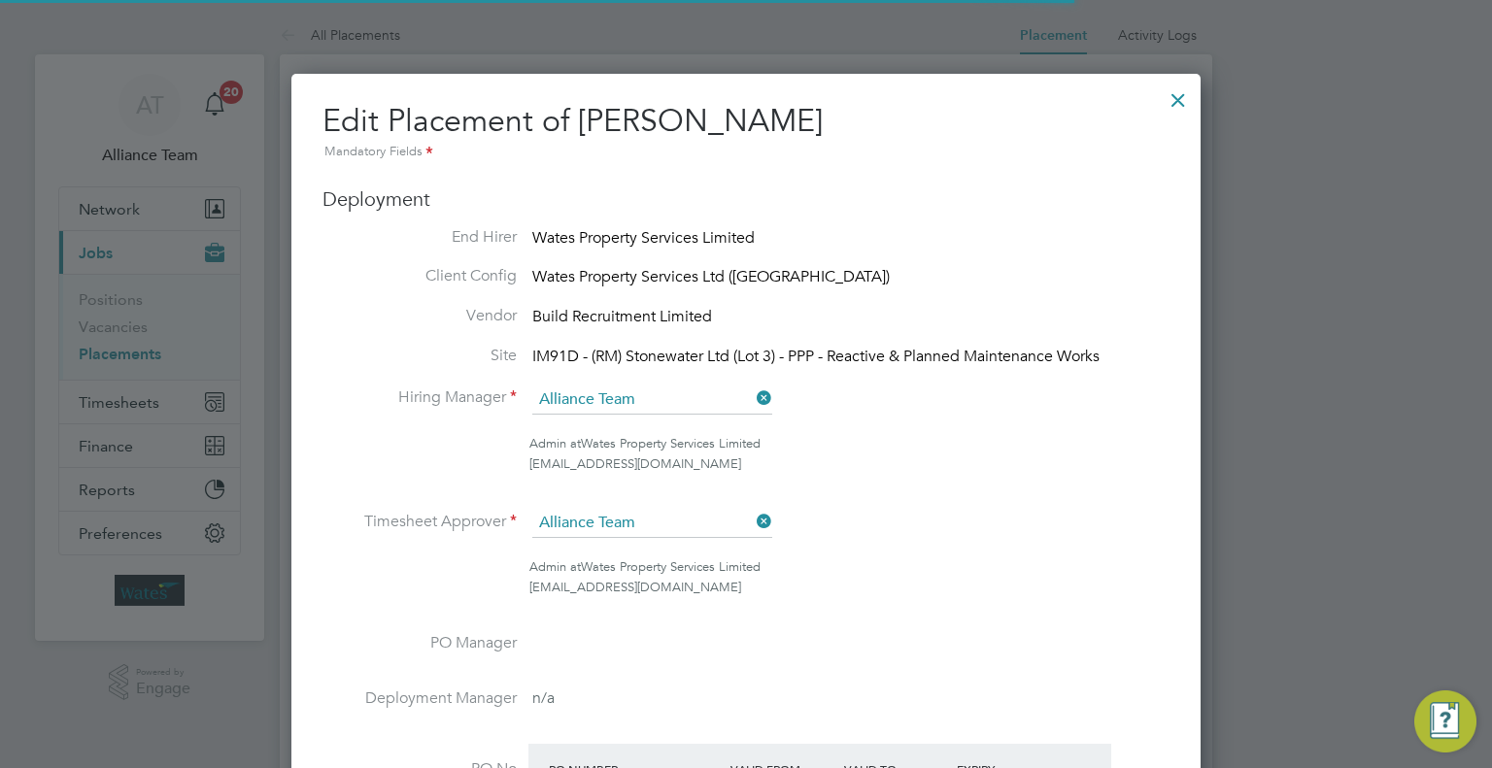
scroll to position [10, 10]
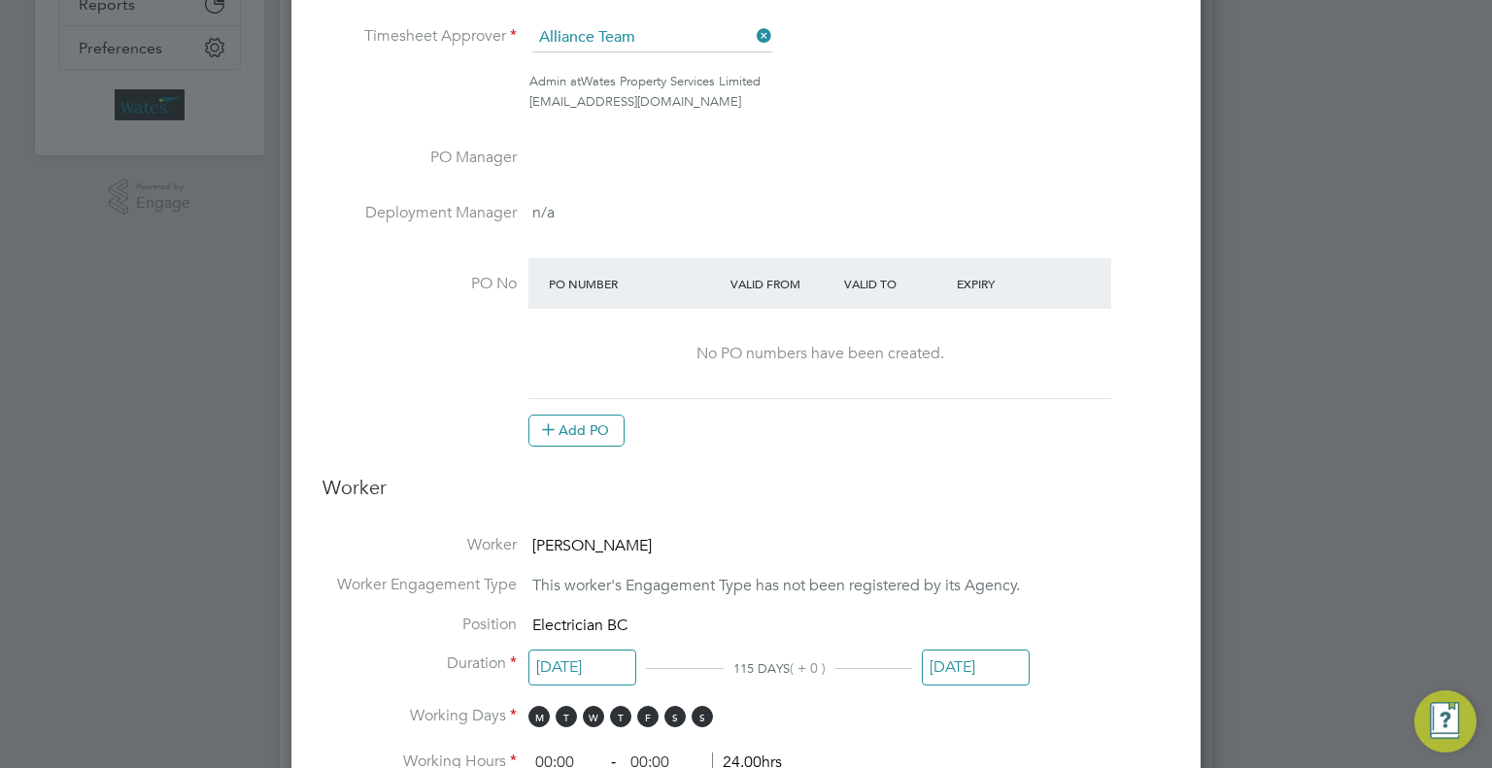
click at [563, 663] on input "[DATE]" at bounding box center [583, 668] width 108 height 36
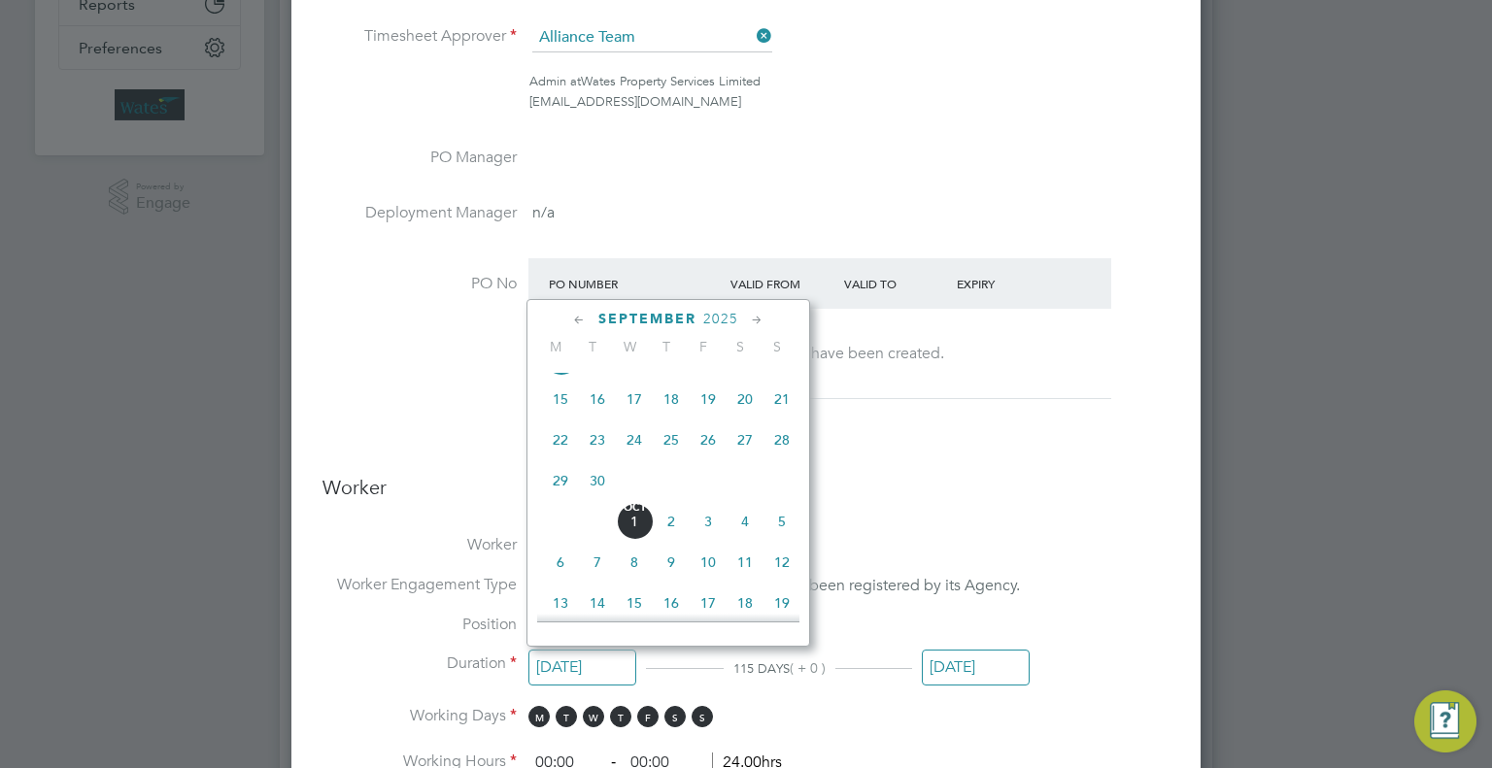
click at [556, 581] on span "6" at bounding box center [560, 562] width 37 height 37
type input "[DATE]"
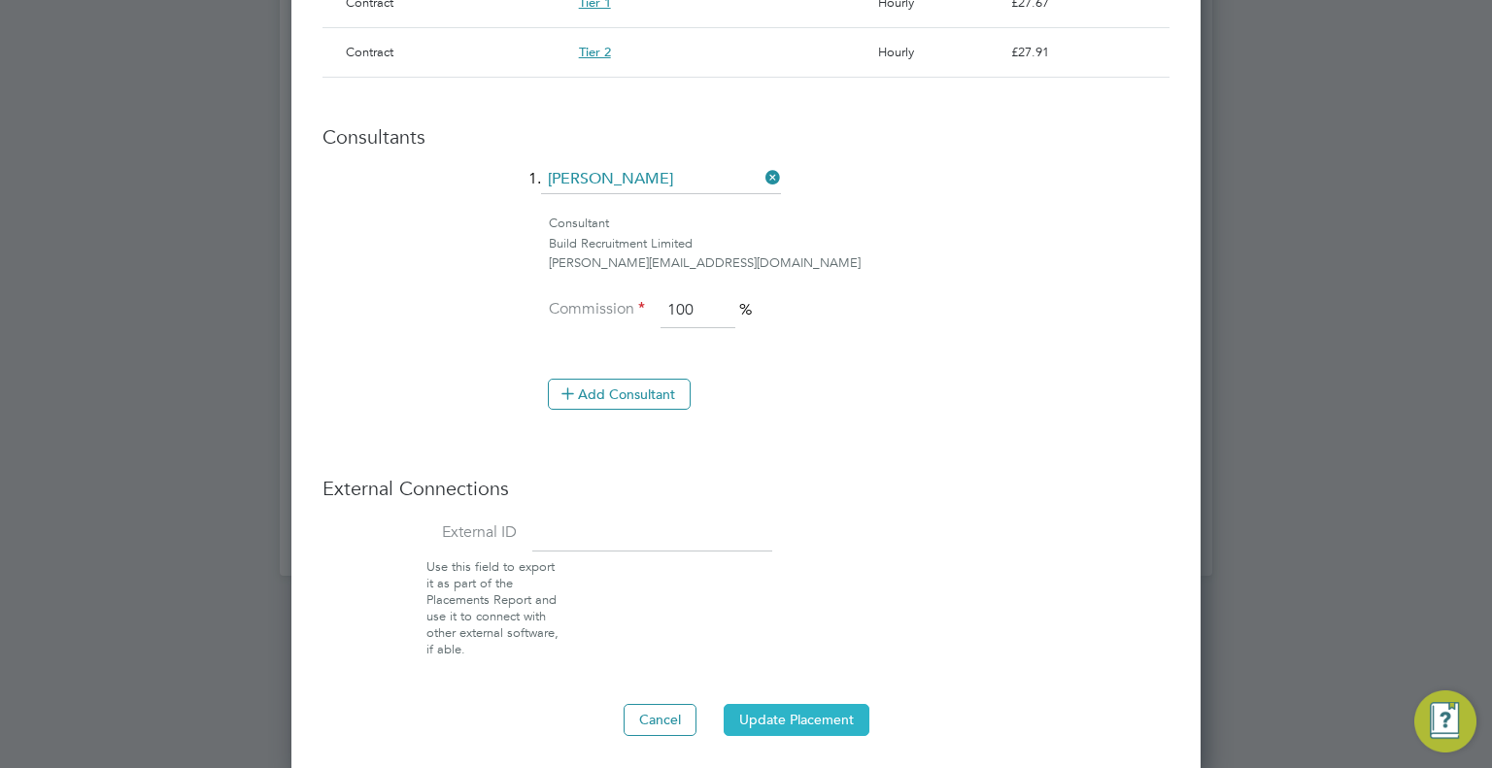
click at [828, 719] on button "Update Placement" at bounding box center [797, 719] width 146 height 31
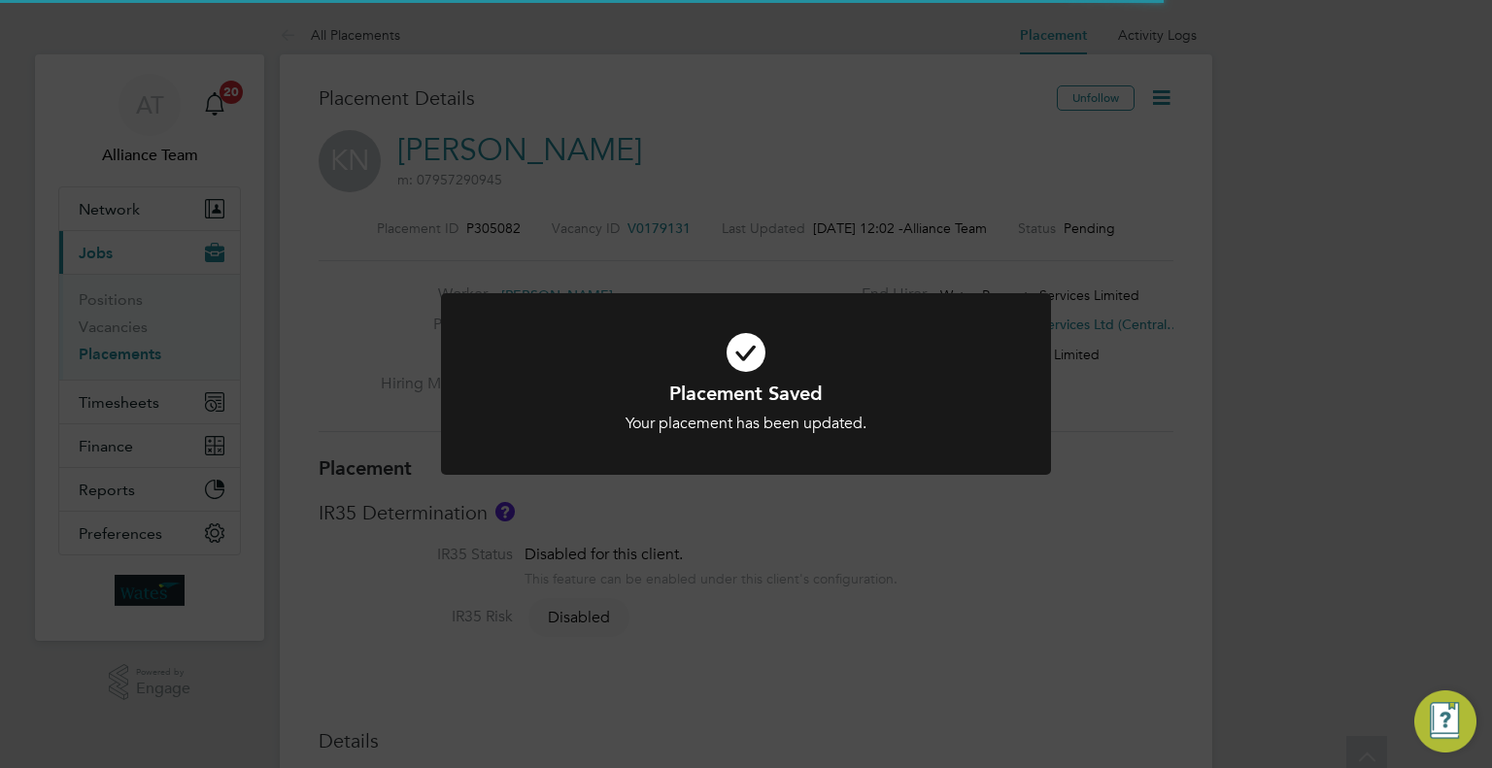
click at [1271, 452] on div "Placement Saved Your placement has been updated. Cancel Okay" at bounding box center [746, 384] width 1492 height 768
